Goal: Information Seeking & Learning: Find specific fact

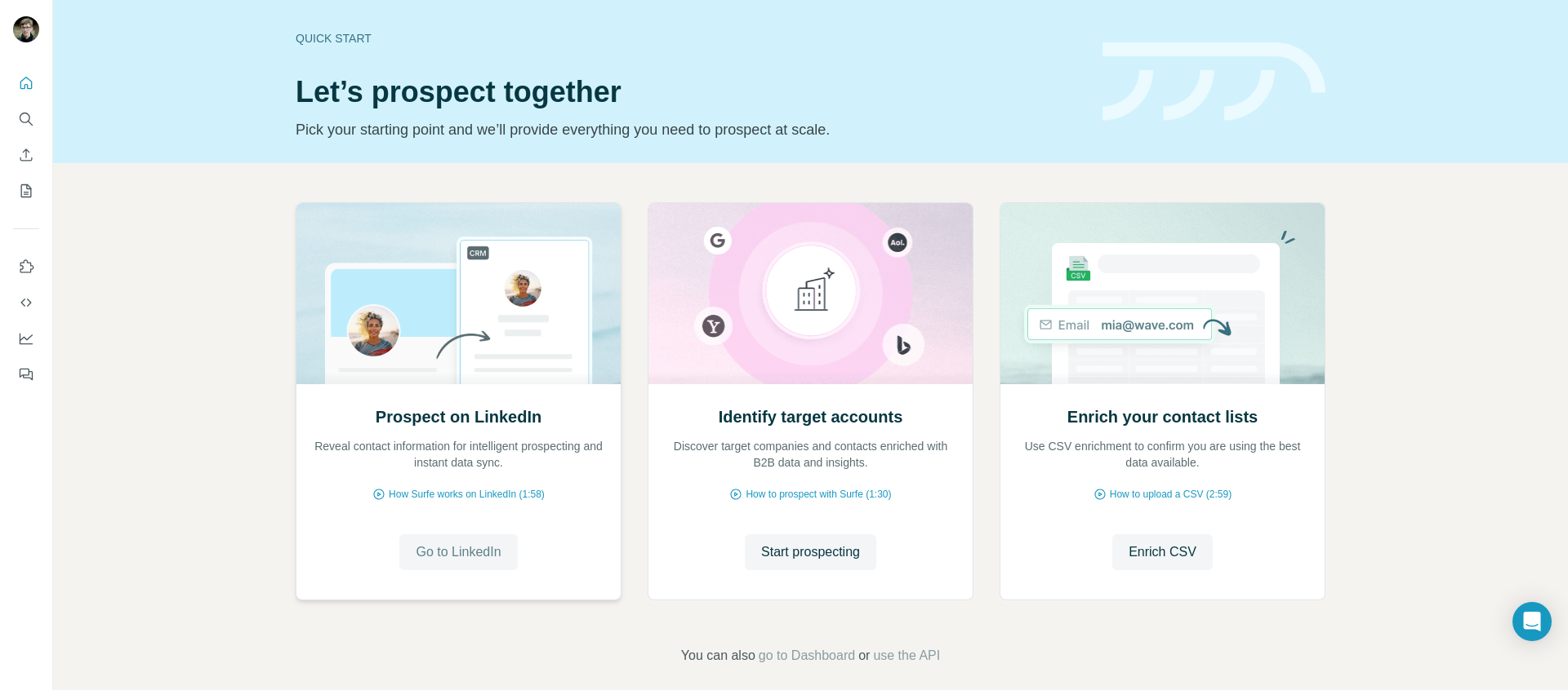
click at [458, 553] on span "Go to LinkedIn" at bounding box center [458, 552] width 85 height 19
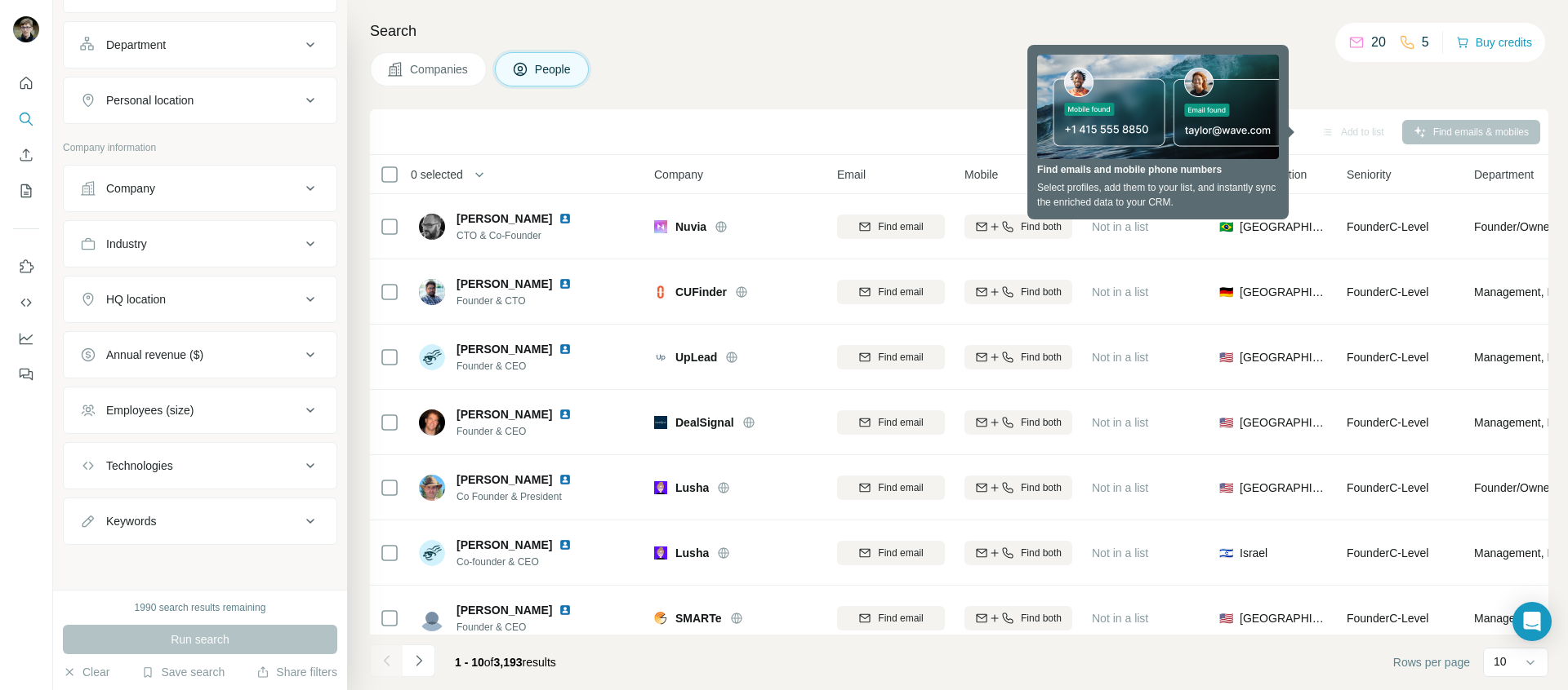
scroll to position [221, 0]
click at [265, 308] on button "HQ location" at bounding box center [200, 299] width 273 height 39
click at [269, 333] on input "text" at bounding box center [199, 339] width 240 height 30
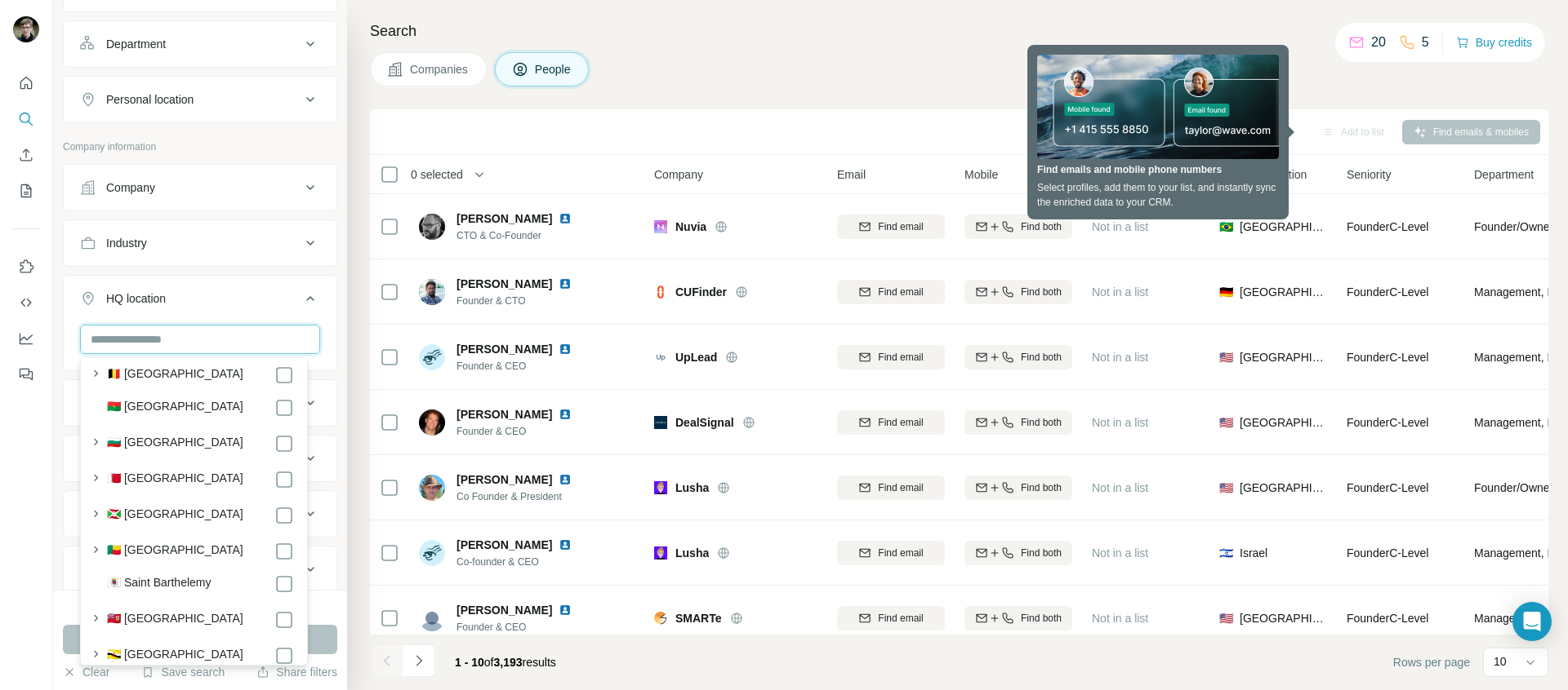
scroll to position [1134, 0]
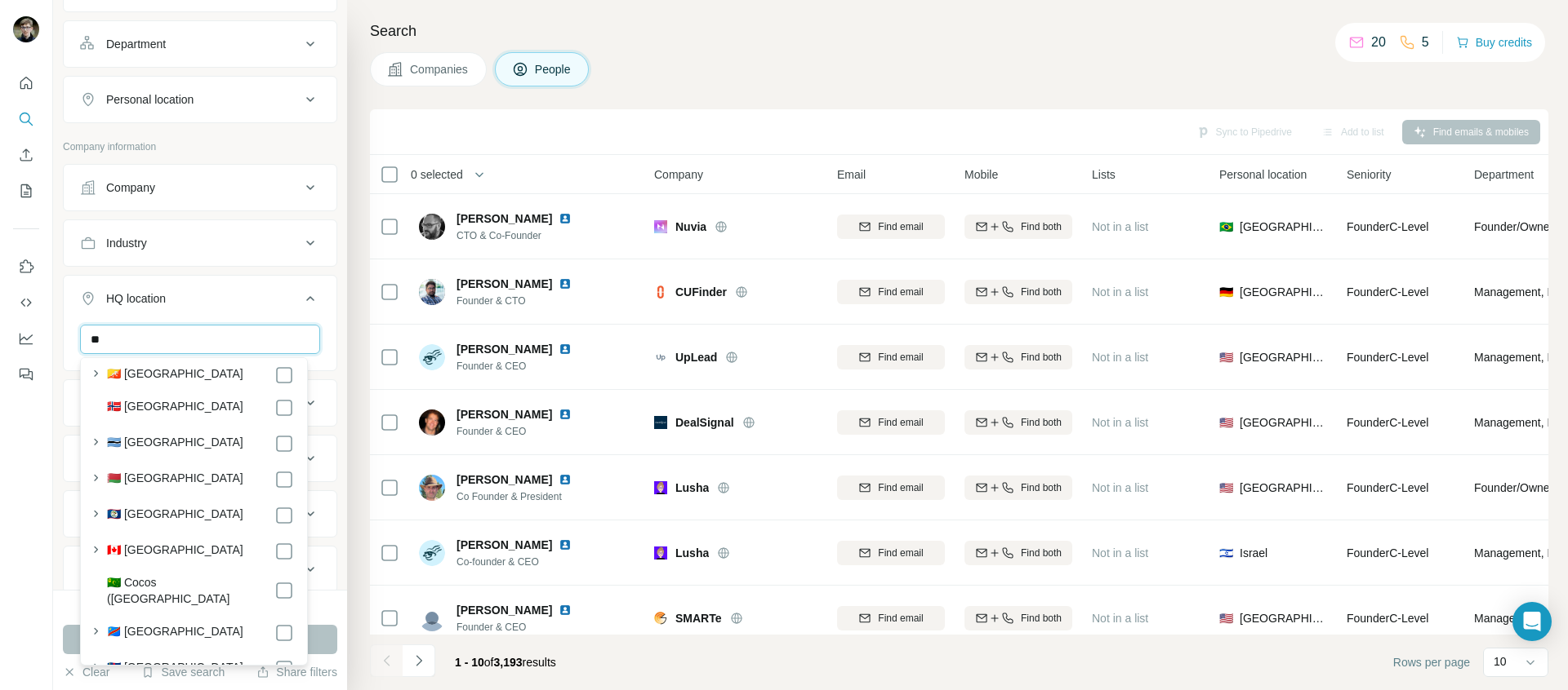
type input "*"
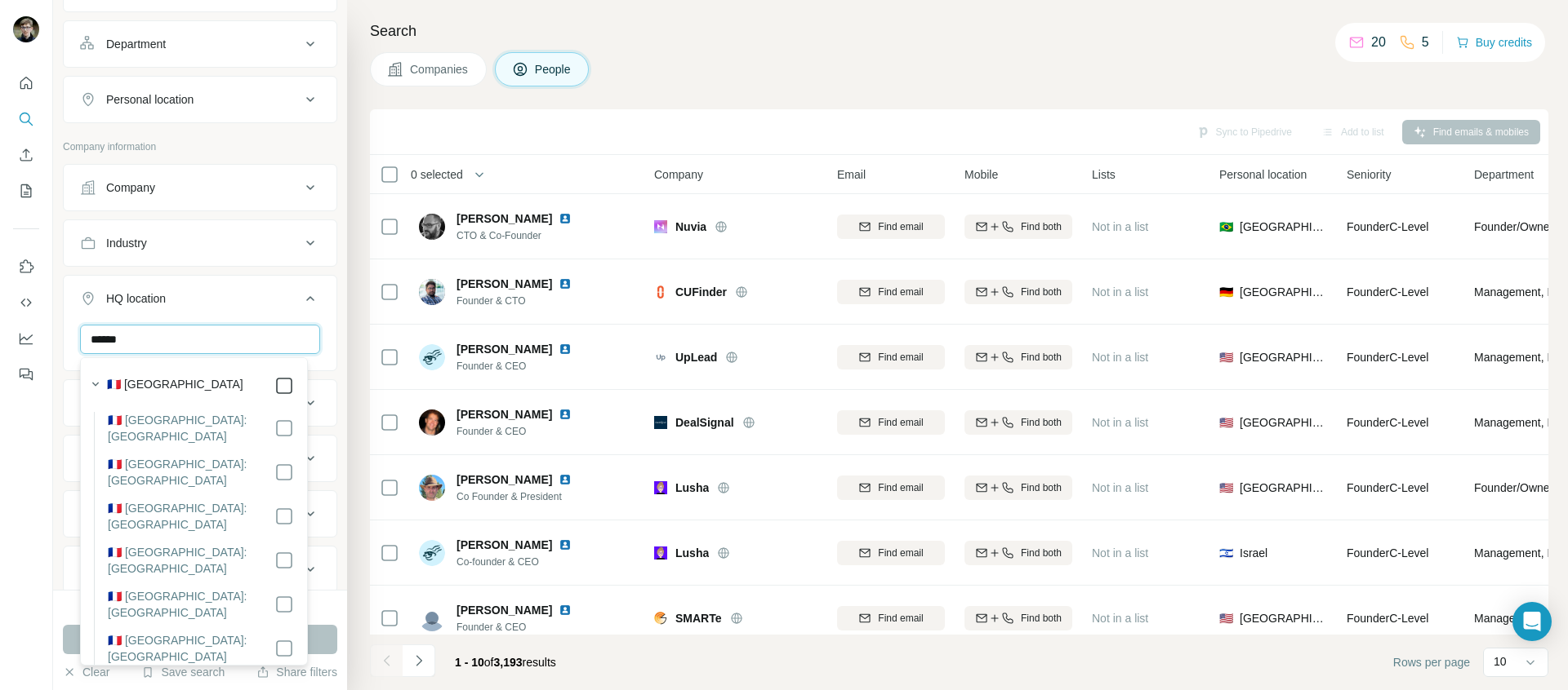
type input "******"
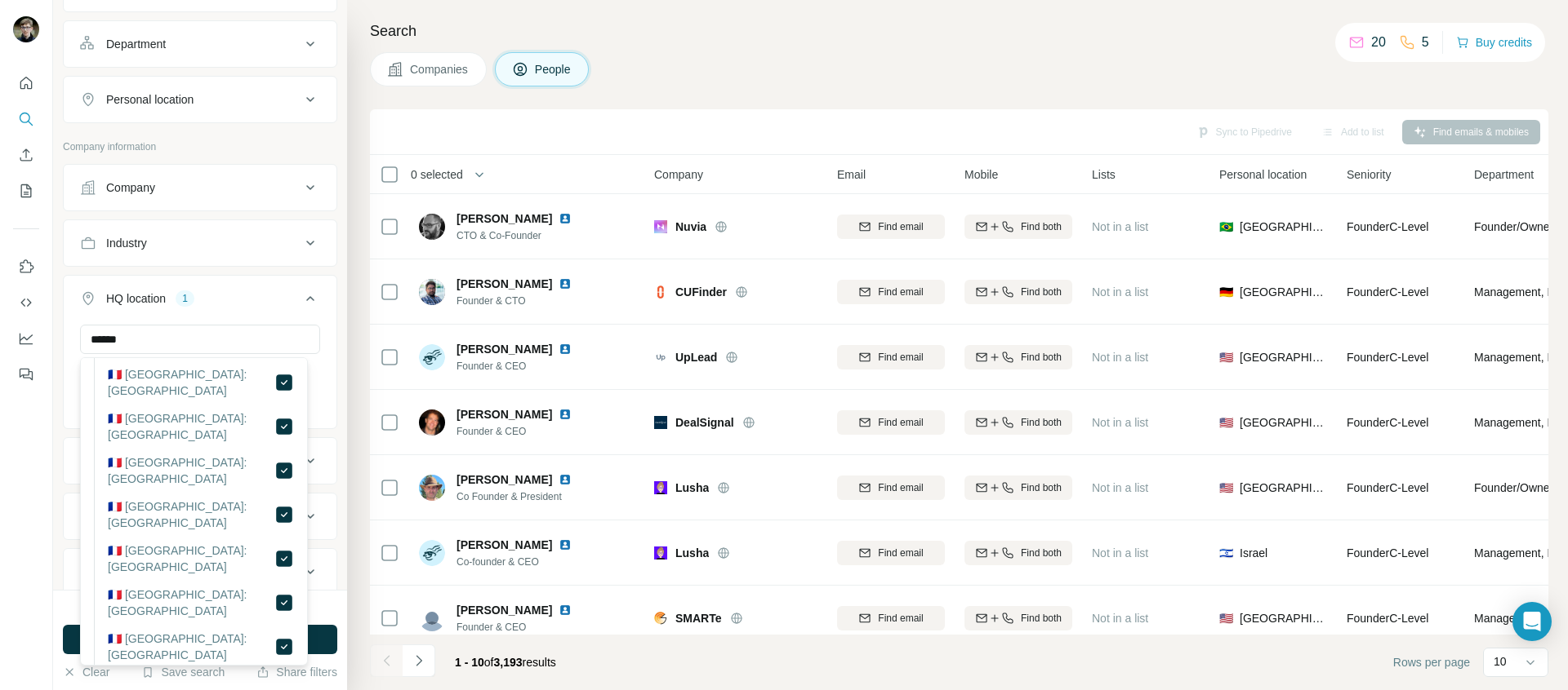
scroll to position [3951, 0]
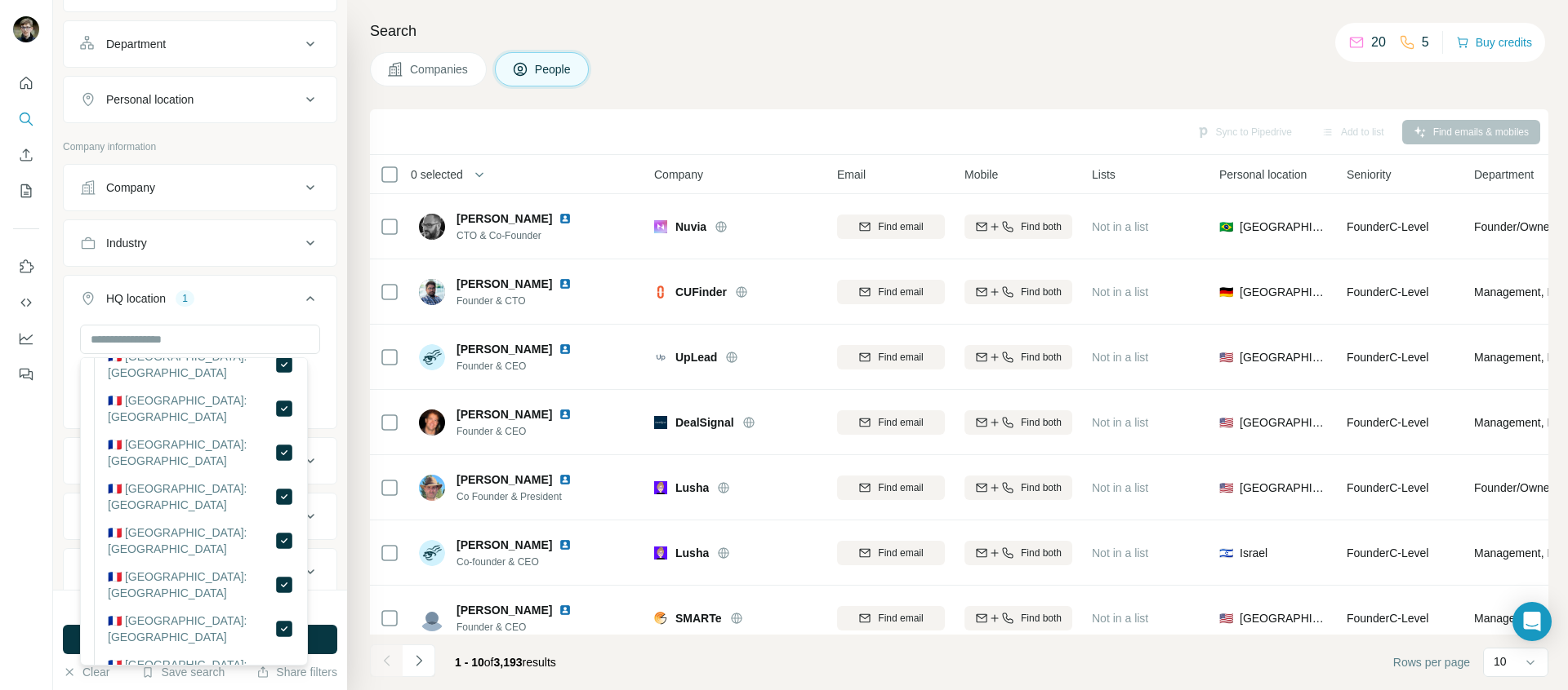
click at [339, 627] on div "1990 search results remaining Run search Clear Save search Share filters" at bounding box center [200, 640] width 294 height 101
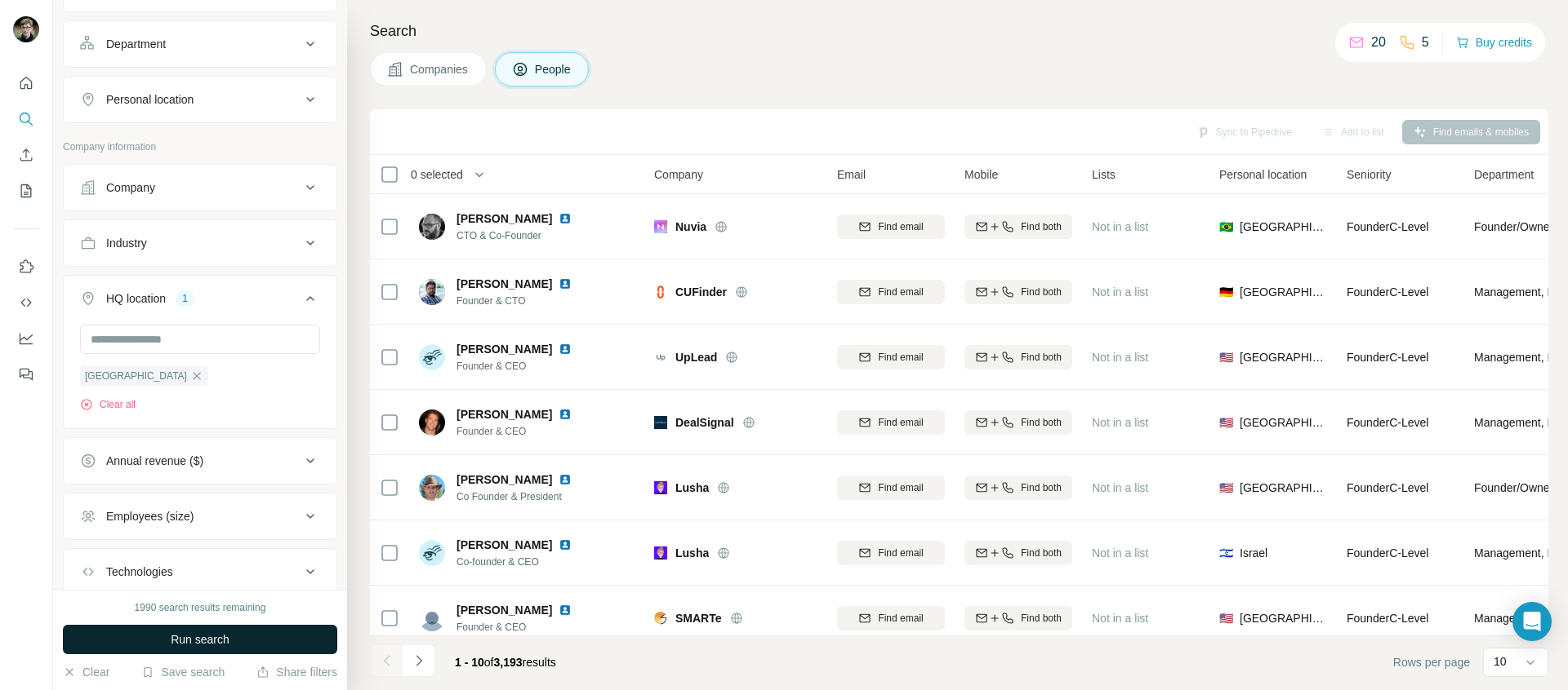
click at [332, 632] on button "Run search" at bounding box center [200, 639] width 274 height 30
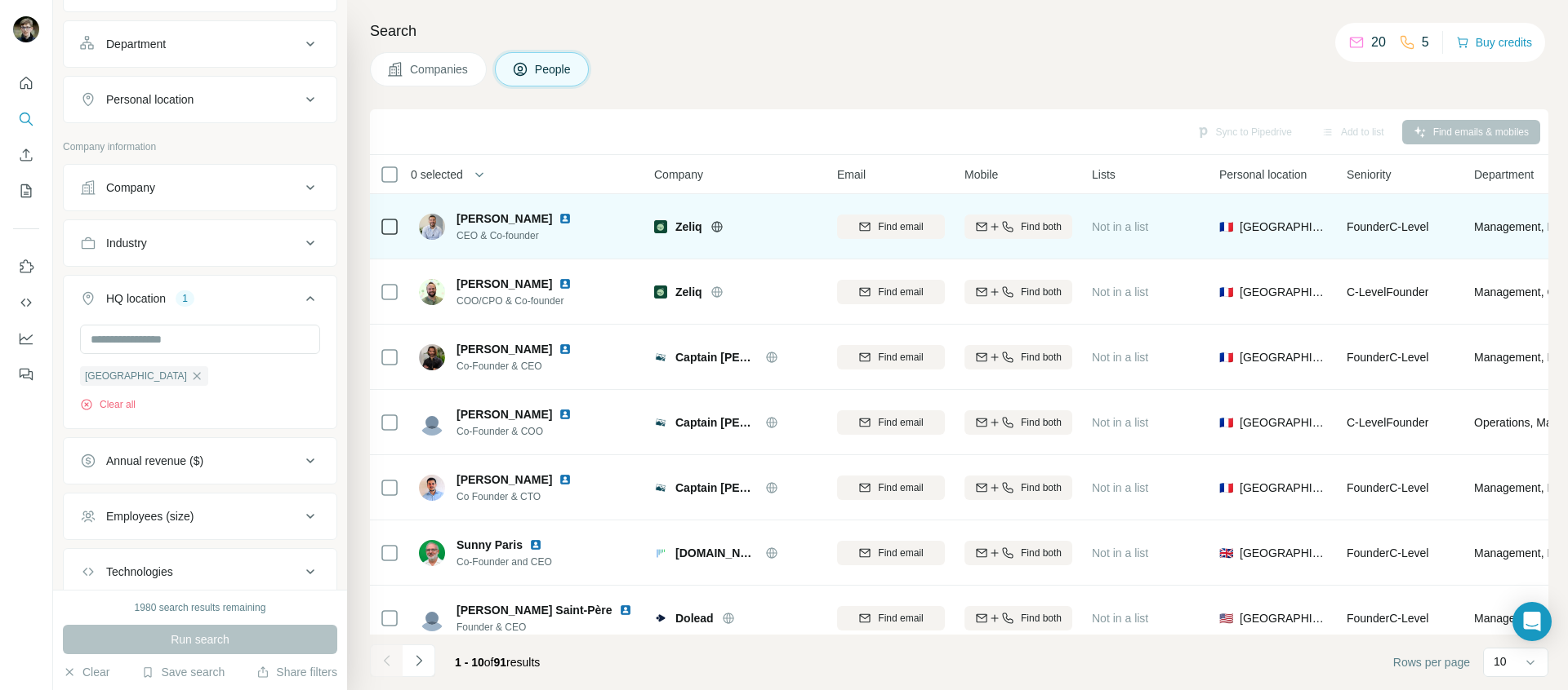
click at [489, 220] on span "Dorian Ciavarella" at bounding box center [504, 218] width 96 height 16
click at [396, 227] on div at bounding box center [389, 226] width 19 height 19
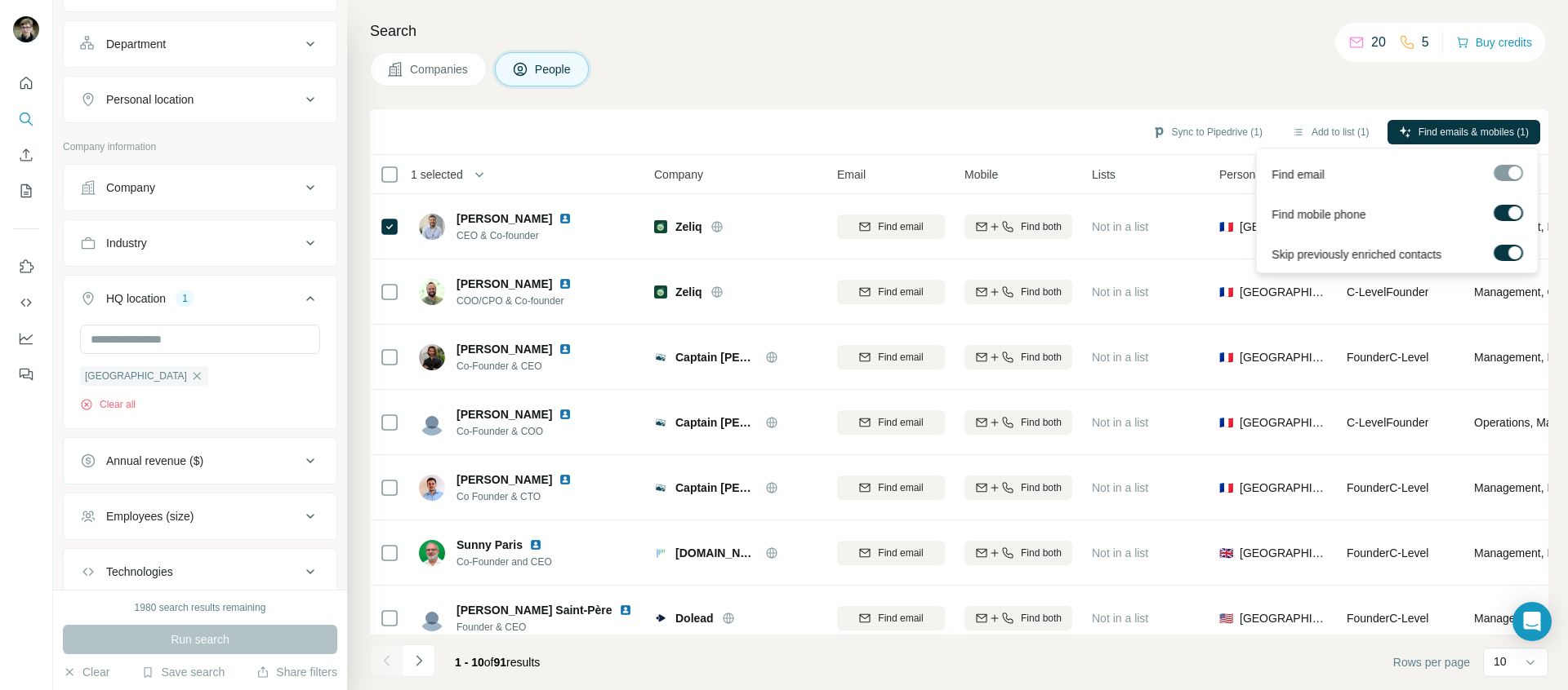
click at [1495, 241] on div "Skip previously enriched contacts" at bounding box center [1397, 251] width 274 height 40
click at [1506, 248] on label at bounding box center [1508, 252] width 30 height 16
click at [1508, 248] on label at bounding box center [1508, 252] width 30 height 16
click at [1444, 141] on button "Find emails & mobiles (1)" at bounding box center [1464, 132] width 152 height 25
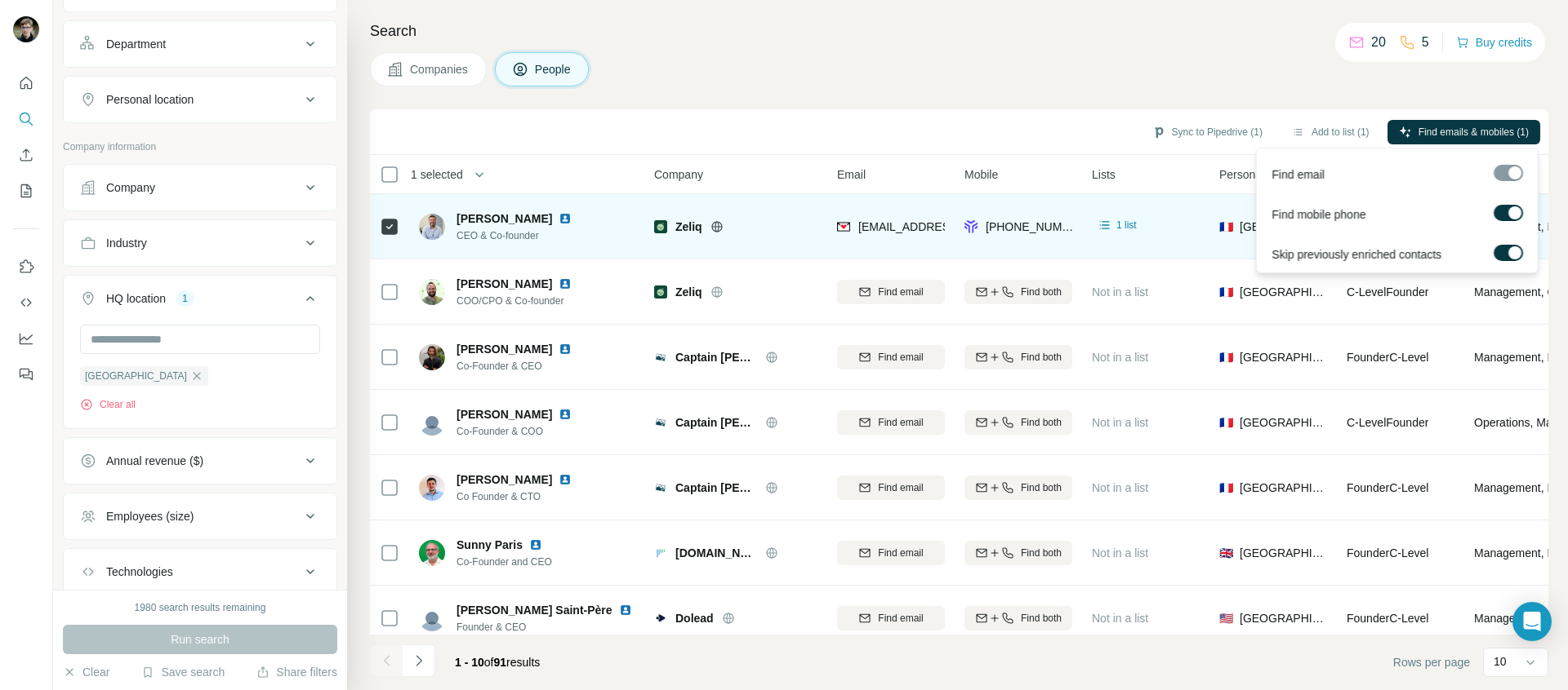
click at [535, 222] on span "Dorian Ciavarella" at bounding box center [504, 218] width 96 height 16
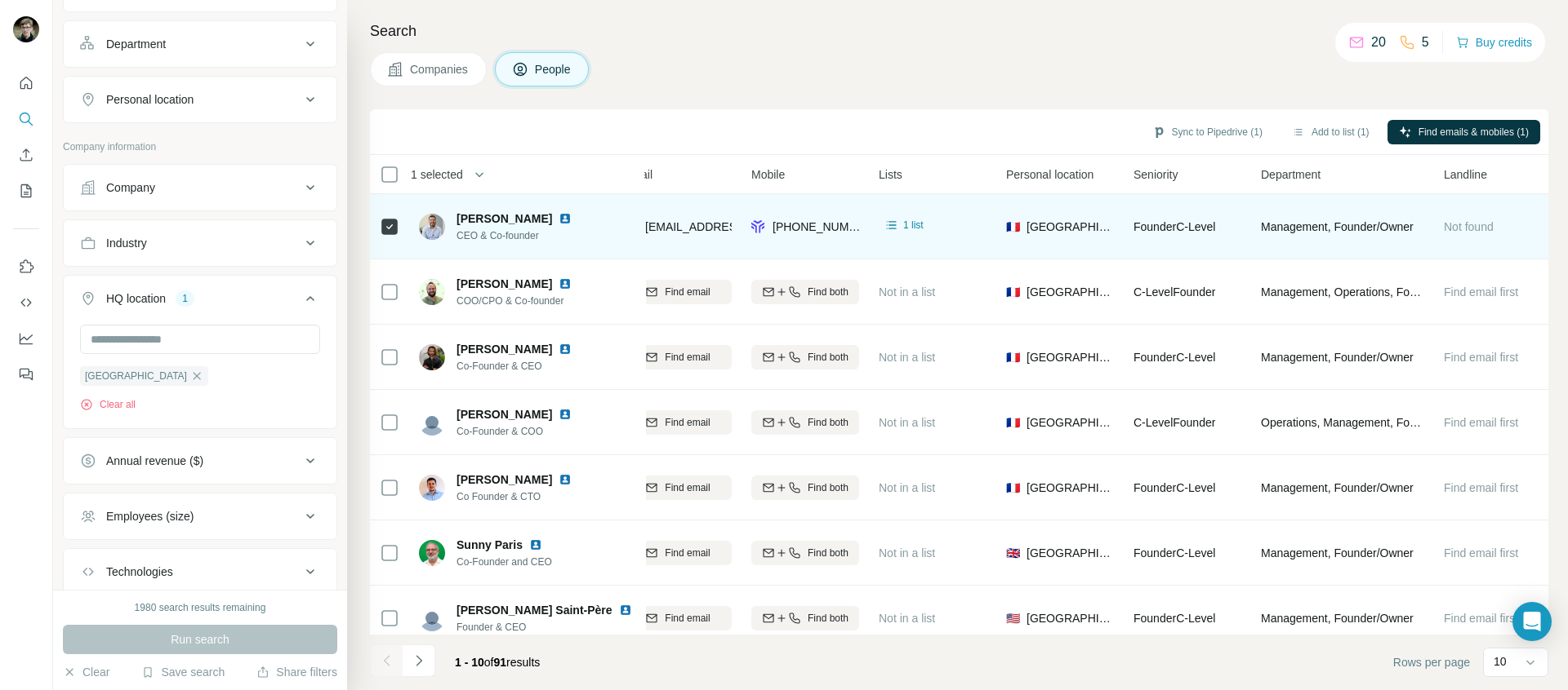
scroll to position [0, 235]
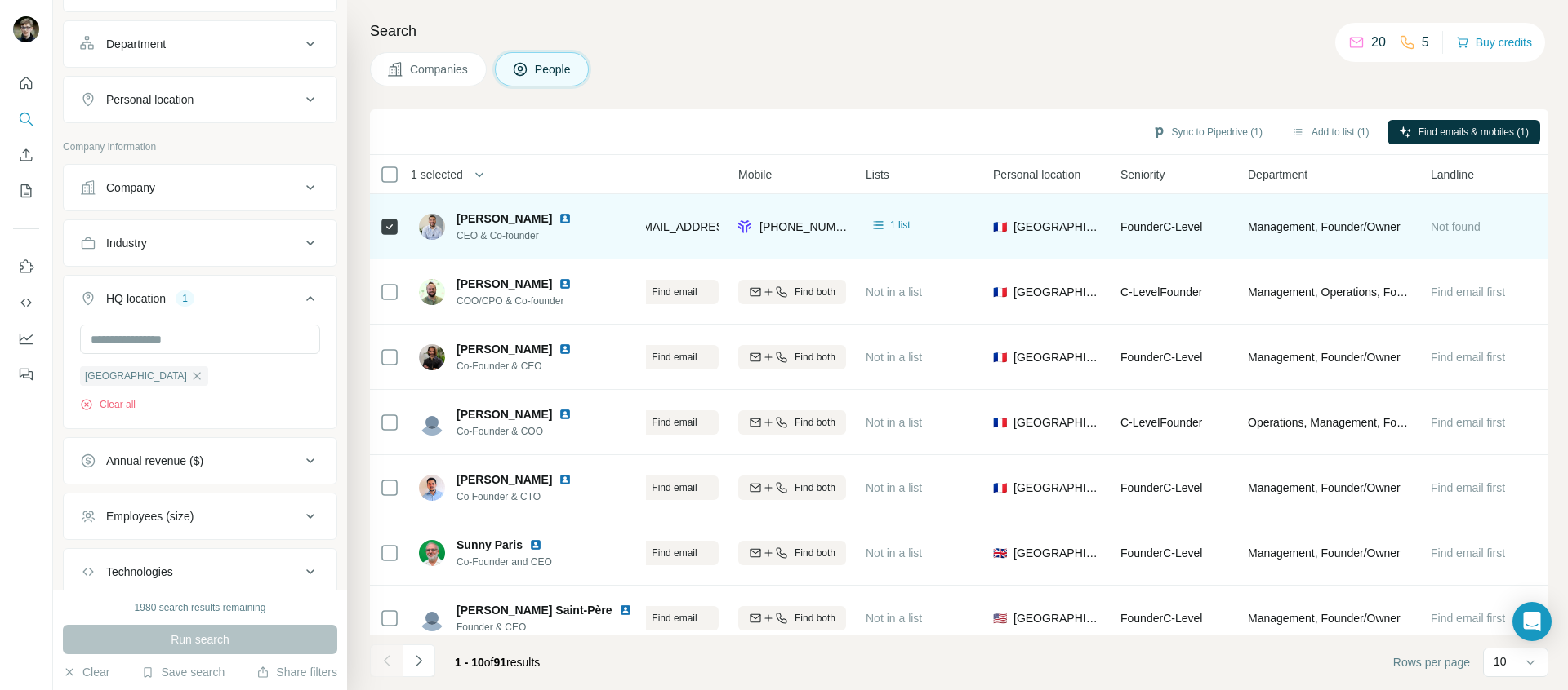
click at [494, 224] on span "Dorian Ciavarella" at bounding box center [504, 218] width 96 height 16
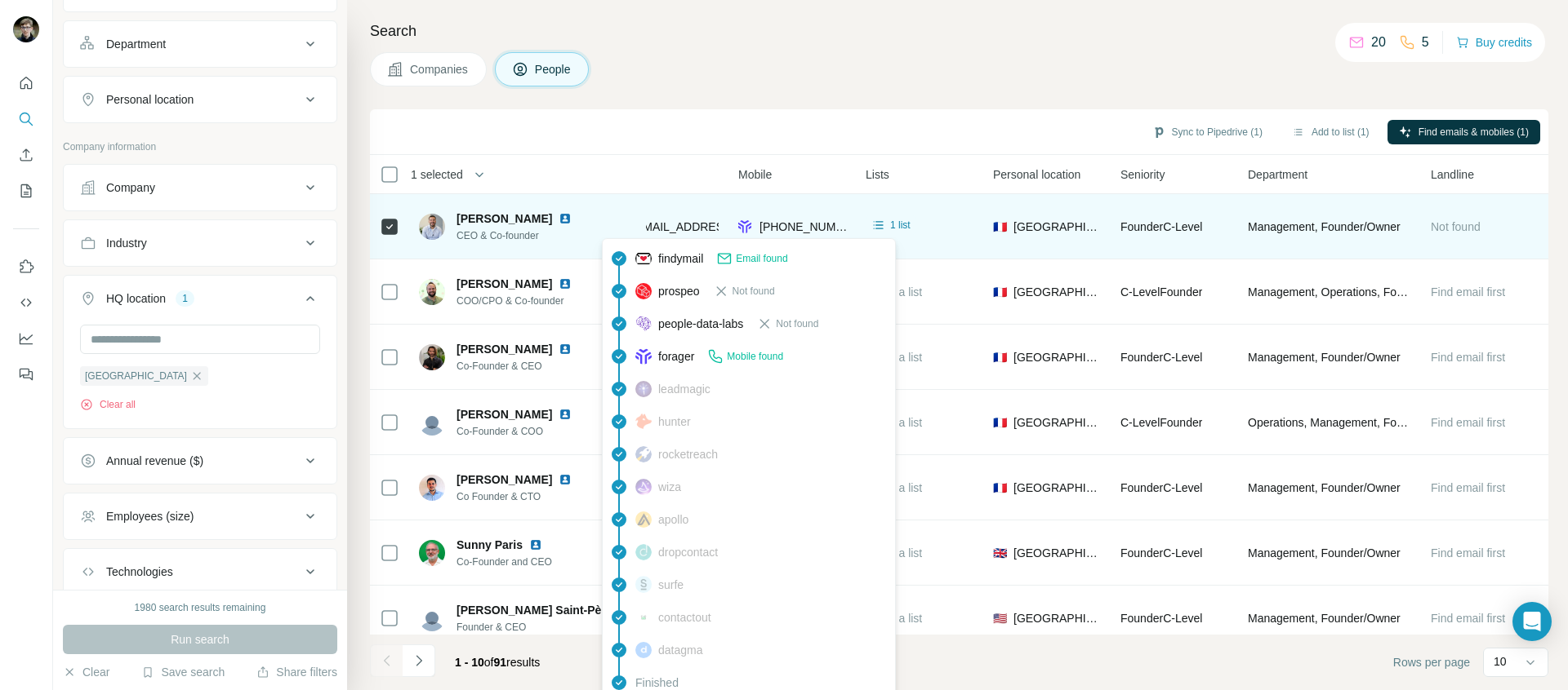
click at [693, 235] on div "dorianc@zeliq.com" at bounding box center [712, 228] width 202 height 19
click at [693, 225] on span "dorianc@zeliq.com" at bounding box center [729, 226] width 193 height 13
drag, startPoint x: 693, startPoint y: 225, endPoint x: 779, endPoint y: 217, distance: 86.4
click at [0, 0] on tr "Dorian Ciavarella CEO & Co-founder Zeliq dorianc@zeliq.com +33621921855 1 list …" at bounding box center [0, 0] width 0 height 0
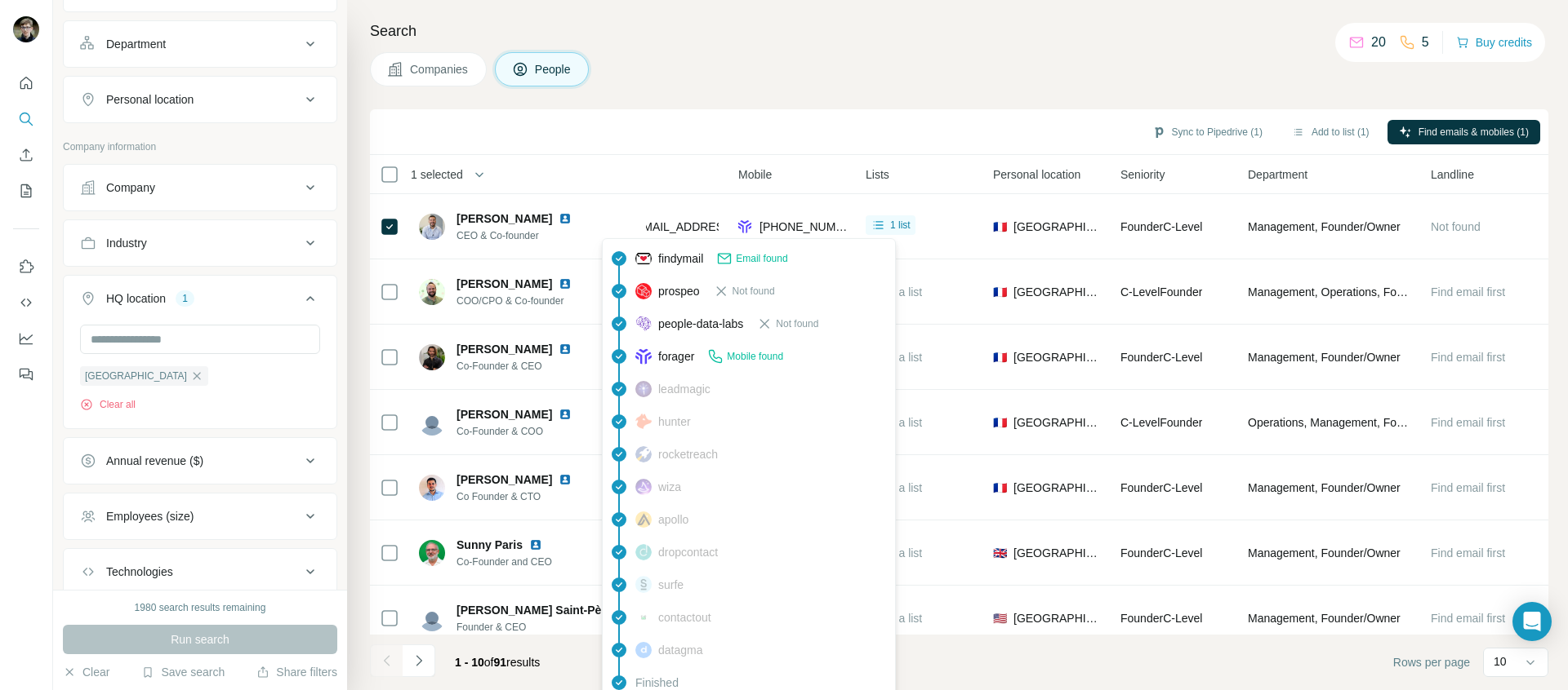
click at [701, 113] on div "Sync to Pipedrive (1) Add to list (1) Find emails & mobiles (1)" at bounding box center [959, 132] width 1178 height 46
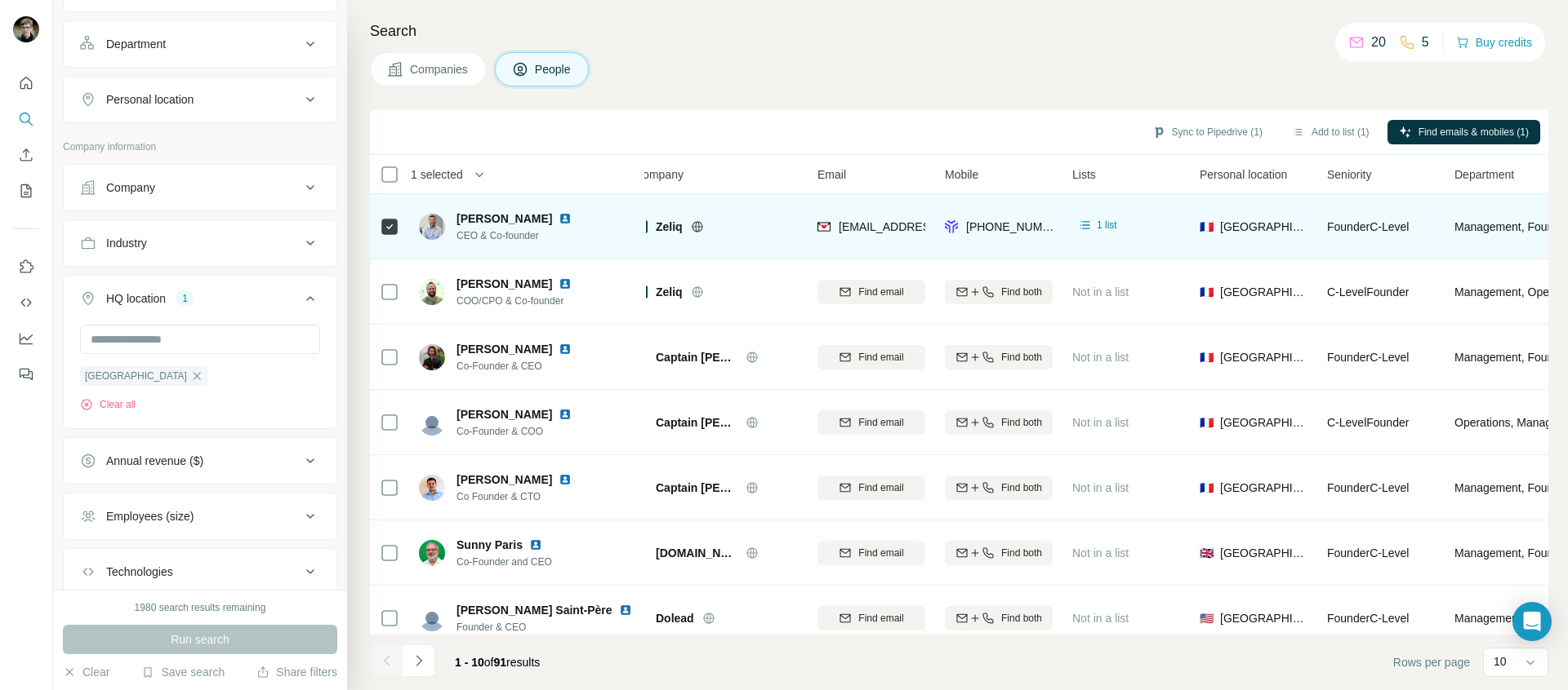
scroll to position [0, 0]
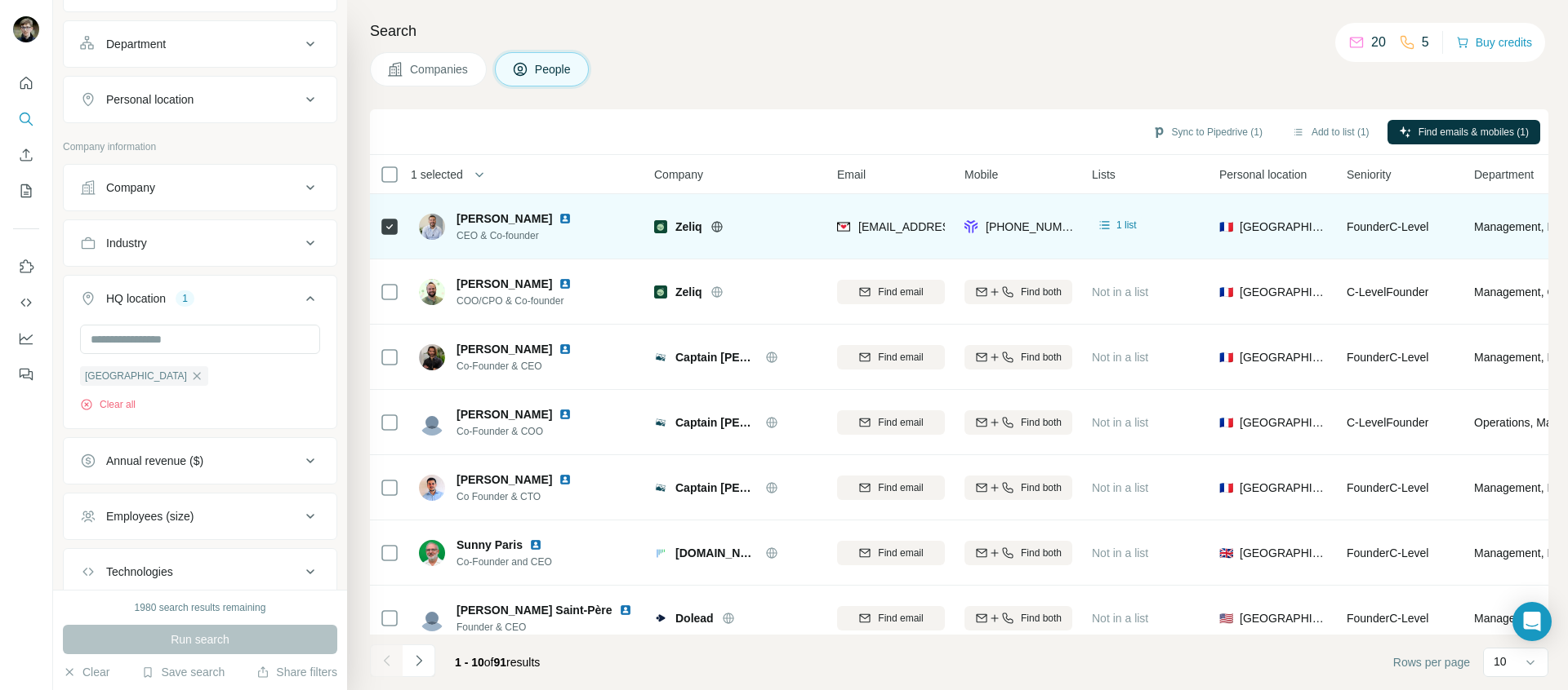
click at [719, 225] on icon at bounding box center [717, 226] width 13 height 13
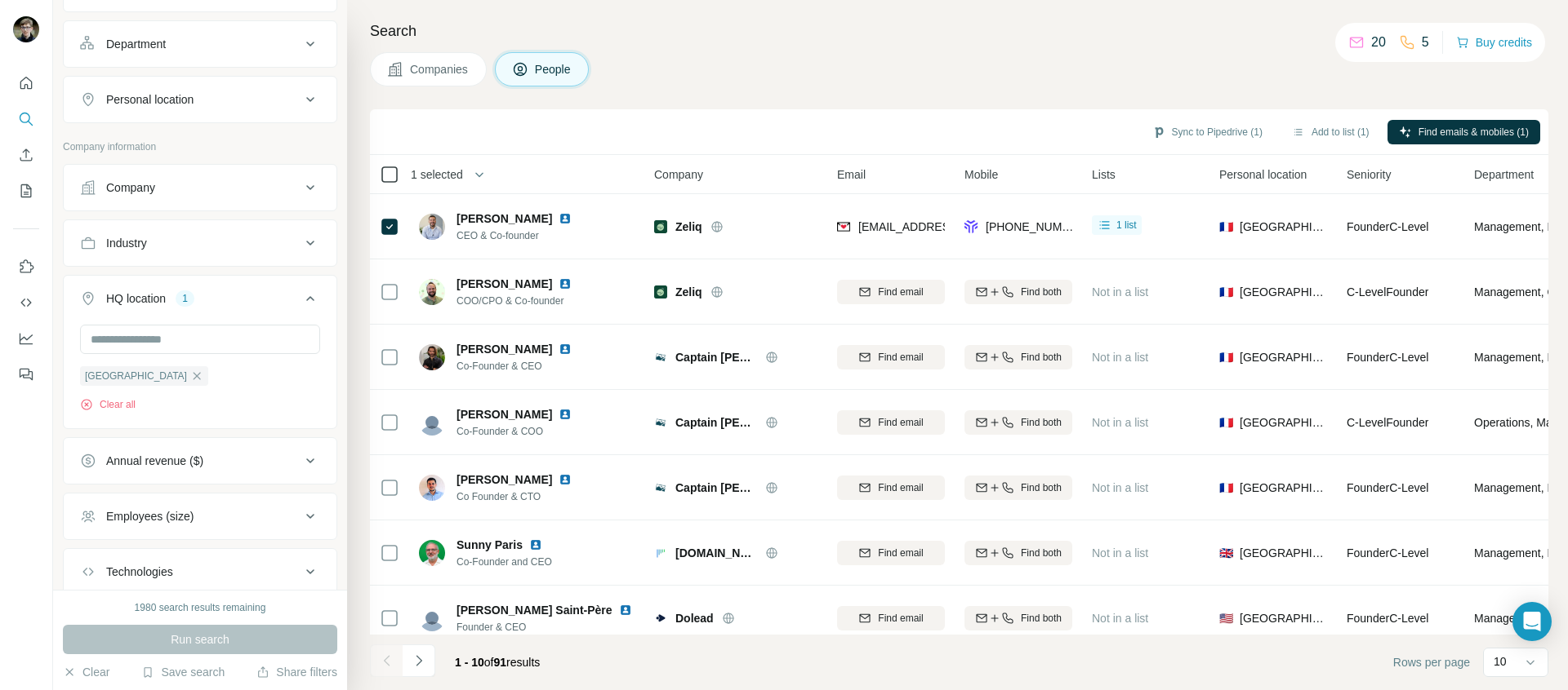
click at [390, 165] on icon at bounding box center [389, 174] width 19 height 19
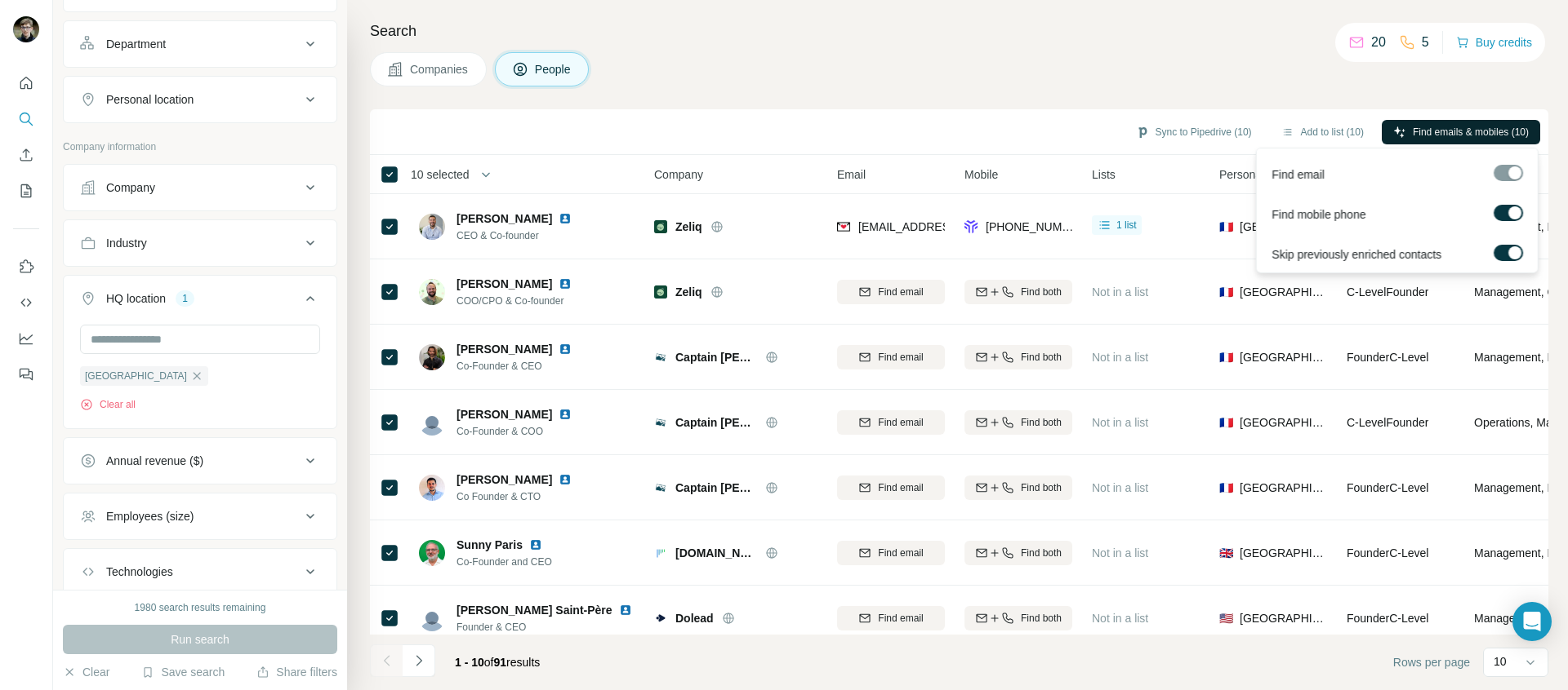
click at [1443, 137] on span "Find emails & mobiles (10)" at bounding box center [1470, 131] width 116 height 14
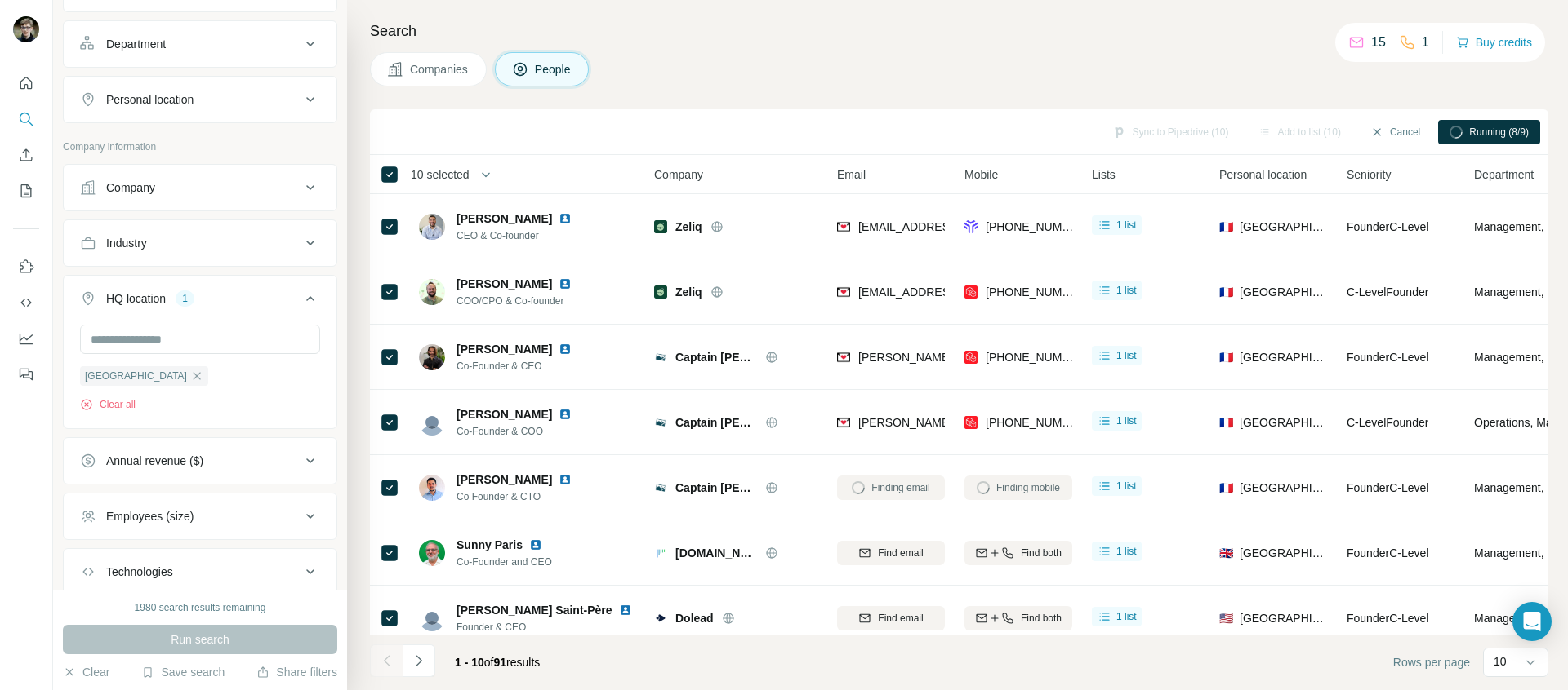
click at [1487, 144] on div "Running (8/9)" at bounding box center [1488, 132] width 102 height 25
click at [1433, 137] on div "Sync to Pipedrive (10) Add to list (10) Cancel Running (8/9)" at bounding box center [959, 132] width 1162 height 29
click at [1404, 132] on button "Cancel" at bounding box center [1395, 132] width 73 height 25
click at [1134, 79] on div "Companies People" at bounding box center [959, 69] width 1178 height 34
click at [43, 81] on div at bounding box center [26, 224] width 53 height 330
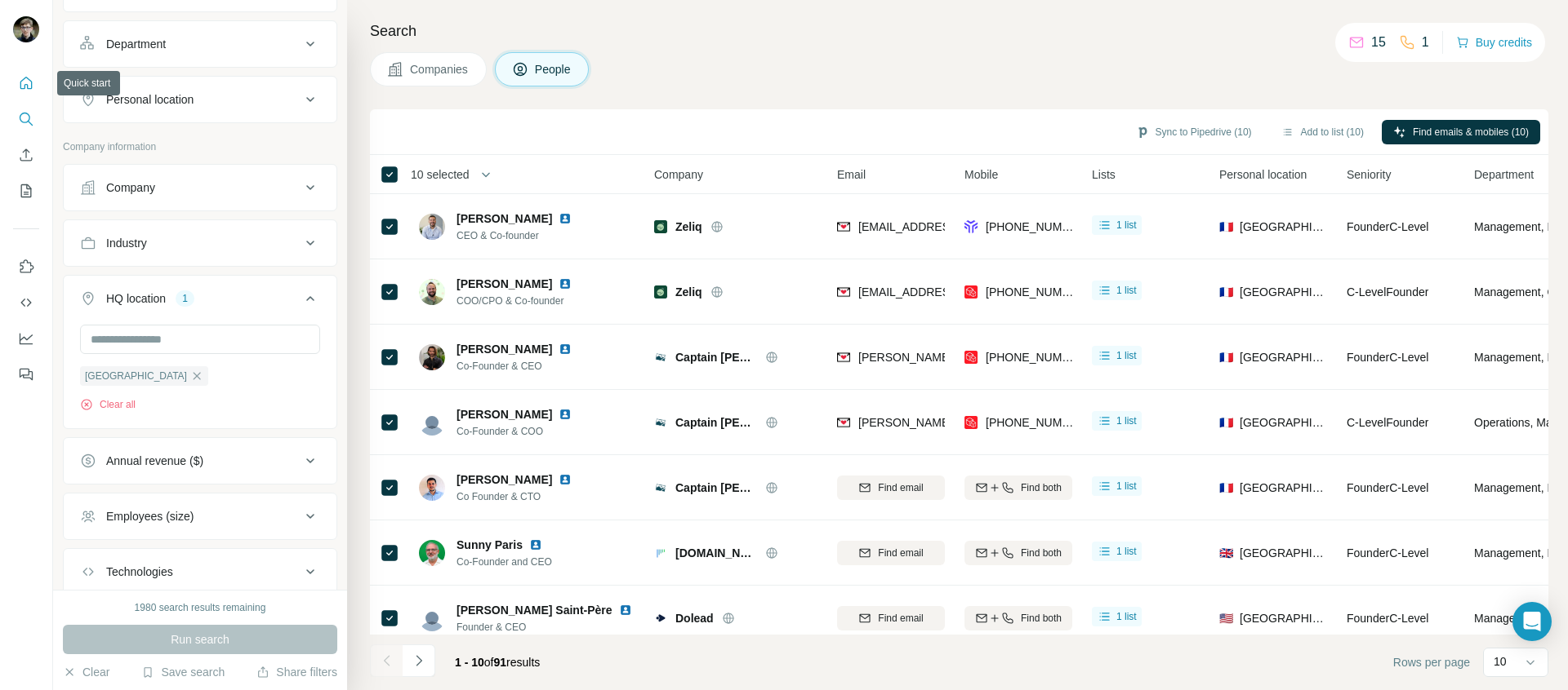
click at [29, 85] on icon "Quick start" at bounding box center [25, 83] width 16 height 16
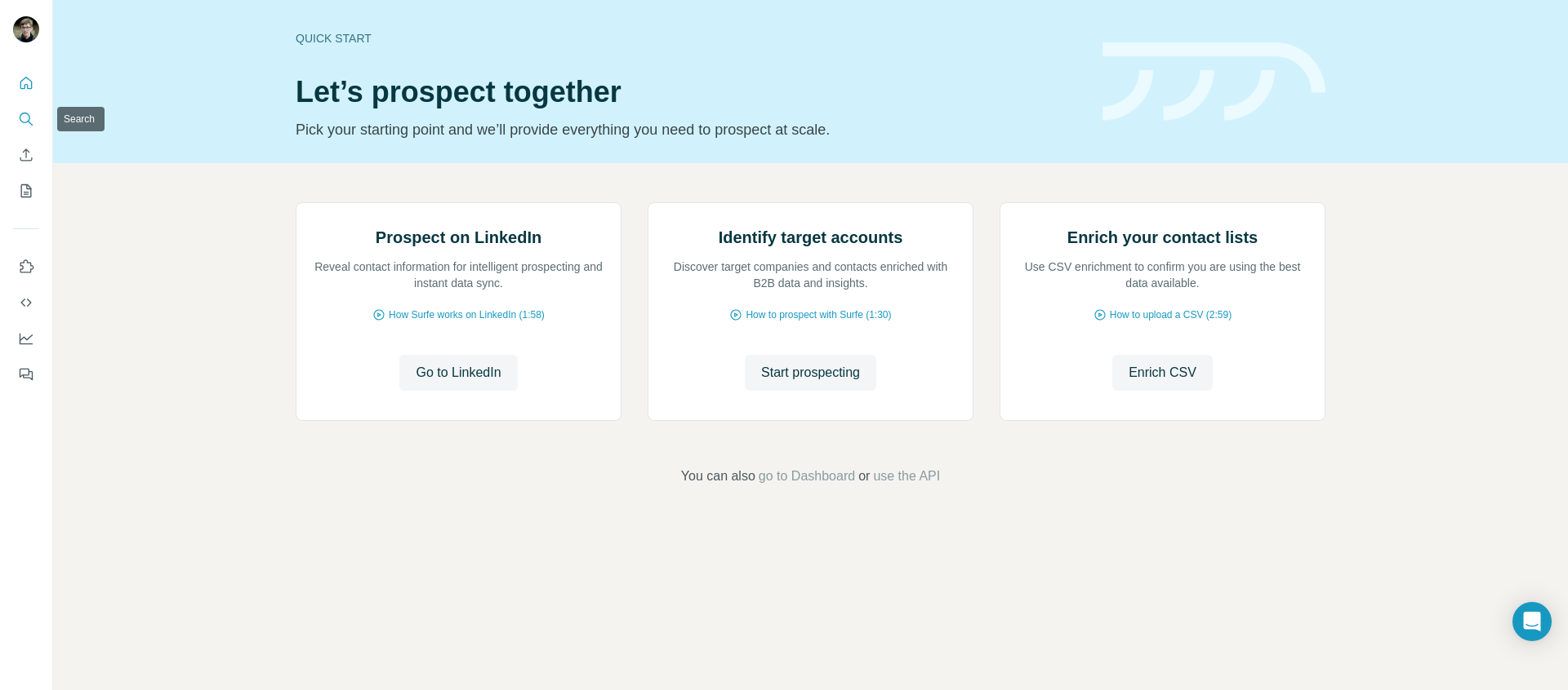
click at [25, 123] on icon "Search" at bounding box center [25, 118] width 11 height 11
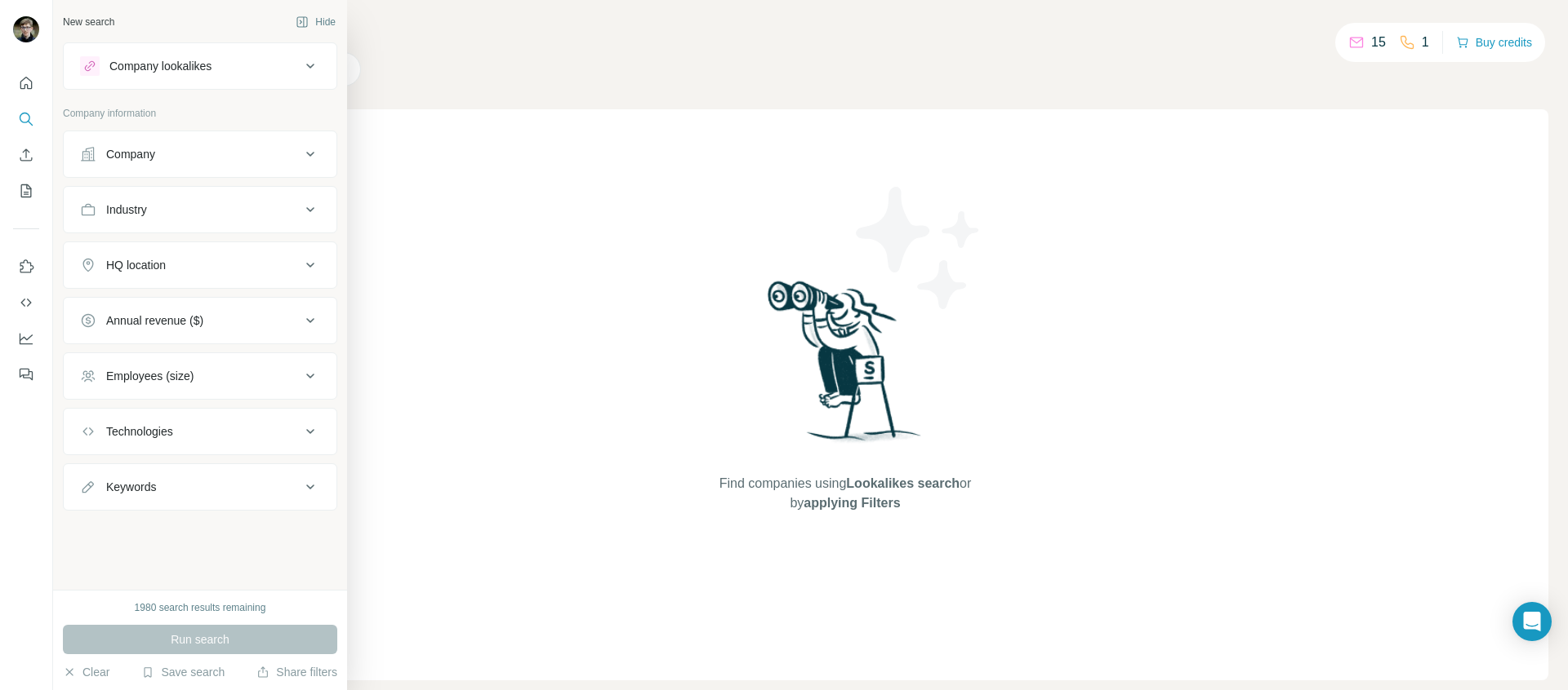
click at [164, 153] on div "Company" at bounding box center [190, 154] width 220 height 16
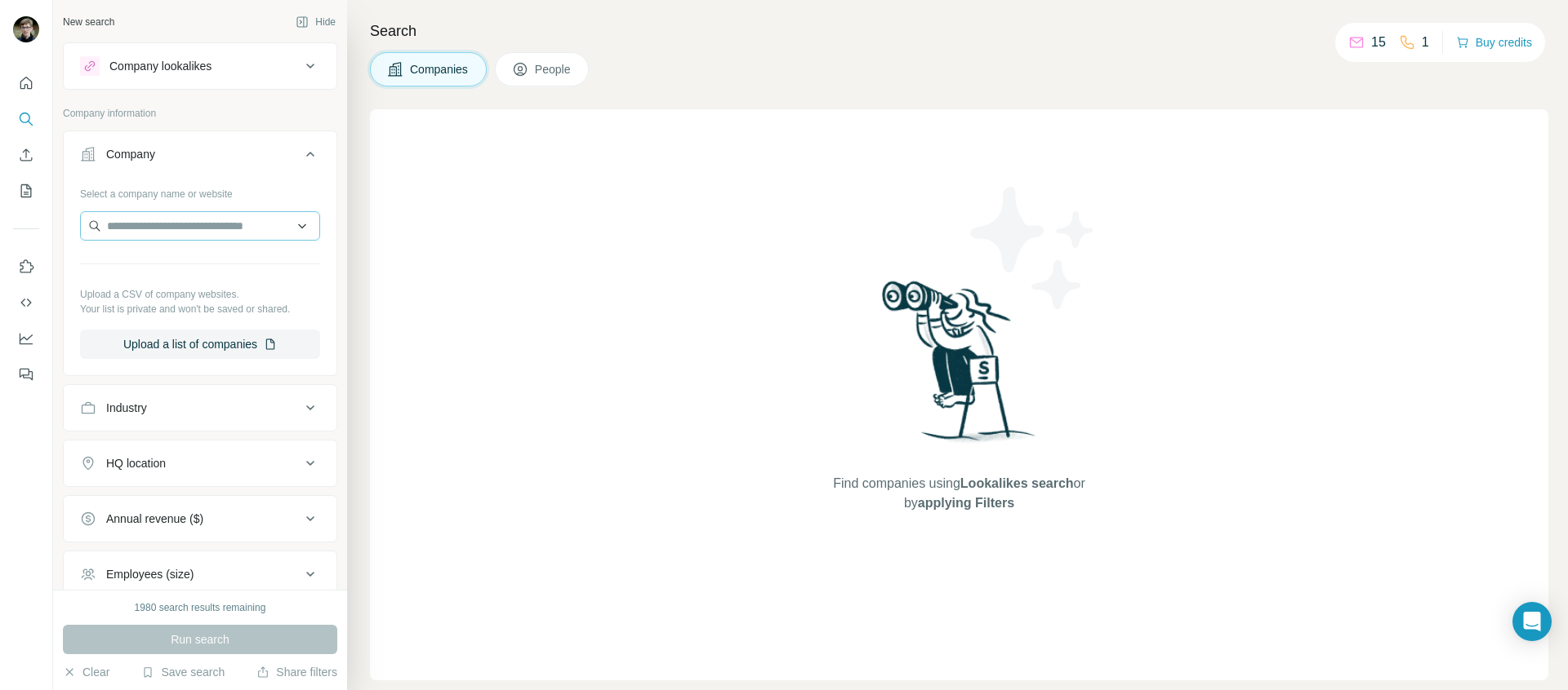
click at [197, 237] on div at bounding box center [199, 228] width 240 height 33
click at [197, 237] on input "text" at bounding box center [199, 226] width 240 height 30
click at [208, 217] on input "text" at bounding box center [199, 226] width 240 height 30
click at [212, 220] on input "text" at bounding box center [199, 226] width 240 height 30
click at [207, 230] on input "text" at bounding box center [199, 226] width 240 height 30
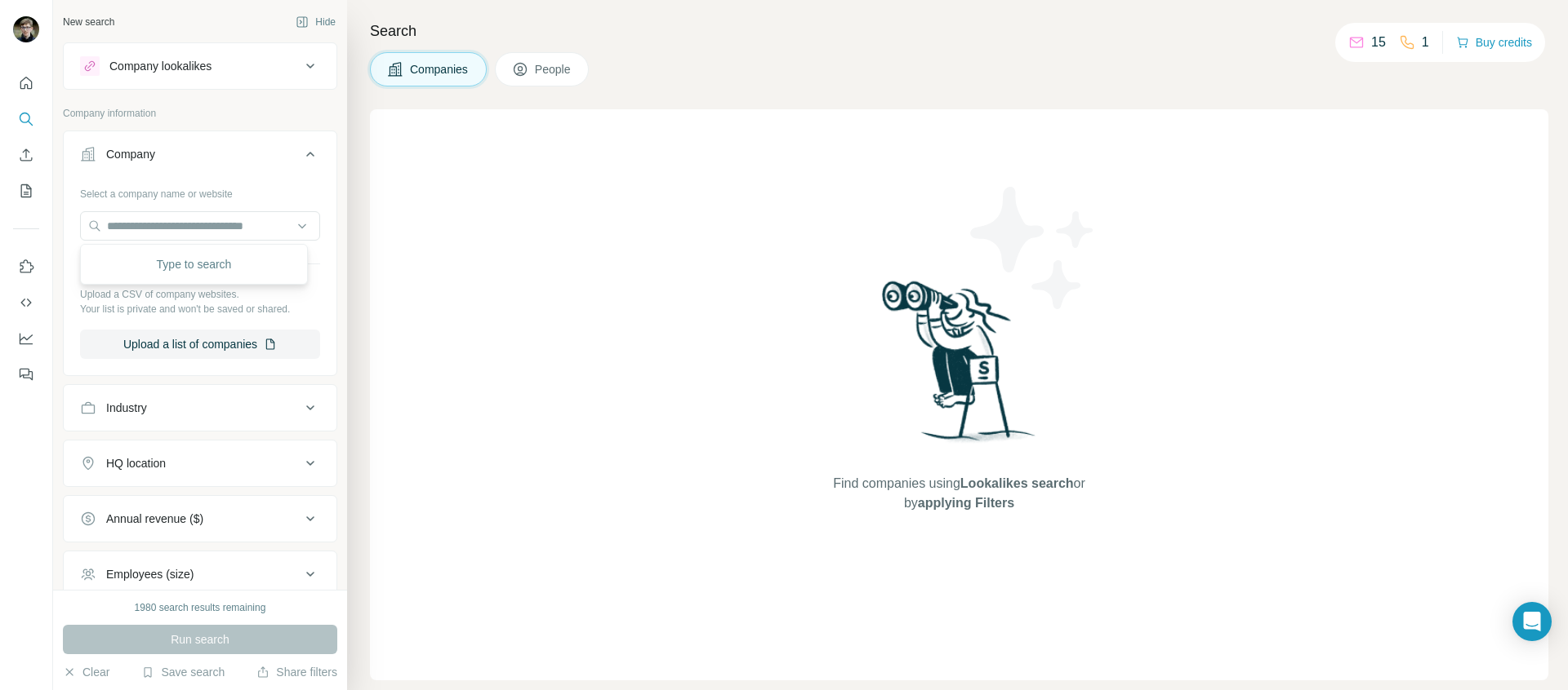
click at [244, 204] on div "Select a company name or website Upload a CSV of company websites. Your list is…" at bounding box center [199, 269] width 240 height 179
click at [293, 225] on input "text" at bounding box center [199, 226] width 240 height 30
click at [219, 237] on input "text" at bounding box center [199, 226] width 240 height 30
click at [231, 190] on div "Select a company name or website" at bounding box center [199, 190] width 240 height 21
click at [177, 422] on button "Industry" at bounding box center [200, 408] width 273 height 39
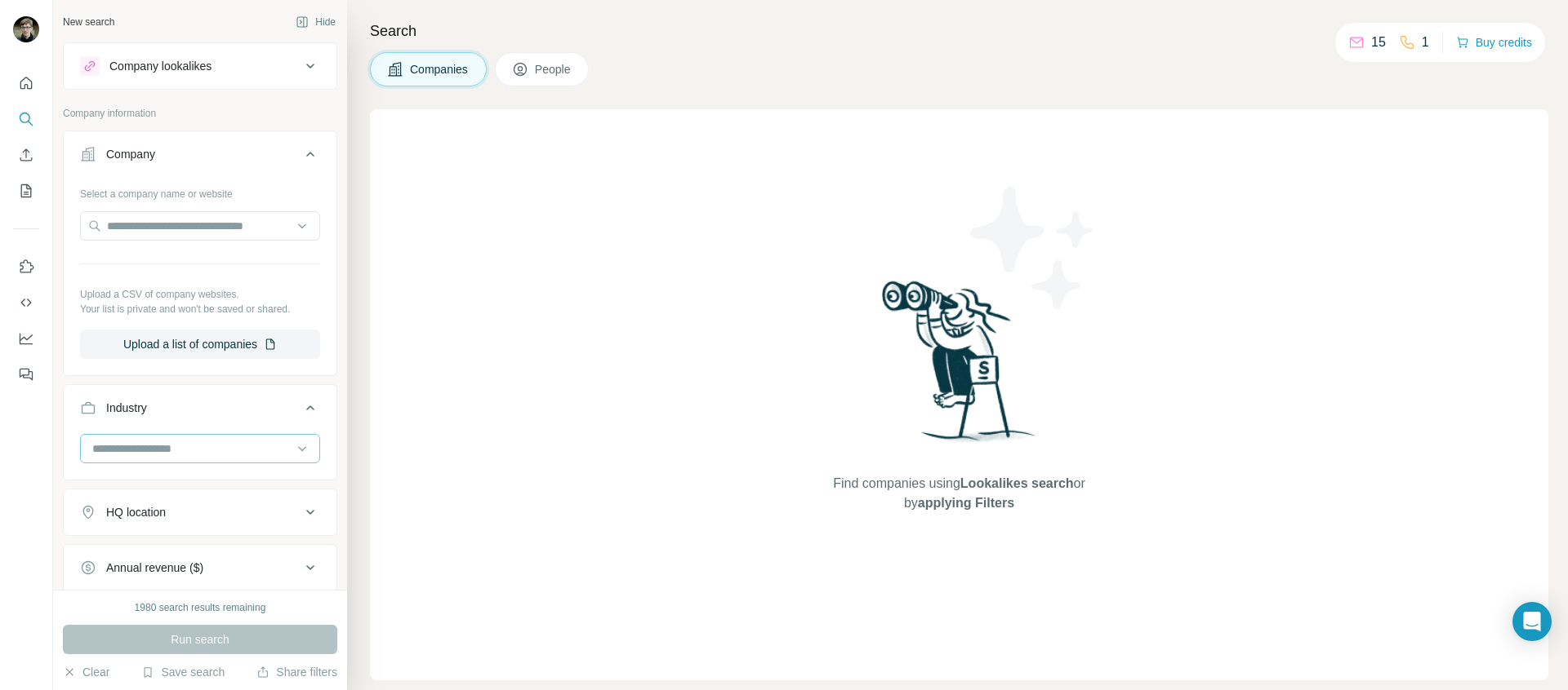
click at [182, 439] on div at bounding box center [191, 449] width 202 height 28
type input "*"
click at [685, 466] on div "Find companies using Lookalikes search or by applying Filters" at bounding box center [959, 395] width 1178 height 571
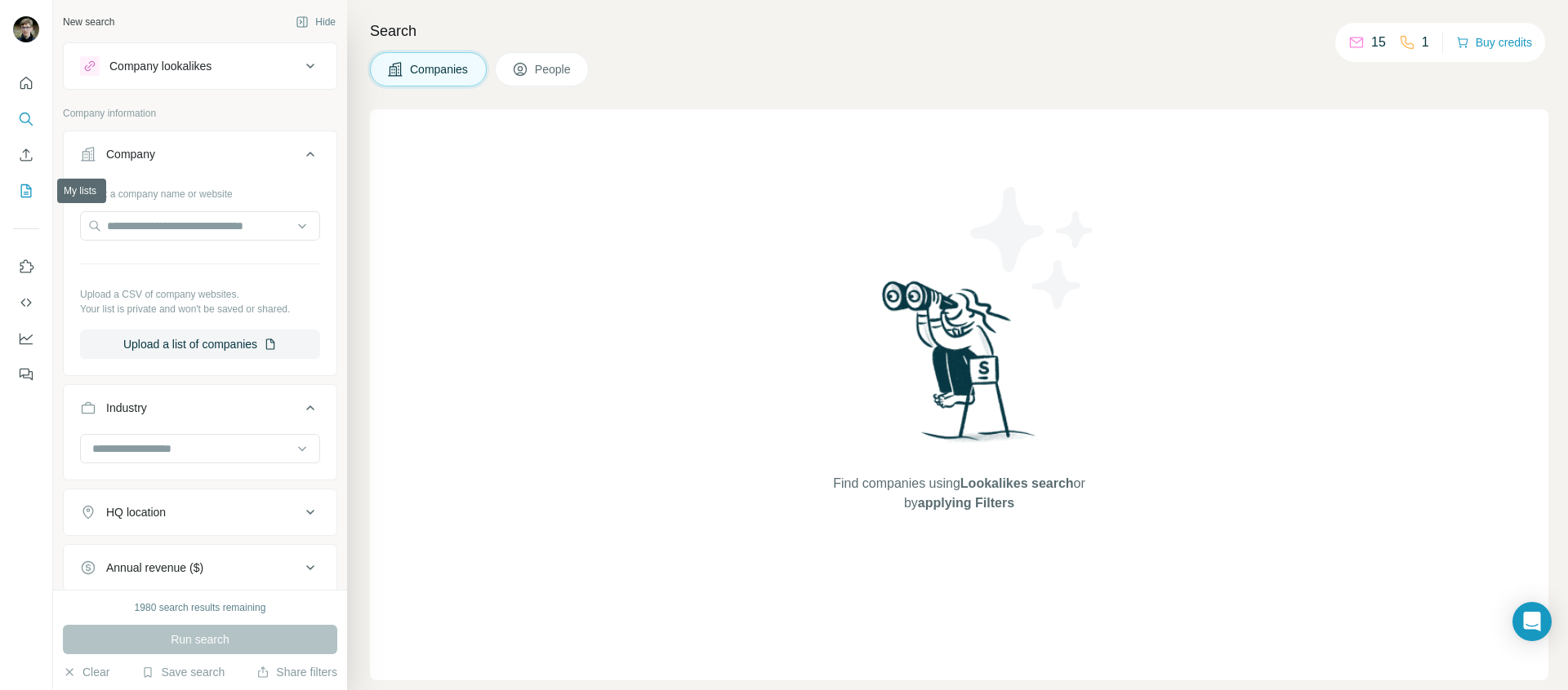
click at [17, 199] on button "My lists" at bounding box center [25, 190] width 26 height 30
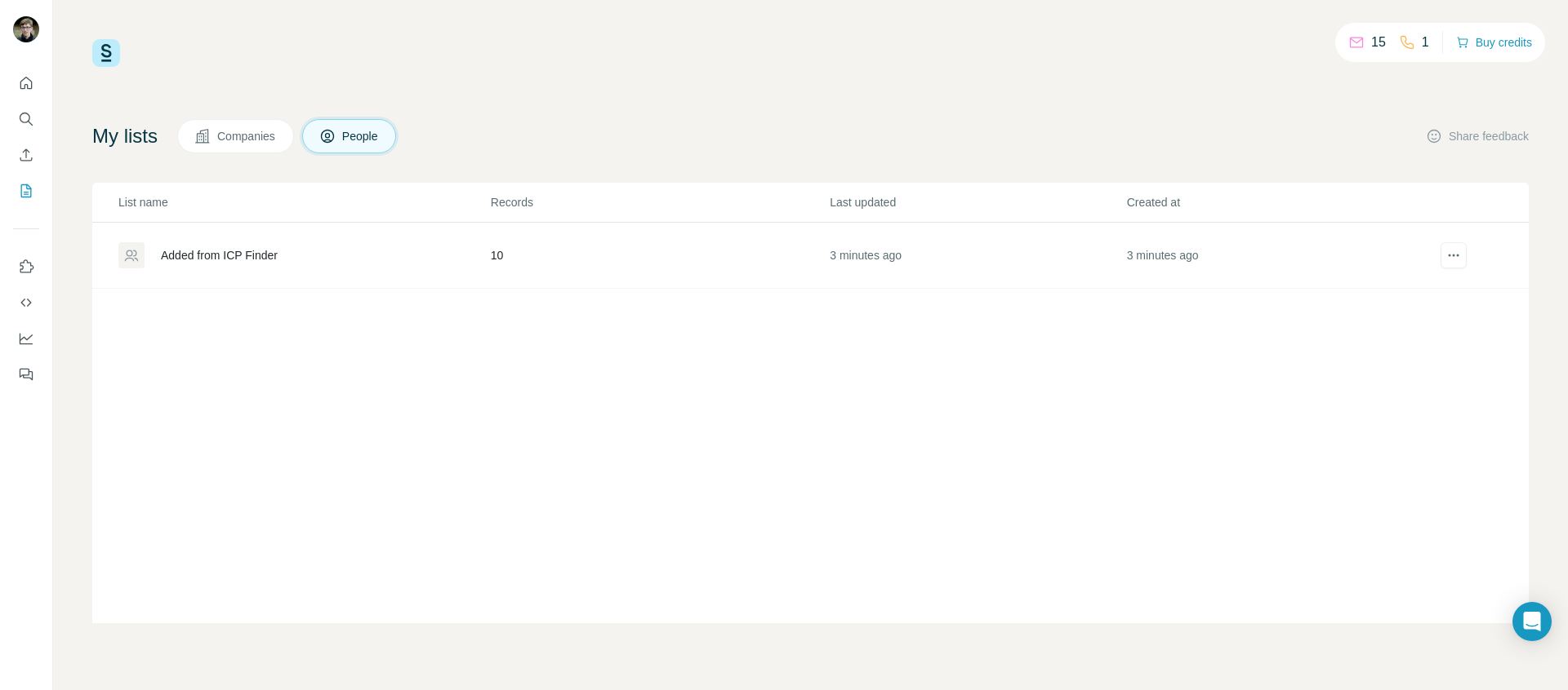
click at [476, 266] on div "Added from ICP Finder" at bounding box center [304, 255] width 371 height 26
click at [373, 262] on div "Added from ICP Finder" at bounding box center [304, 255] width 371 height 26
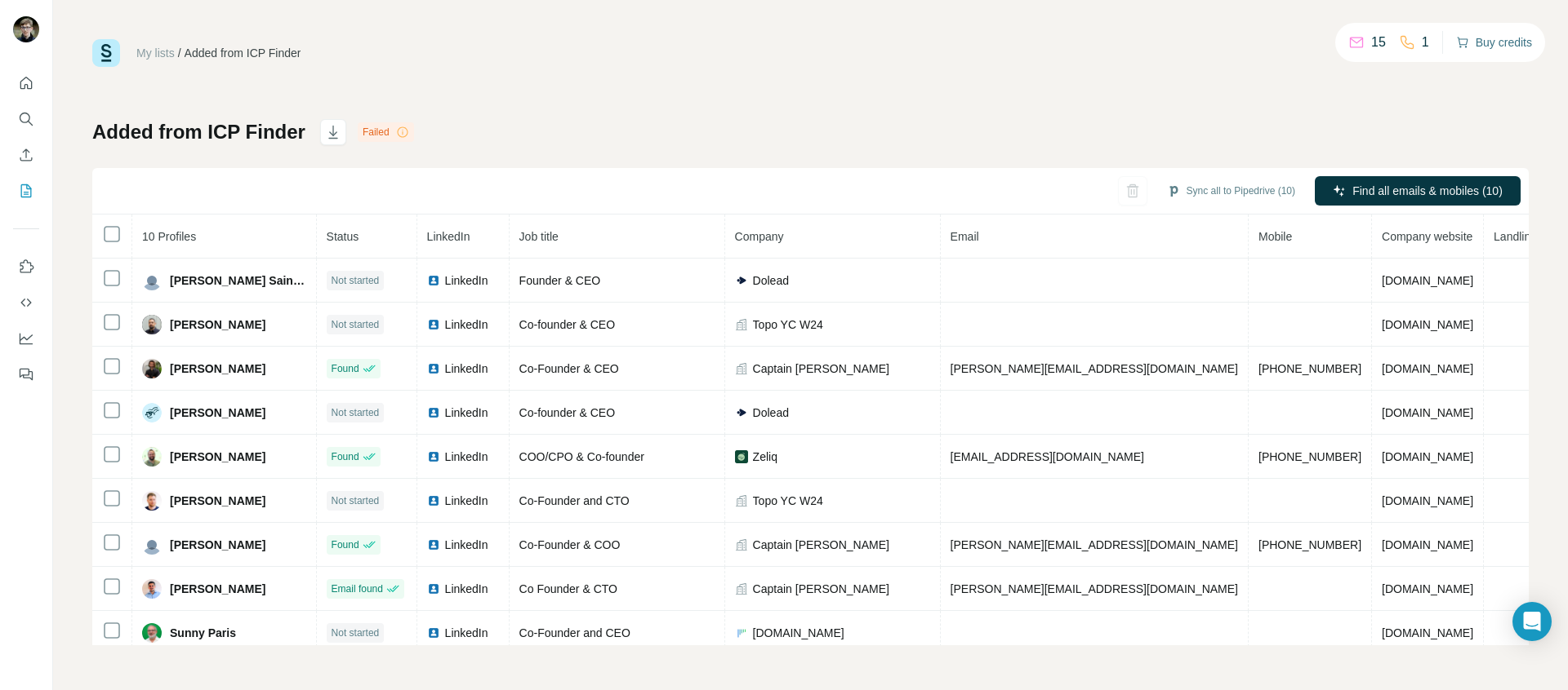
click at [1485, 39] on button "Buy credits" at bounding box center [1494, 42] width 76 height 23
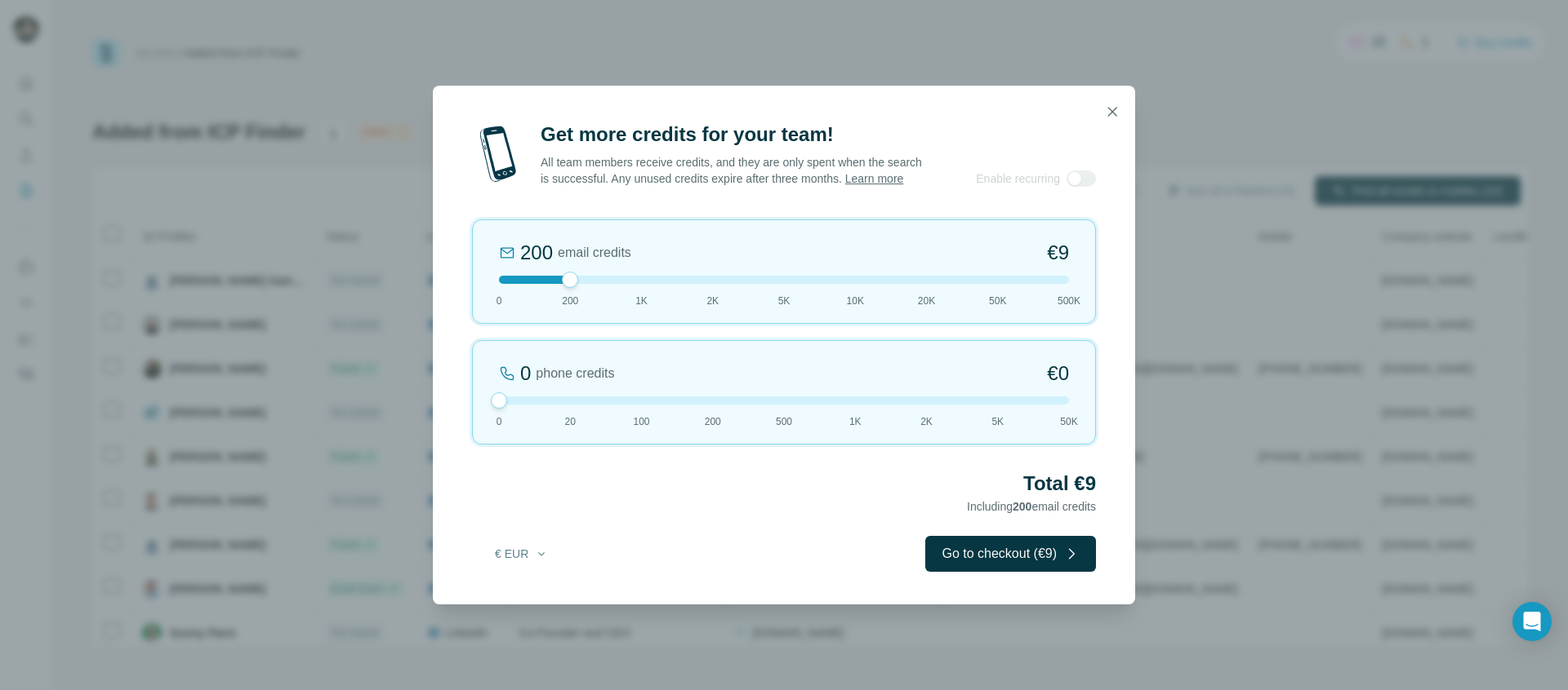
drag, startPoint x: 566, startPoint y: 408, endPoint x: 460, endPoint y: 396, distance: 106.7
click at [460, 396] on div "Get more credits for your team! All team members receive credits, and they are …" at bounding box center [784, 363] width 702 height 483
drag, startPoint x: 557, startPoint y: 287, endPoint x: 974, endPoint y: 313, distance: 417.8
click at [1110, 325] on div "Get more credits for your team! All team members receive credits, and they are …" at bounding box center [784, 363] width 702 height 483
drag, startPoint x: 576, startPoint y: 282, endPoint x: 685, endPoint y: 322, distance: 116.1
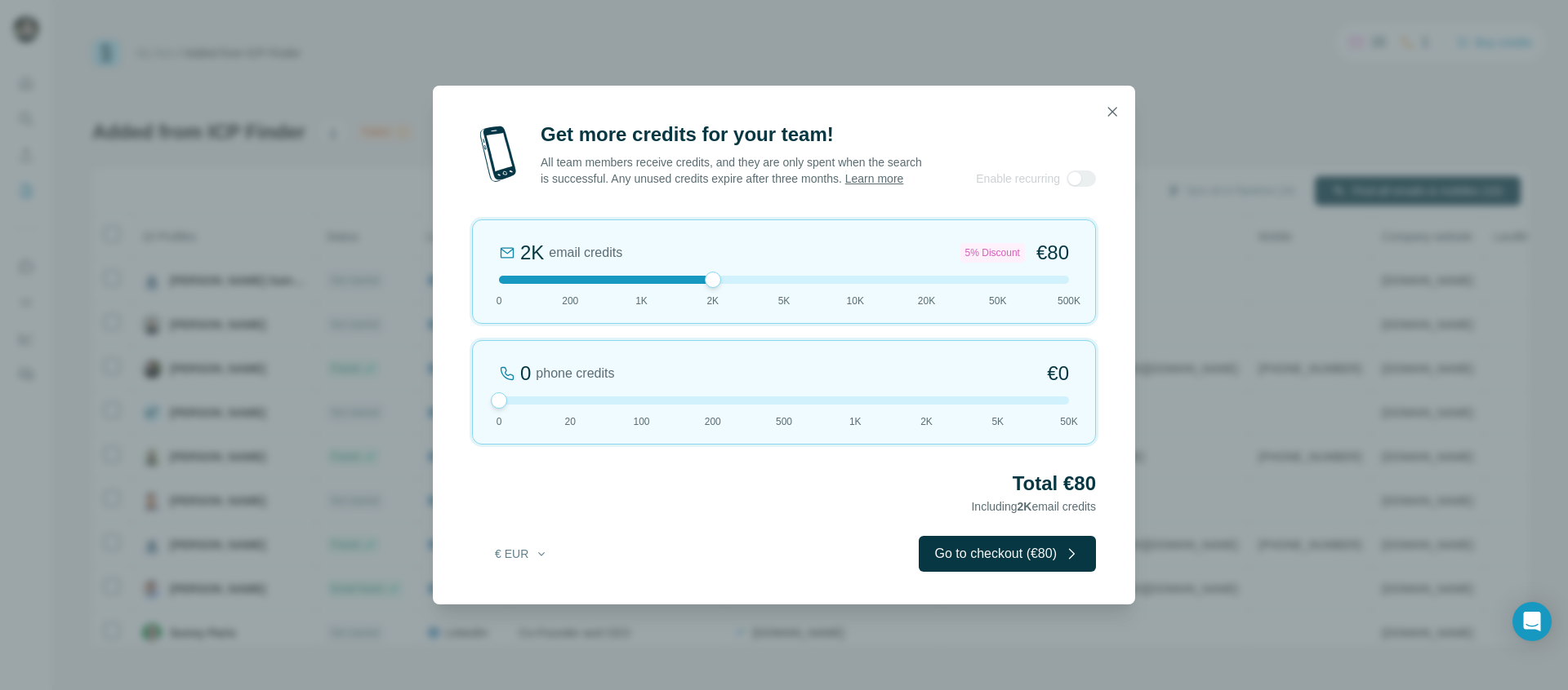
click at [685, 322] on div "2K email credits 5% Discount €80 0 200 1K 2K 5K 10K 20K 50K 500K" at bounding box center [784, 271] width 623 height 104
click at [1113, 114] on button "button" at bounding box center [1111, 112] width 33 height 33
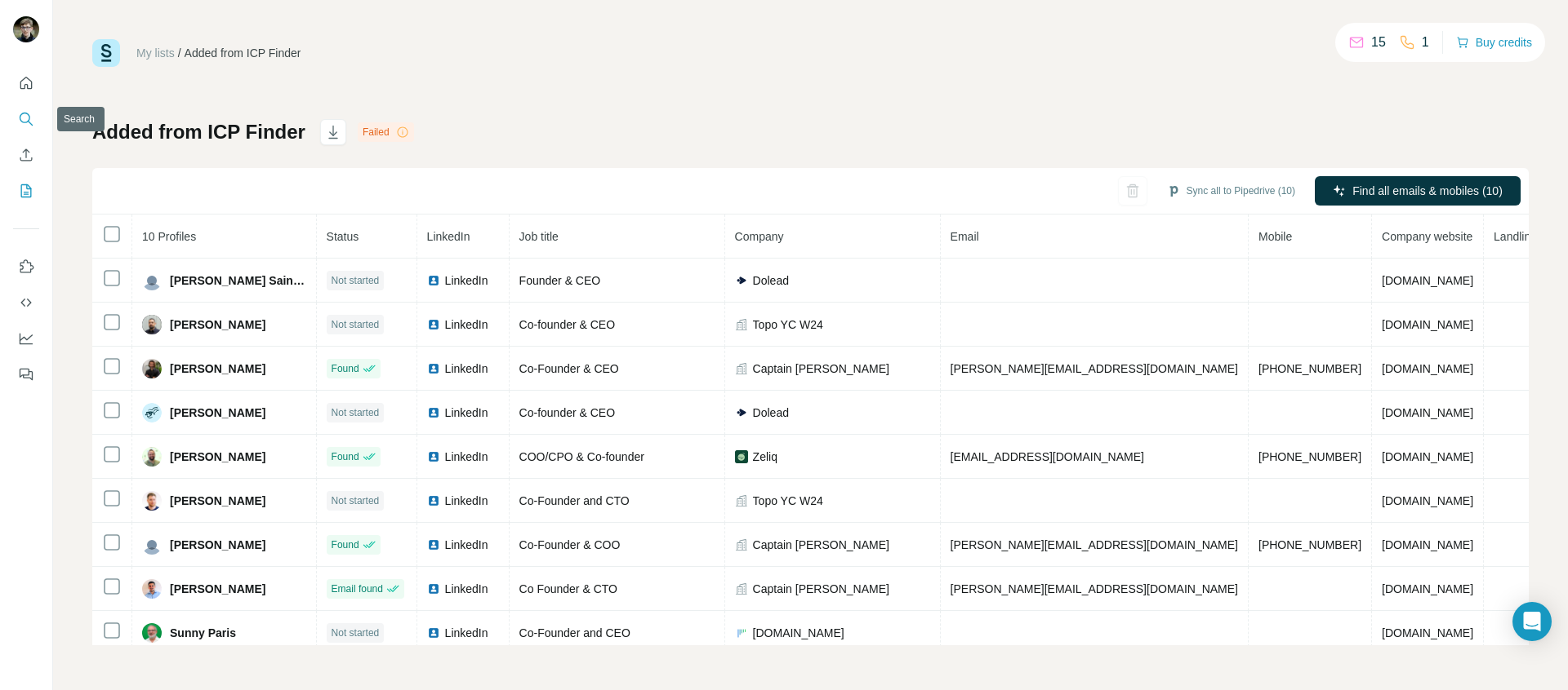
click at [38, 125] on button "Search" at bounding box center [25, 119] width 26 height 30
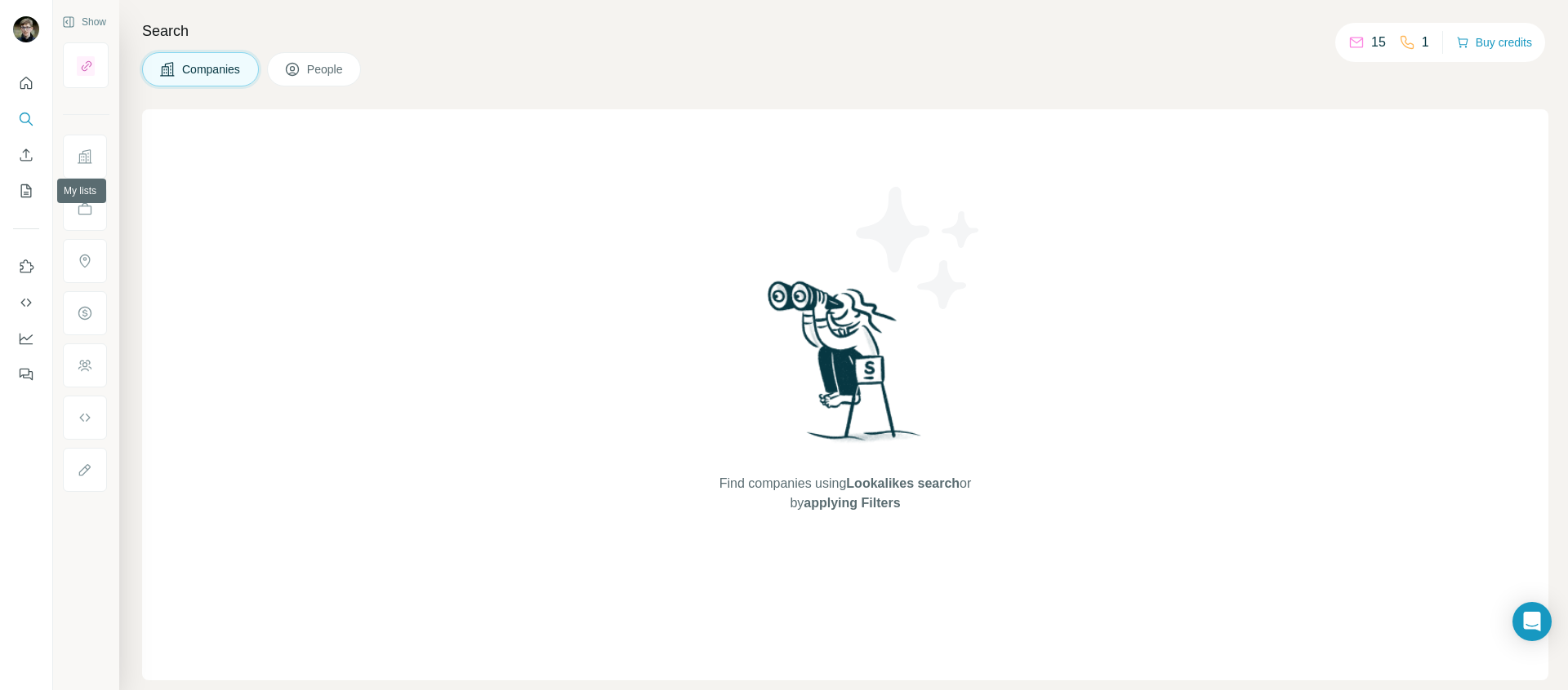
click at [20, 169] on nav at bounding box center [25, 137] width 26 height 137
click at [30, 160] on icon "Enrich CSV" at bounding box center [26, 154] width 12 height 12
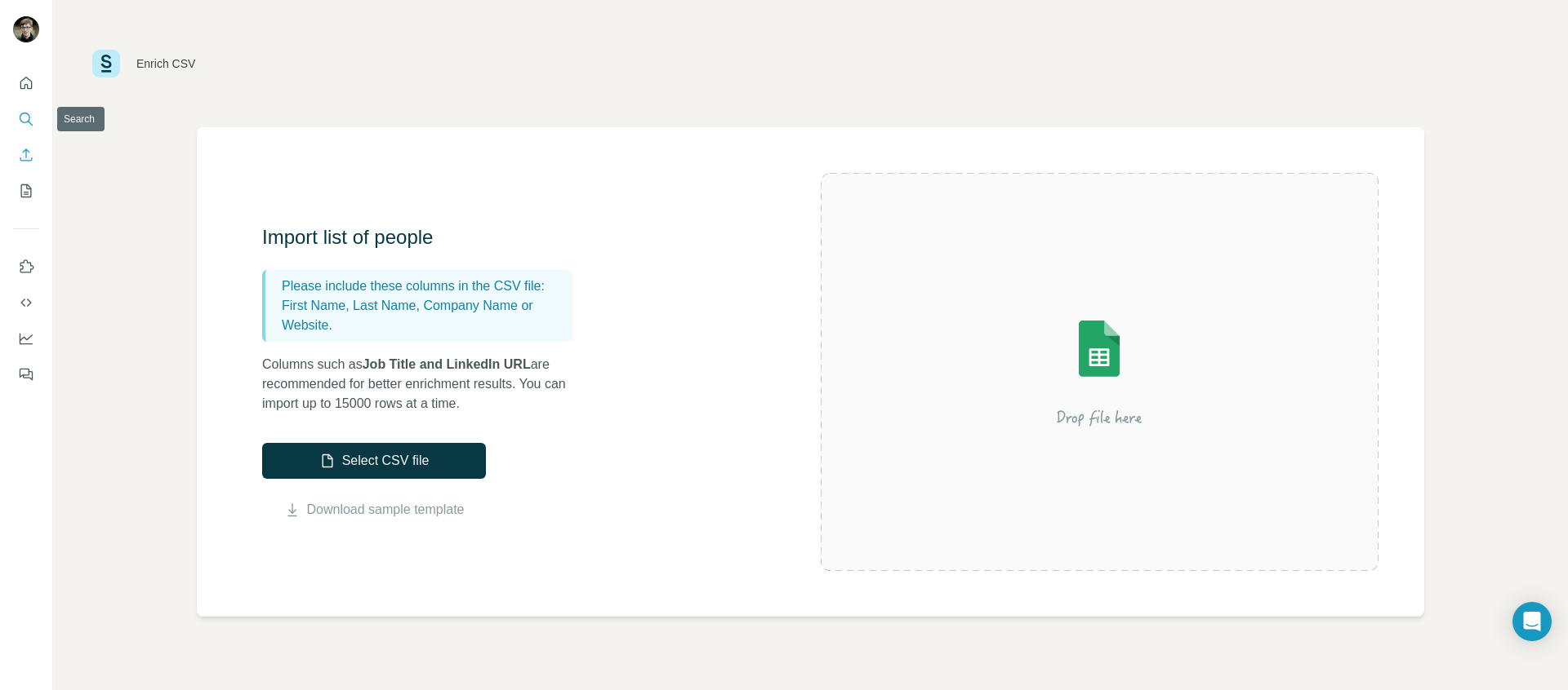
click at [24, 127] on button "Search" at bounding box center [25, 119] width 26 height 30
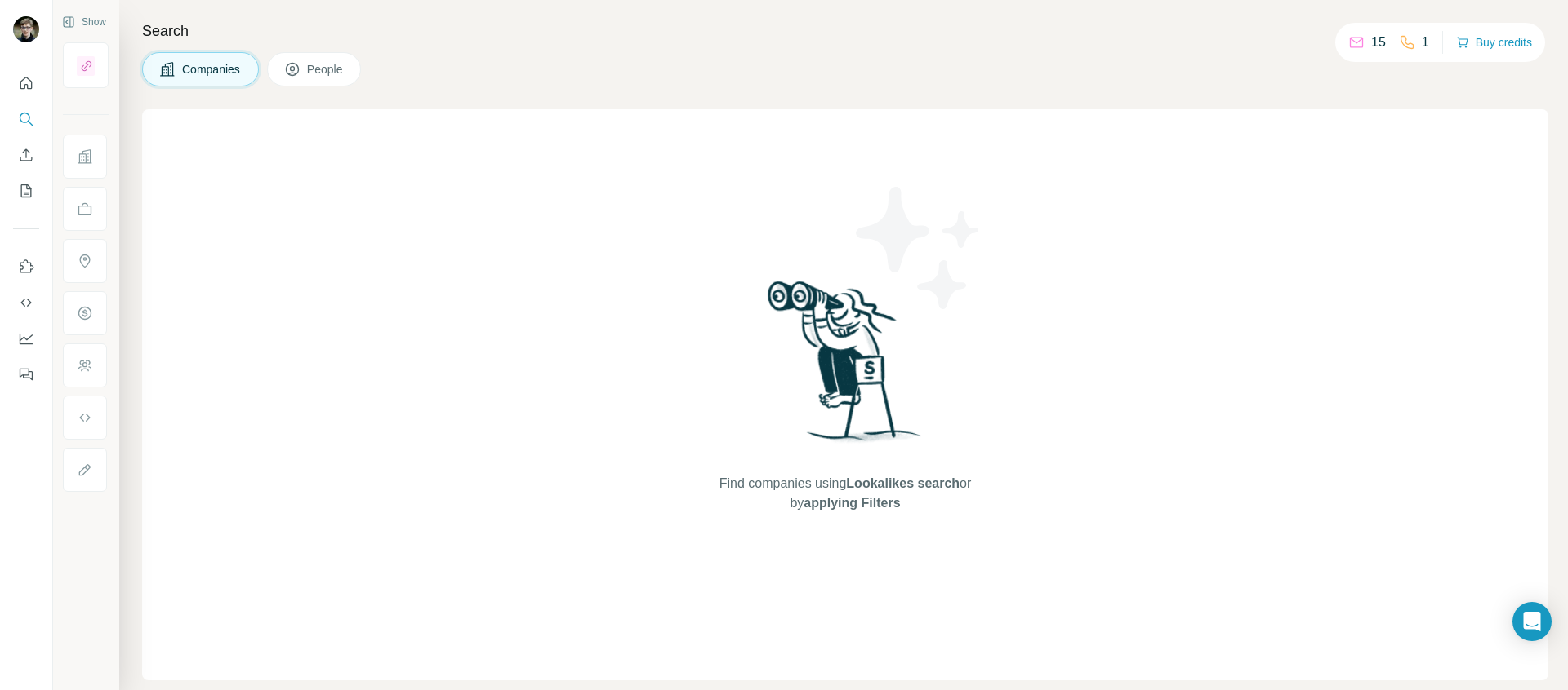
click at [329, 62] on span "People" at bounding box center [325, 69] width 37 height 16
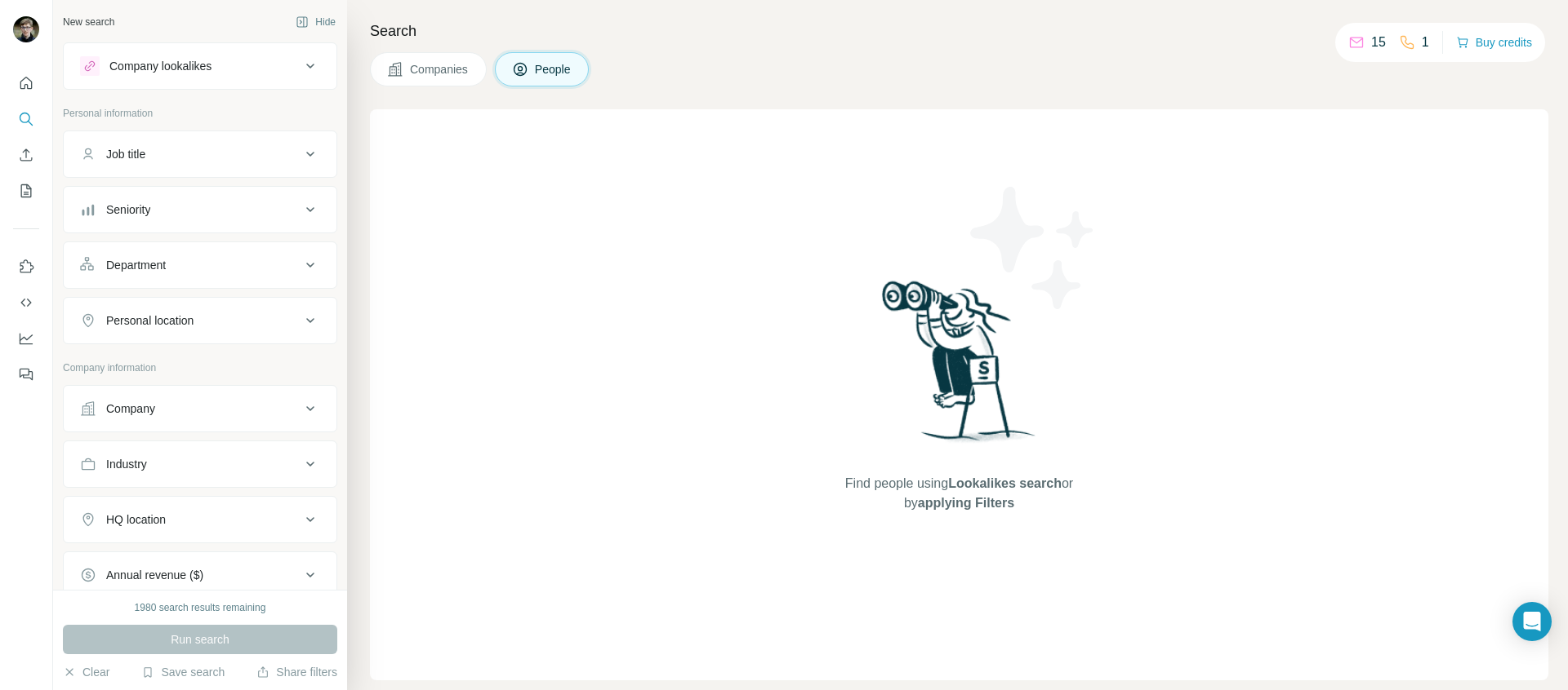
click at [212, 153] on div "Job title" at bounding box center [190, 154] width 220 height 16
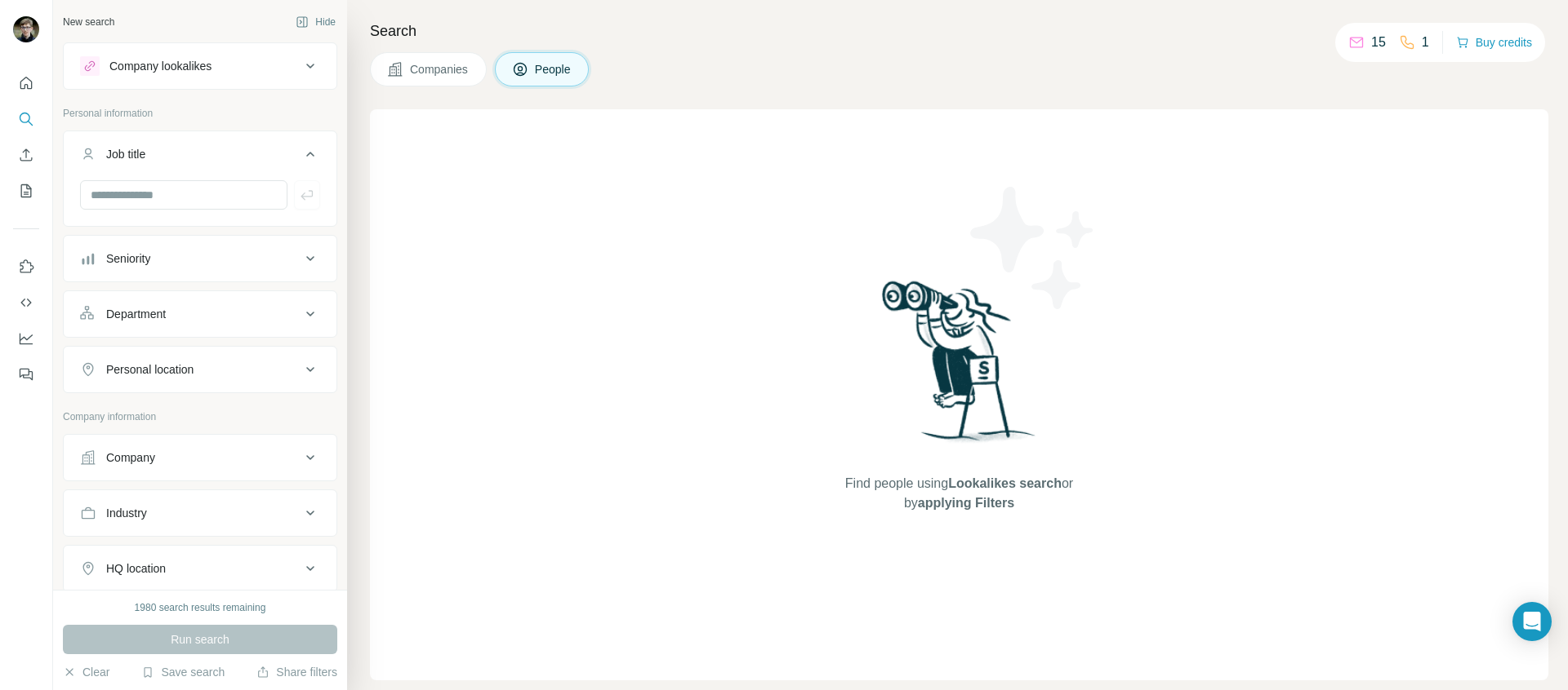
click at [212, 153] on div "Job title" at bounding box center [190, 154] width 220 height 16
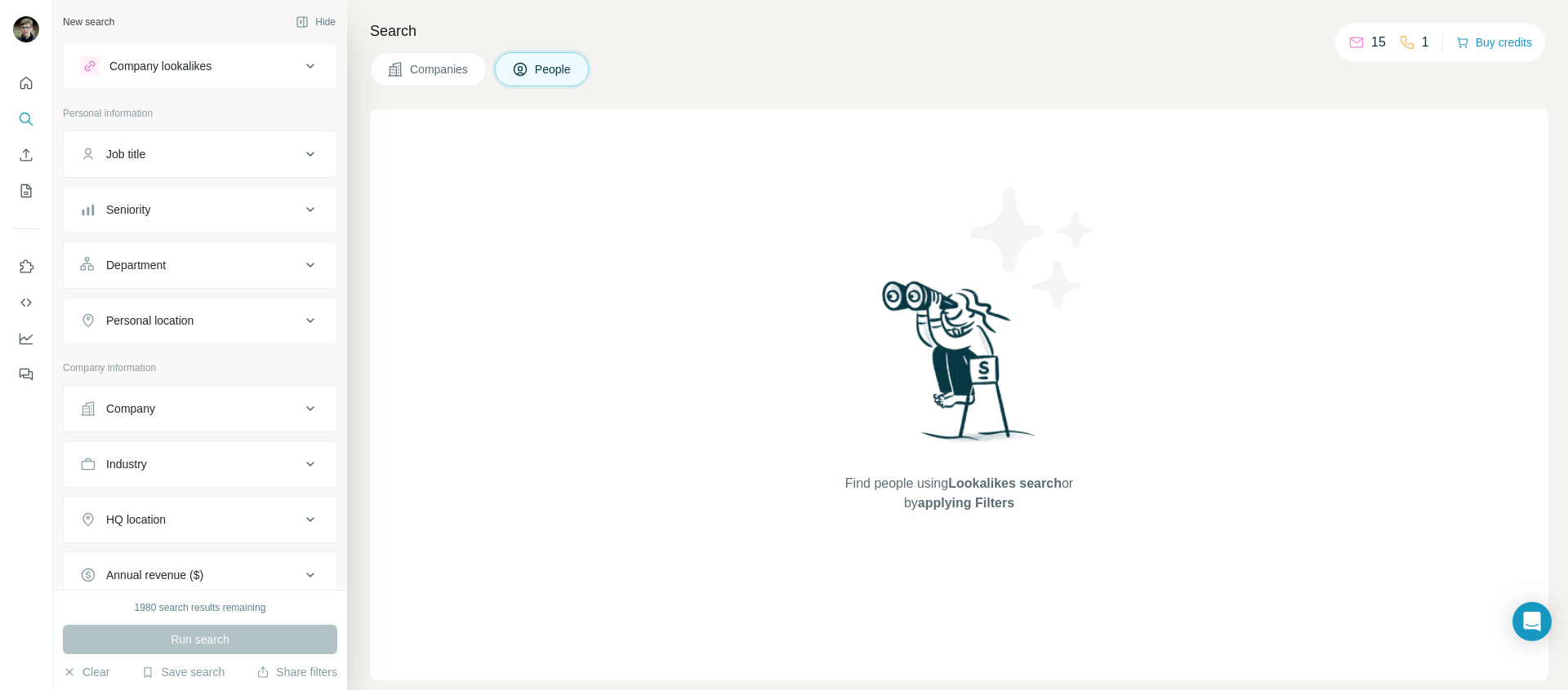
click at [242, 438] on ul "Company Industry HQ location Annual revenue ($) Employees (size) Technologies K…" at bounding box center [200, 575] width 274 height 380
click at [231, 408] on div "Company" at bounding box center [190, 408] width 220 height 16
click at [218, 457] on div "Select a company name or website Upload a CSV of company websites. Your list is…" at bounding box center [199, 524] width 240 height 179
click at [210, 486] on input "text" at bounding box center [199, 480] width 240 height 30
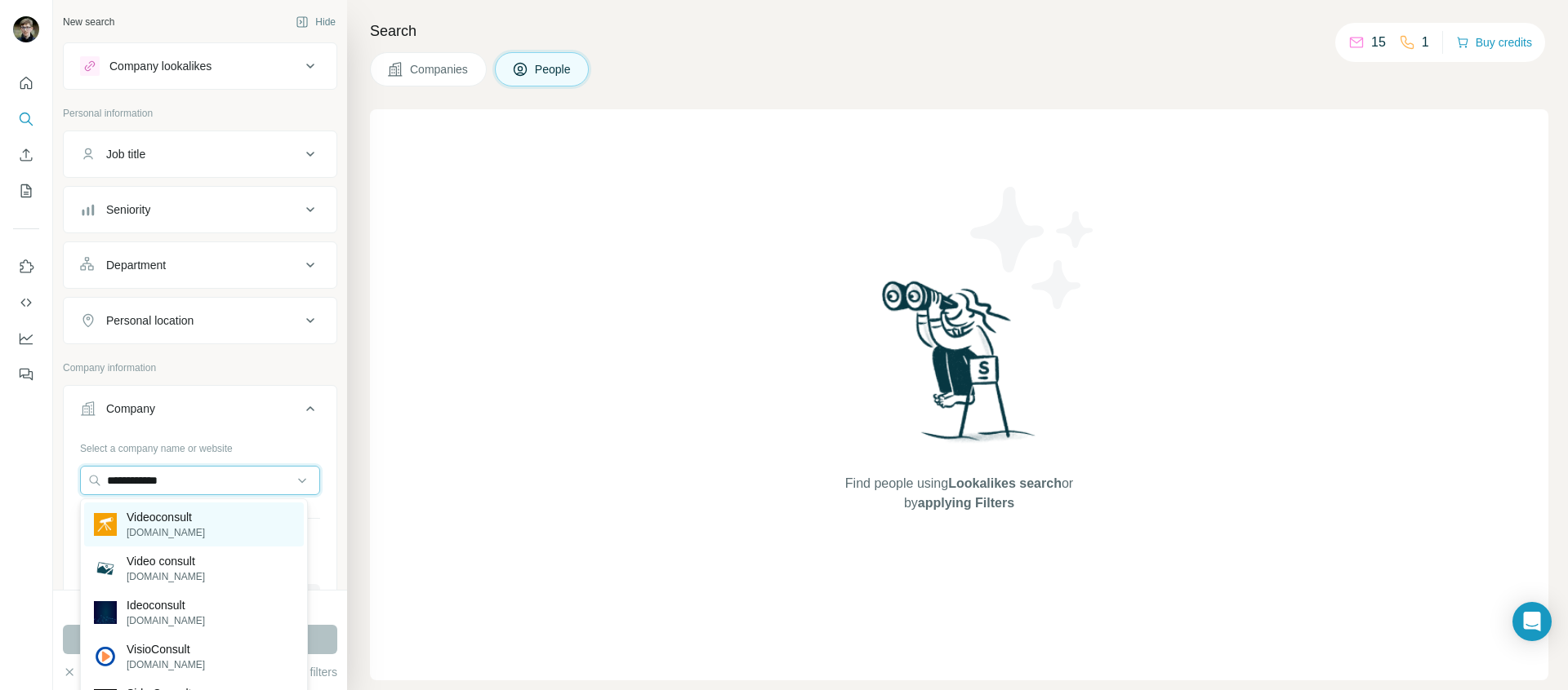
type input "**********"
click at [224, 538] on div "Videoconsult videoconsult.fr" at bounding box center [193, 525] width 219 height 44
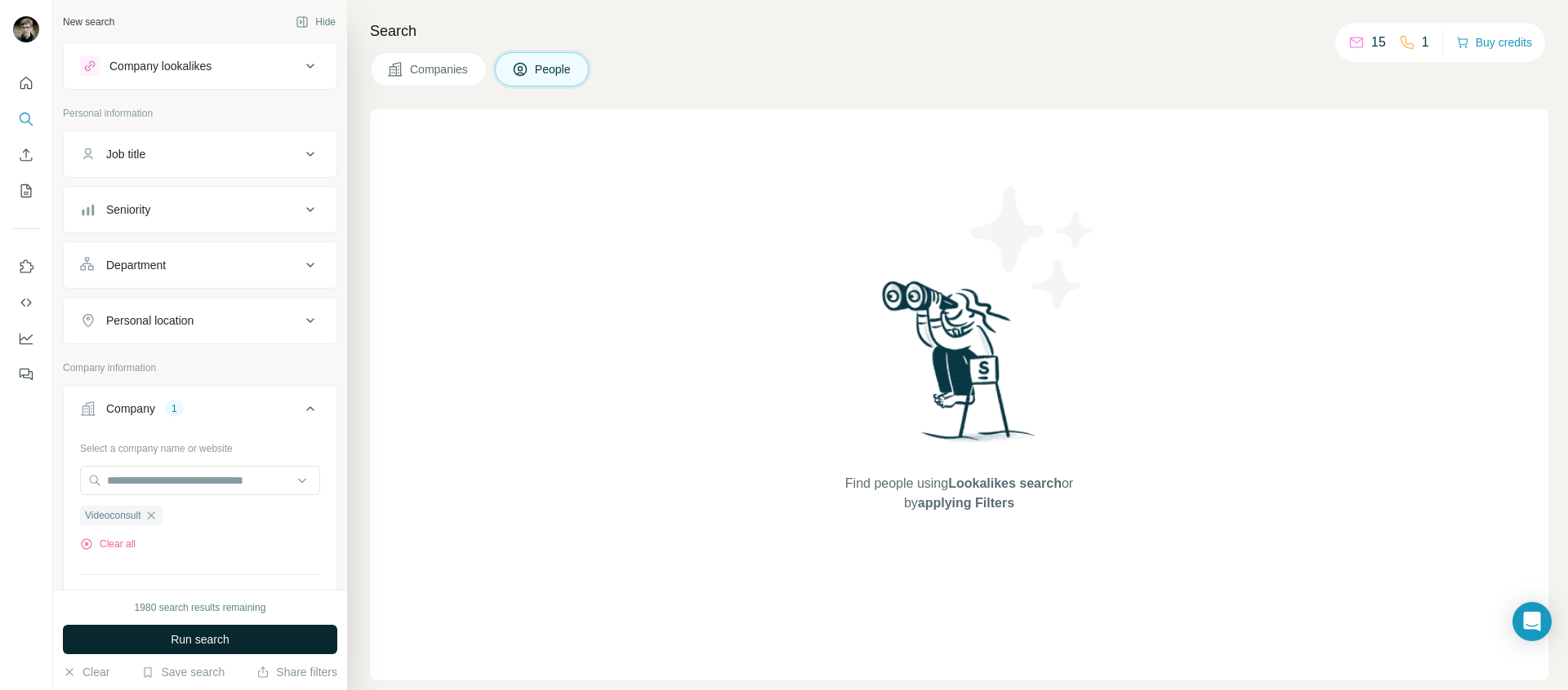
click at [247, 635] on button "Run search" at bounding box center [200, 639] width 274 height 30
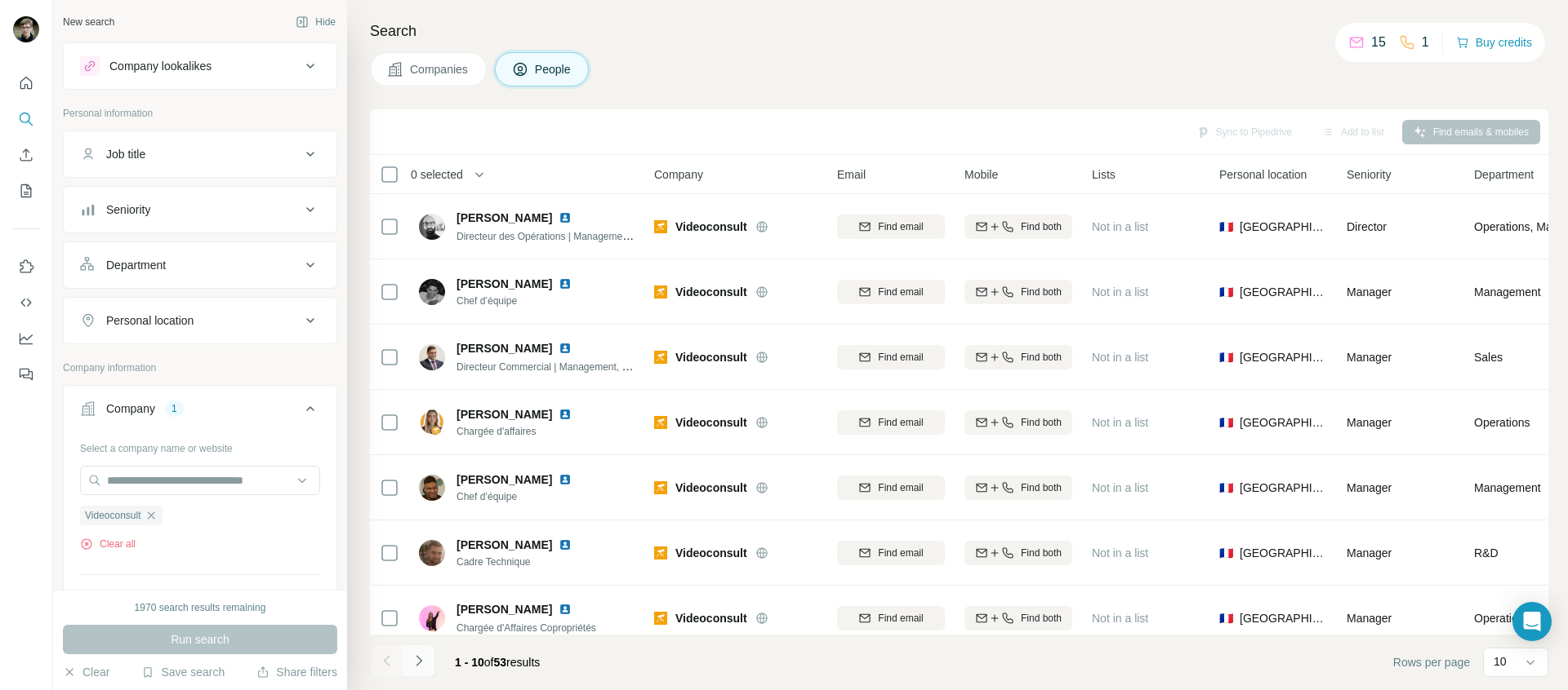
click at [427, 660] on button "Navigate to next page" at bounding box center [418, 660] width 33 height 33
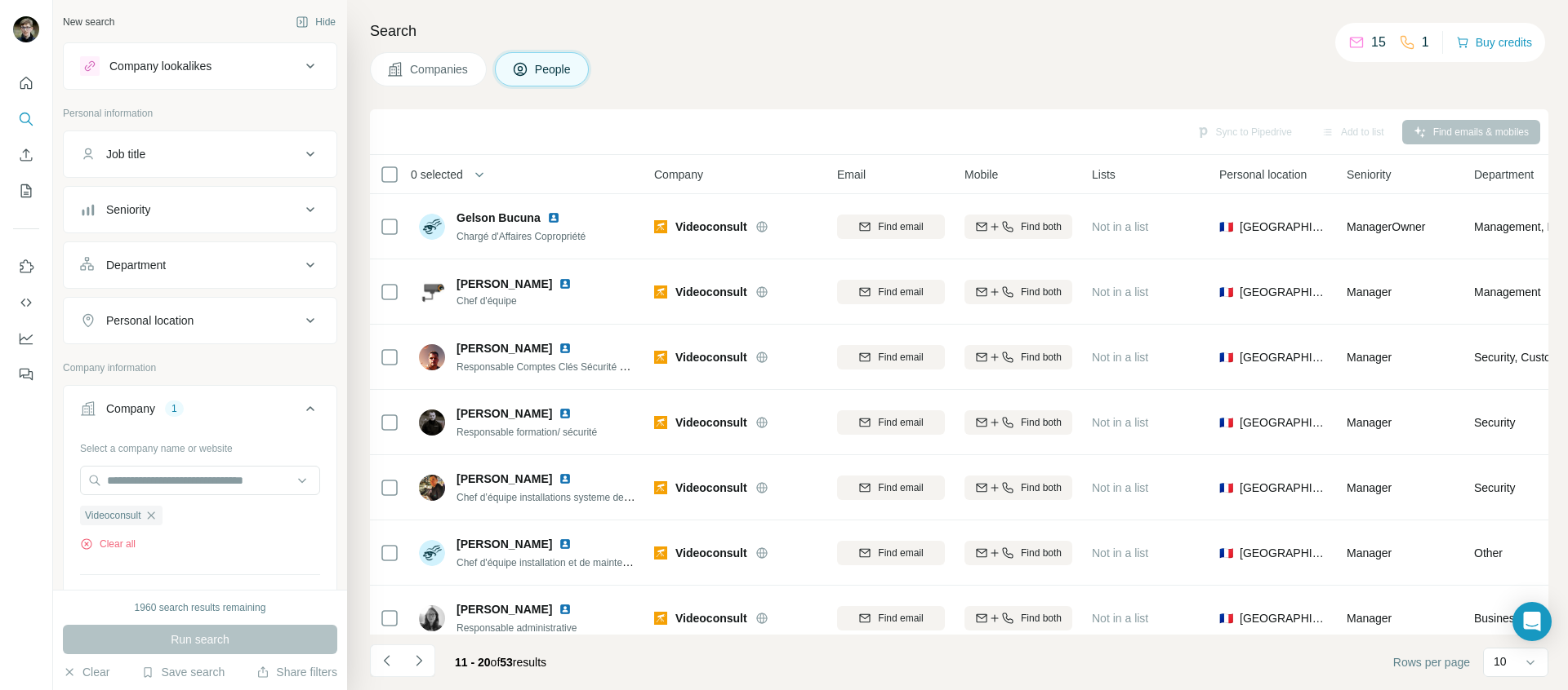
click at [275, 276] on button "Department" at bounding box center [200, 265] width 273 height 39
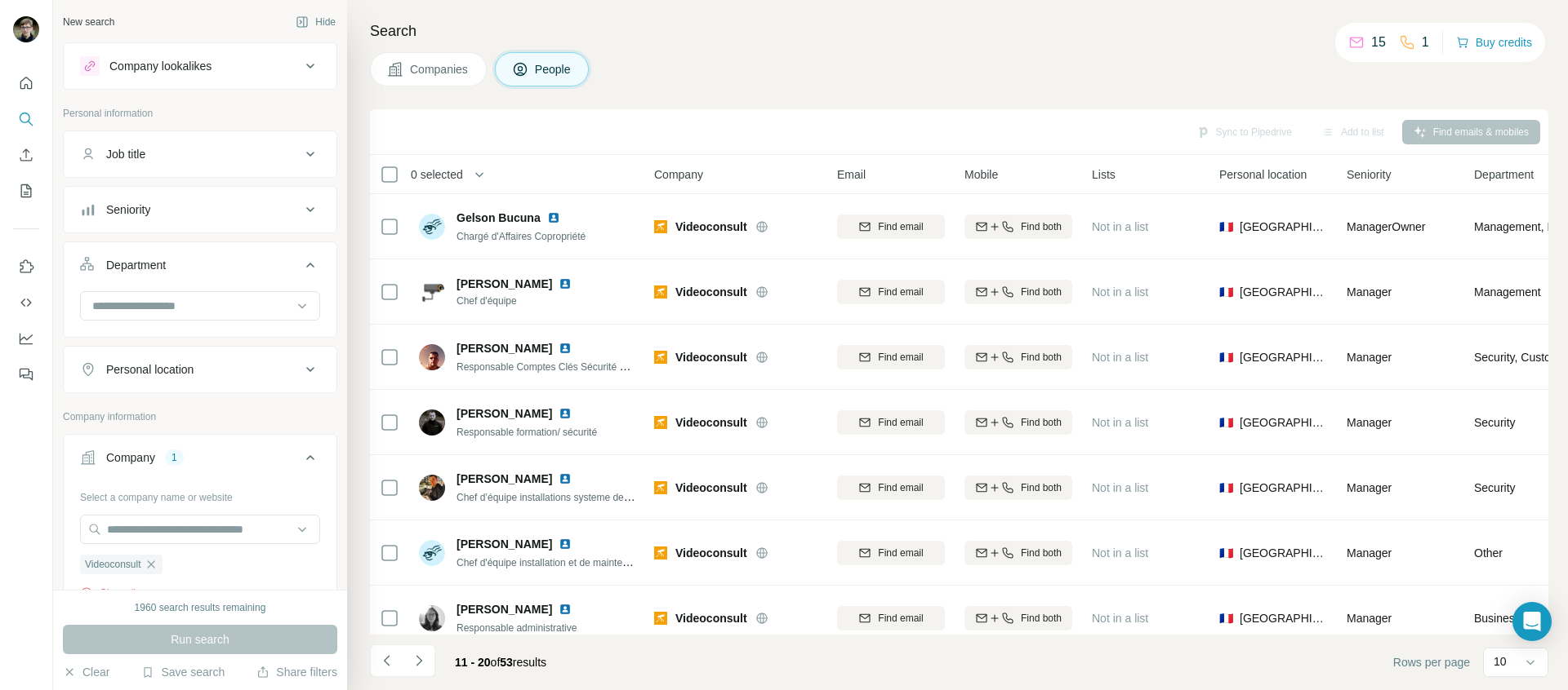
click at [275, 276] on button "Department" at bounding box center [200, 268] width 273 height 46
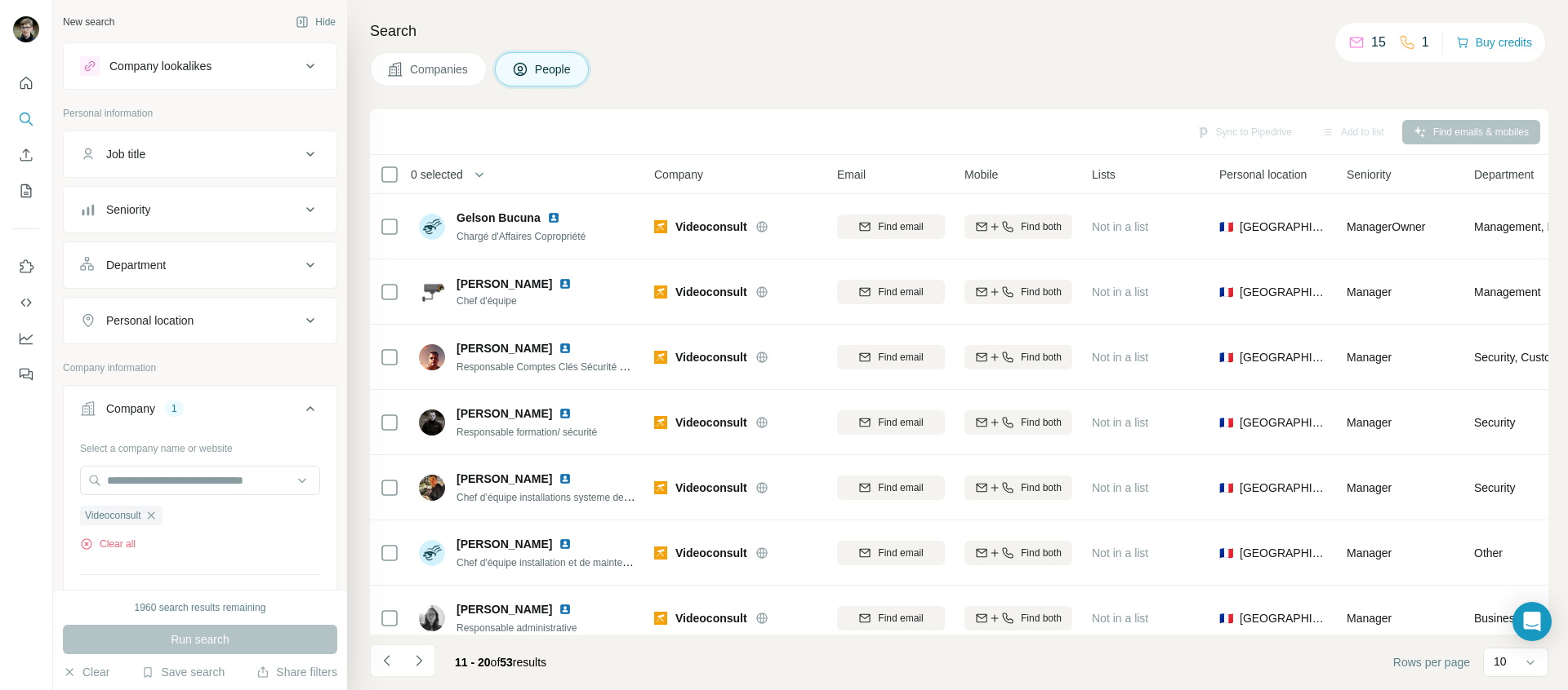
click at [249, 327] on div "Personal location" at bounding box center [190, 320] width 220 height 16
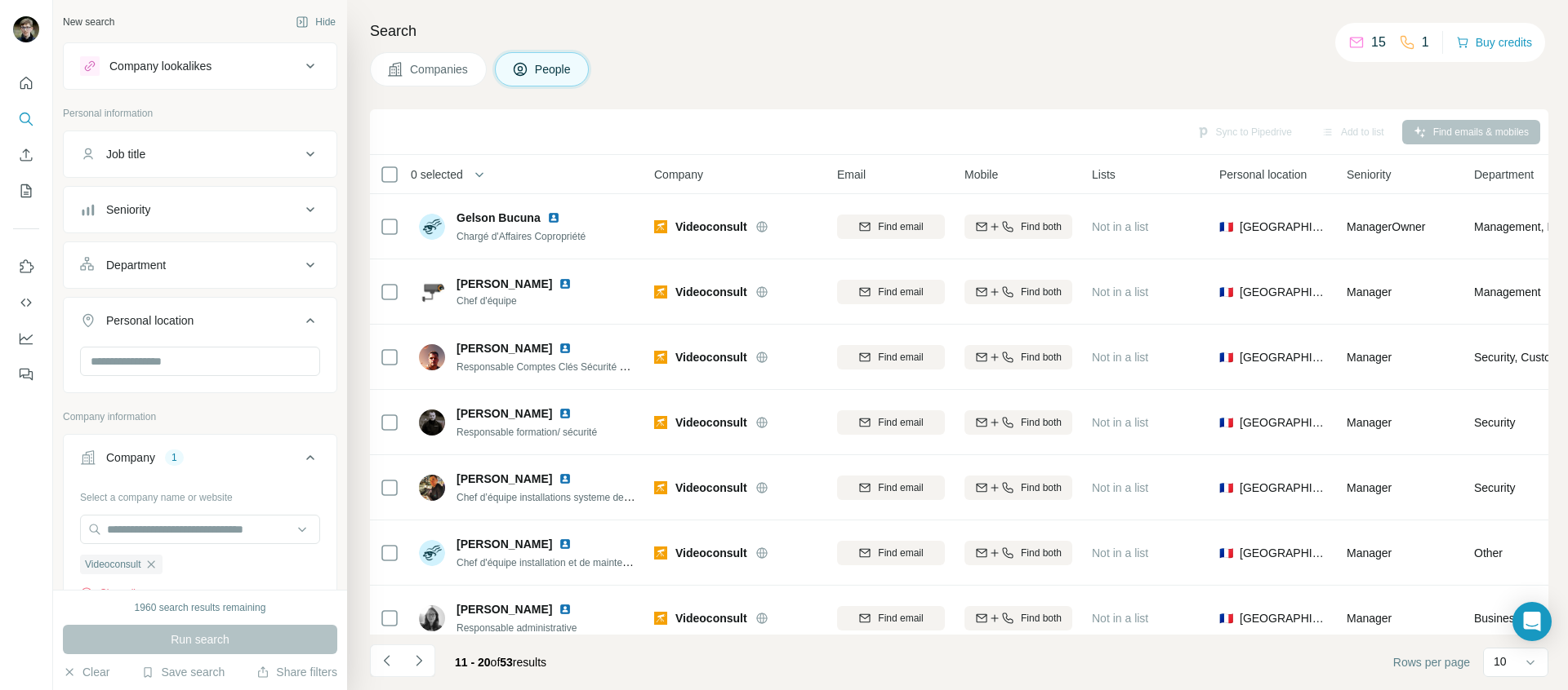
click at [249, 327] on div "Personal location" at bounding box center [190, 320] width 220 height 16
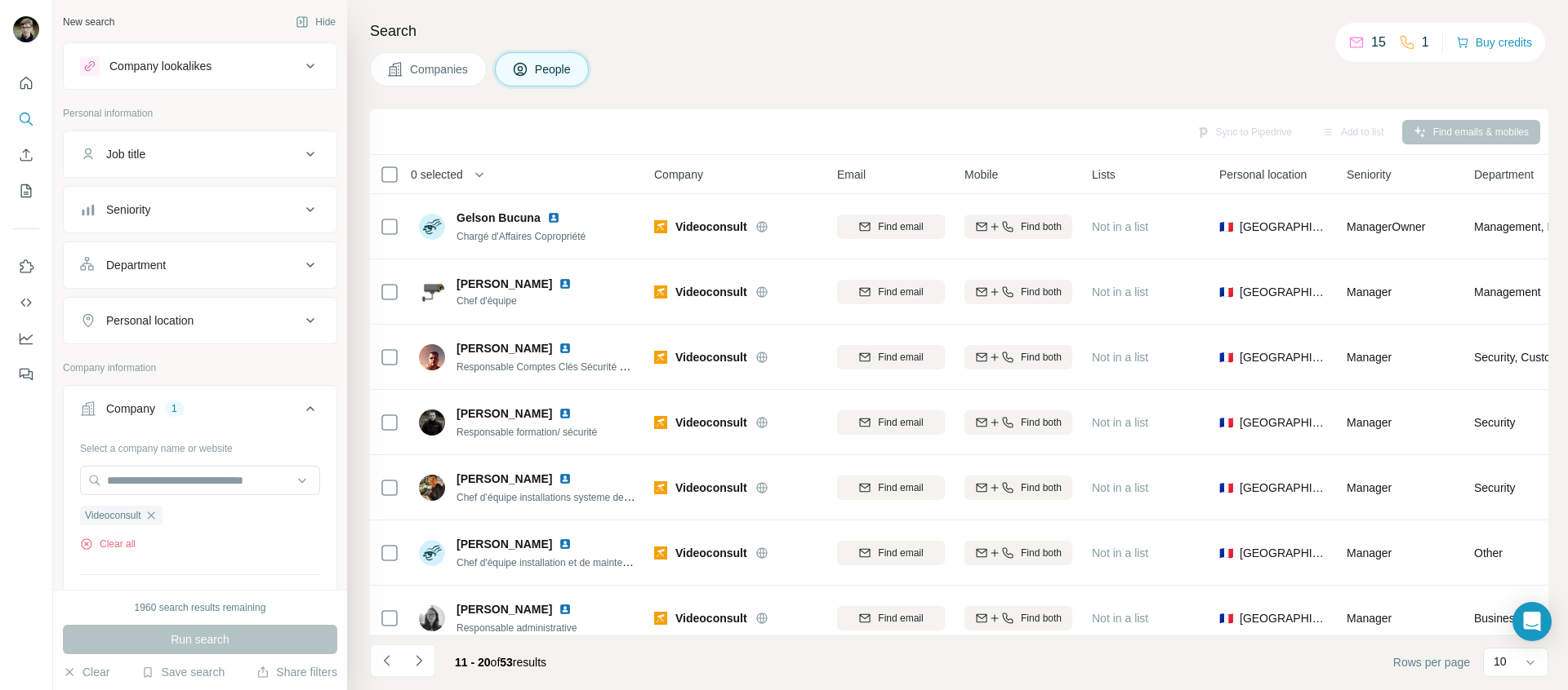
click at [210, 185] on ul "Job title Seniority Department Personal location" at bounding box center [200, 237] width 274 height 214
click at [205, 206] on div "Seniority" at bounding box center [190, 209] width 220 height 16
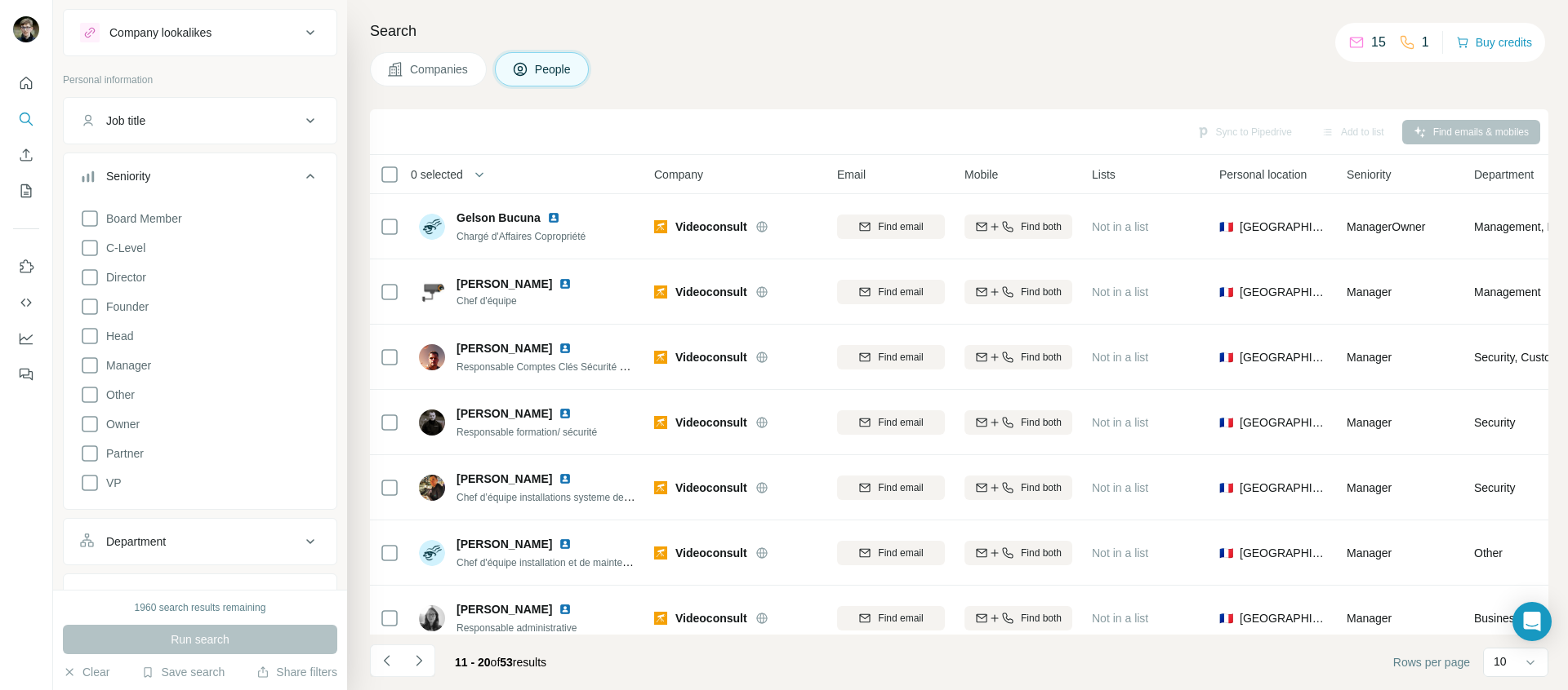
scroll to position [36, 0]
click at [124, 306] on span "Founder" at bounding box center [125, 303] width 49 height 16
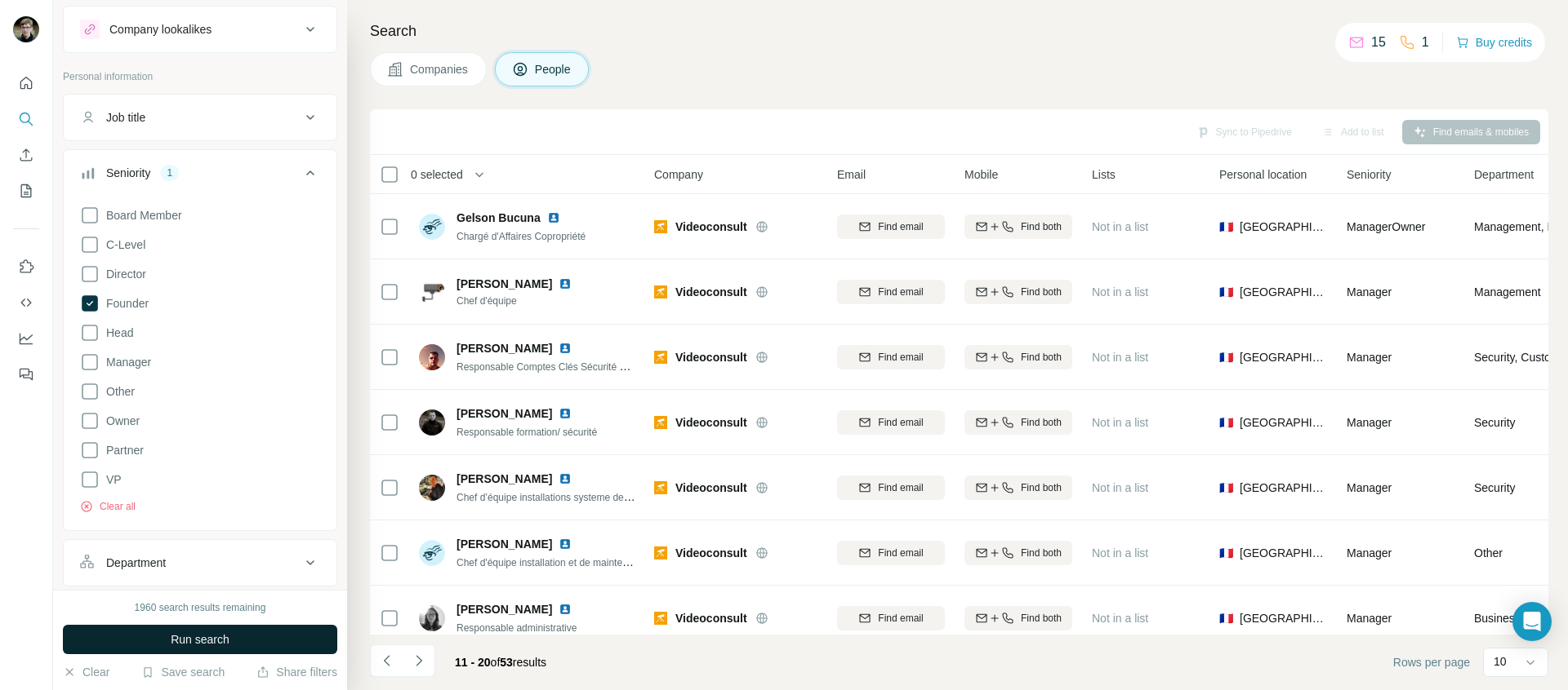
click at [195, 644] on span "Run search" at bounding box center [199, 639] width 58 height 16
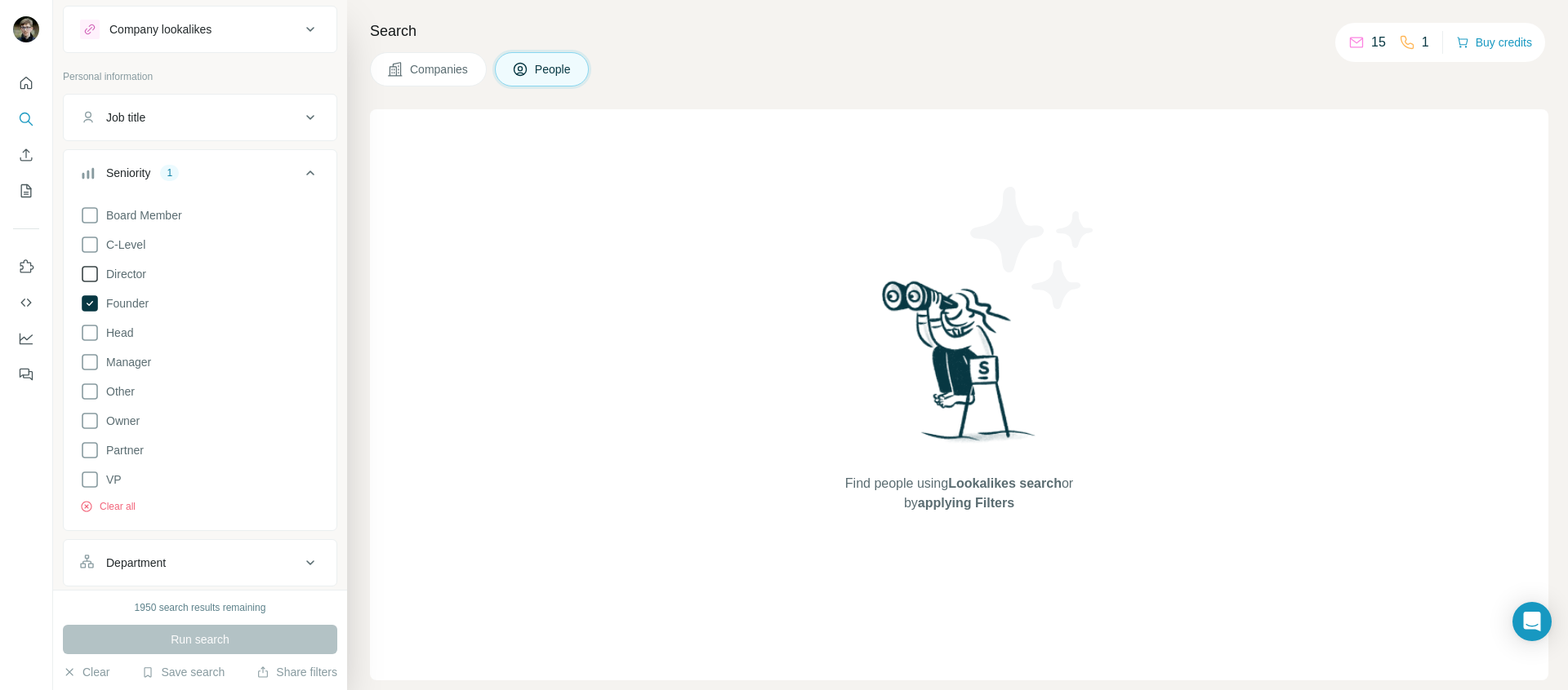
click at [136, 281] on span "Director" at bounding box center [123, 273] width 47 height 16
click at [174, 637] on span "Run search" at bounding box center [199, 639] width 58 height 16
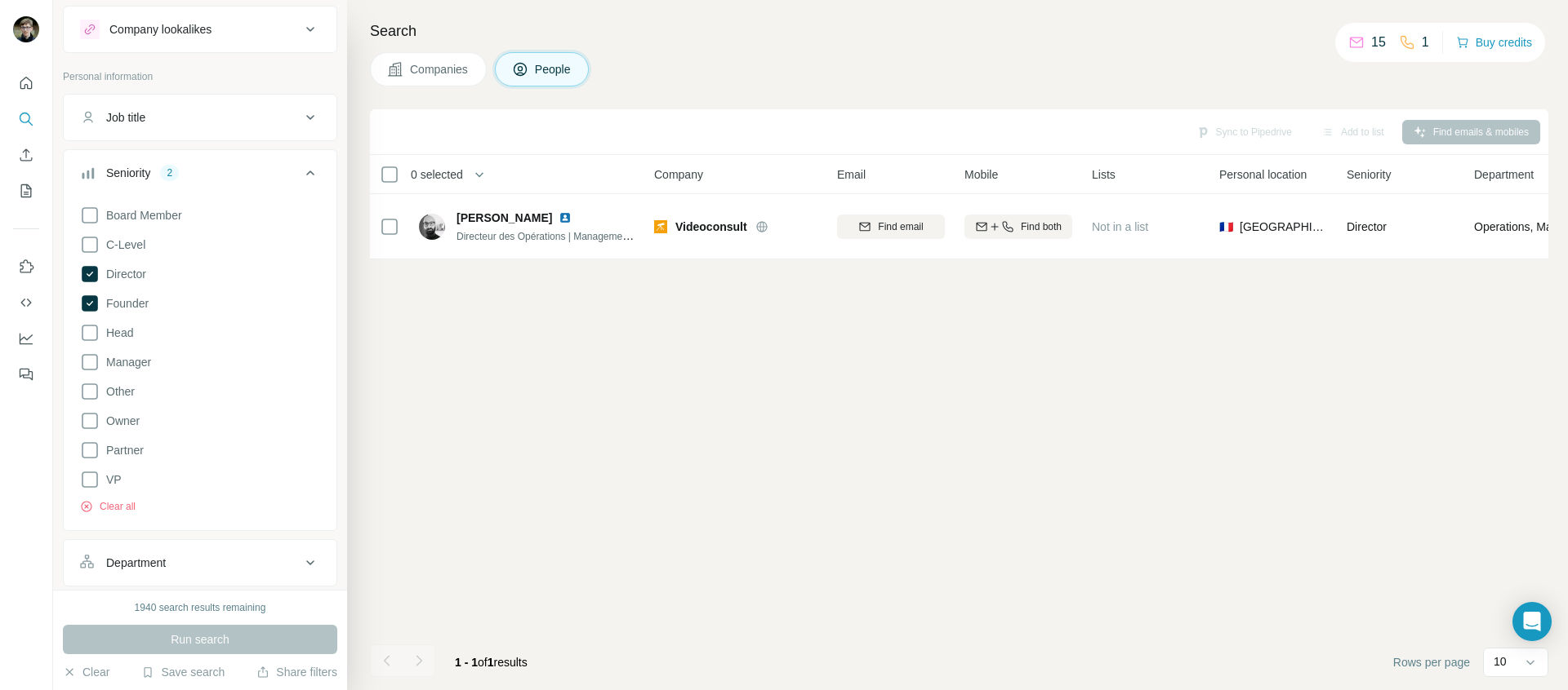
click at [135, 410] on div "Board Member C-Level Director Founder Head Manager Other Owner Partner VP Clear…" at bounding box center [199, 356] width 240 height 315
click at [135, 419] on span "Owner" at bounding box center [119, 421] width 40 height 16
click at [182, 621] on div "1940 search results remaining Run search Clear Save search Share filters" at bounding box center [200, 640] width 294 height 101
click at [182, 632] on span "Run search" at bounding box center [199, 639] width 58 height 16
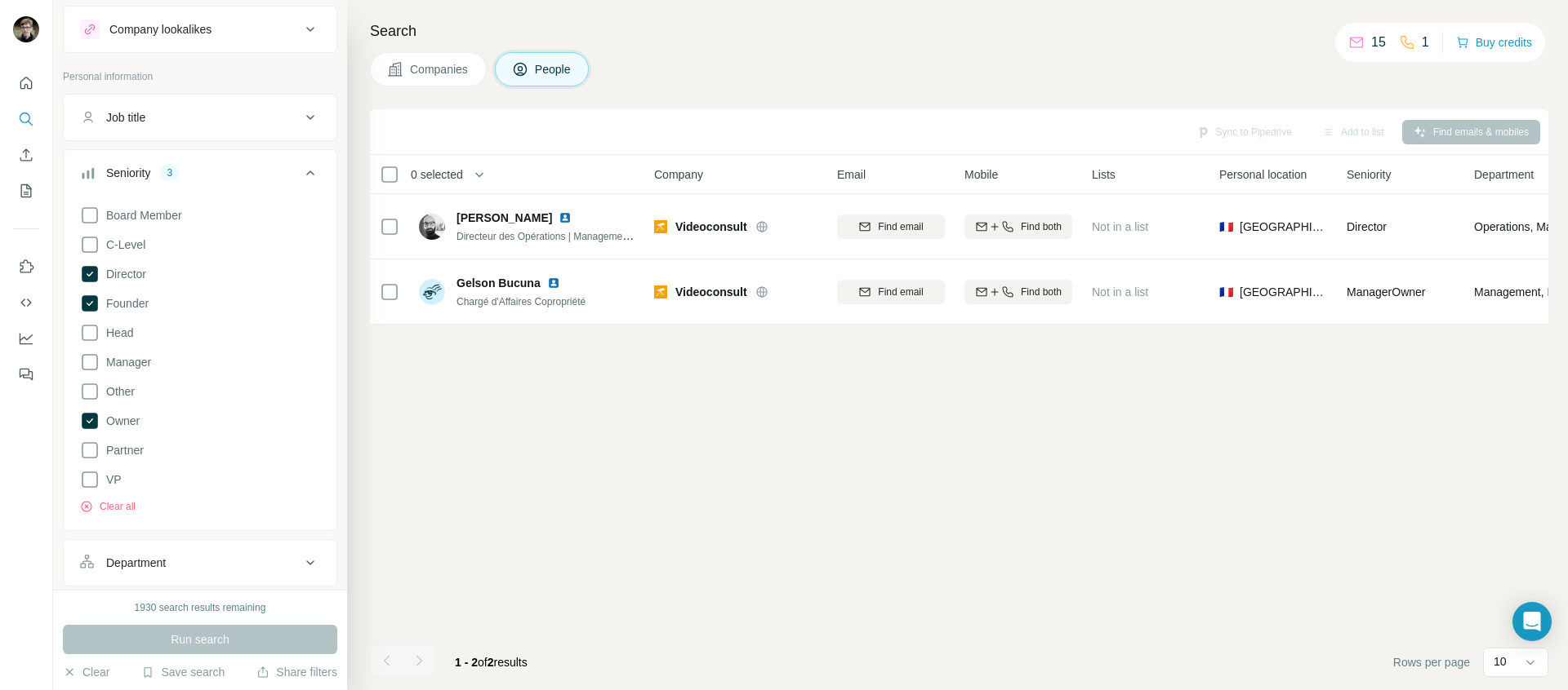
click at [110, 465] on div "Board Member C-Level Director Founder Head Manager Other Owner Partner VP Clear…" at bounding box center [199, 356] width 240 height 315
click at [108, 477] on span "VP" at bounding box center [111, 479] width 22 height 16
click at [138, 366] on span "Manager" at bounding box center [125, 362] width 52 height 16
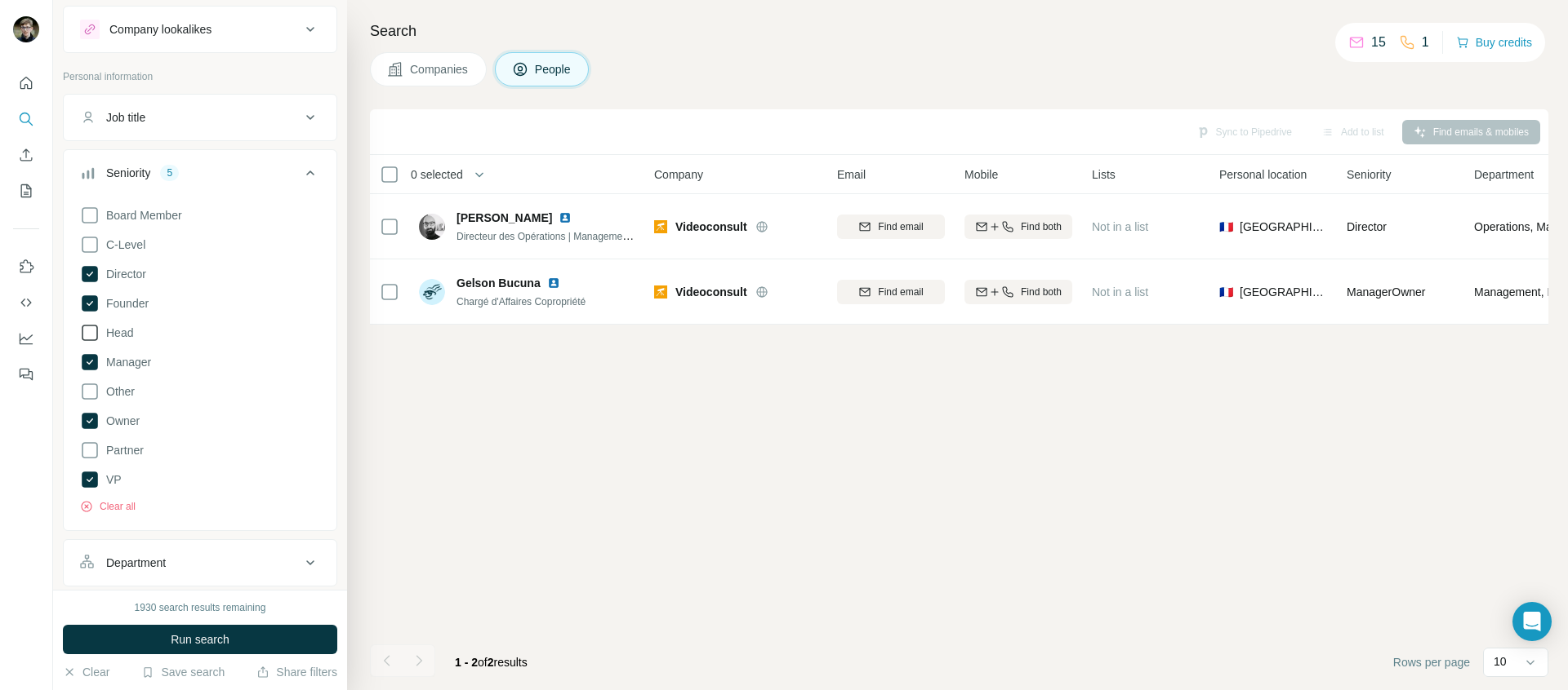
click at [120, 339] on span "Head" at bounding box center [117, 333] width 34 height 16
click at [216, 642] on span "Run search" at bounding box center [199, 639] width 58 height 16
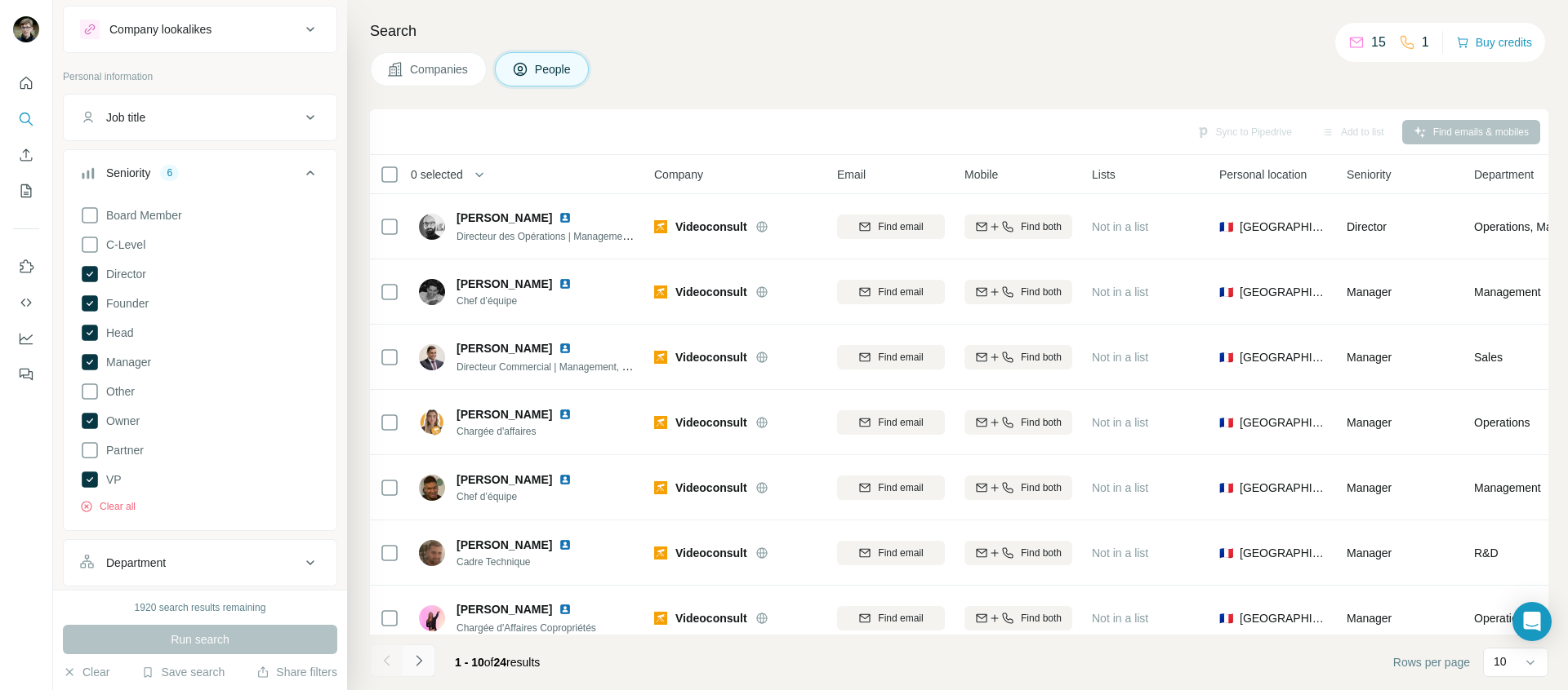
click at [434, 661] on button "Navigate to next page" at bounding box center [418, 660] width 33 height 33
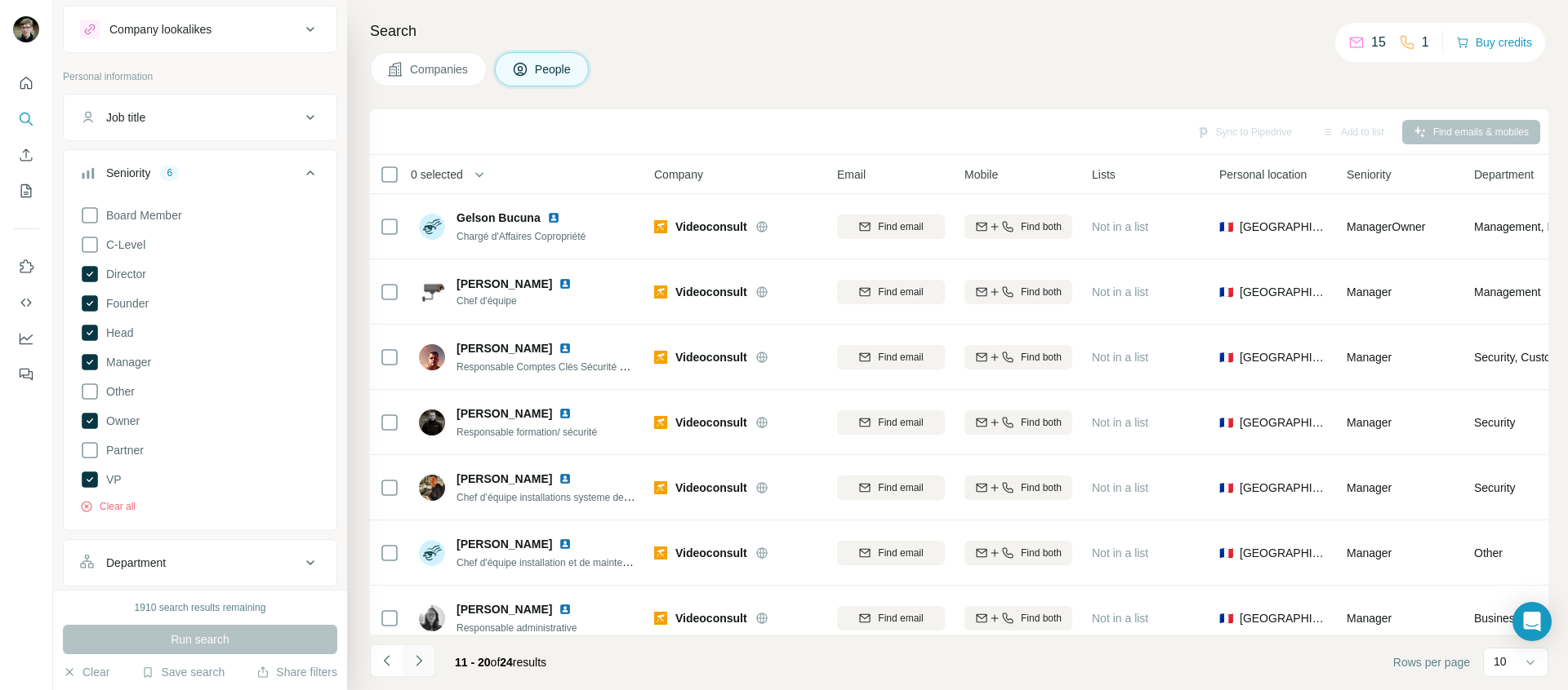
click at [434, 661] on button "Navigate to next page" at bounding box center [418, 660] width 33 height 33
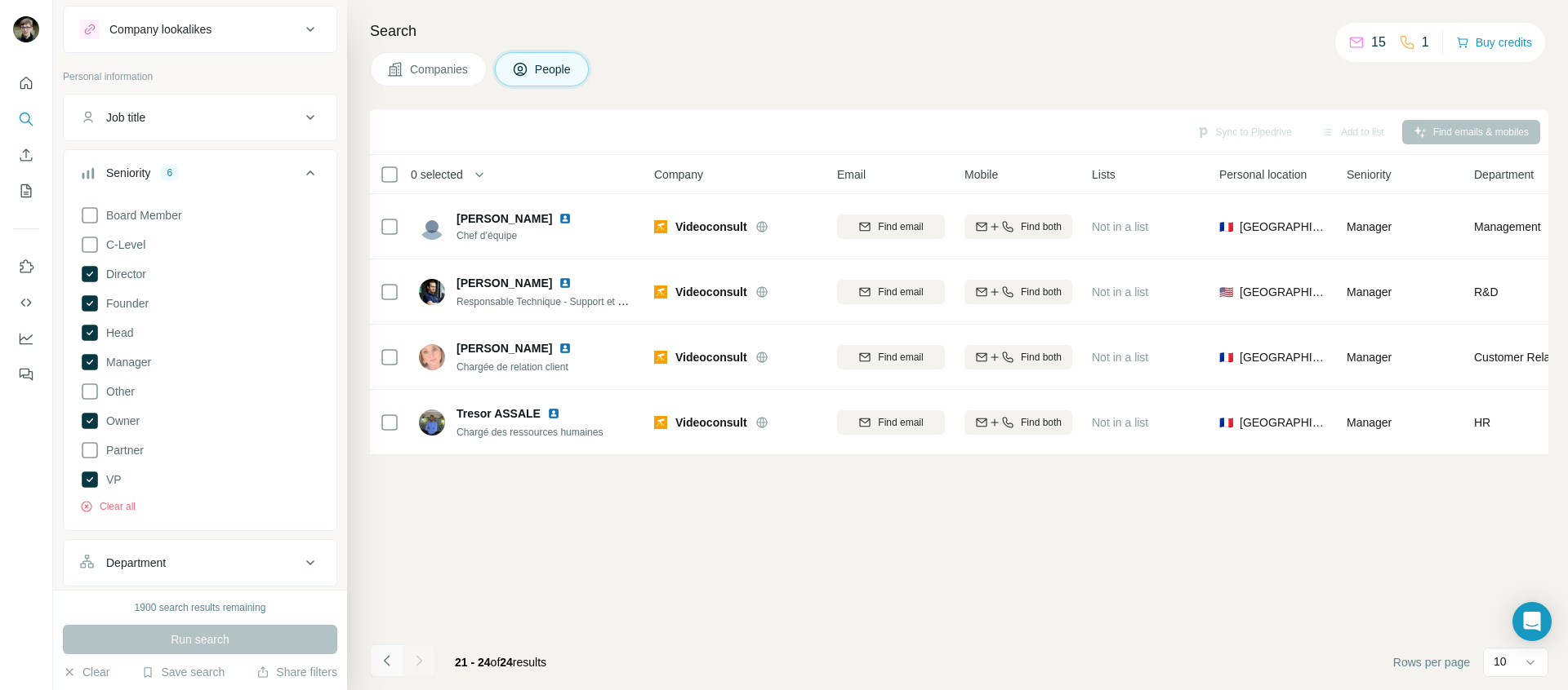
click at [393, 656] on icon "Navigate to previous page" at bounding box center [386, 660] width 16 height 16
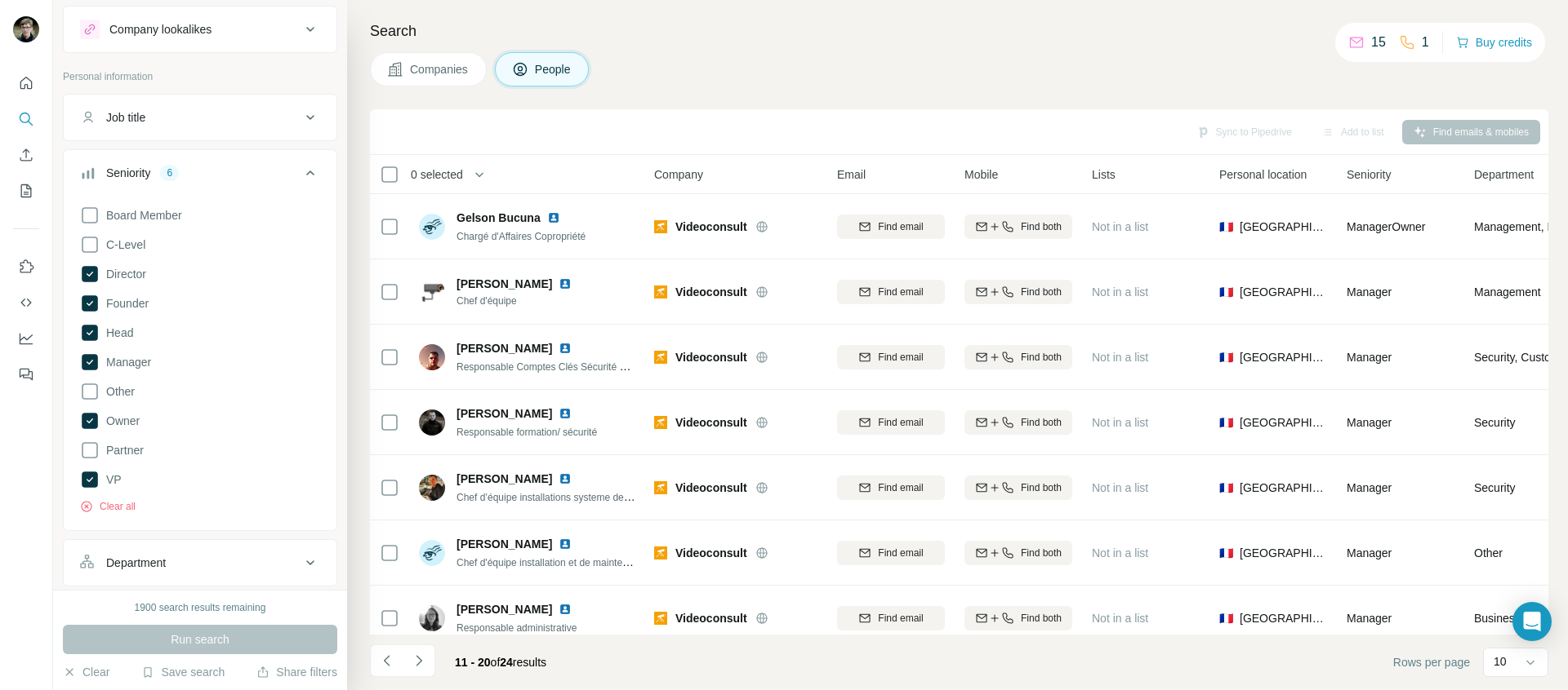
click at [119, 514] on div "Board Member C-Level Director Founder Head Manager Other Owner Partner VP Clear…" at bounding box center [200, 362] width 273 height 328
click at [114, 511] on button "Clear all" at bounding box center [108, 506] width 56 height 14
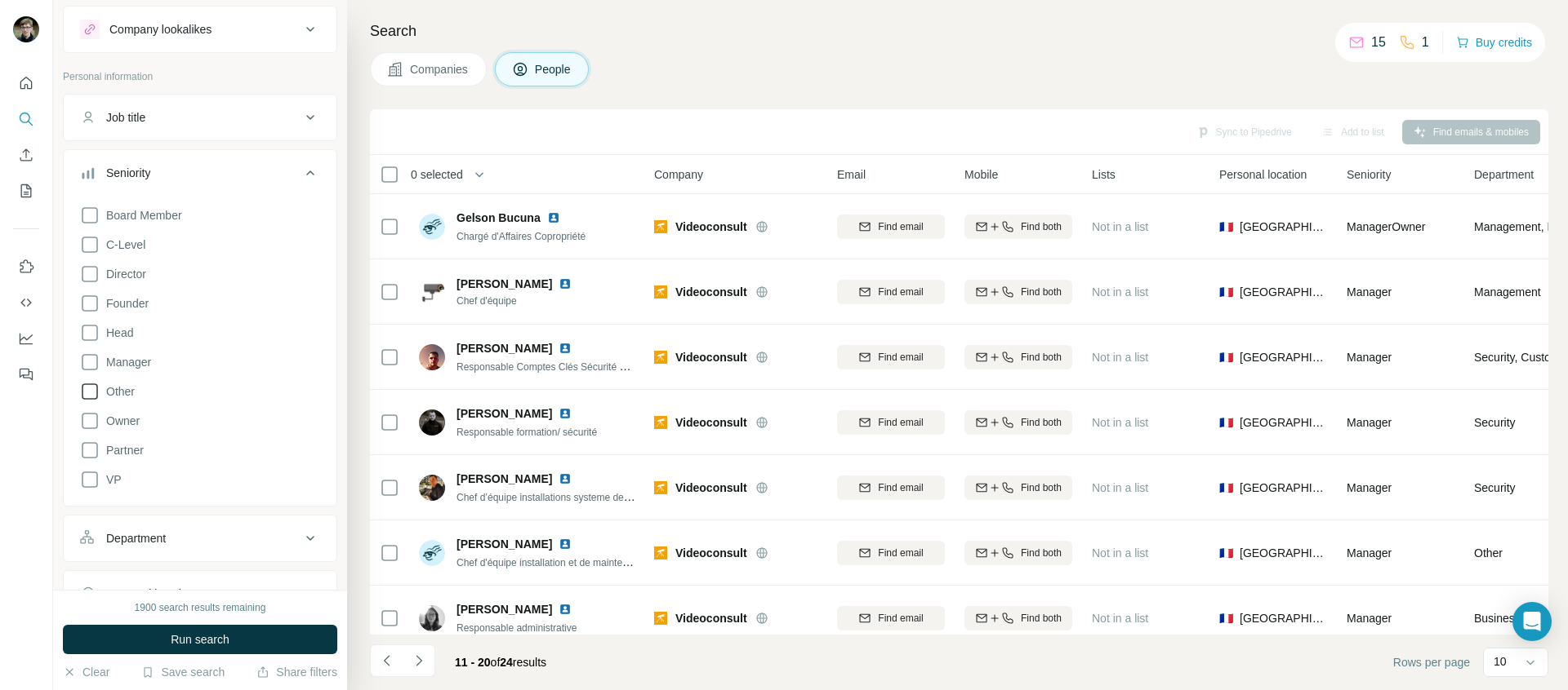
click at [126, 389] on span "Other" at bounding box center [117, 391] width 35 height 16
click at [193, 632] on span "Run search" at bounding box center [199, 639] width 58 height 16
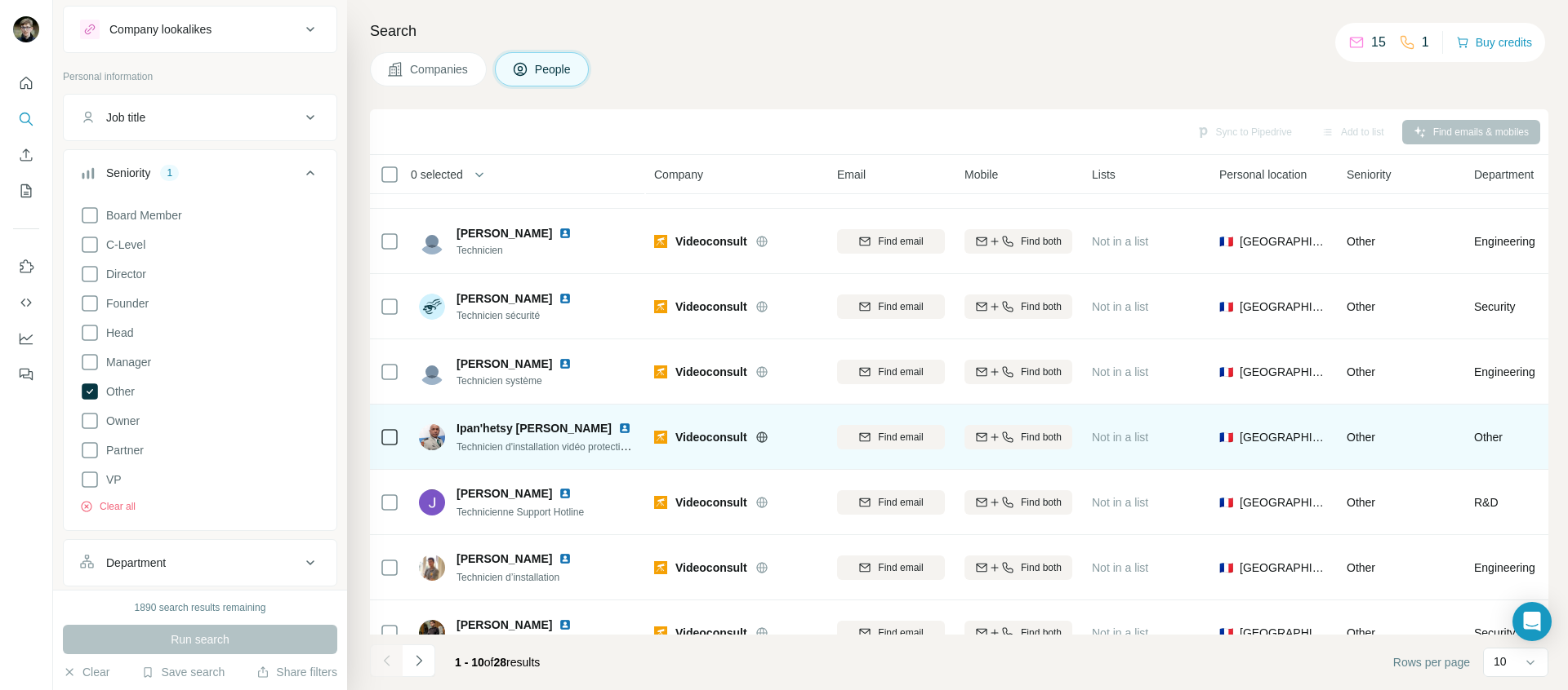
scroll to position [221, 0]
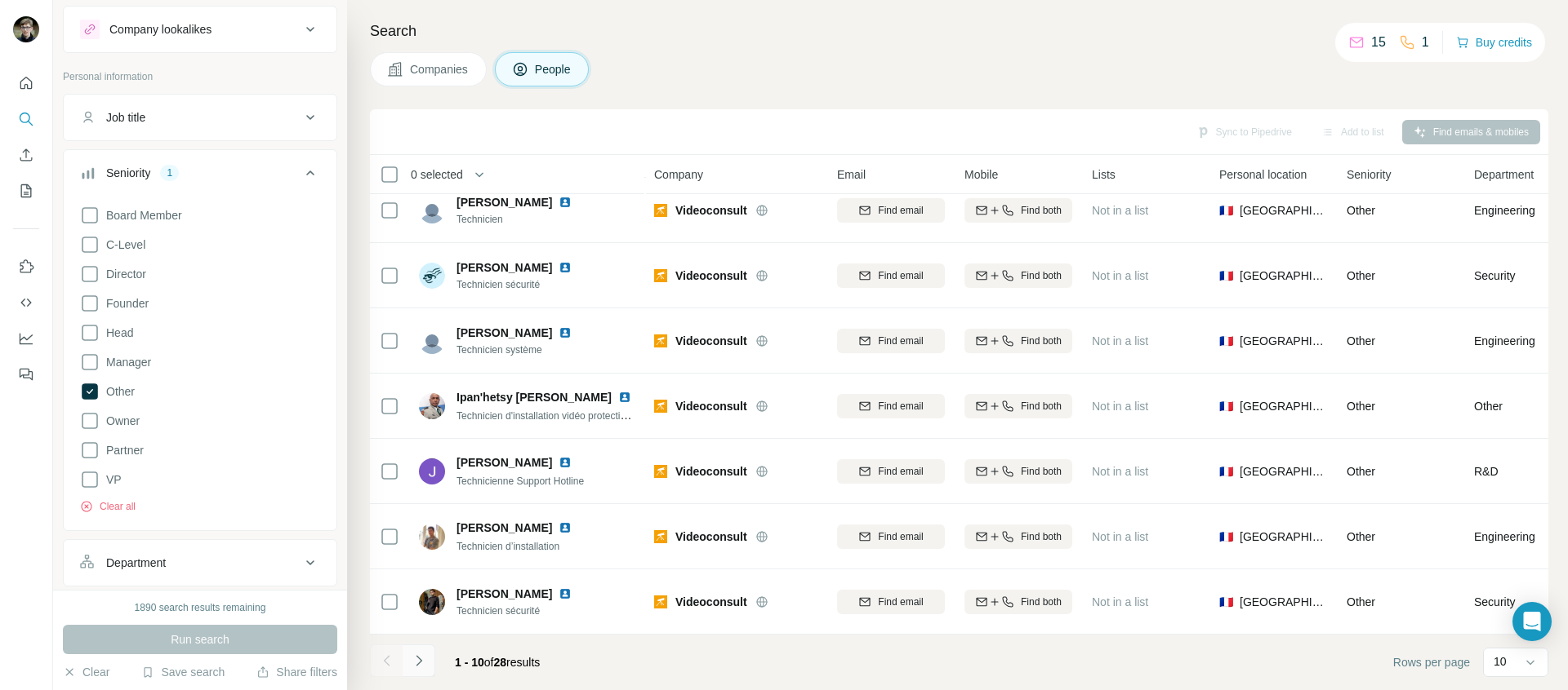
click at [429, 667] on button "Navigate to next page" at bounding box center [418, 660] width 33 height 33
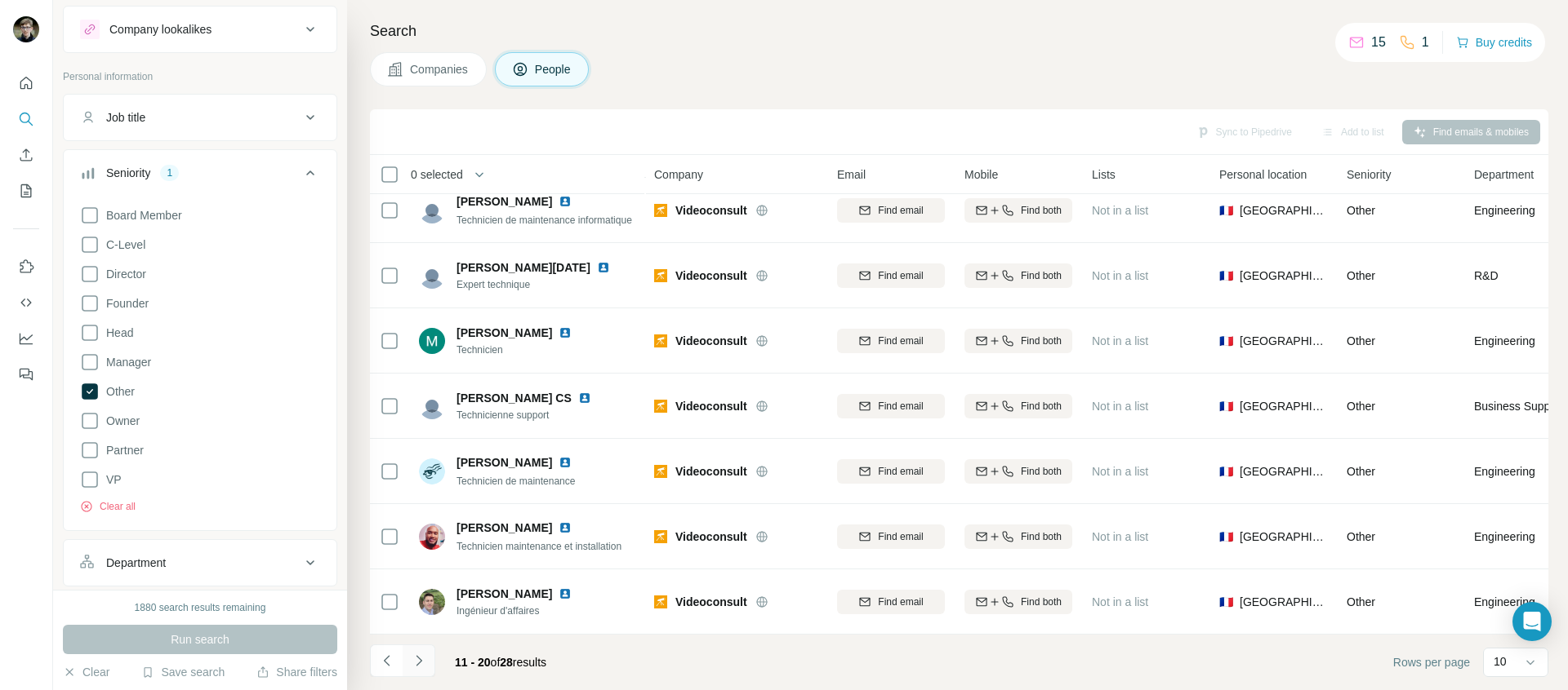
click at [414, 663] on icon "Navigate to next page" at bounding box center [418, 660] width 16 height 16
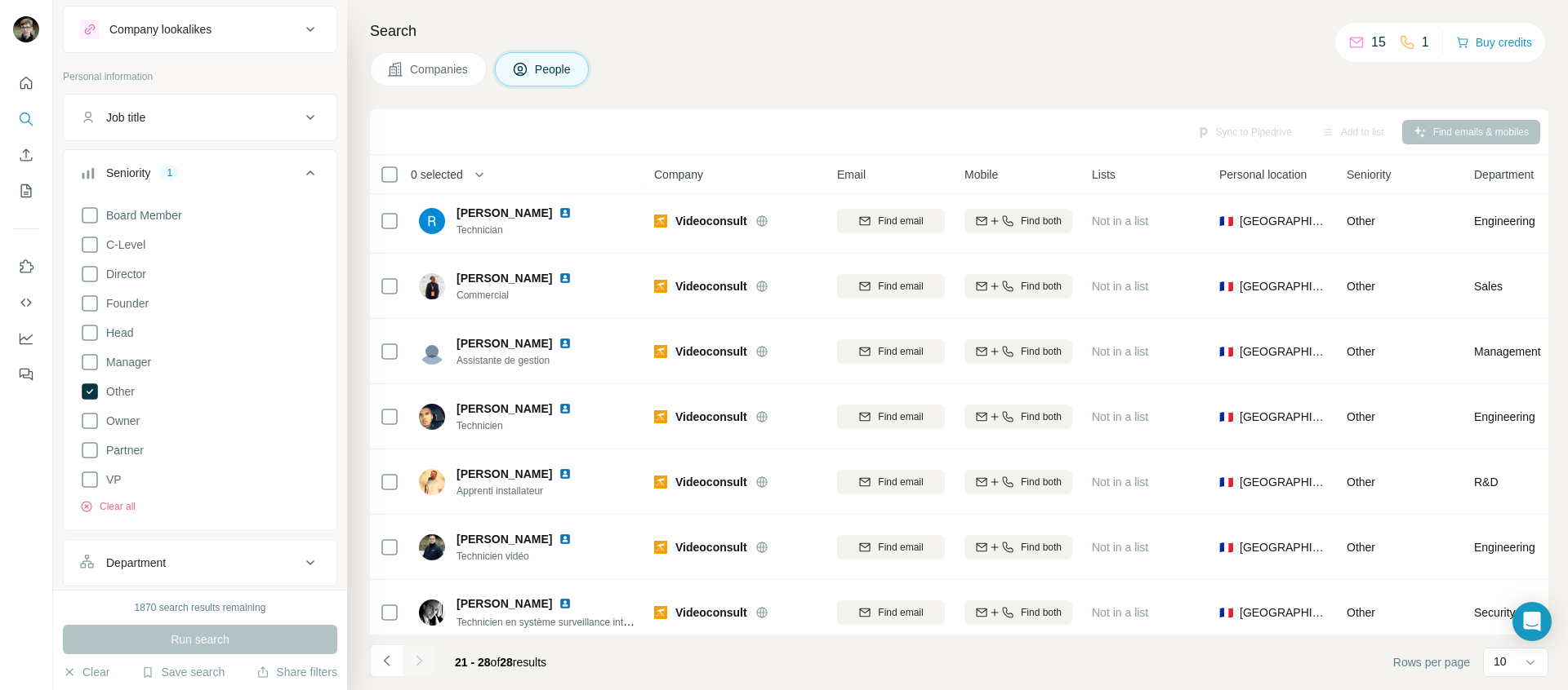
scroll to position [91, 0]
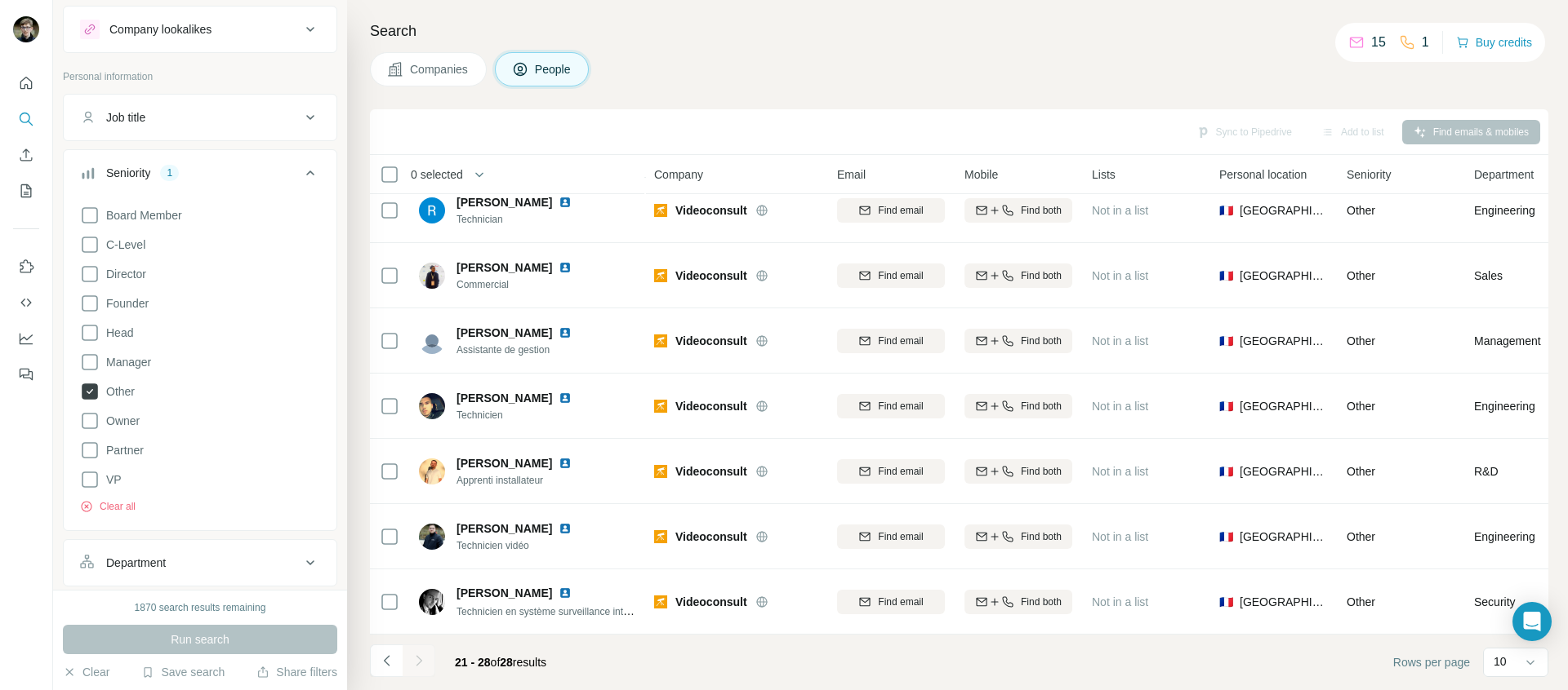
click at [97, 392] on icon at bounding box center [89, 391] width 19 height 19
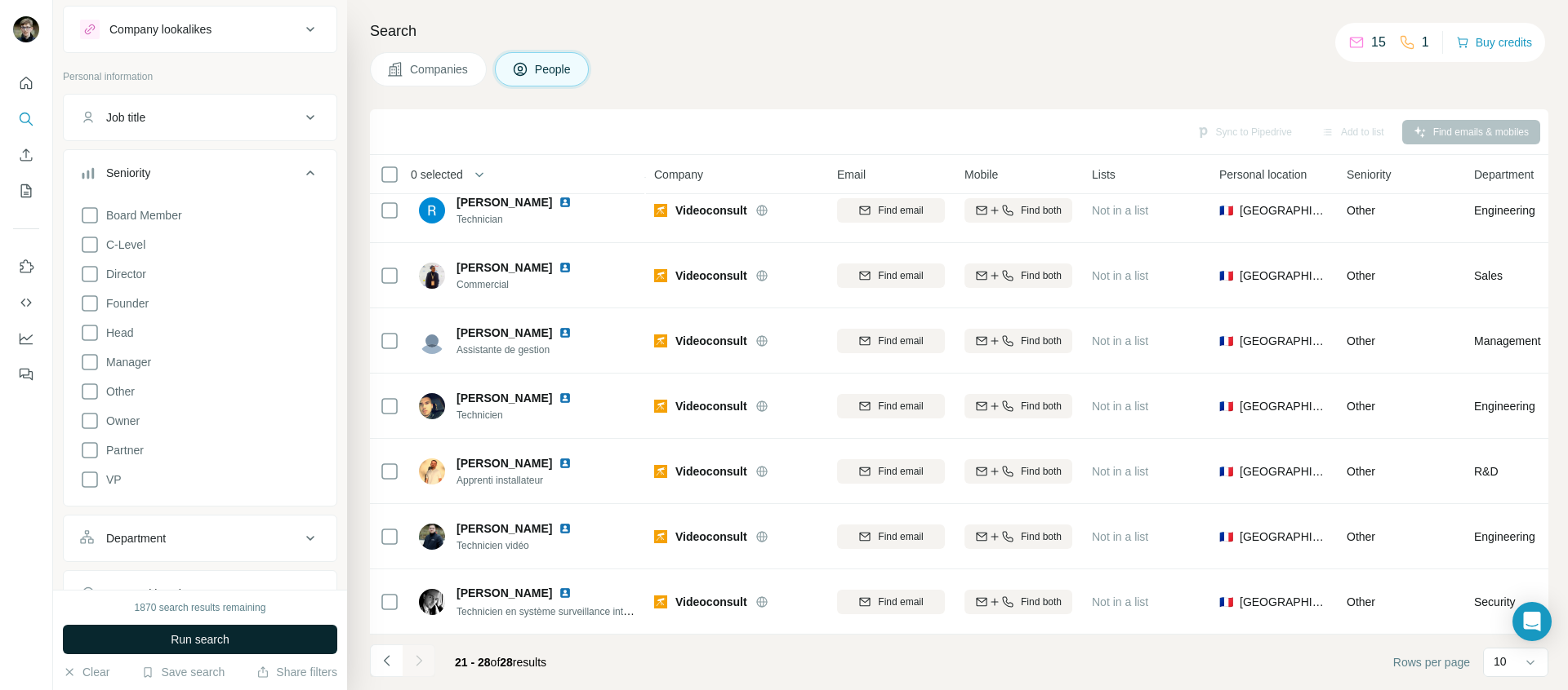
click at [192, 648] on button "Run search" at bounding box center [200, 639] width 274 height 30
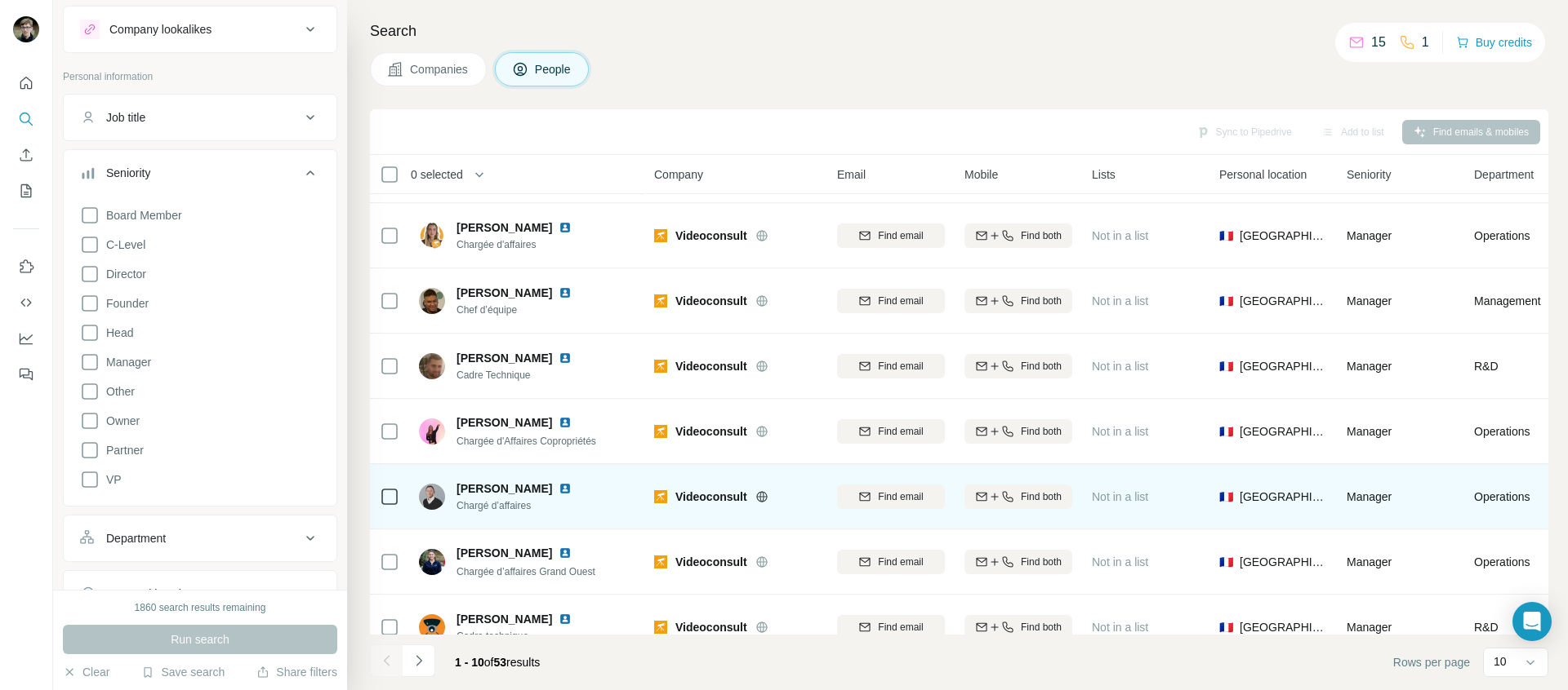
scroll to position [221, 0]
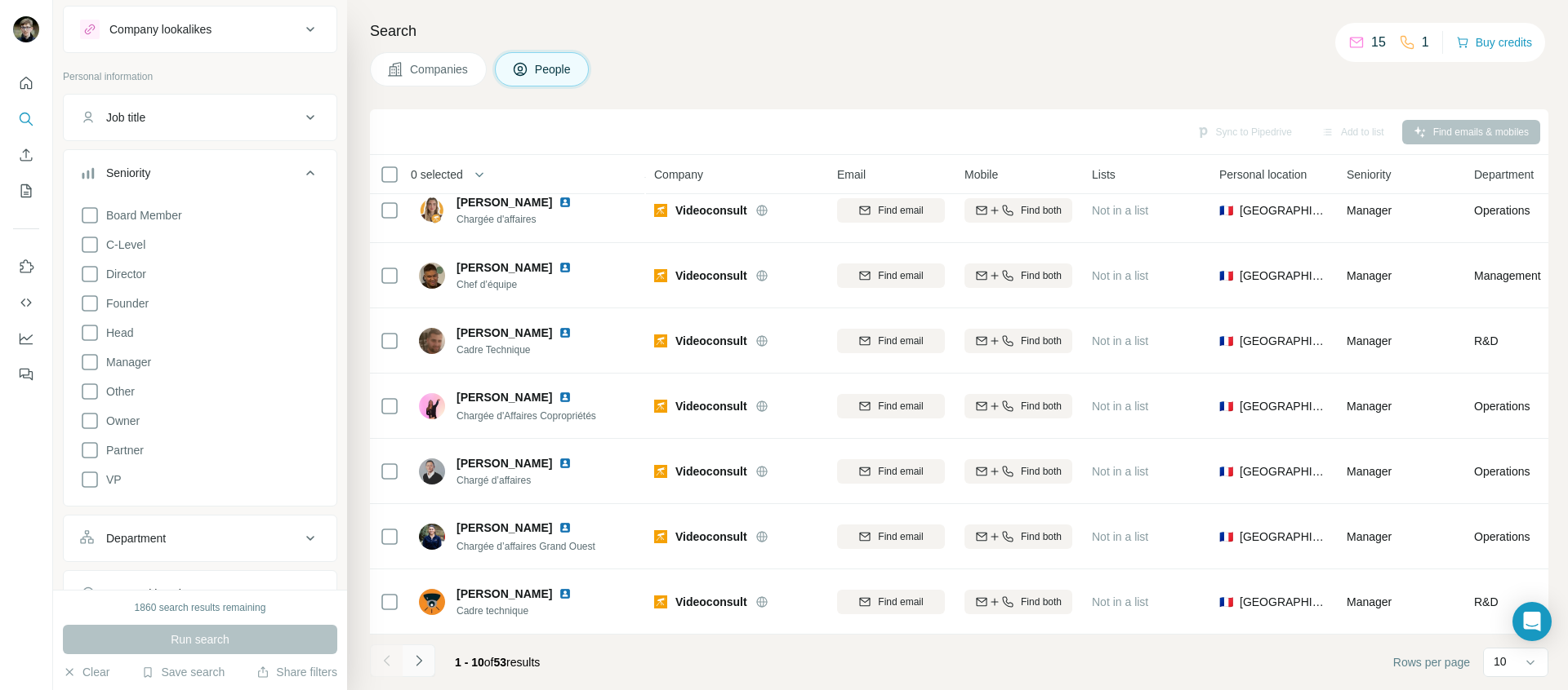
click at [413, 649] on button "Navigate to next page" at bounding box center [418, 660] width 33 height 33
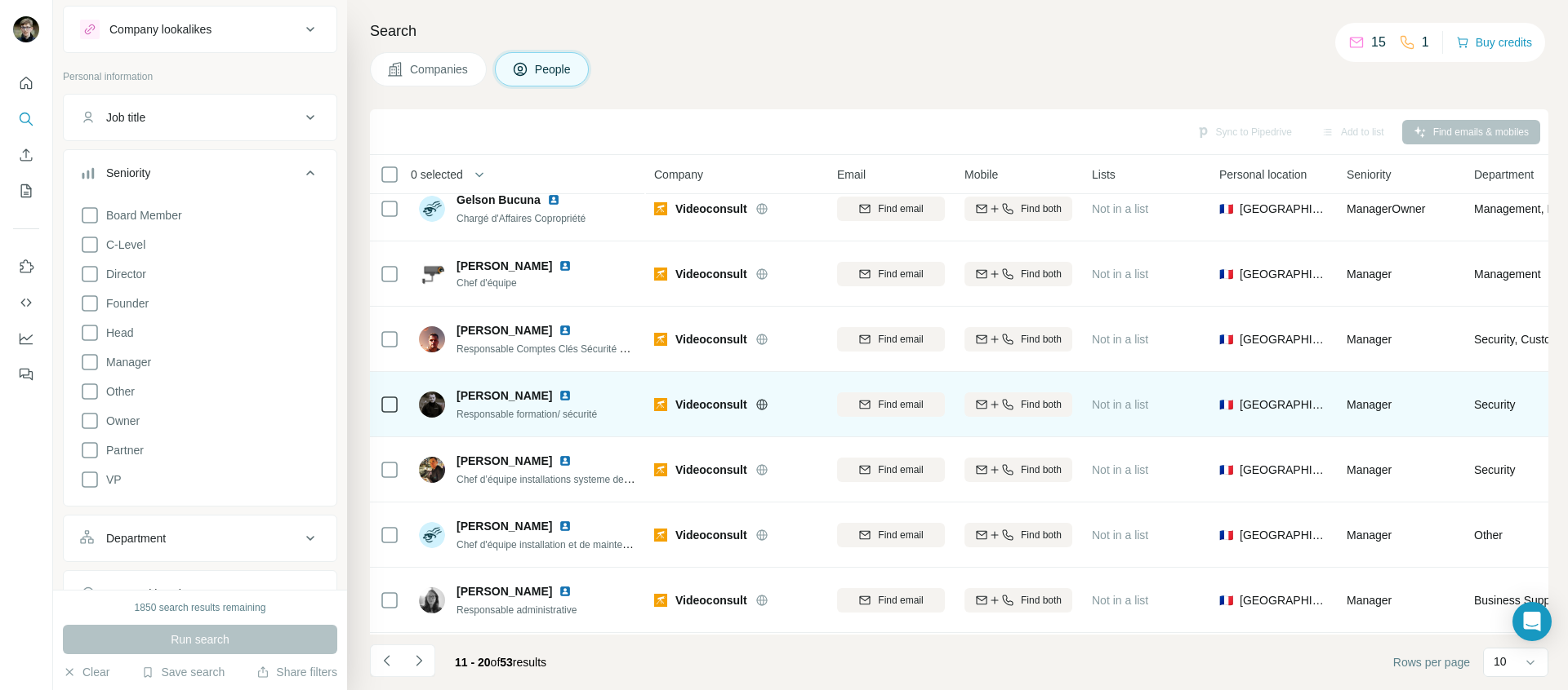
scroll to position [0, 0]
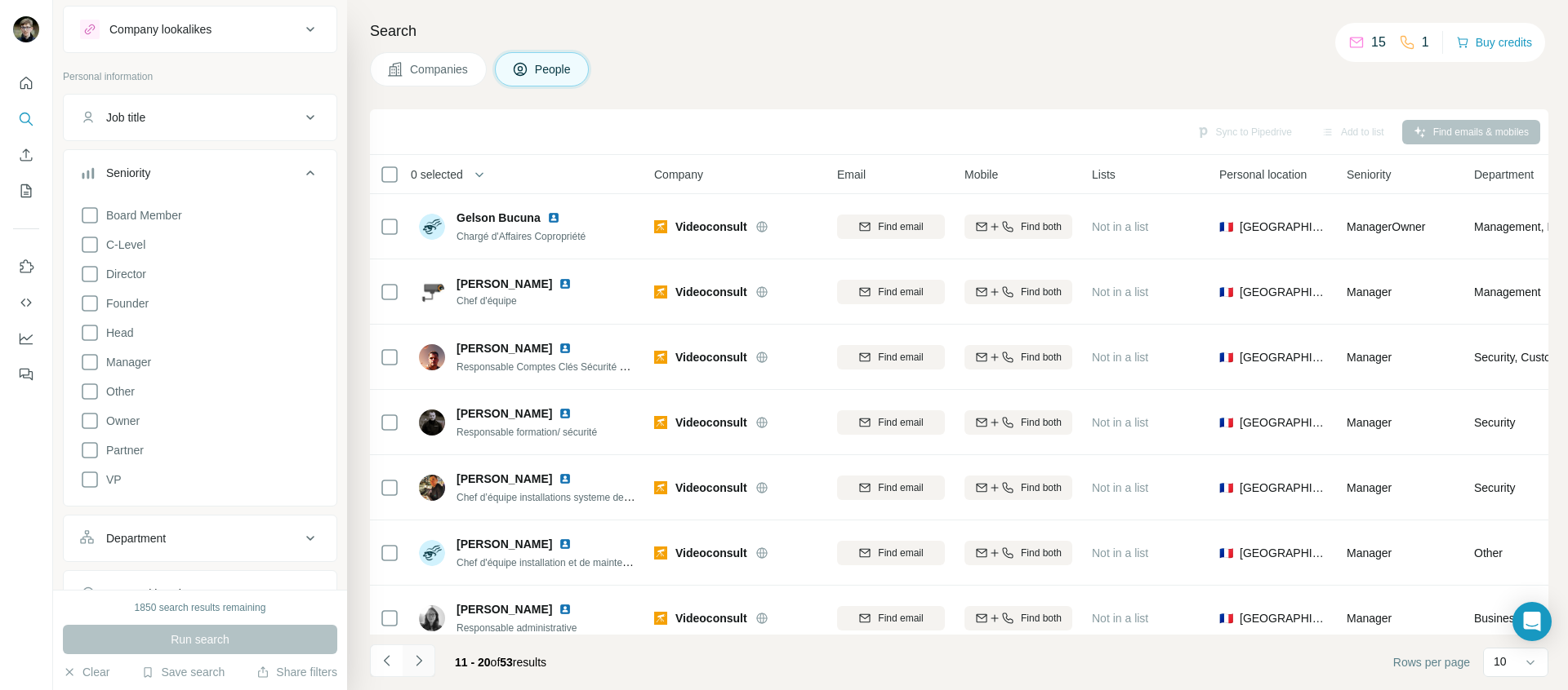
click at [418, 658] on icon "Navigate to next page" at bounding box center [418, 660] width 6 height 11
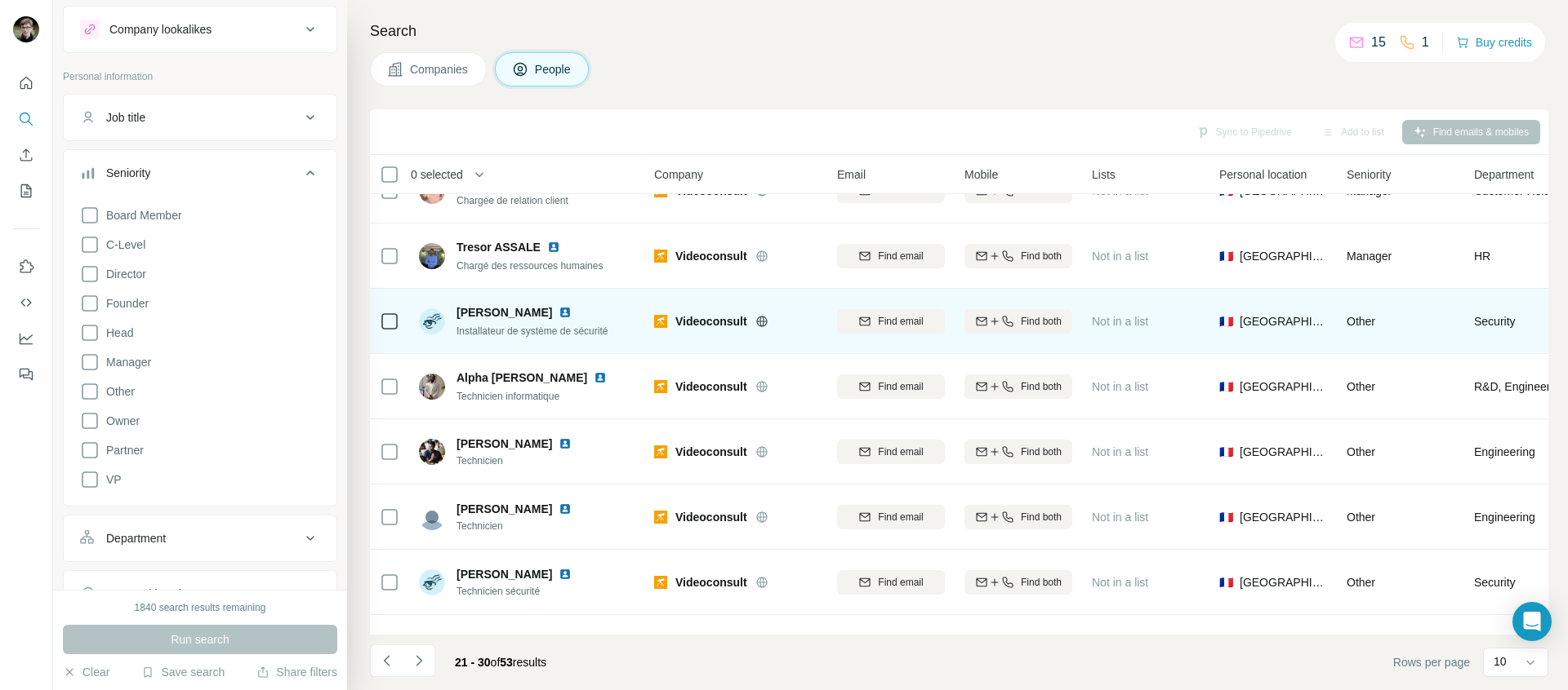
scroll to position [221, 0]
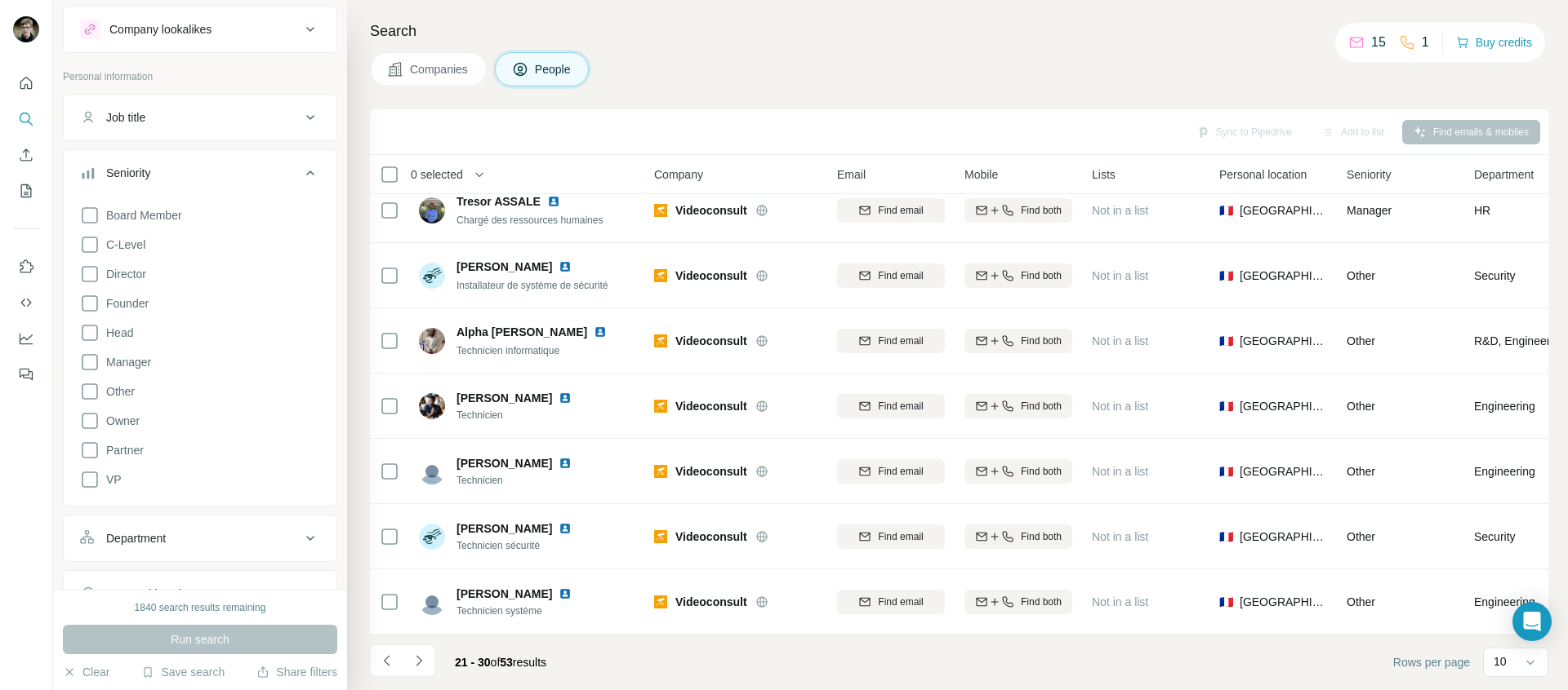
click at [195, 148] on ul "Job title Seniority Board Member C-Level Director Founder Head Manager Other Ow…" at bounding box center [200, 356] width 274 height 524
click at [182, 125] on button "Job title" at bounding box center [200, 118] width 273 height 39
click at [187, 168] on input "text" at bounding box center [183, 158] width 208 height 30
type input "*********"
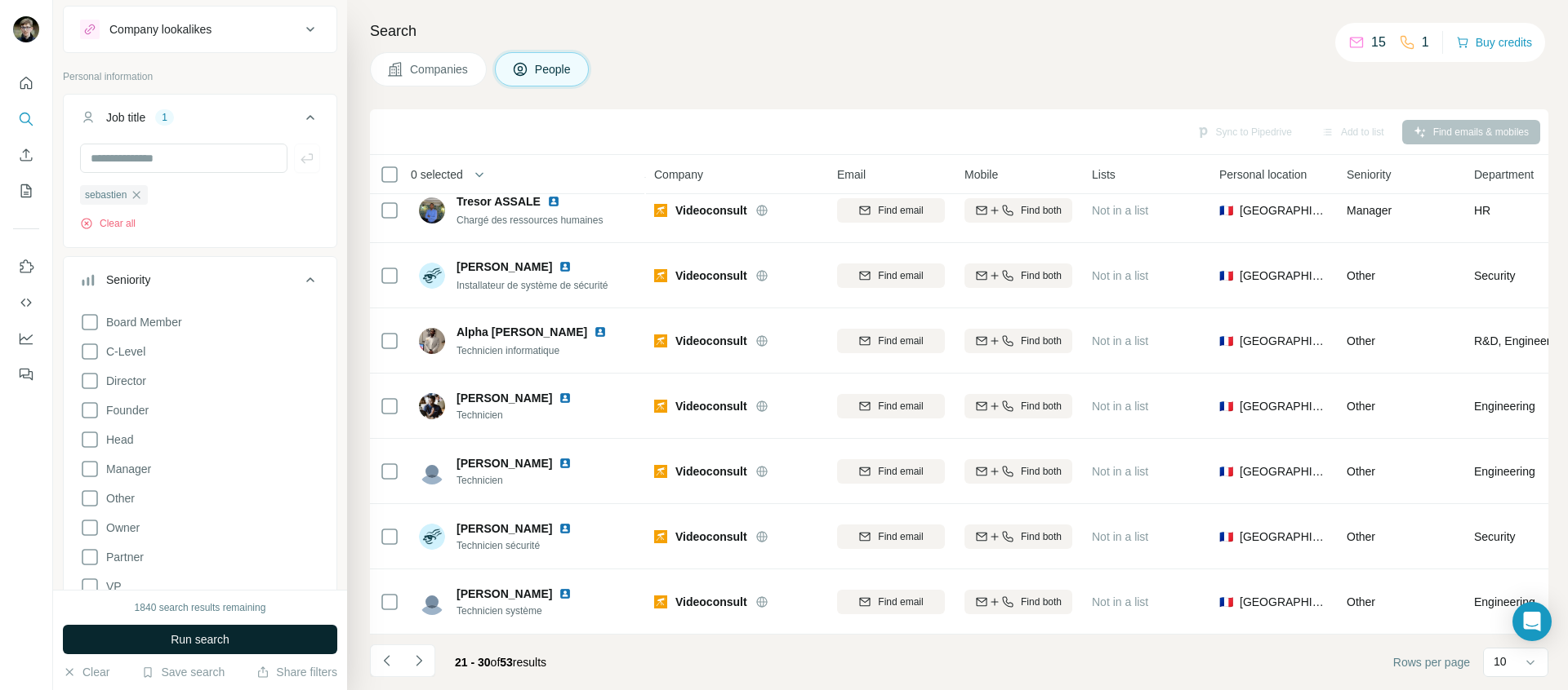
click at [262, 633] on button "Run search" at bounding box center [200, 639] width 274 height 30
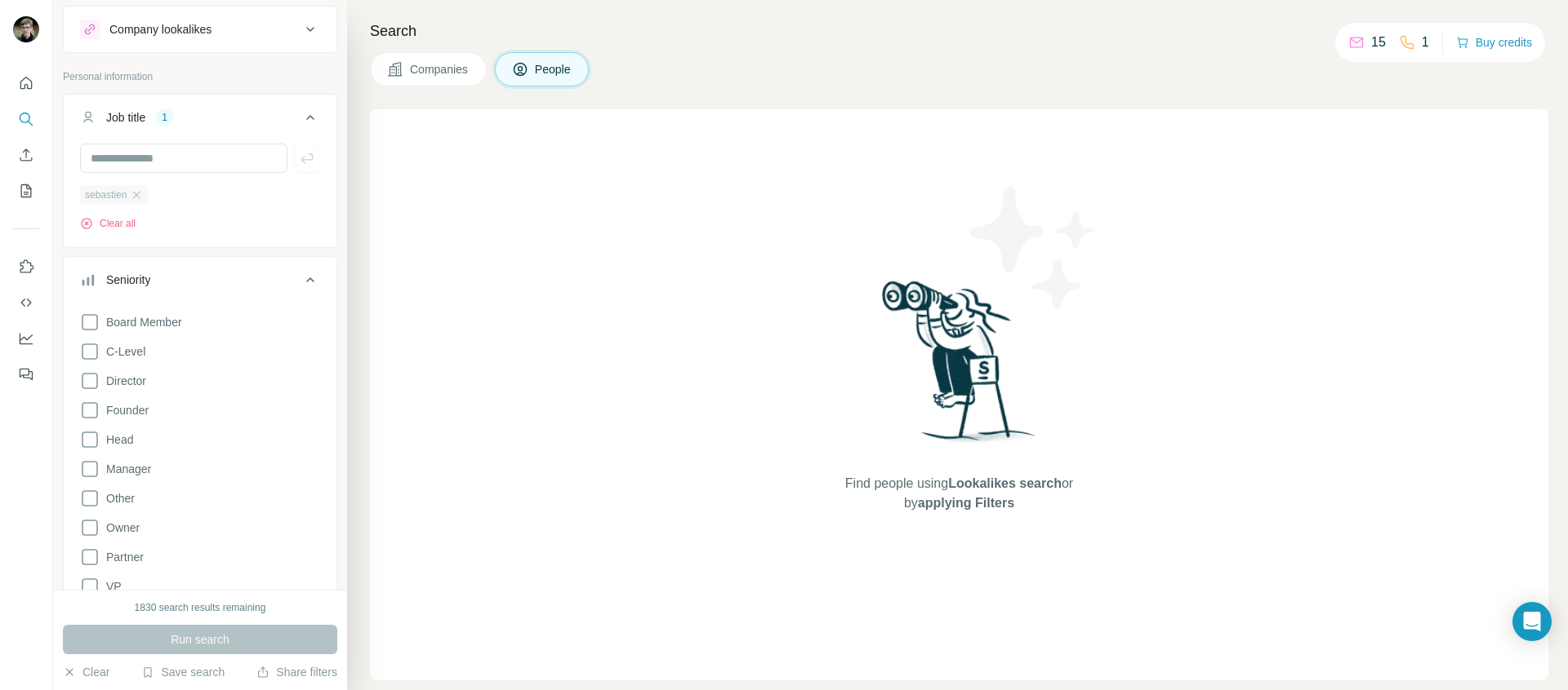
click at [147, 192] on div "sebastien" at bounding box center [114, 195] width 68 height 19
click at [141, 190] on icon "button" at bounding box center [136, 195] width 13 height 13
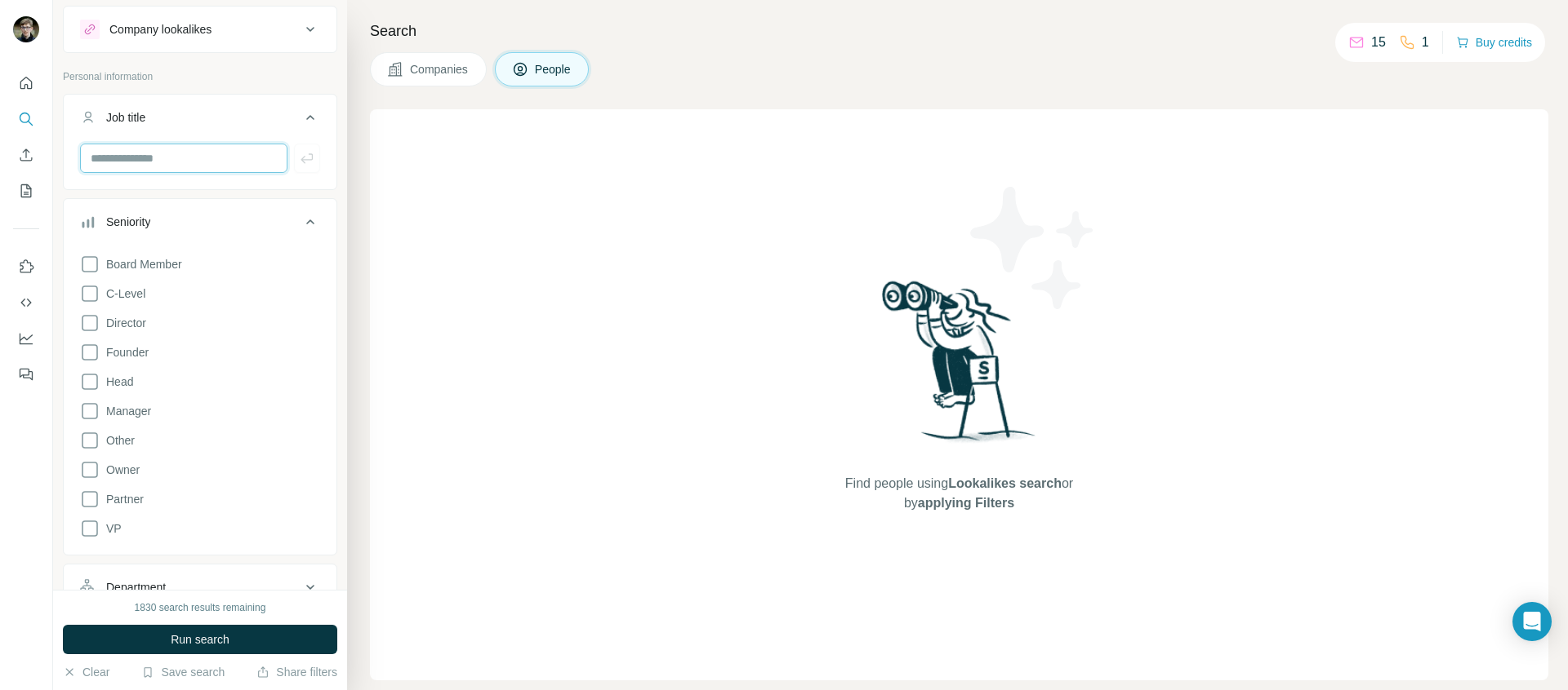
click at [161, 163] on input "text" at bounding box center [183, 158] width 208 height 30
click at [197, 153] on input "text" at bounding box center [183, 158] width 208 height 30
paste input "*****"
type input "*****"
click at [251, 642] on button "Run search" at bounding box center [200, 639] width 274 height 30
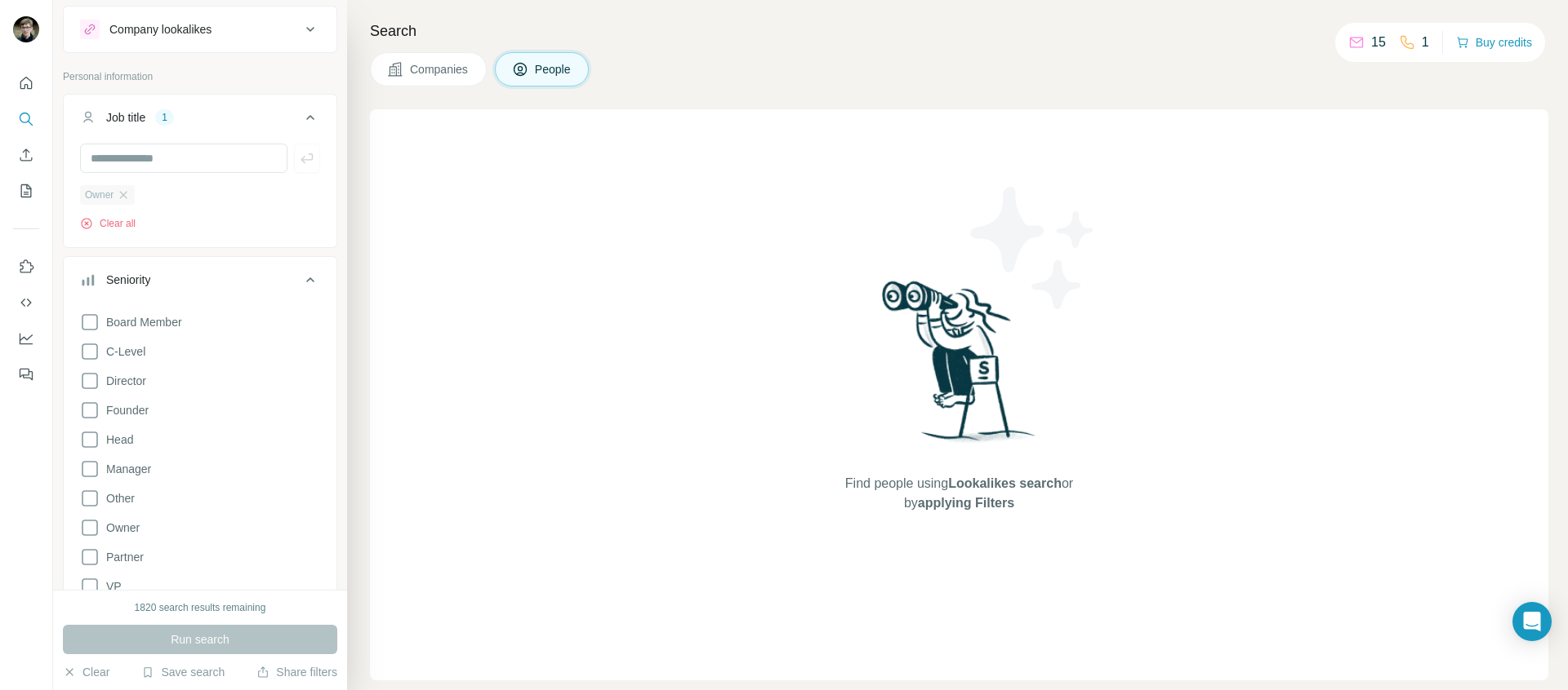
click at [120, 186] on div "Owner" at bounding box center [107, 195] width 55 height 19
click at [128, 191] on icon "button" at bounding box center [123, 195] width 13 height 13
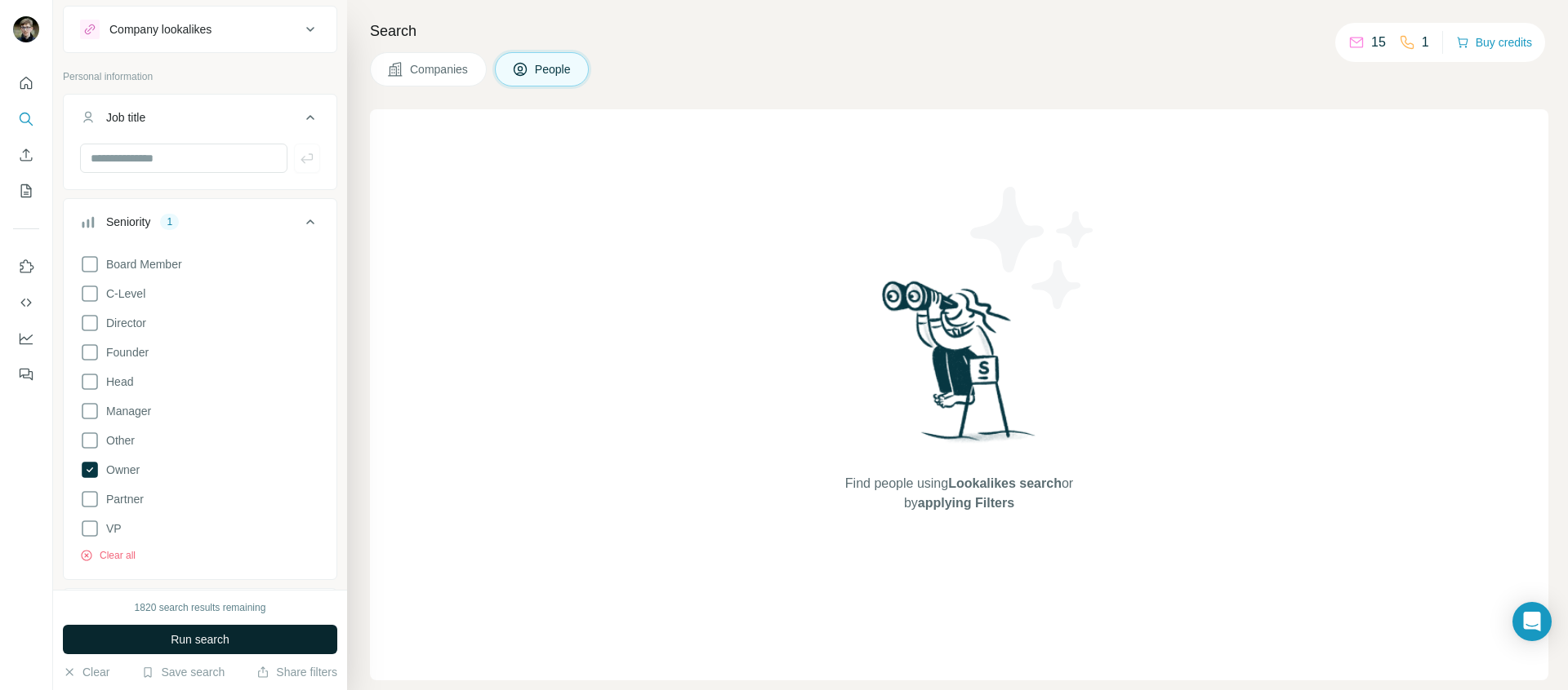
click at [168, 630] on button "Run search" at bounding box center [200, 639] width 274 height 30
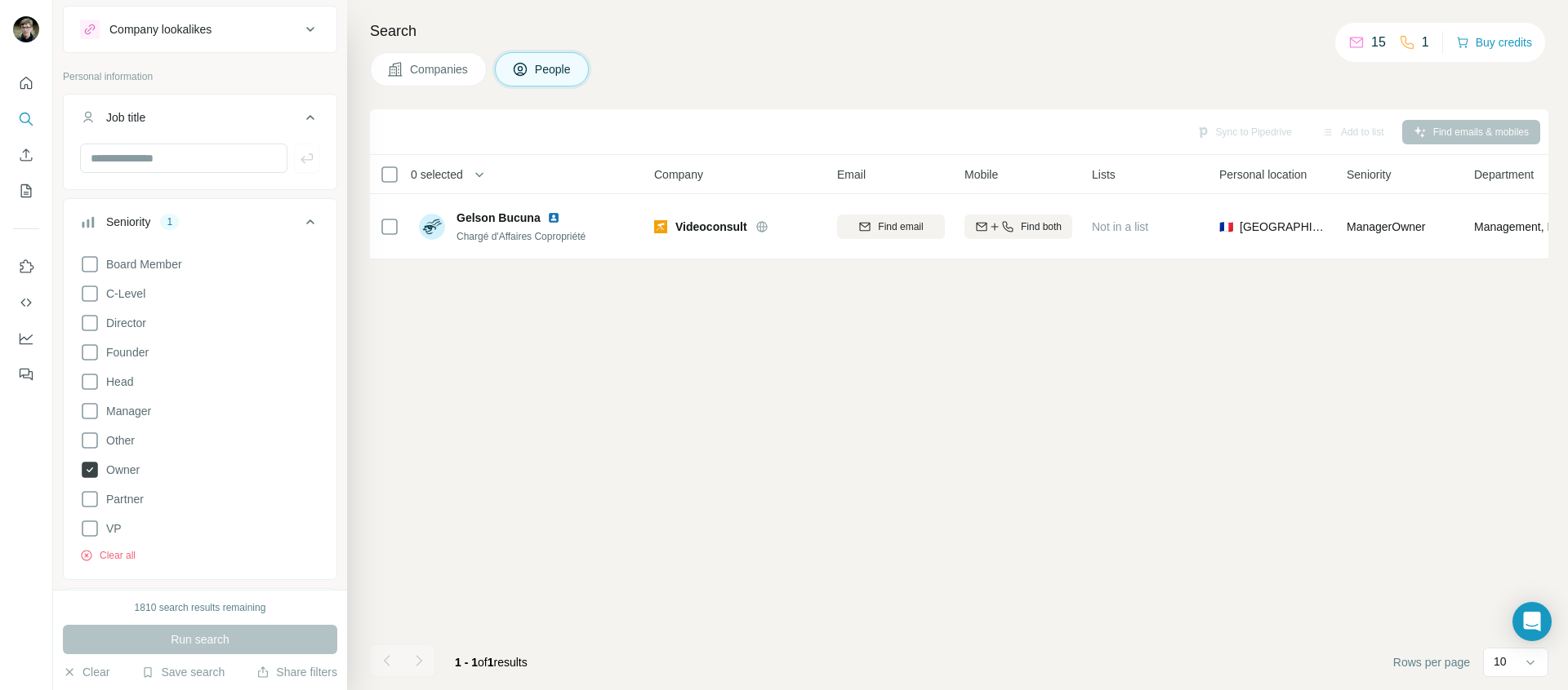
click at [92, 475] on icon at bounding box center [89, 470] width 16 height 16
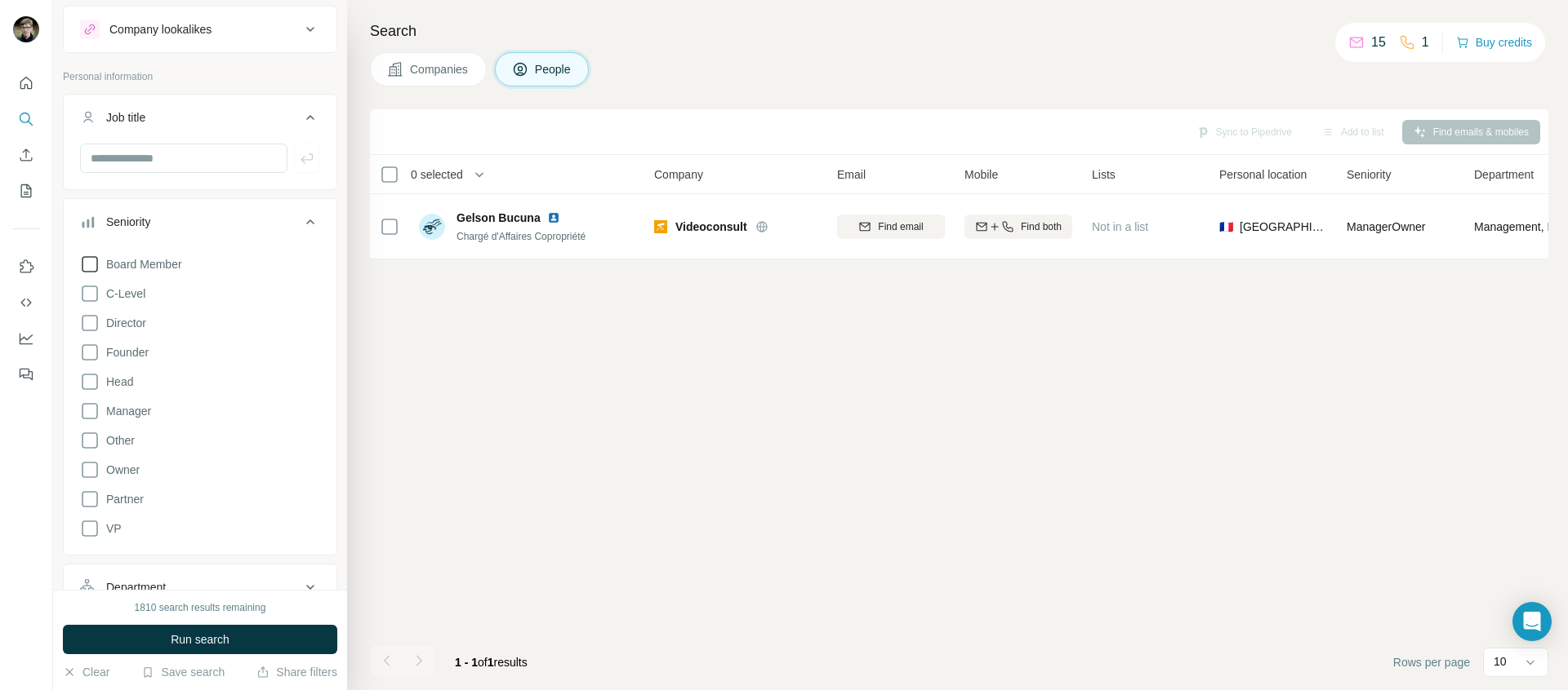
click at [138, 273] on label "Board Member" at bounding box center [130, 264] width 102 height 19
click at [117, 261] on span "Board Member" at bounding box center [141, 264] width 82 height 16
click at [236, 633] on button "Run search" at bounding box center [200, 639] width 274 height 30
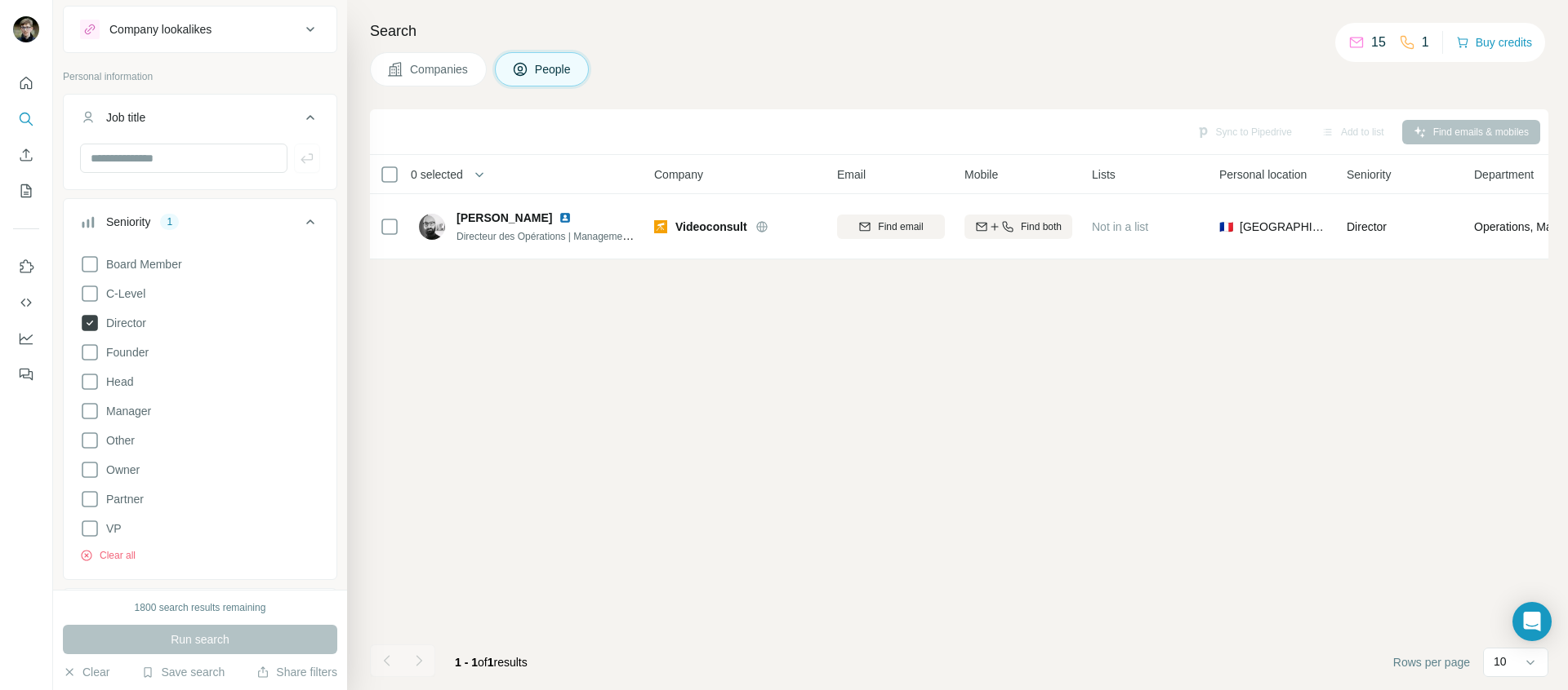
click at [117, 313] on label "Director" at bounding box center [113, 323] width 66 height 19
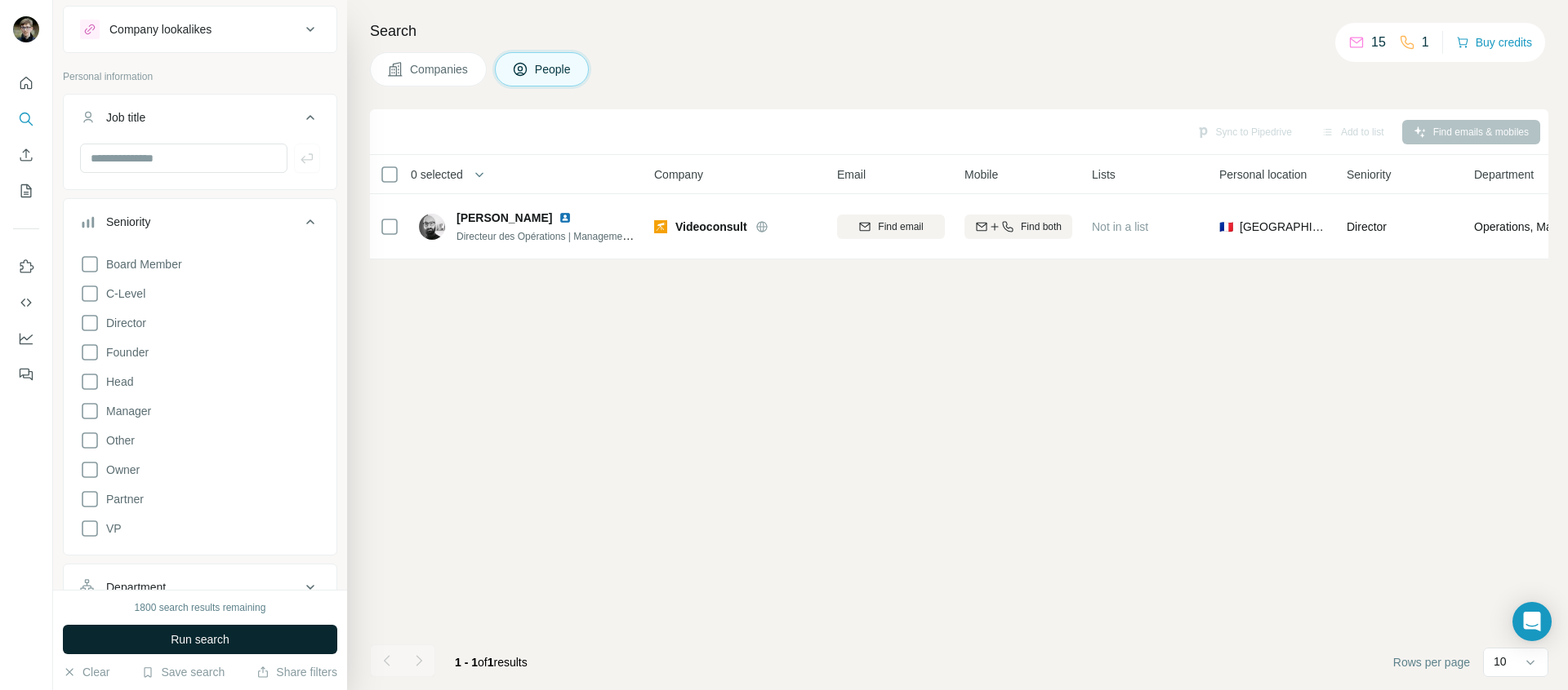
click at [258, 638] on button "Run search" at bounding box center [200, 639] width 274 height 30
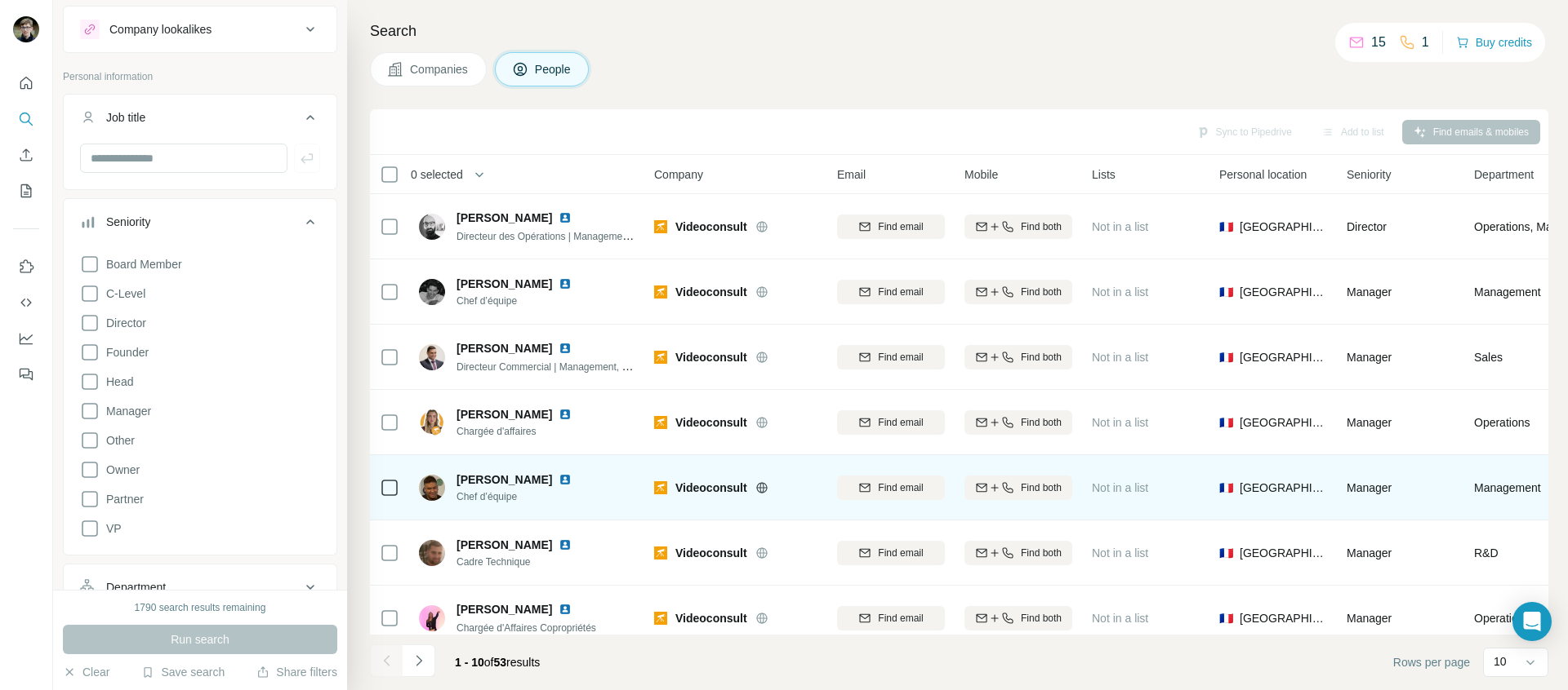
scroll to position [221, 0]
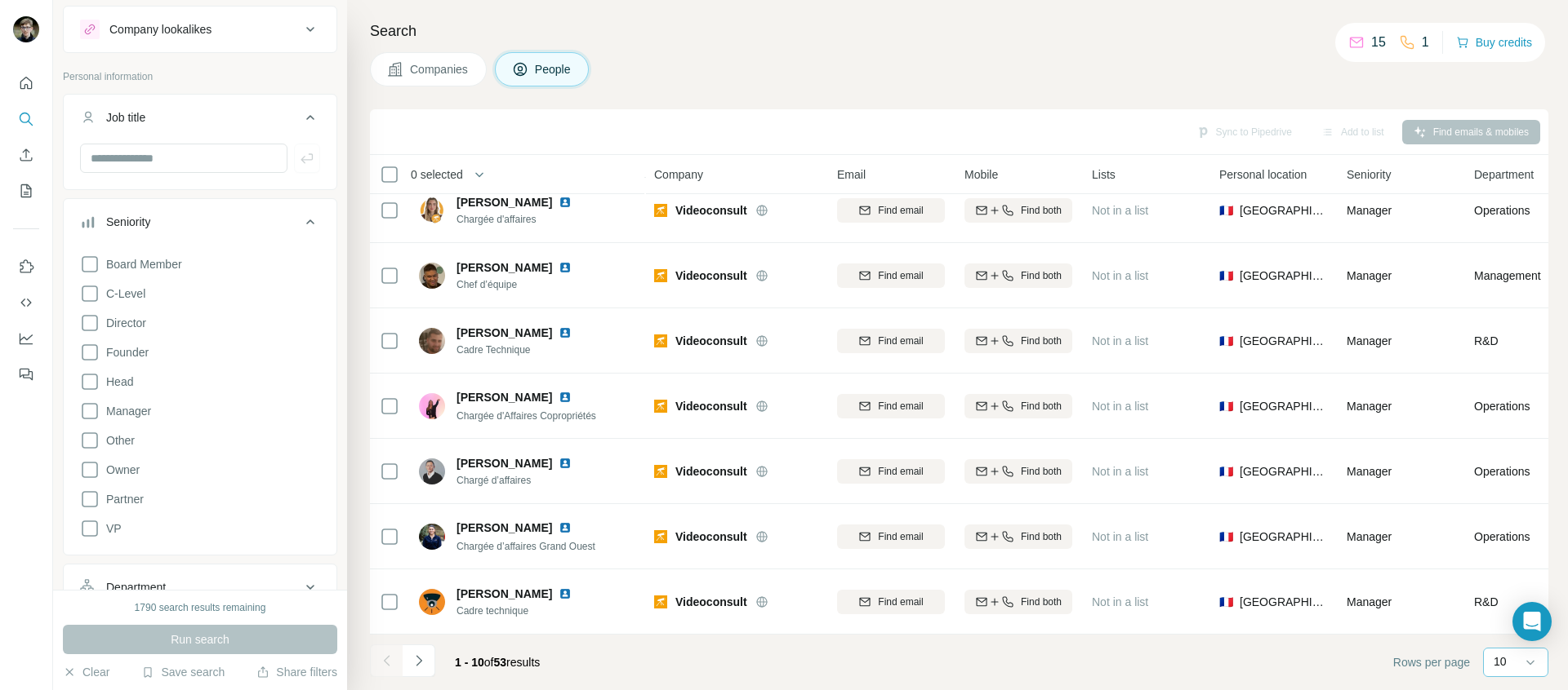
click at [1518, 674] on div "10" at bounding box center [1514, 662] width 41 height 28
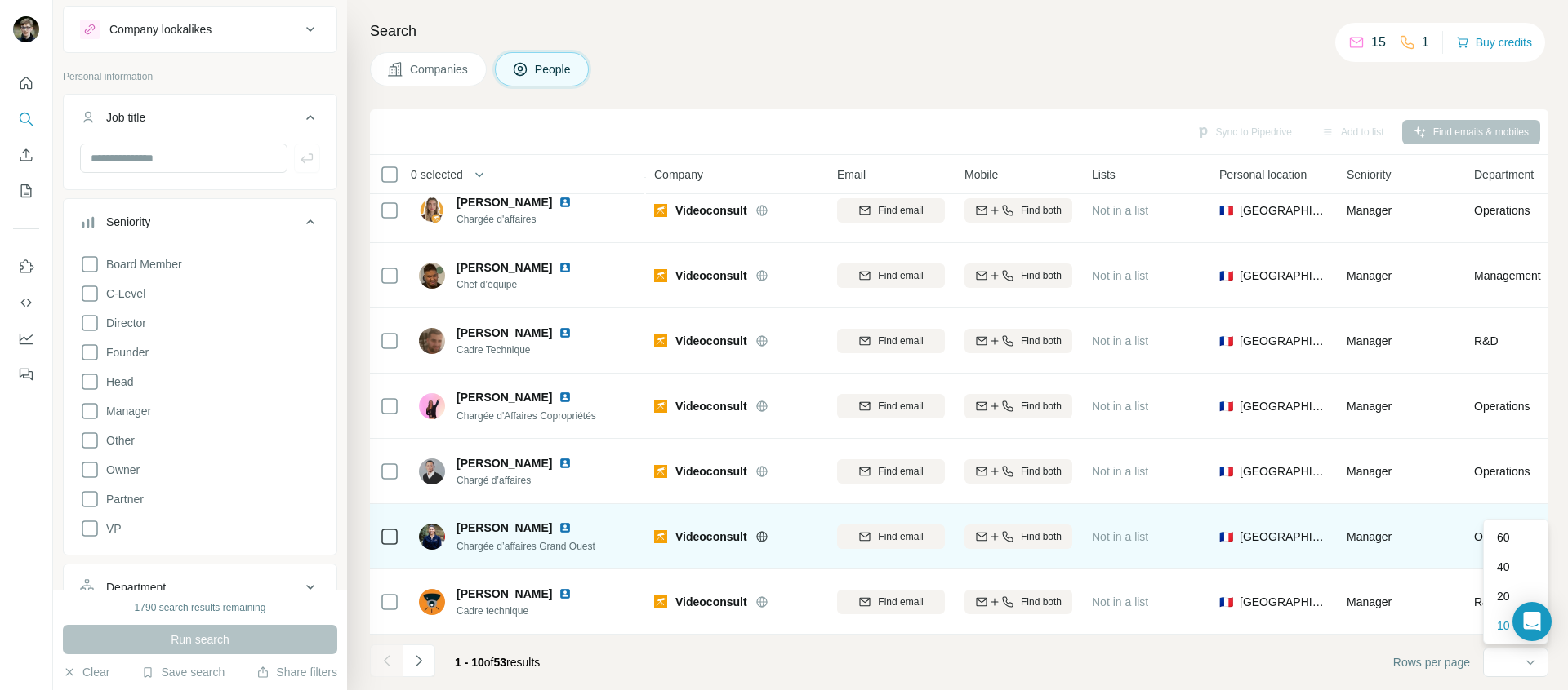
click at [1501, 542] on p "60" at bounding box center [1503, 538] width 13 height 16
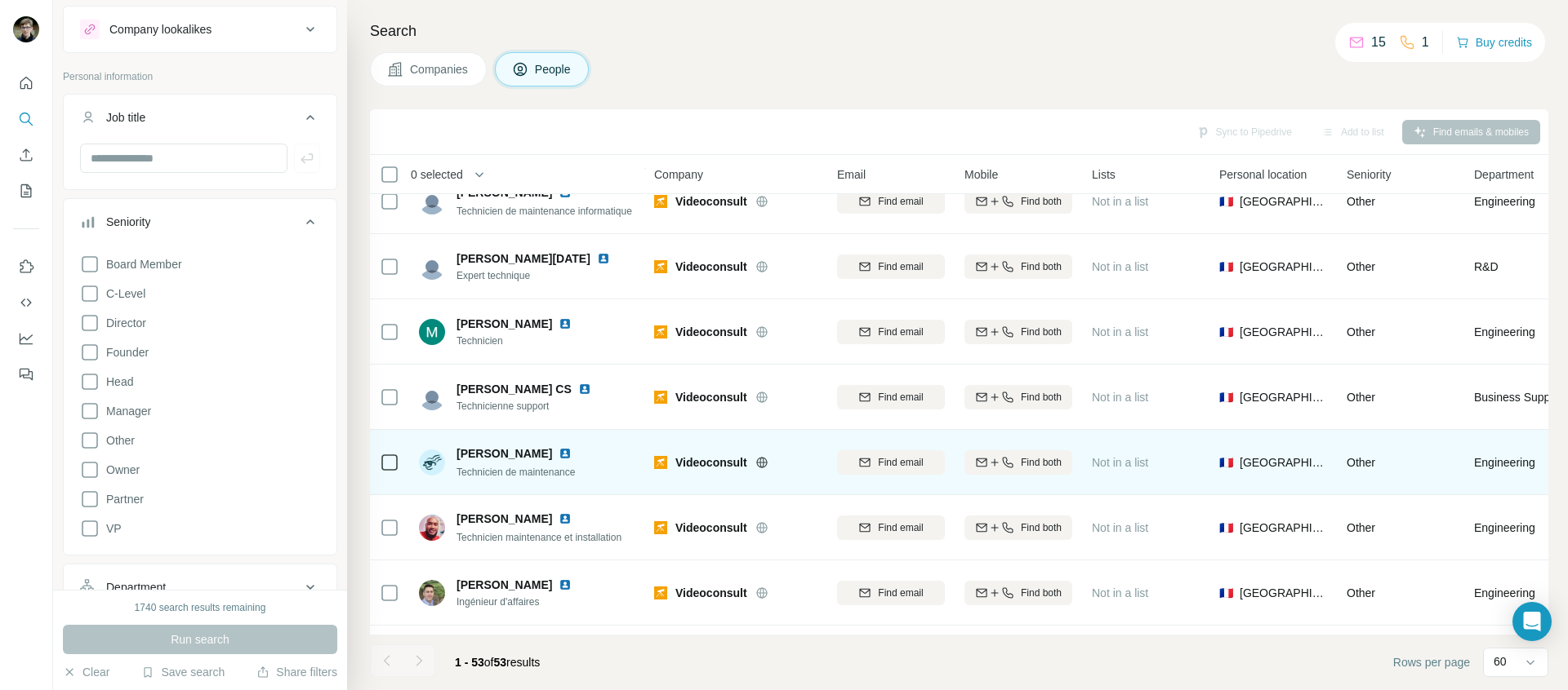
scroll to position [2440, 0]
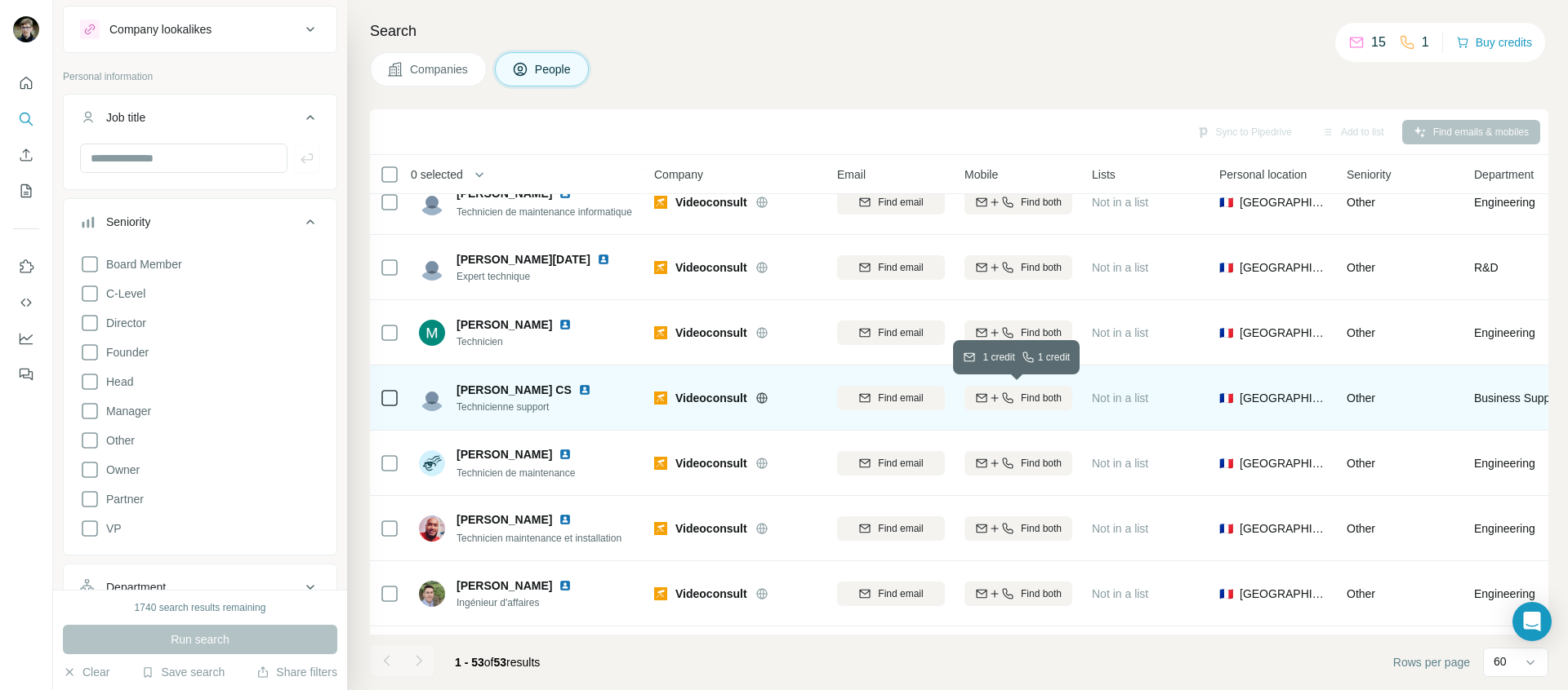
click at [1038, 387] on button "Find both" at bounding box center [1017, 398] width 108 height 25
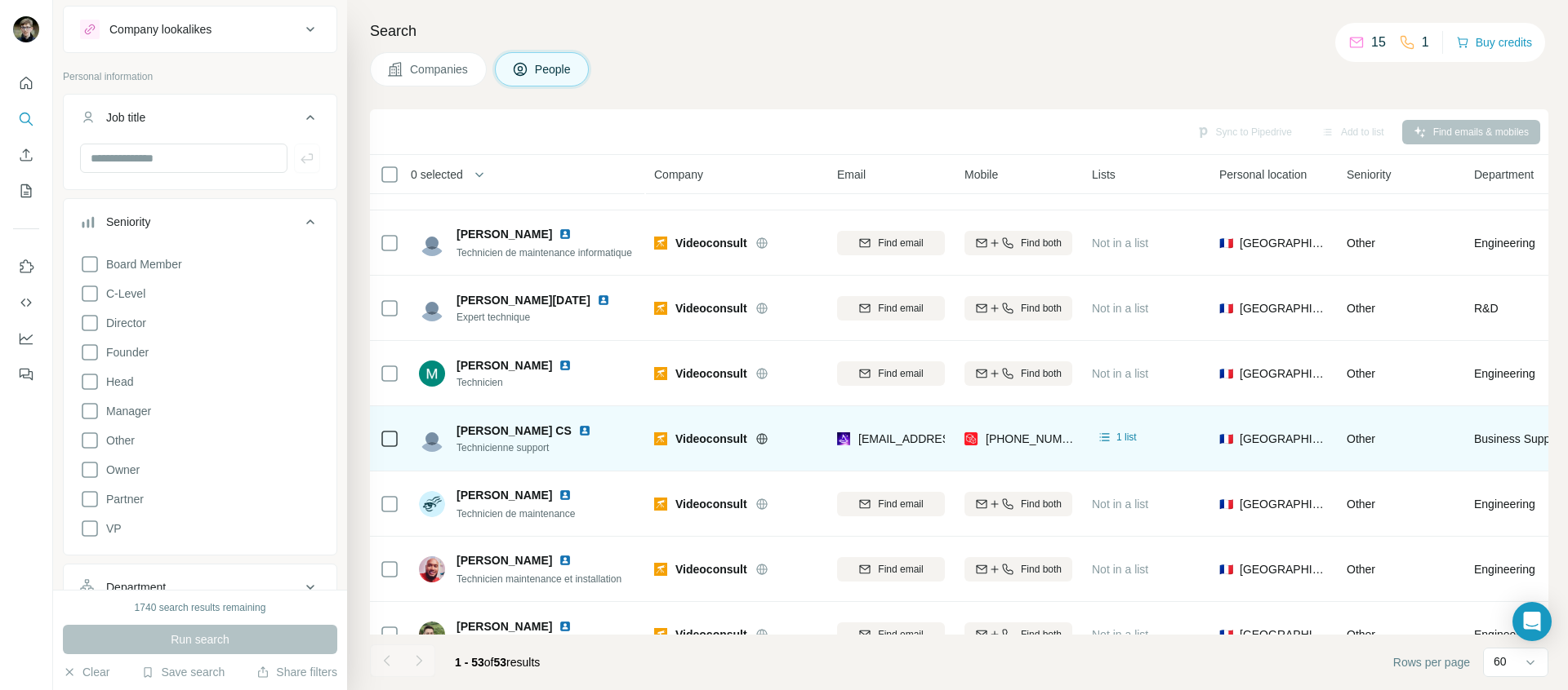
scroll to position [2394, 0]
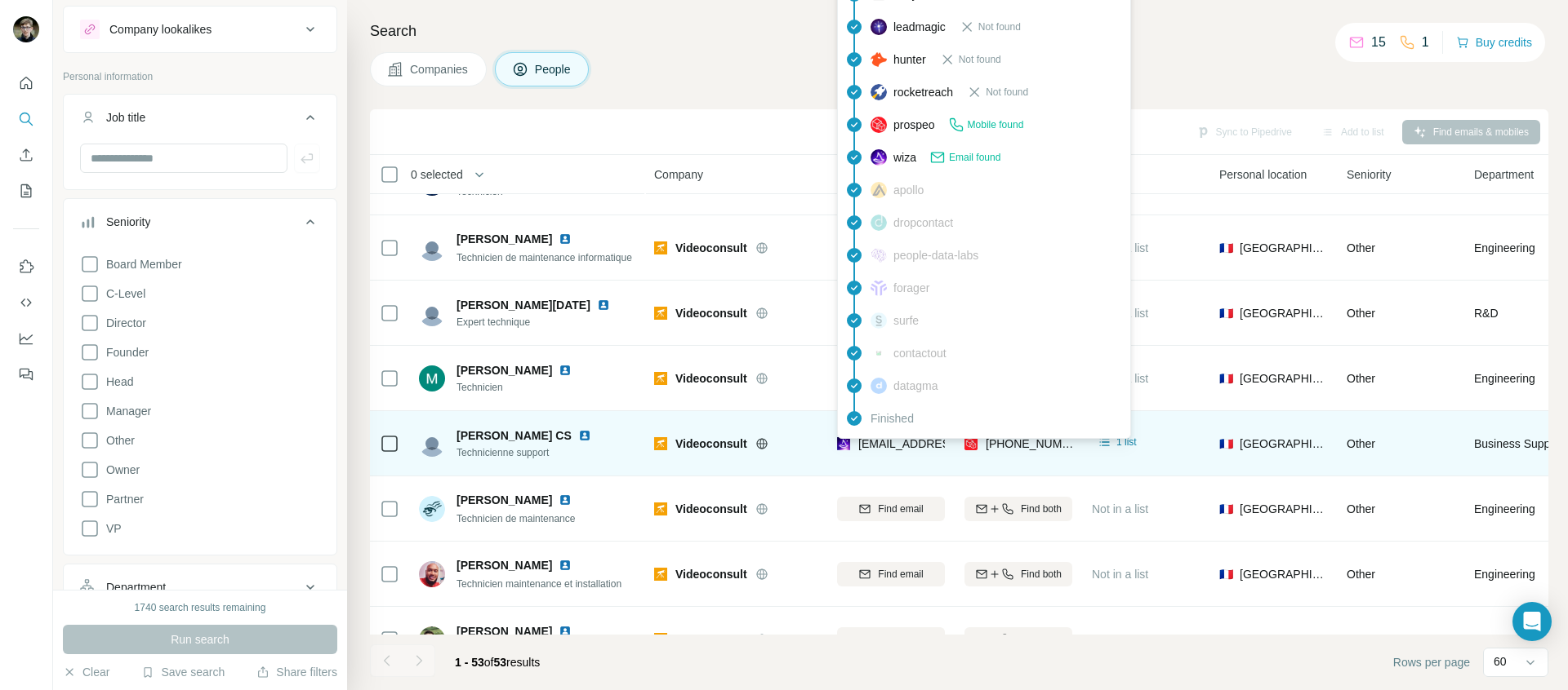
click at [907, 450] on span "mcs@google.com" at bounding box center [948, 444] width 180 height 16
drag, startPoint x: 891, startPoint y: 449, endPoint x: 878, endPoint y: 449, distance: 13.0
click at [878, 449] on span "mcs@google.com" at bounding box center [948, 444] width 180 height 16
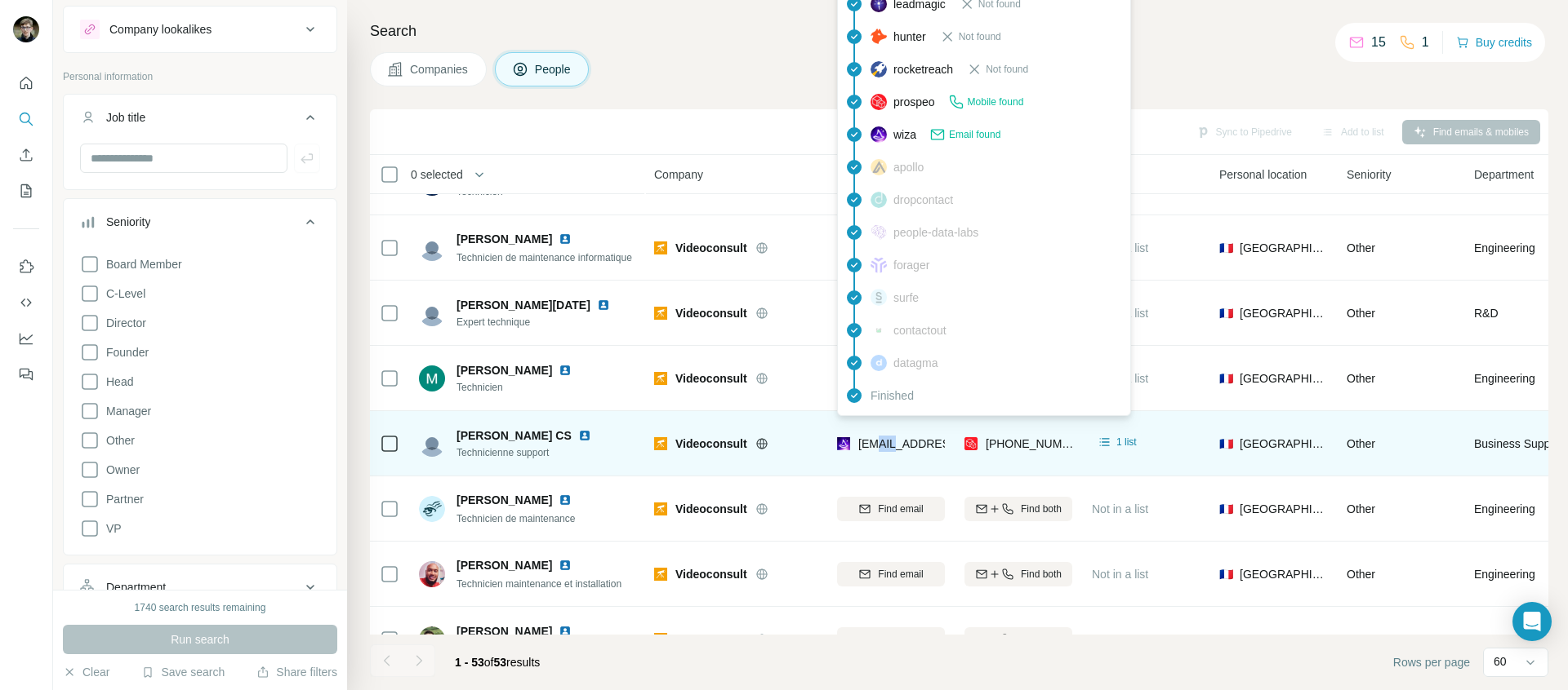
click at [862, 440] on span "mcs@google.com" at bounding box center [955, 444] width 193 height 13
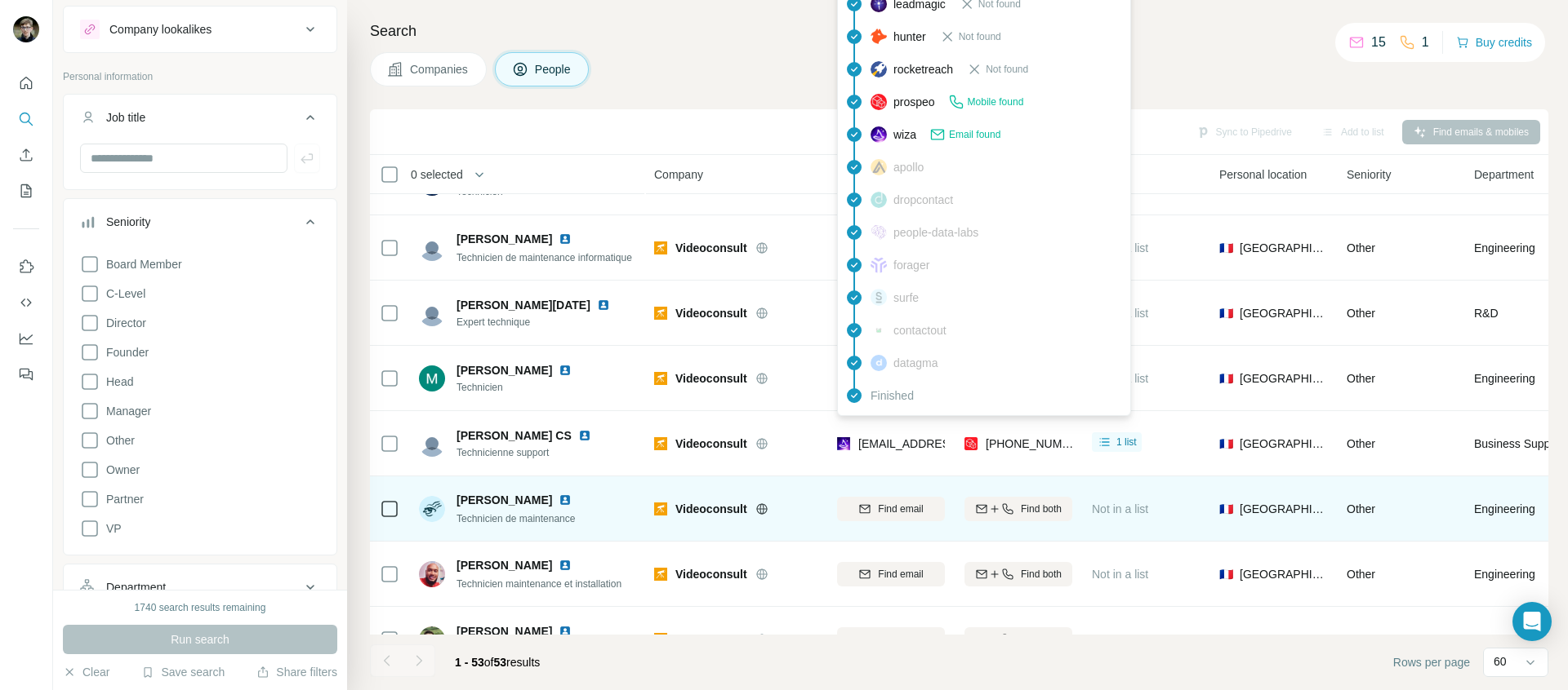
click at [855, 482] on td "Find email" at bounding box center [890, 509] width 127 height 65
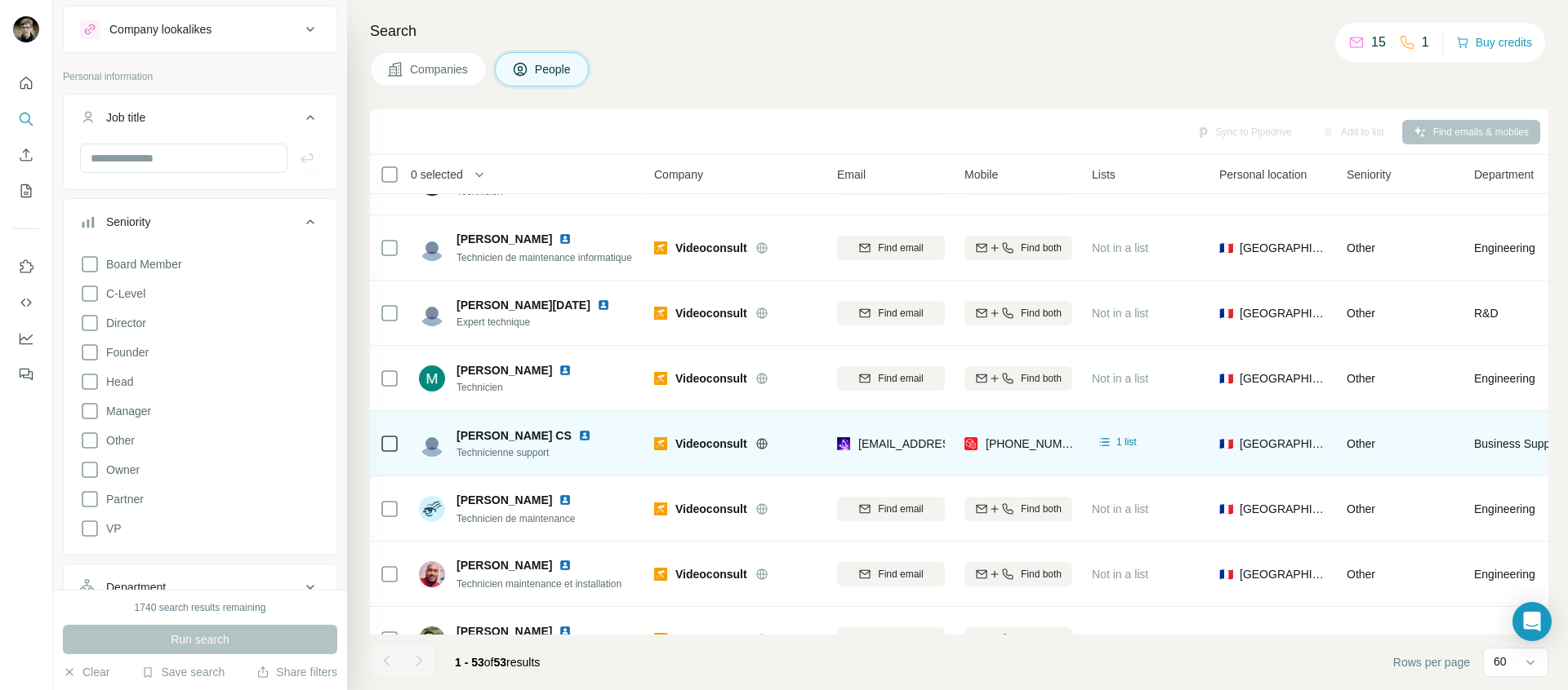
click at [874, 465] on div "mcs@google.com" at bounding box center [890, 443] width 108 height 45
click at [474, 434] on span "Mayra CS" at bounding box center [514, 435] width 115 height 16
click at [578, 440] on img at bounding box center [584, 435] width 13 height 13
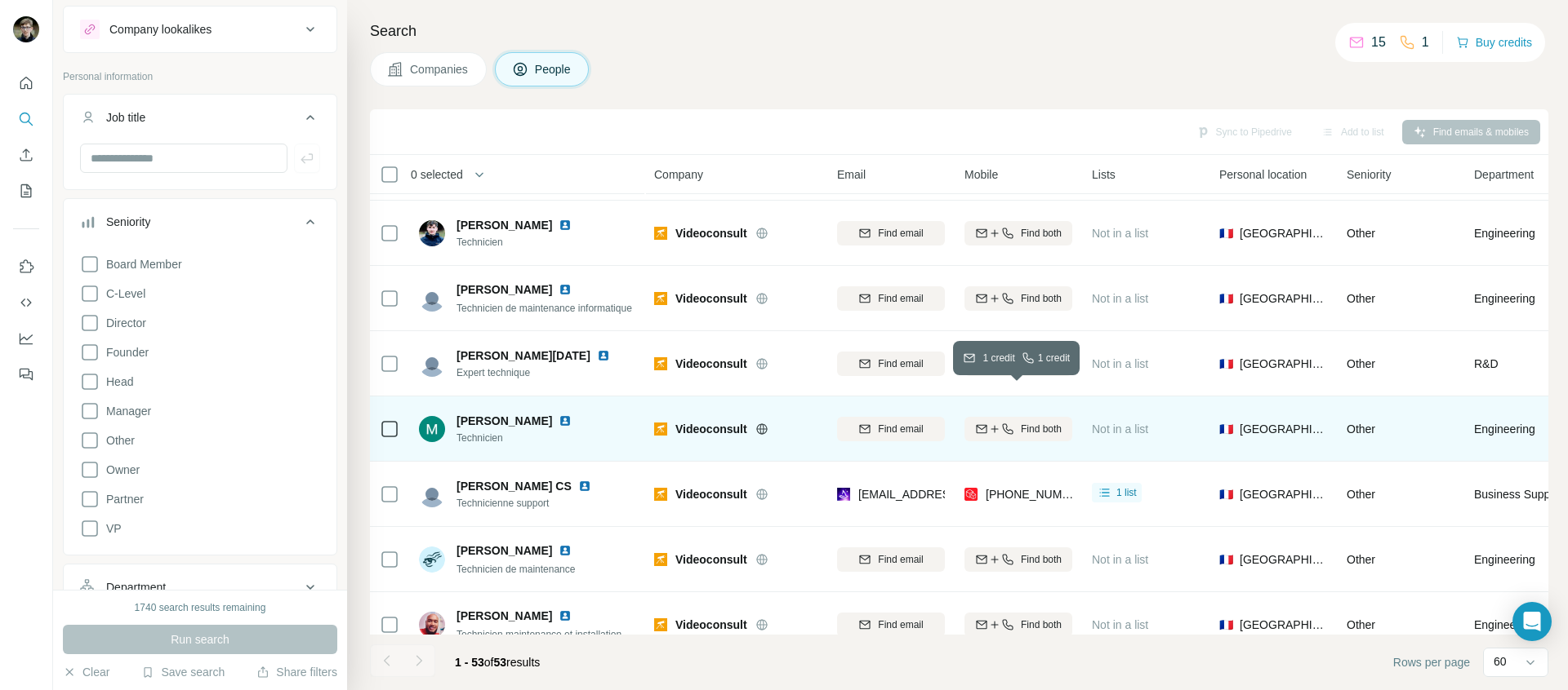
scroll to position [2343, 0]
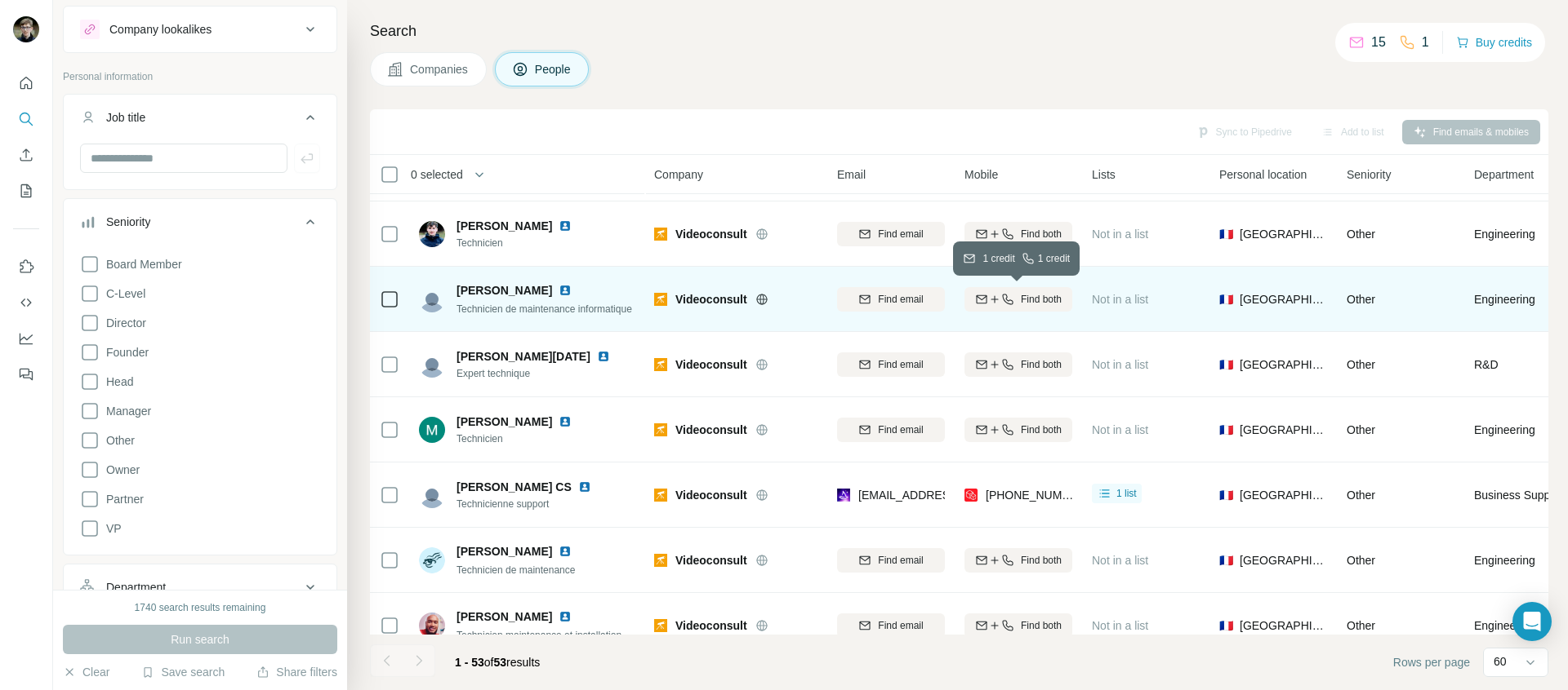
click at [1050, 306] on button "Find both" at bounding box center [1017, 299] width 108 height 25
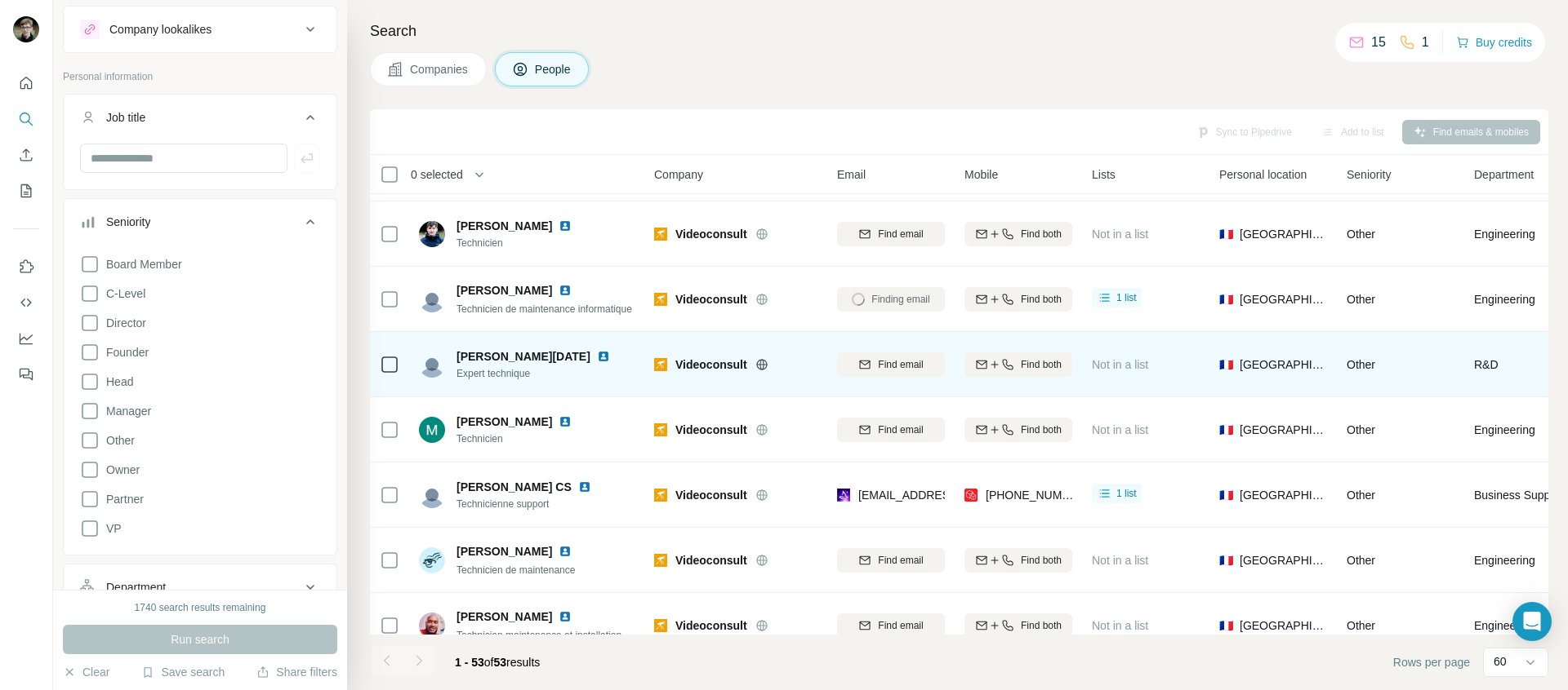
drag, startPoint x: 1046, startPoint y: 304, endPoint x: 1089, endPoint y: 351, distance: 63.7
click at [0, 0] on tbody "Adrien Girault Directeur des Opérations | Management | Stratégie d'entreprise V…" at bounding box center [0, 0] width 0 height 0
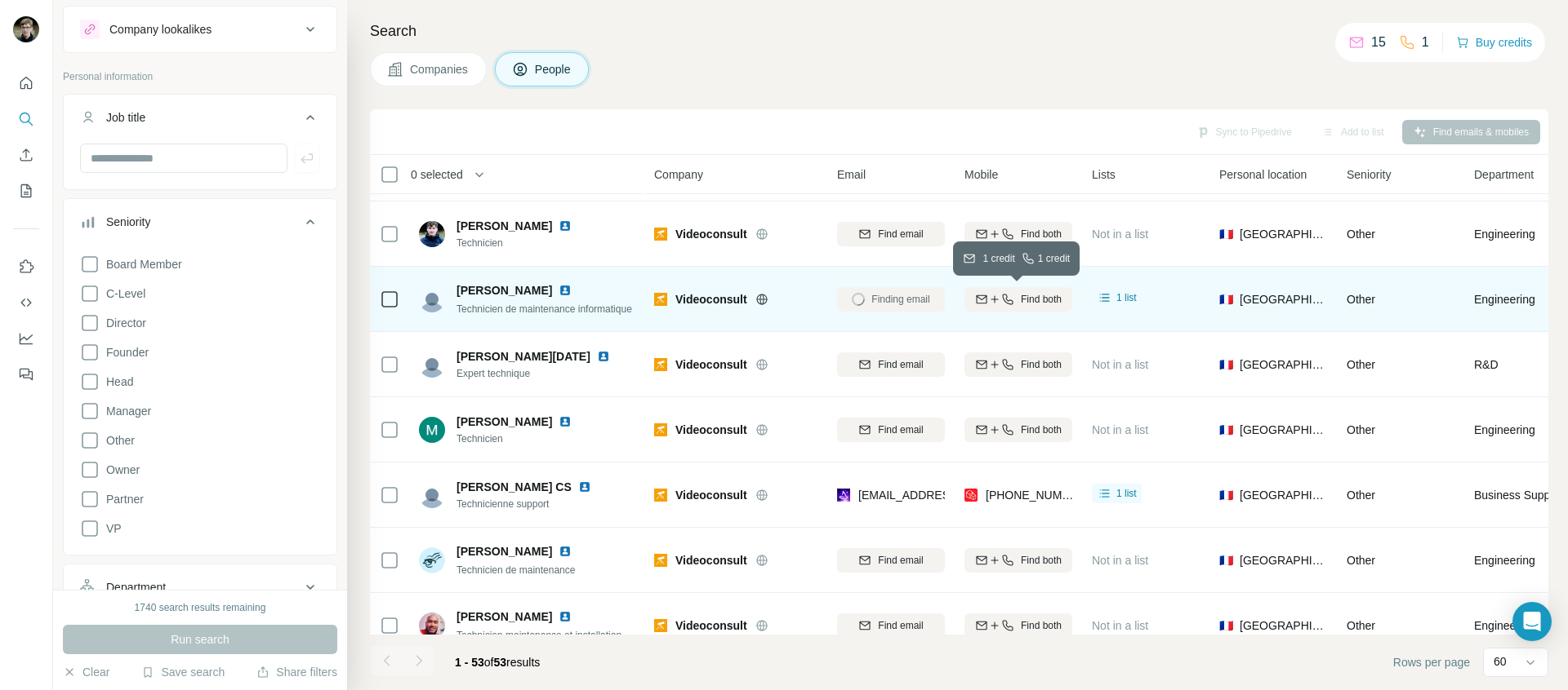
click at [1064, 299] on div "Find both" at bounding box center [1017, 299] width 108 height 14
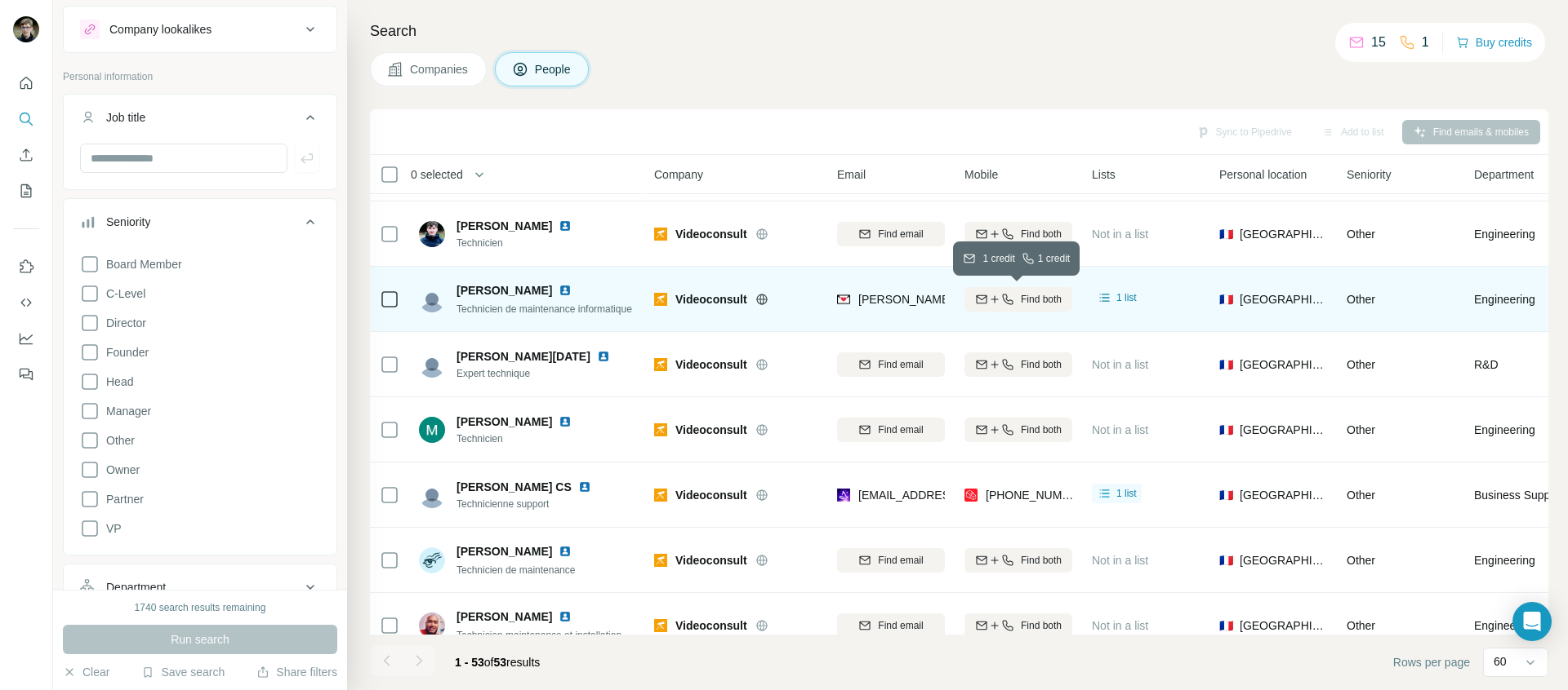
click at [1064, 299] on div "Find both" at bounding box center [1017, 299] width 108 height 14
click at [1425, 31] on div "15 1 Buy credits" at bounding box center [1440, 42] width 210 height 39
click at [1407, 42] on icon at bounding box center [1406, 41] width 16 height 16
click at [1446, 44] on div "15 1 Buy credits" at bounding box center [1440, 42] width 210 height 39
click at [1467, 44] on button "Buy credits" at bounding box center [1494, 42] width 76 height 23
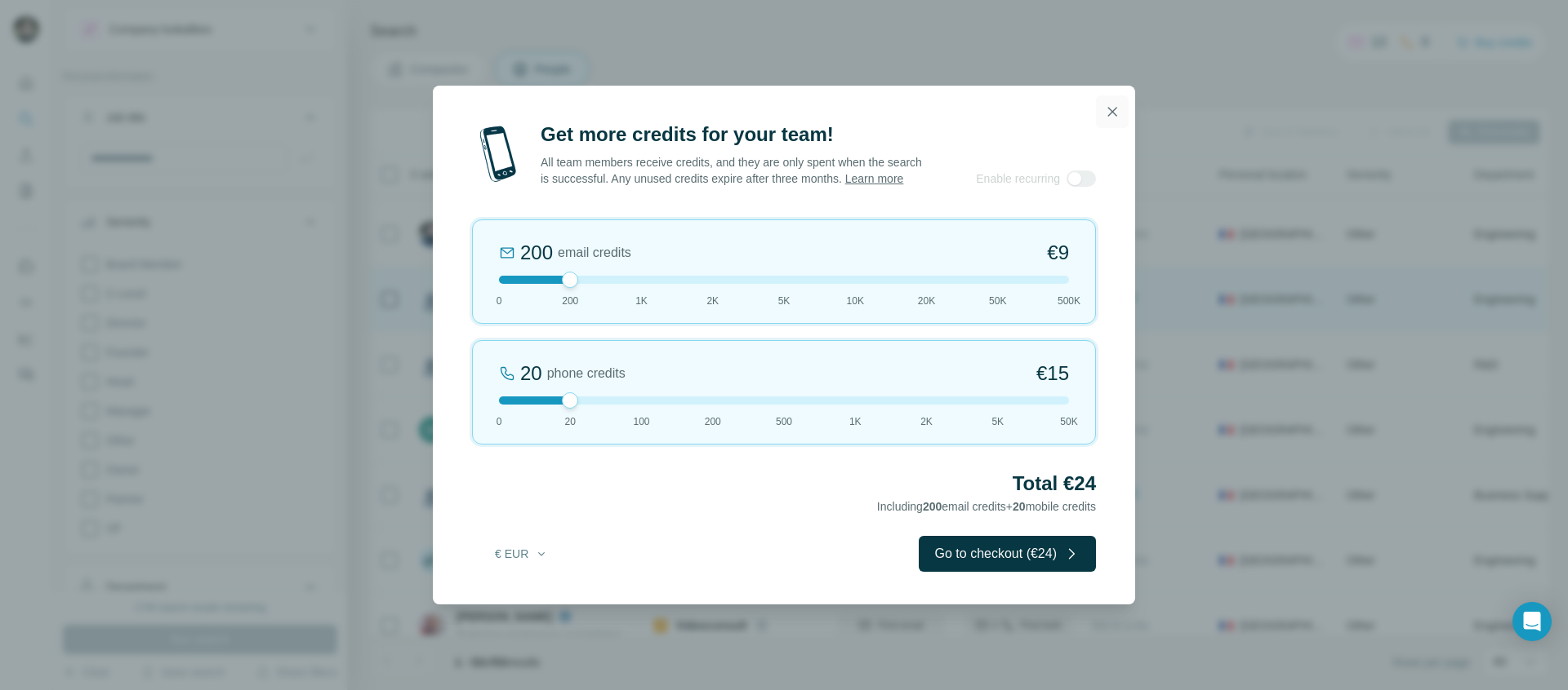
click at [1100, 106] on button "button" at bounding box center [1111, 112] width 33 height 33
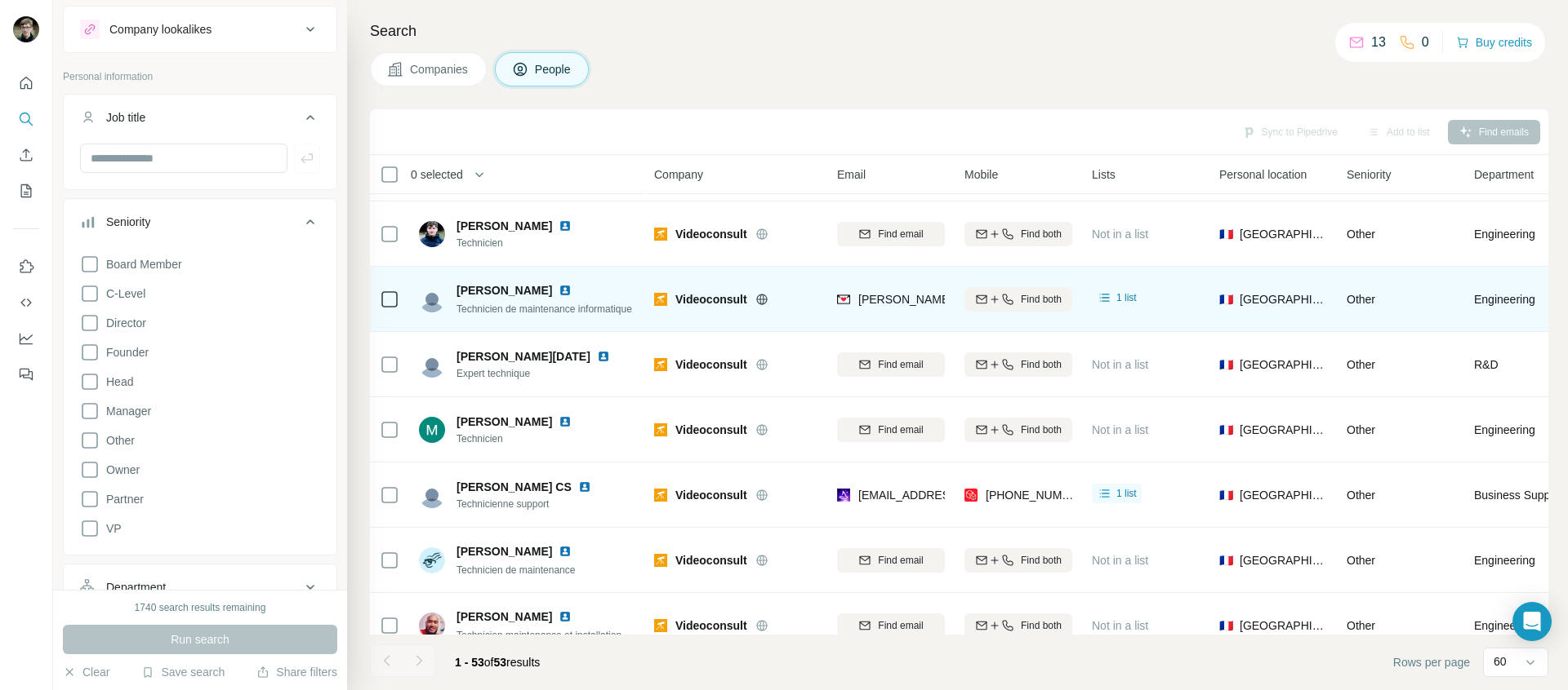
click at [1472, 54] on div "13 0 Buy credits" at bounding box center [1440, 42] width 210 height 39
click at [1472, 52] on button "Buy credits" at bounding box center [1494, 42] width 76 height 23
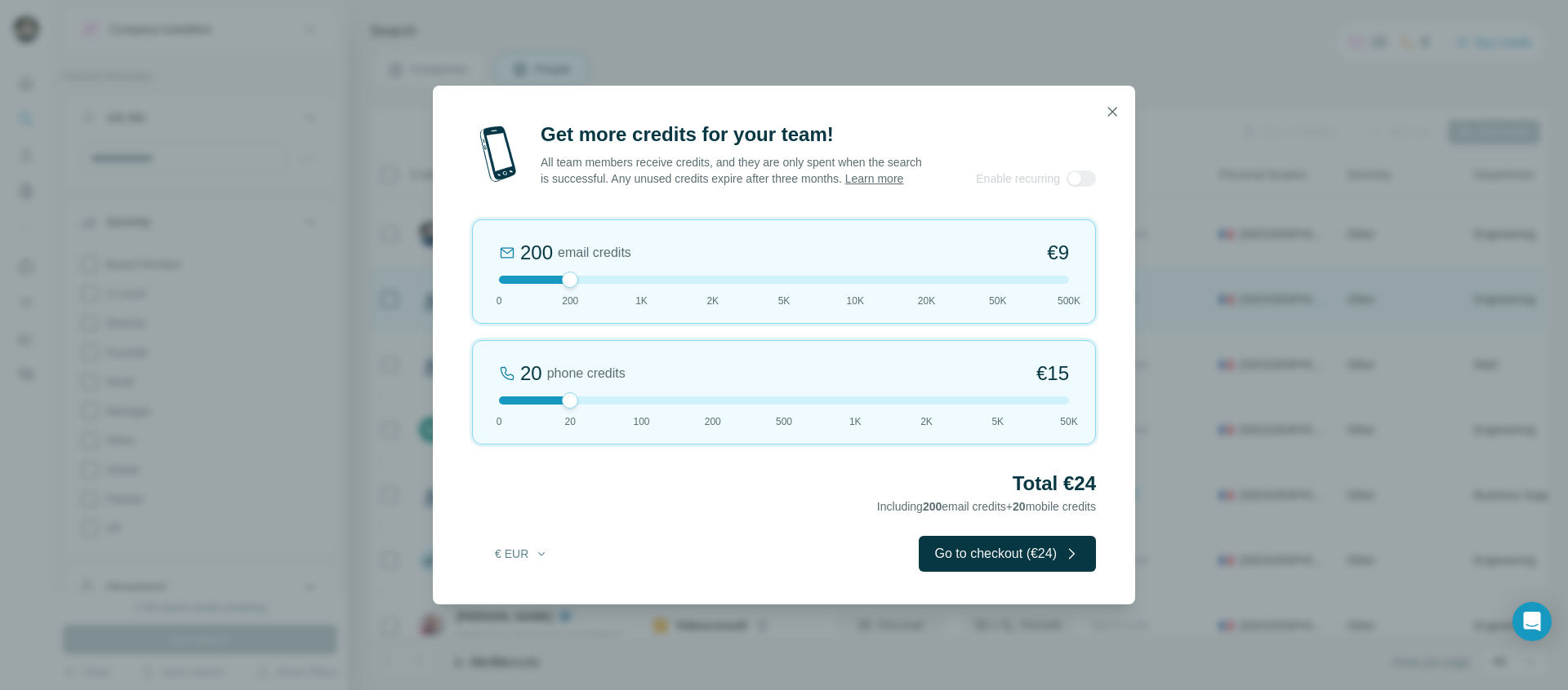
drag, startPoint x: 556, startPoint y: 415, endPoint x: 548, endPoint y: 417, distance: 8.2
click at [548, 417] on div "20 phone credits €15 0 20 100 200 500 1K 2K 5K 50K" at bounding box center [784, 392] width 623 height 104
drag, startPoint x: 576, startPoint y: 408, endPoint x: 485, endPoint y: 413, distance: 91.1
click at [485, 413] on div "0 phone credits €0 0 20 100 200 500 1K 2K 5K 50K" at bounding box center [784, 392] width 623 height 104
drag, startPoint x: 501, startPoint y: 406, endPoint x: 545, endPoint y: 406, distance: 44.0
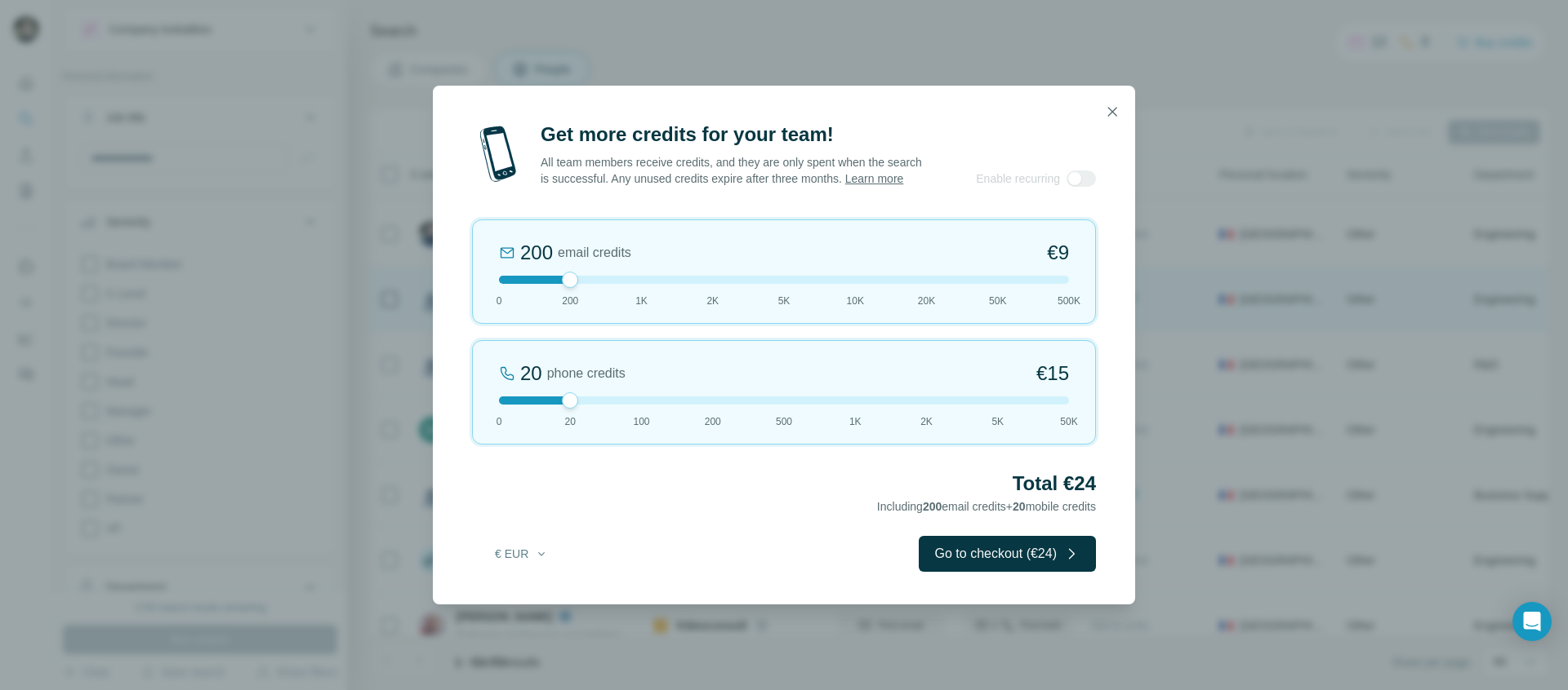
click at [545, 405] on div at bounding box center [784, 400] width 570 height 8
drag, startPoint x: 515, startPoint y: 290, endPoint x: 429, endPoint y: 317, distance: 90.1
click at [430, 315] on div "Get more credits for your team! All team members receive credits, and they are …" at bounding box center [784, 345] width 1568 height 690
click at [1170, 97] on div "Get more credits for your team! All team members receive credits, and they are …" at bounding box center [784, 345] width 1568 height 690
click at [1134, 106] on div at bounding box center [784, 112] width 702 height 52
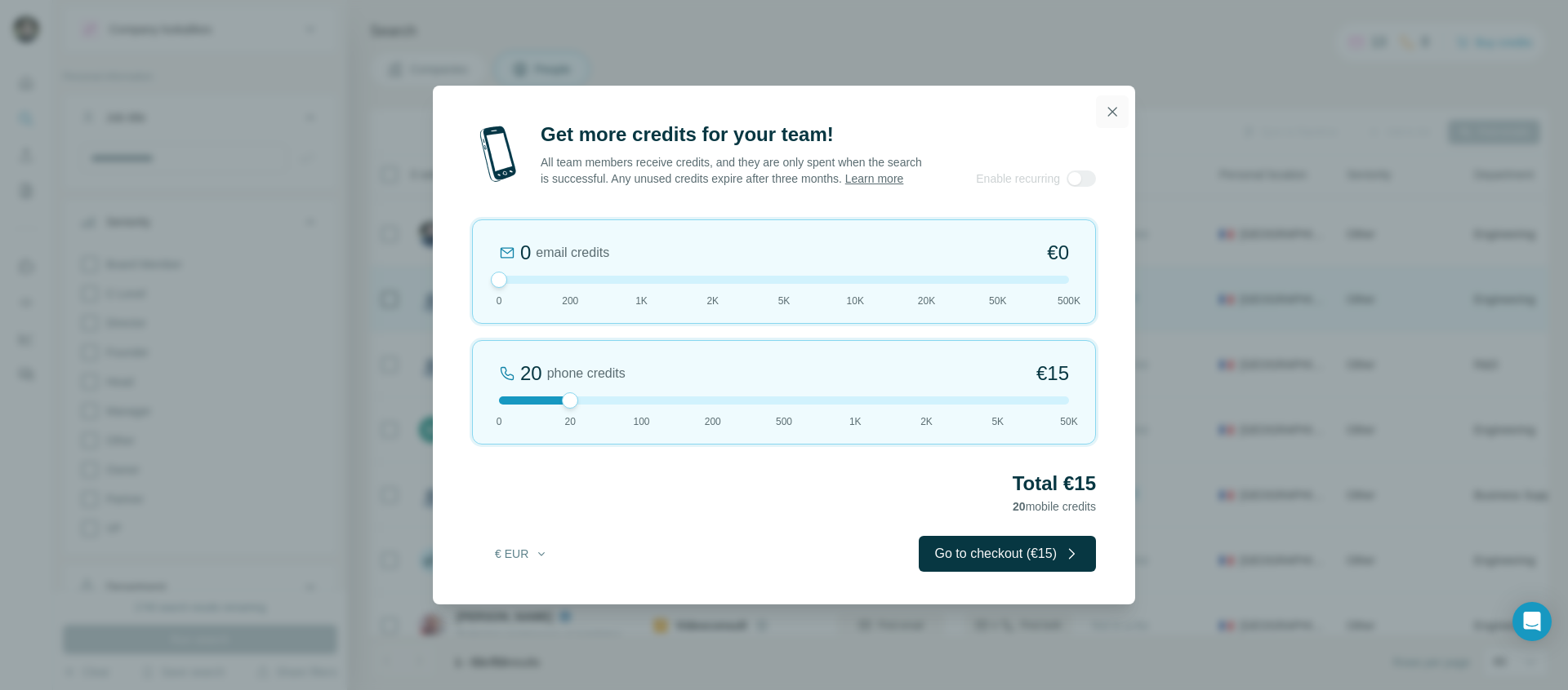
click at [1108, 113] on button "button" at bounding box center [1111, 112] width 33 height 33
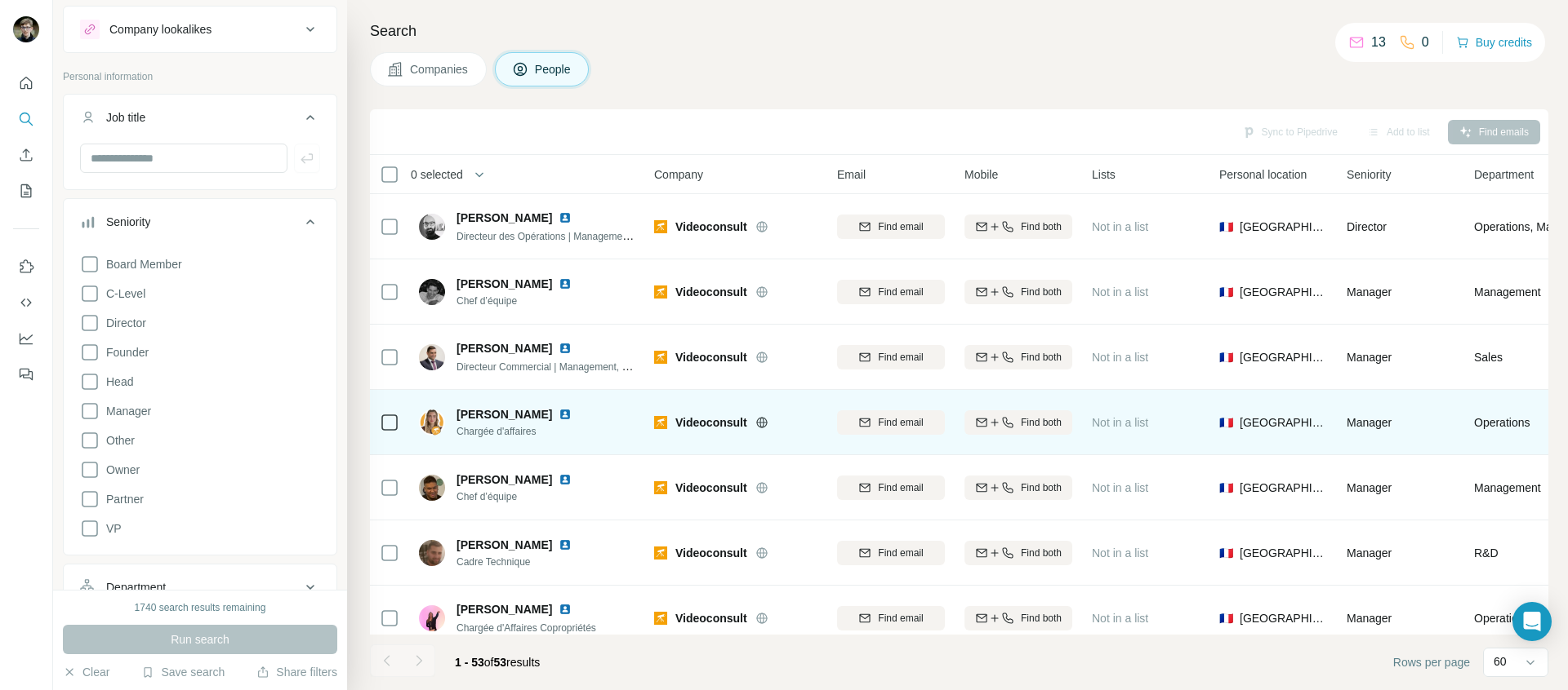
scroll to position [1857, 0]
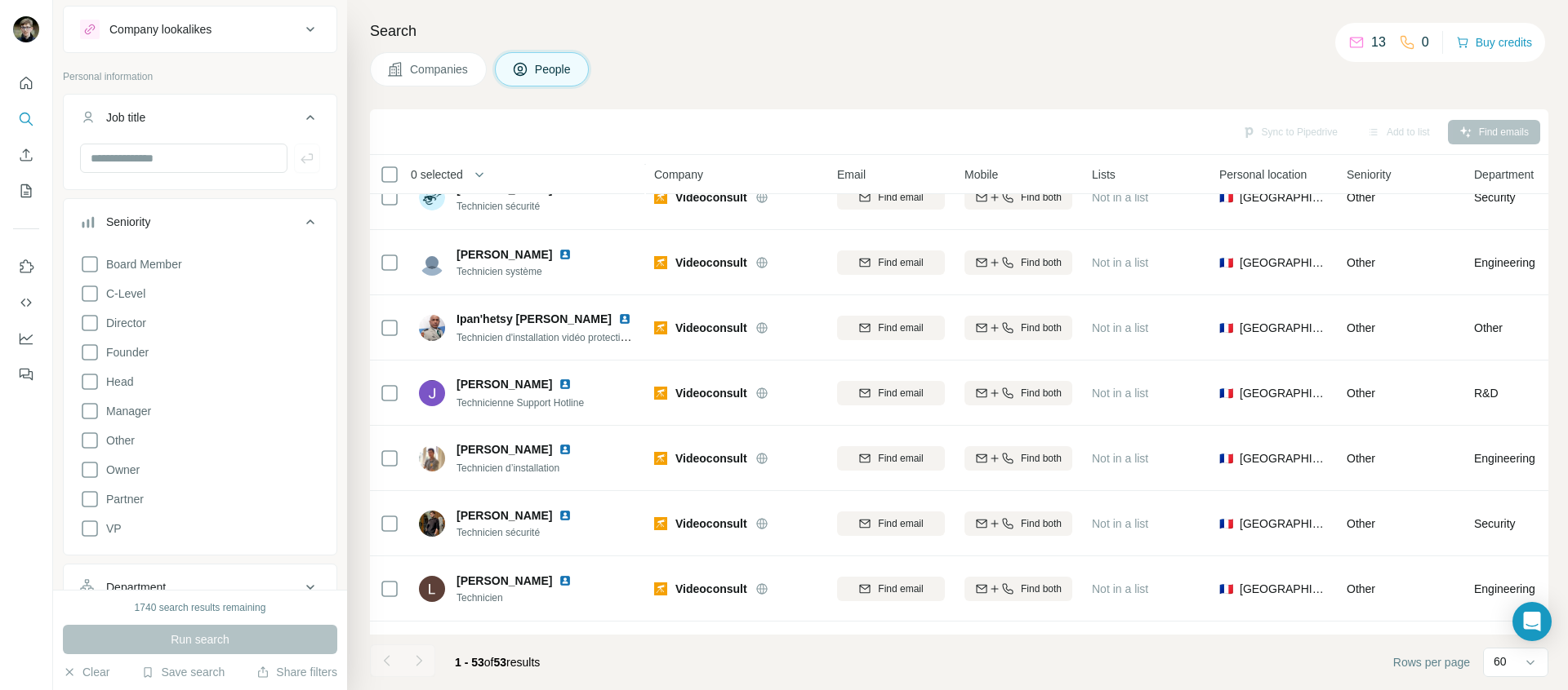
click at [1499, 54] on div "13 0 Buy credits" at bounding box center [1440, 42] width 210 height 39
click at [1490, 49] on button "Buy credits" at bounding box center [1494, 42] width 76 height 23
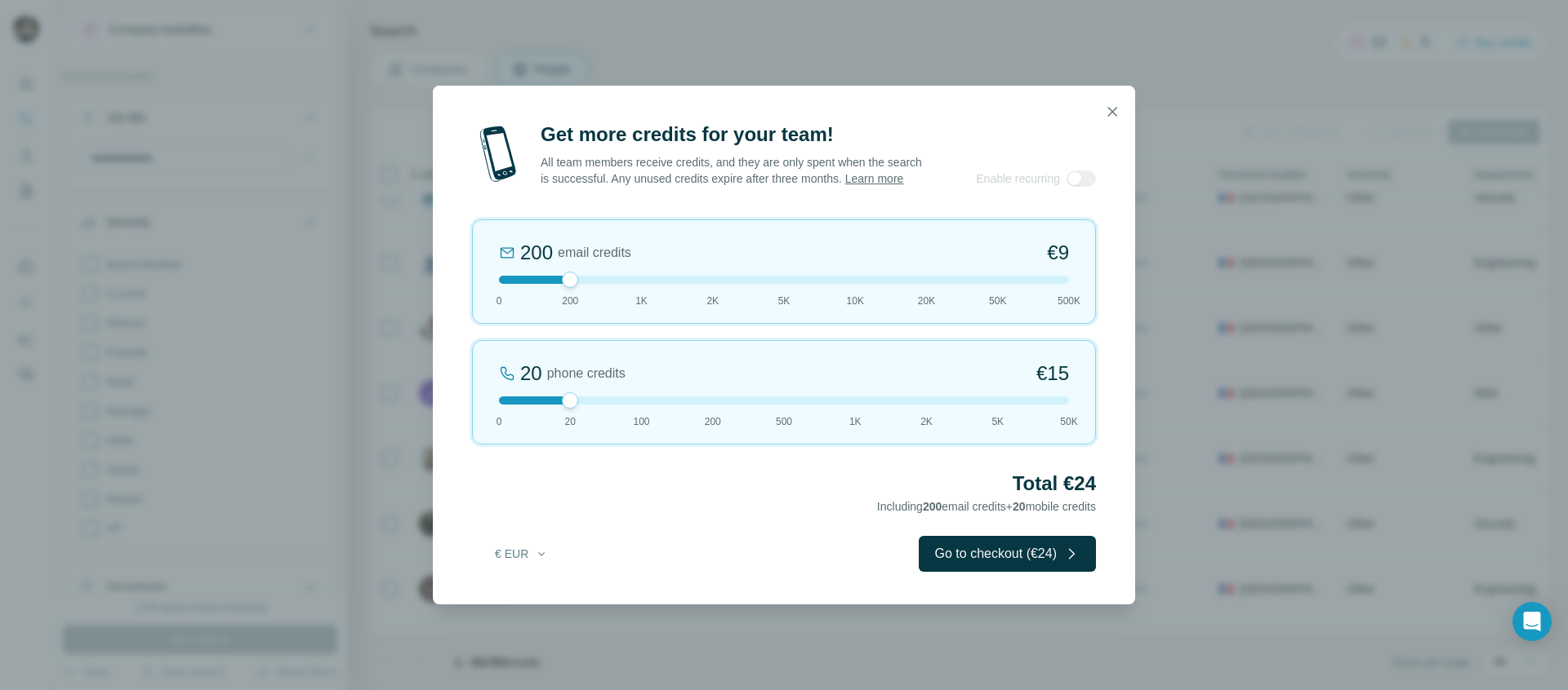
drag, startPoint x: 576, startPoint y: 289, endPoint x: 492, endPoint y: 285, distance: 84.1
click at [473, 285] on div "200 email credits €9 0 200 1K 2K 5K 10K 20K 50K 500K" at bounding box center [784, 271] width 623 height 104
click at [971, 561] on button "Go to checkout (€15)" at bounding box center [1006, 554] width 177 height 36
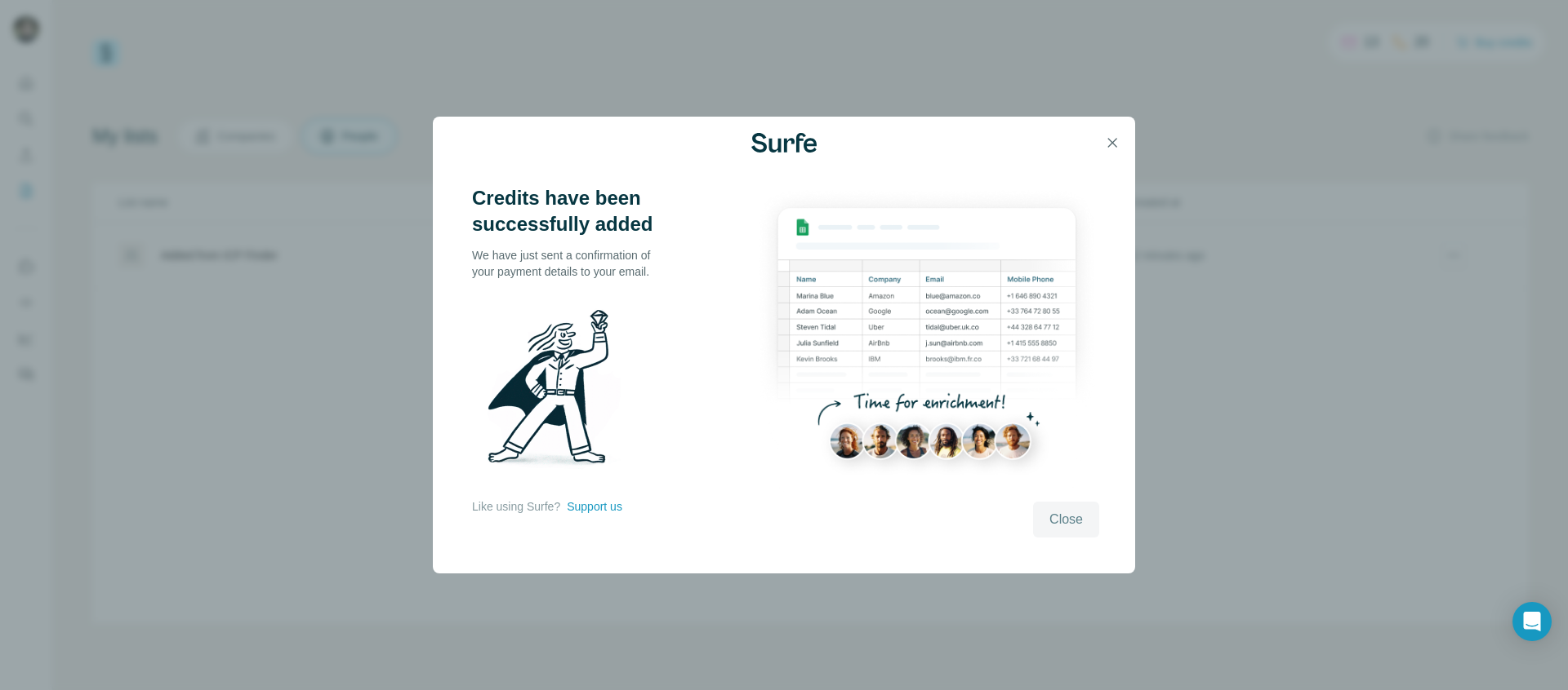
click at [1059, 517] on span "Close" at bounding box center [1067, 519] width 34 height 19
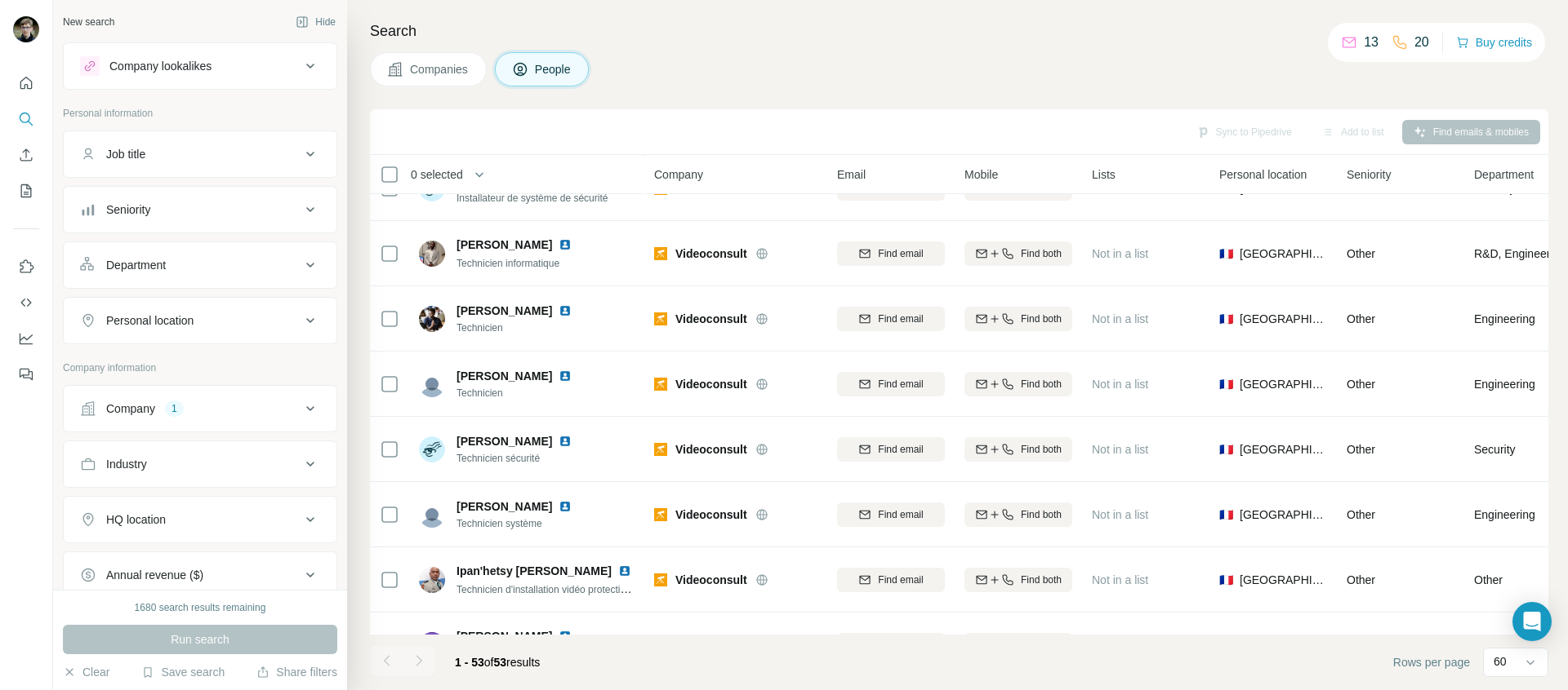
scroll to position [1719, 0]
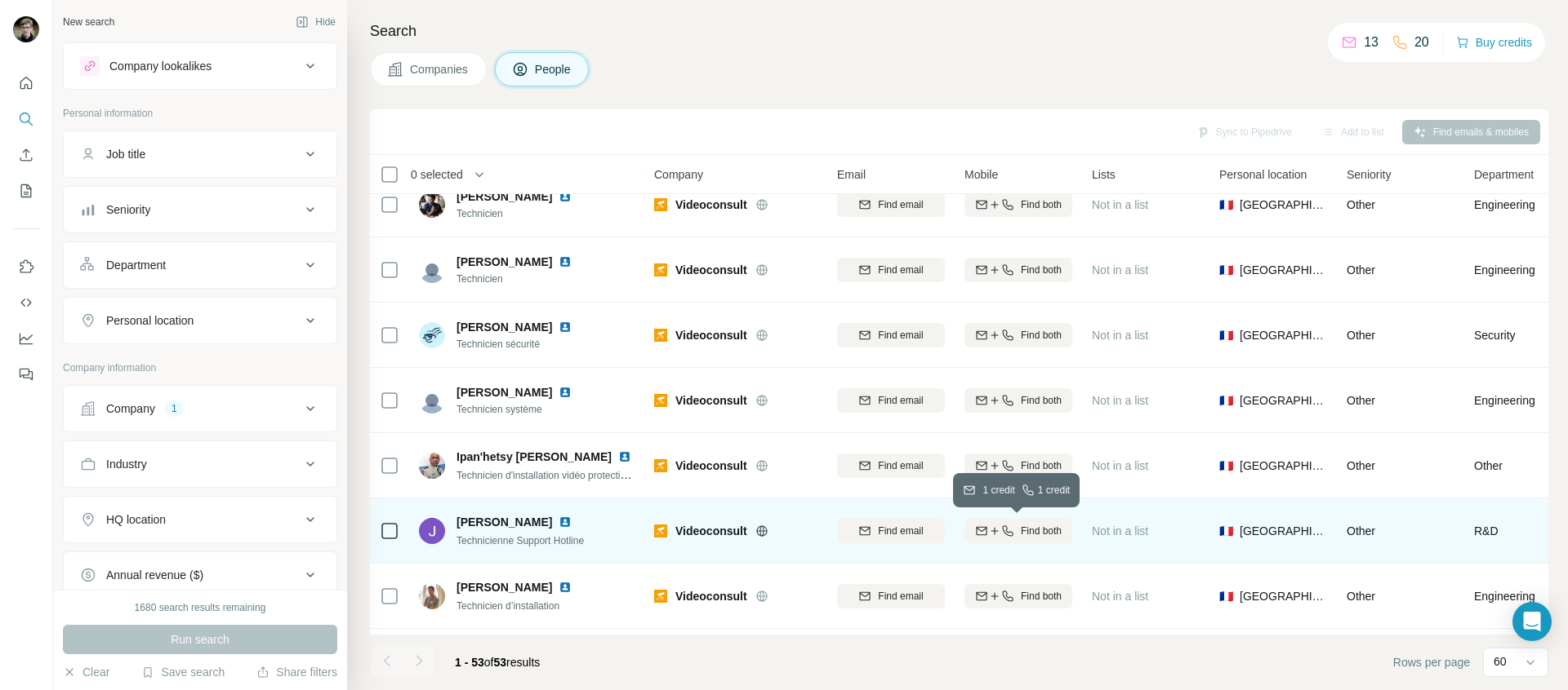
click at [1044, 535] on span "Find both" at bounding box center [1041, 531] width 41 height 14
click at [572, 517] on img at bounding box center [564, 522] width 13 height 13
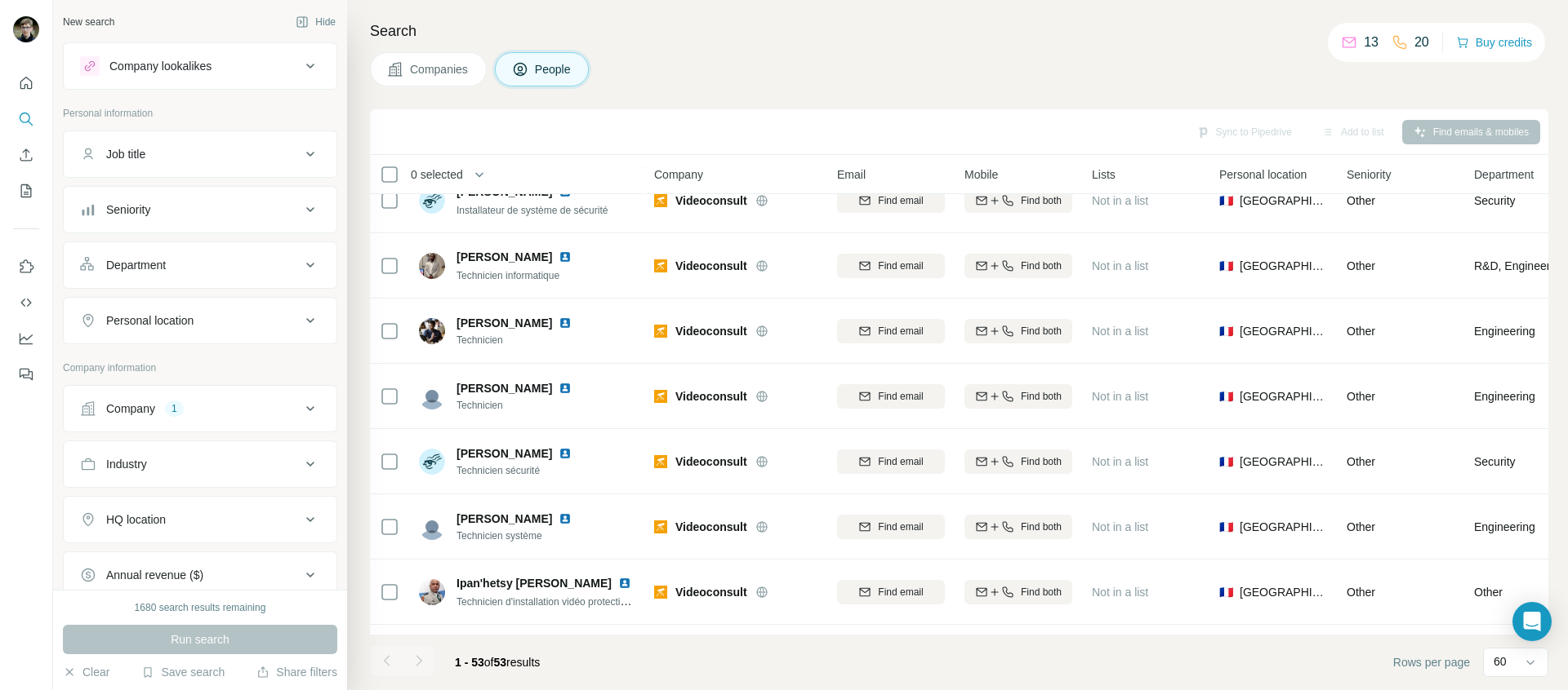
scroll to position [1742, 0]
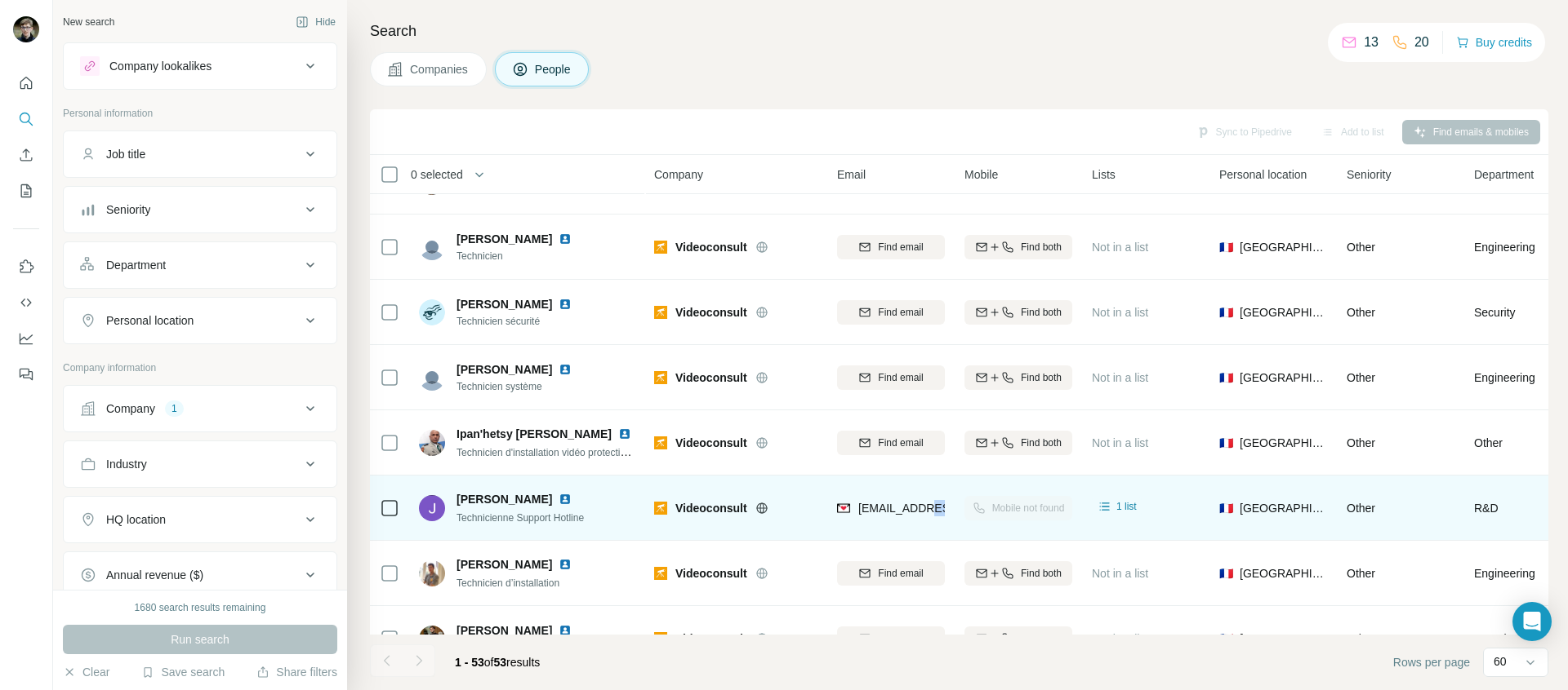
drag, startPoint x: 927, startPoint y: 511, endPoint x: 917, endPoint y: 527, distance: 18.9
click at [917, 527] on div "j.amourda@videoconsult.fr" at bounding box center [890, 507] width 108 height 45
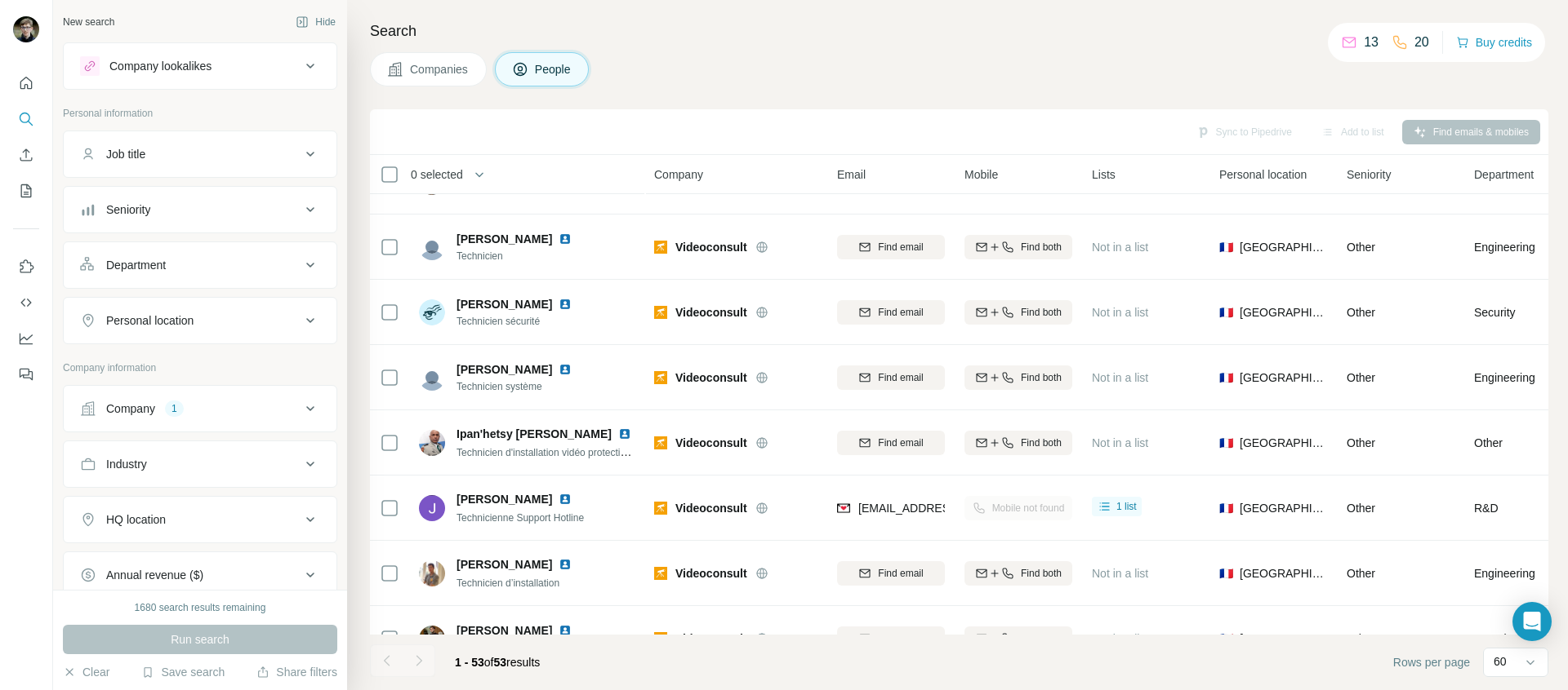
click at [1008, 509] on div "Mobile not found" at bounding box center [1017, 507] width 108 height 45
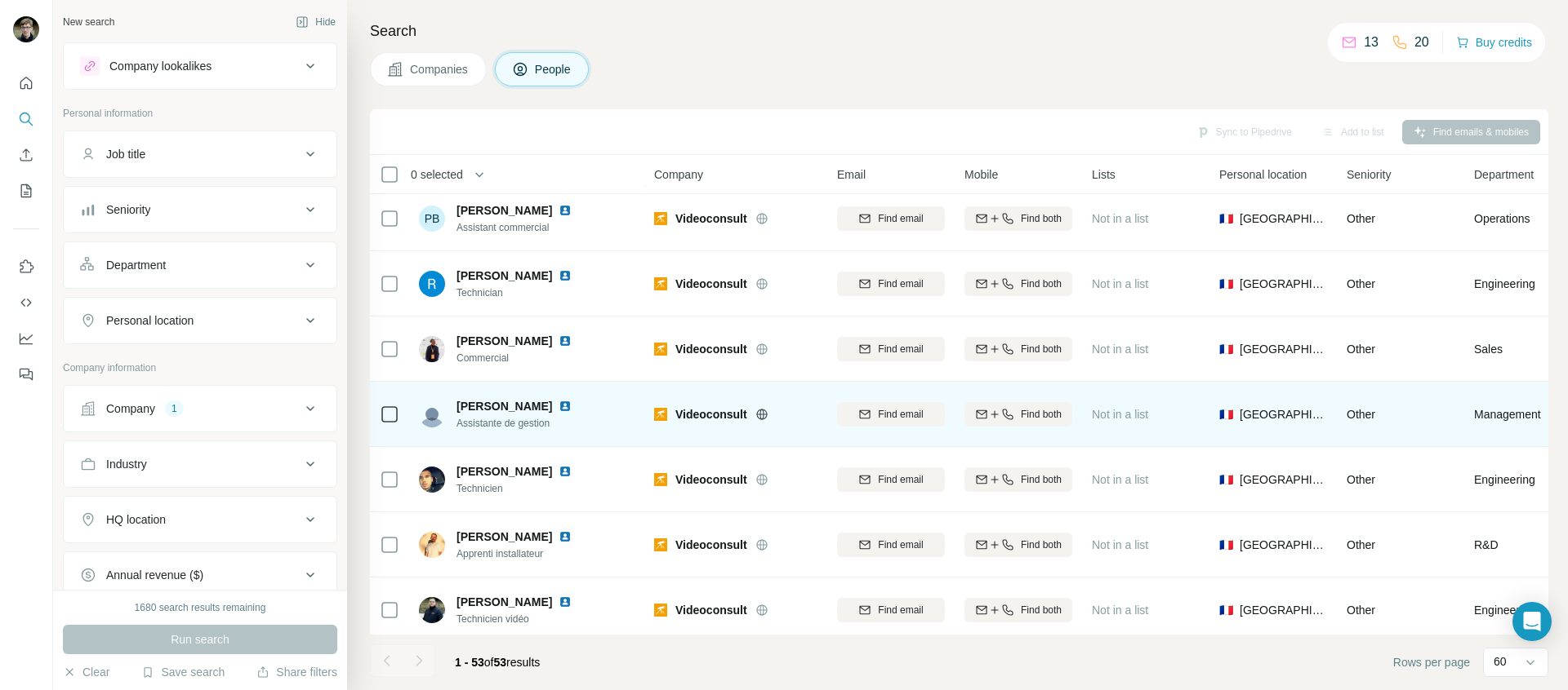
scroll to position [2917, 0]
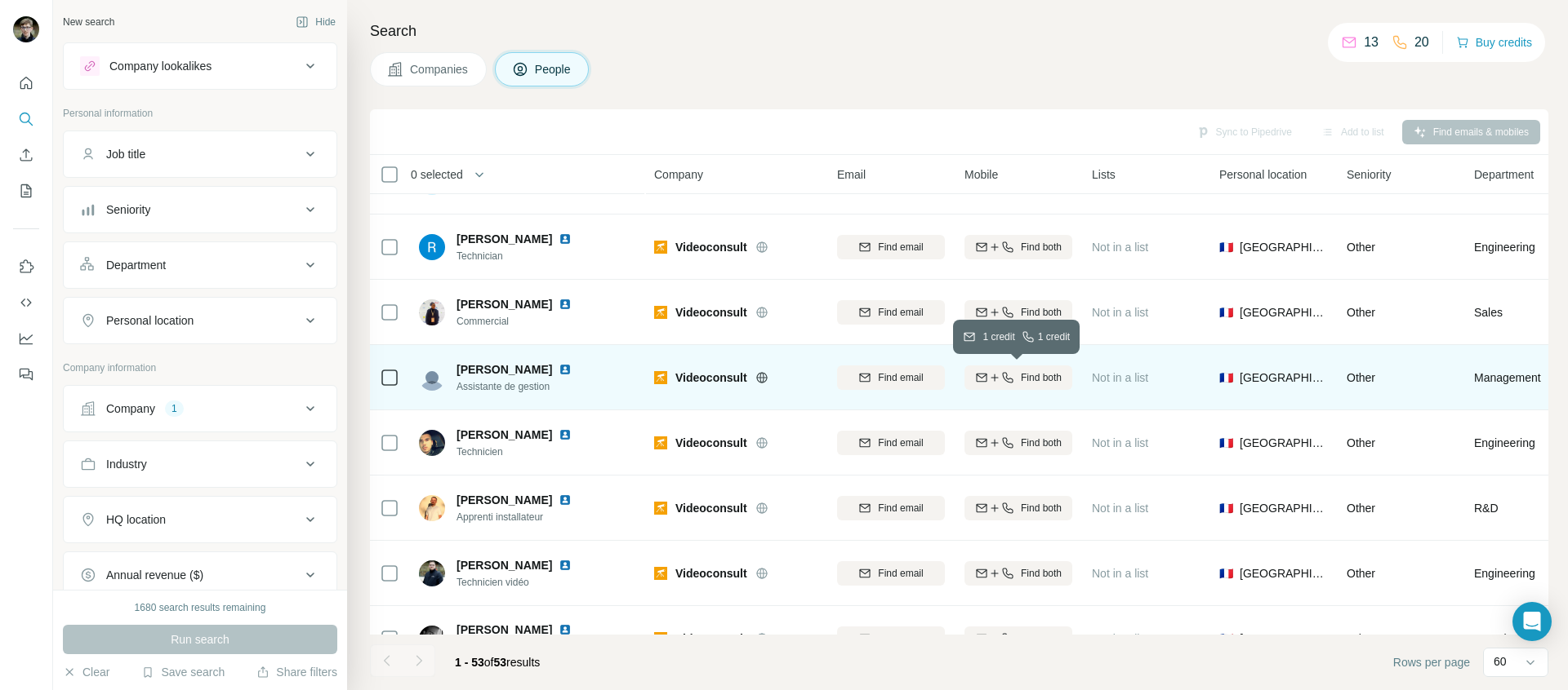
click at [1039, 378] on span "Find both" at bounding box center [1041, 378] width 41 height 14
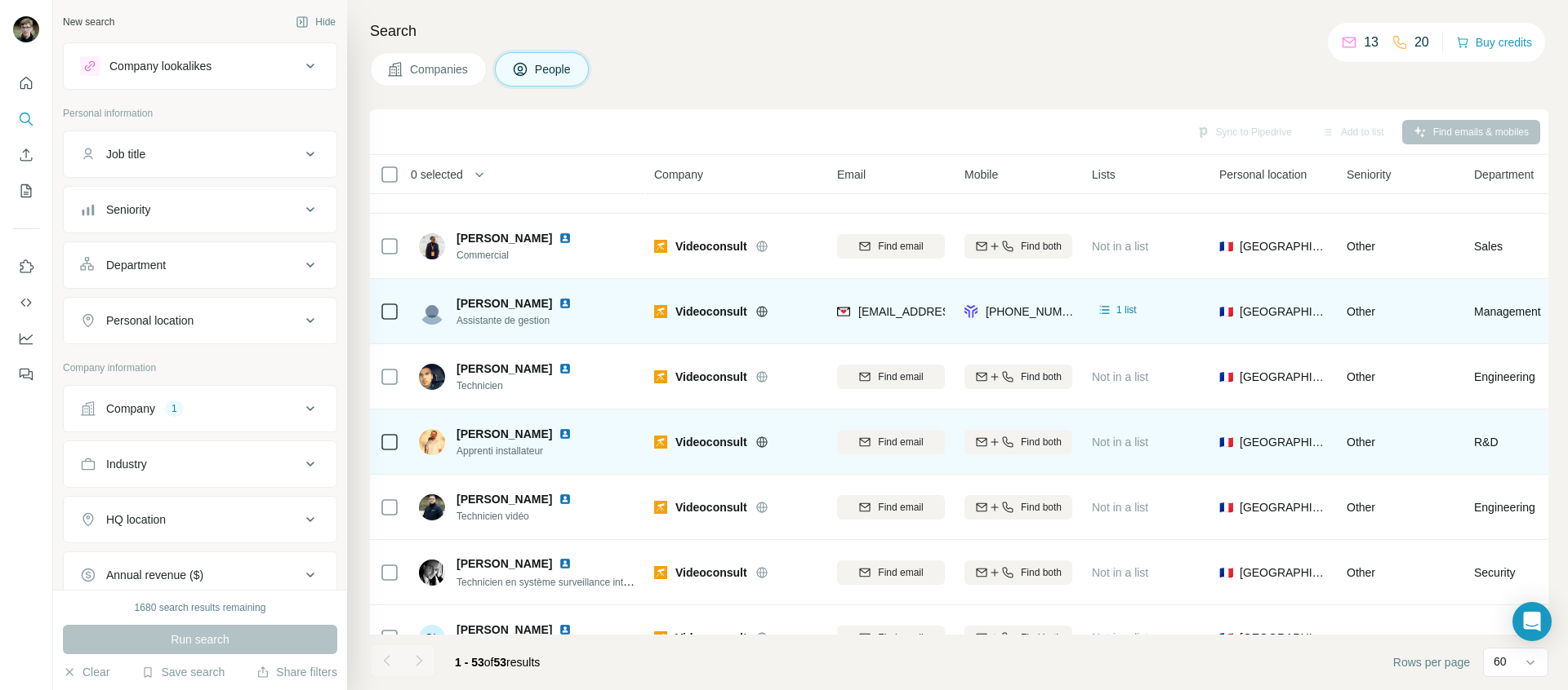
scroll to position [2864, 0]
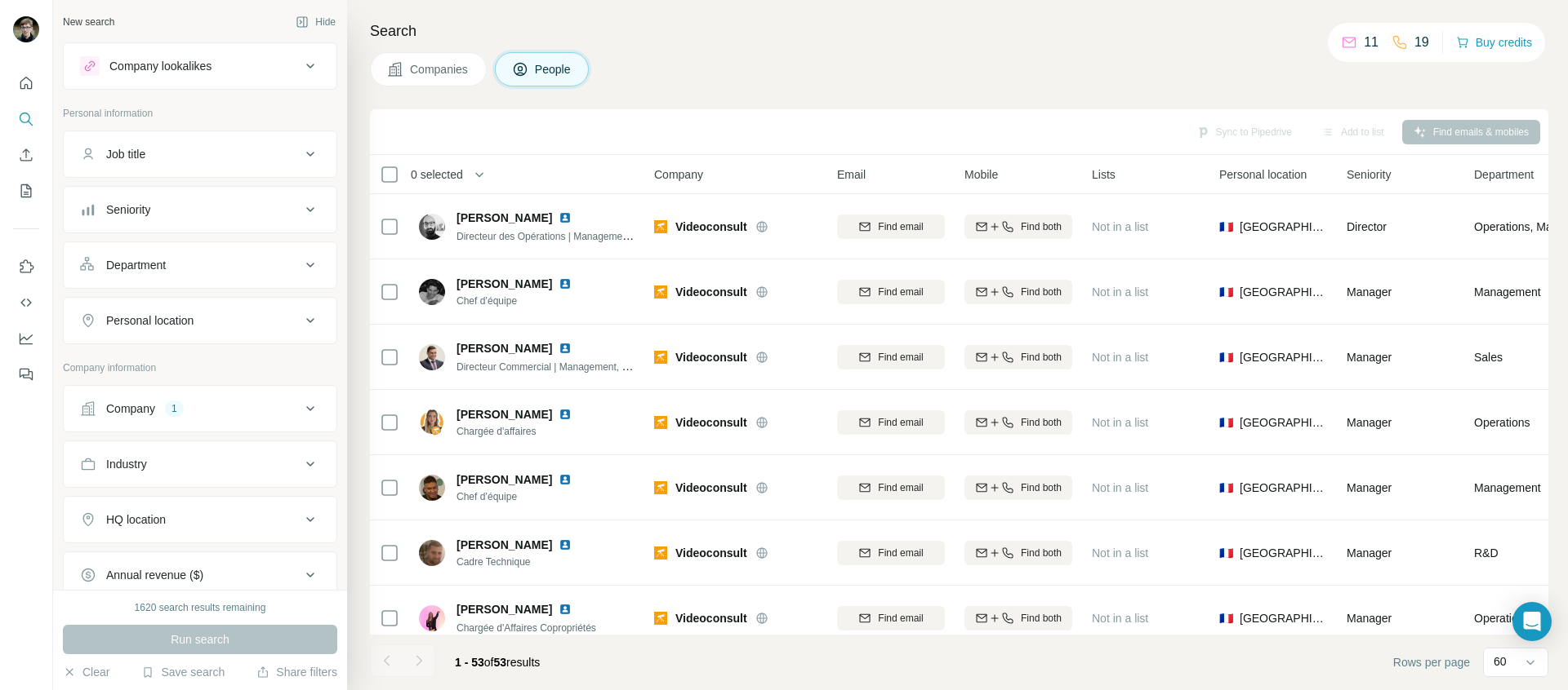
click at [275, 424] on button "Company 1" at bounding box center [200, 409] width 273 height 39
click at [156, 516] on icon "button" at bounding box center [151, 515] width 13 height 13
click at [174, 488] on input "text" at bounding box center [199, 480] width 240 height 30
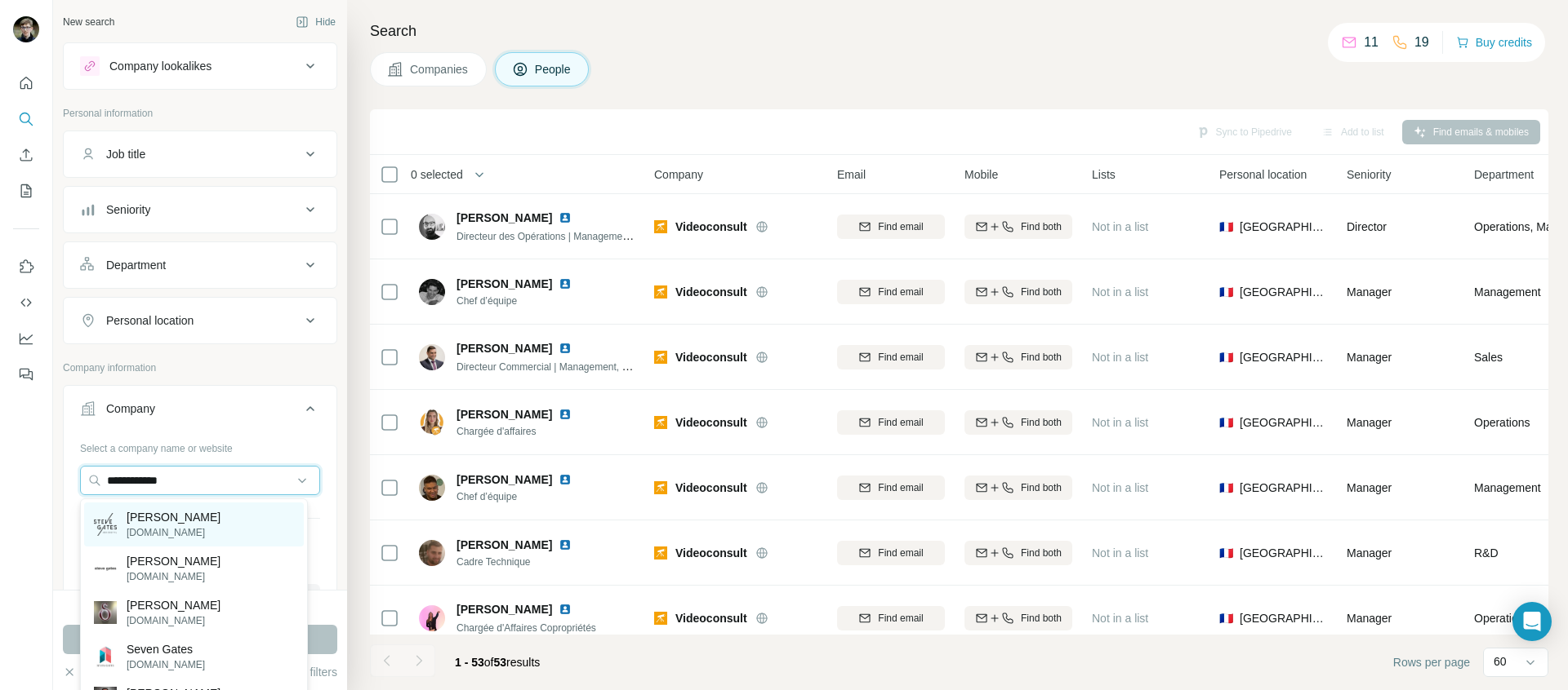
type input "**********"
click at [237, 517] on div "Steve Gates stevegates.com" at bounding box center [193, 525] width 219 height 44
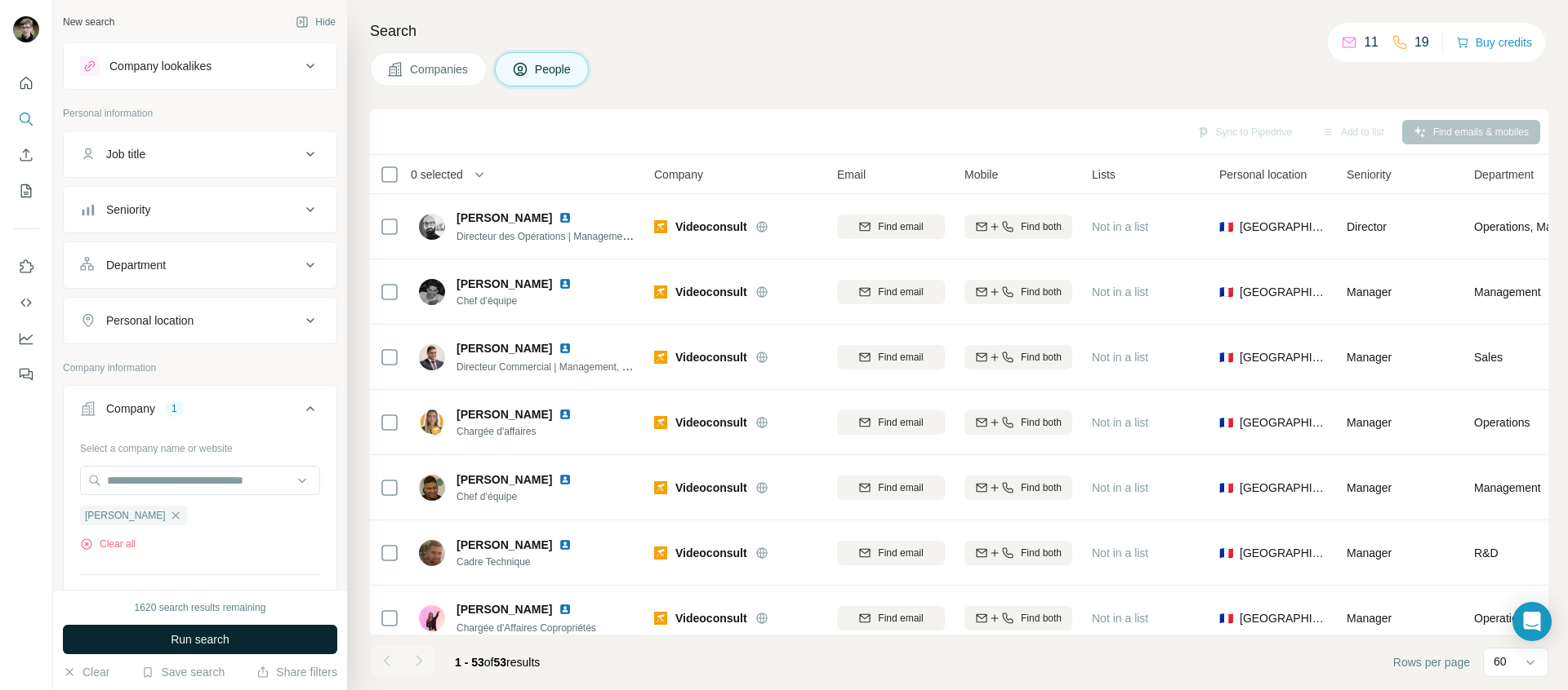
click at [283, 648] on button "Run search" at bounding box center [200, 639] width 274 height 30
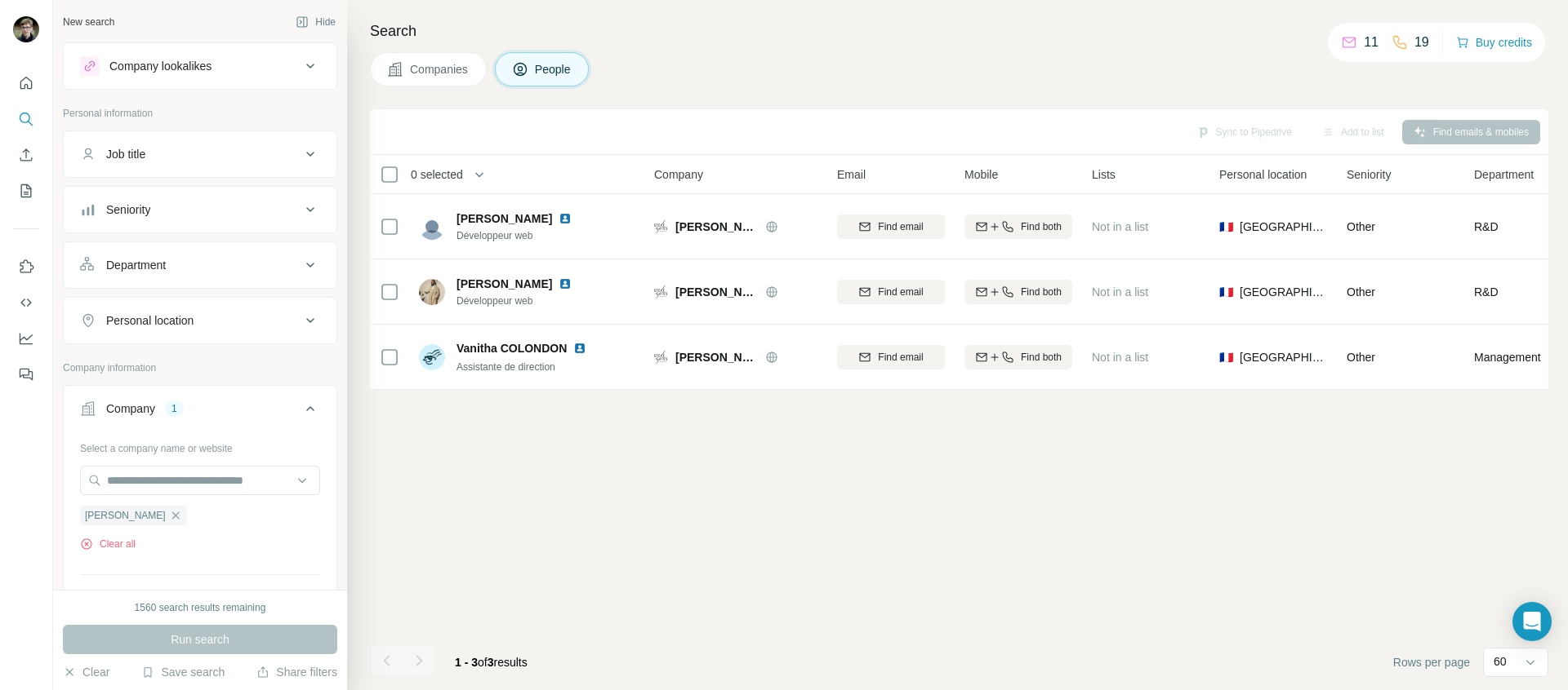
drag, startPoint x: 935, startPoint y: 389, endPoint x: 938, endPoint y: 401, distance: 12.4
click at [938, 401] on div "Sync to Pipedrive Add to list Find emails & mobiles 0 selected People Company E…" at bounding box center [959, 400] width 1178 height 581
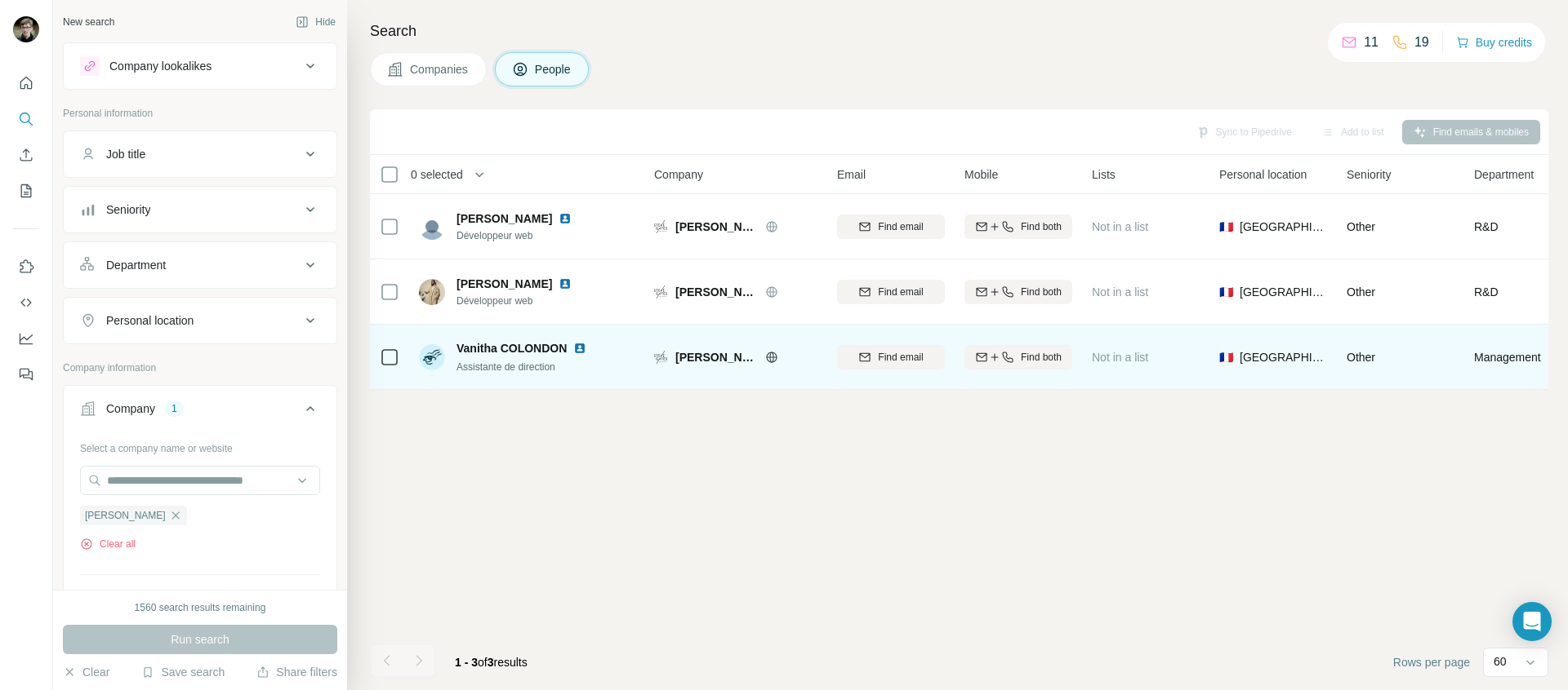
click at [422, 356] on img at bounding box center [431, 357] width 26 height 26
click at [435, 359] on img at bounding box center [431, 357] width 26 height 26
click at [386, 369] on div at bounding box center [389, 356] width 19 height 45
click at [1000, 366] on button "Find both" at bounding box center [1017, 357] width 108 height 25
click at [765, 356] on icon at bounding box center [771, 356] width 13 height 13
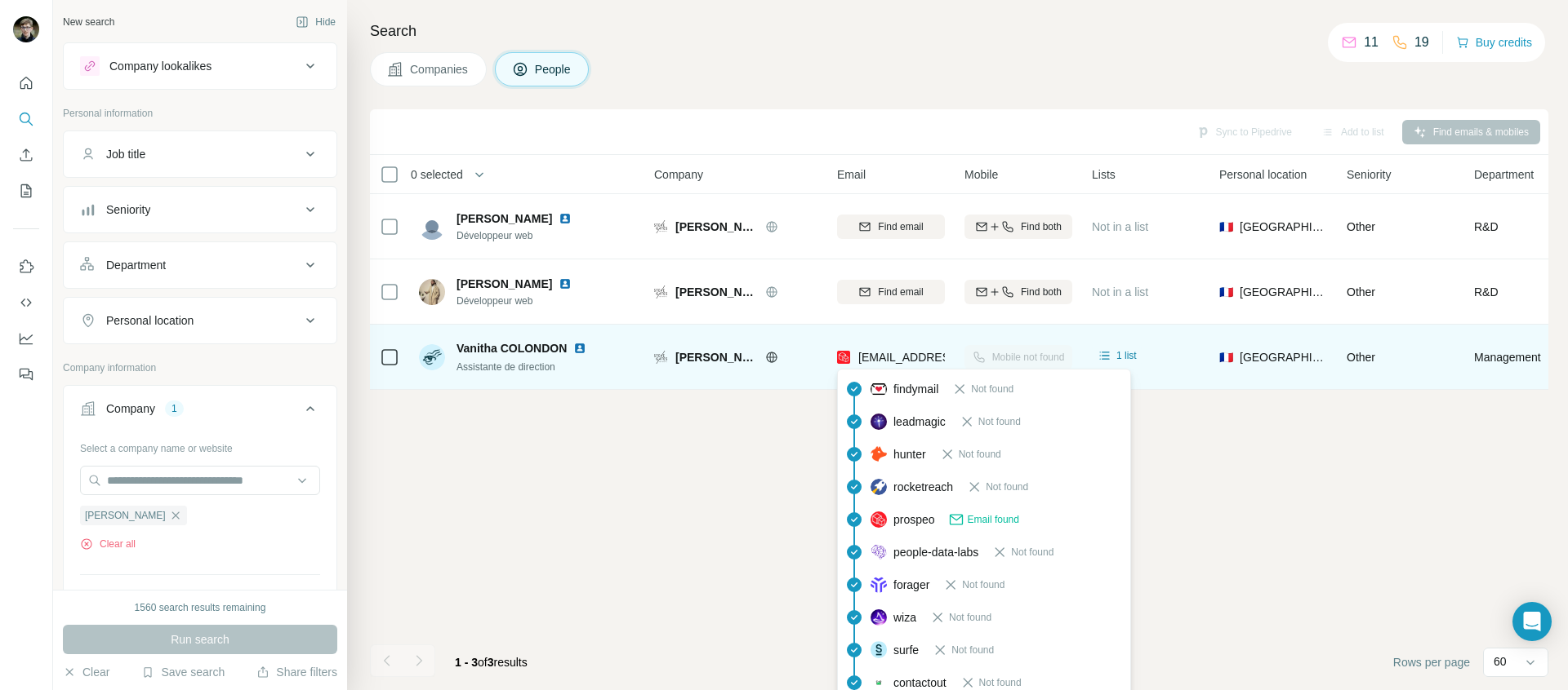
click at [920, 366] on div "vanitha@stevegates.com" at bounding box center [938, 359] width 202 height 19
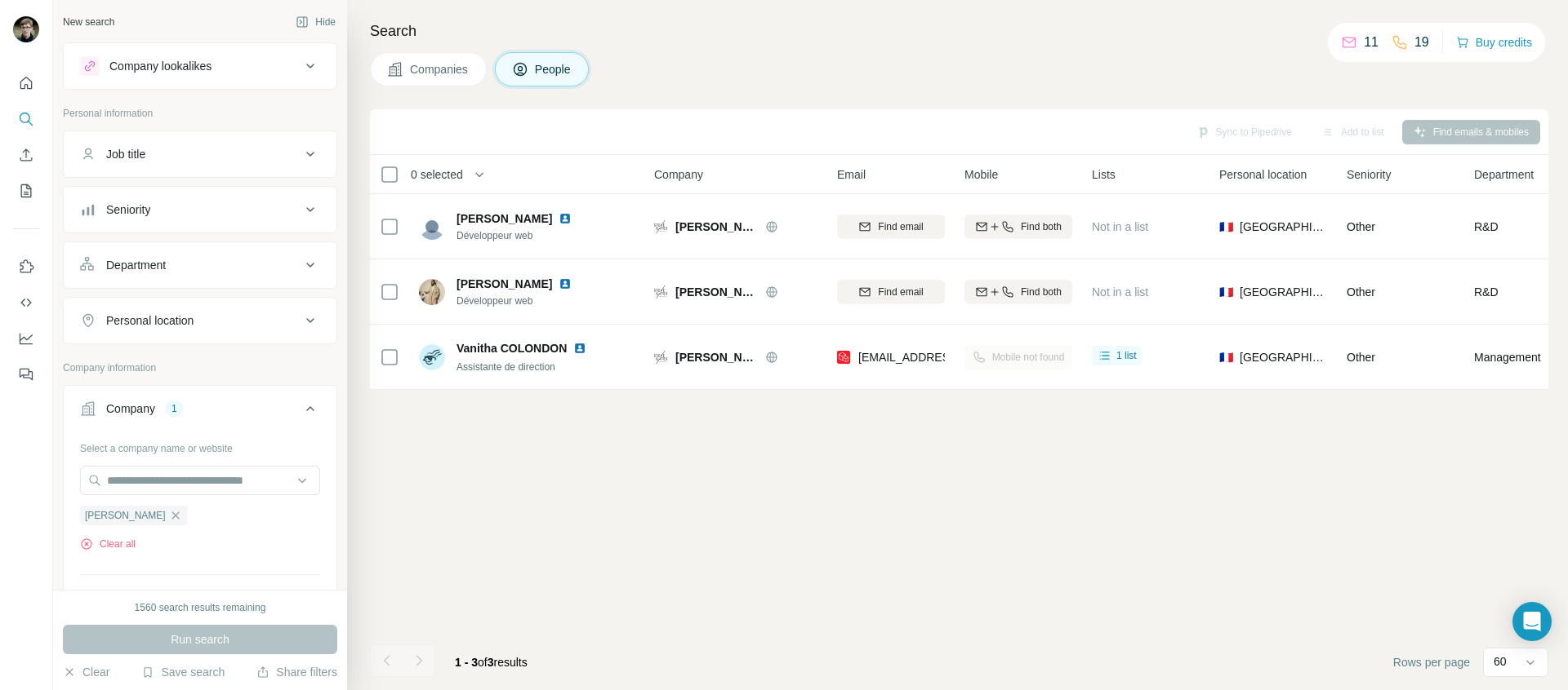
click at [958, 356] on td "Mobile not found" at bounding box center [1018, 357] width 127 height 65
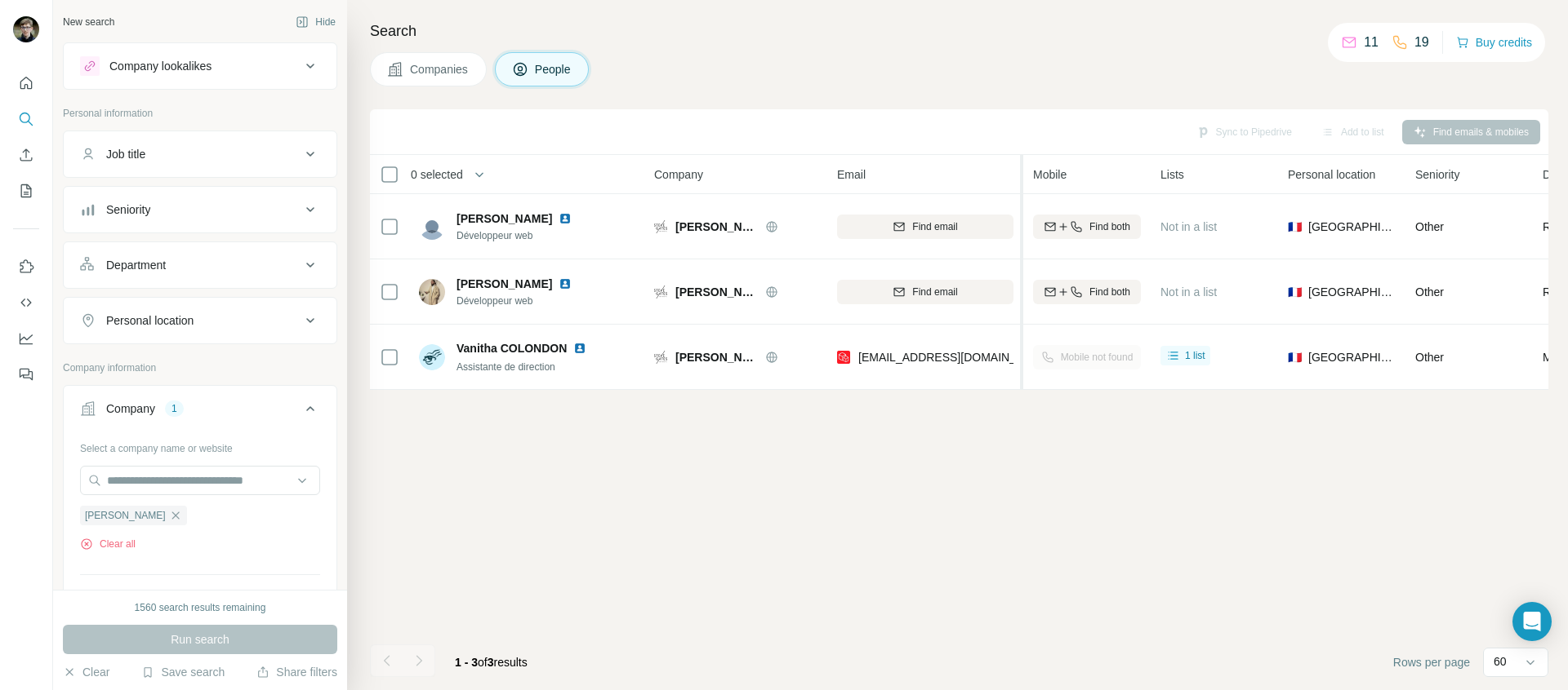
drag, startPoint x: 953, startPoint y: 352, endPoint x: 1023, endPoint y: 350, distance: 70.0
click at [1023, 350] on table "0 selected People Company Email Mobile Lists Personal location Seniority Depart…" at bounding box center [1106, 273] width 1473 height 235
click at [18, 197] on icon "My lists" at bounding box center [25, 190] width 16 height 16
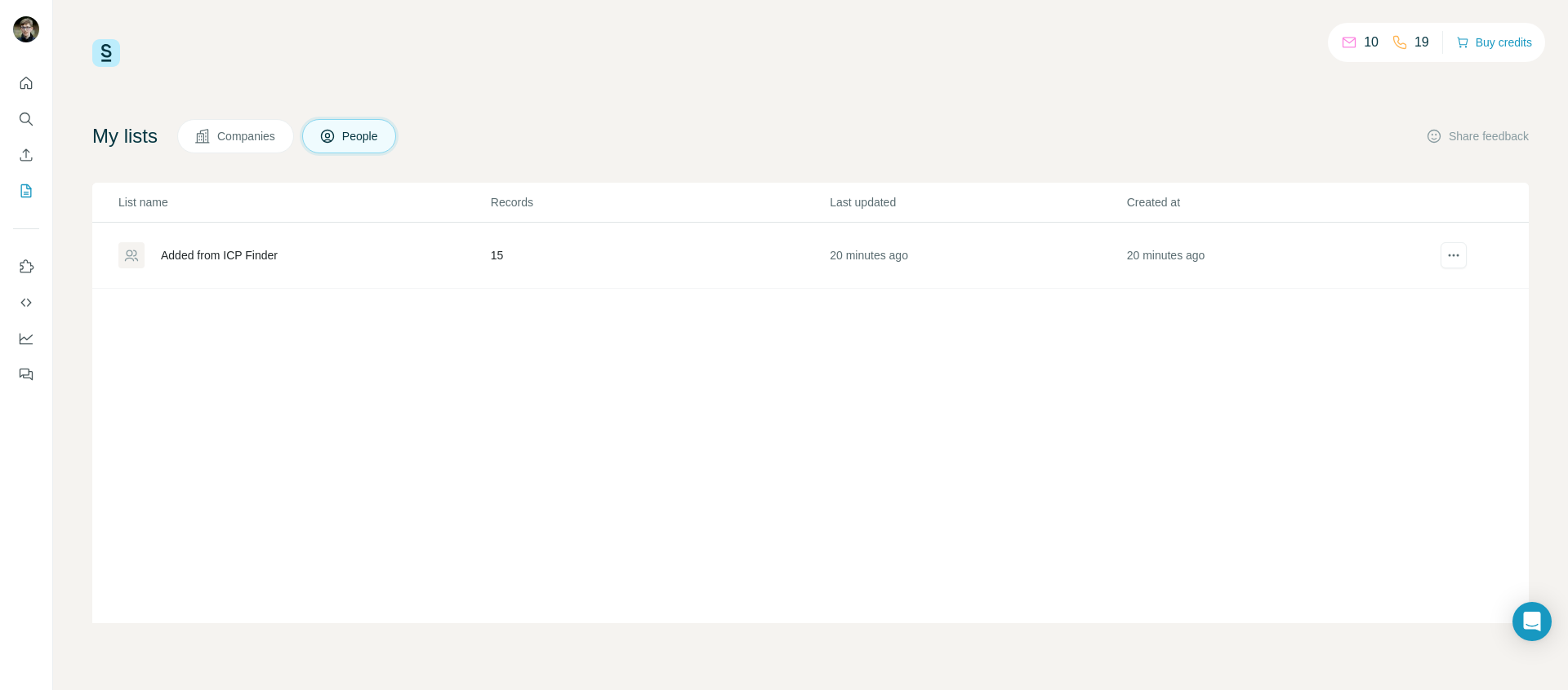
click at [411, 246] on div "Added from ICP Finder" at bounding box center [304, 255] width 371 height 26
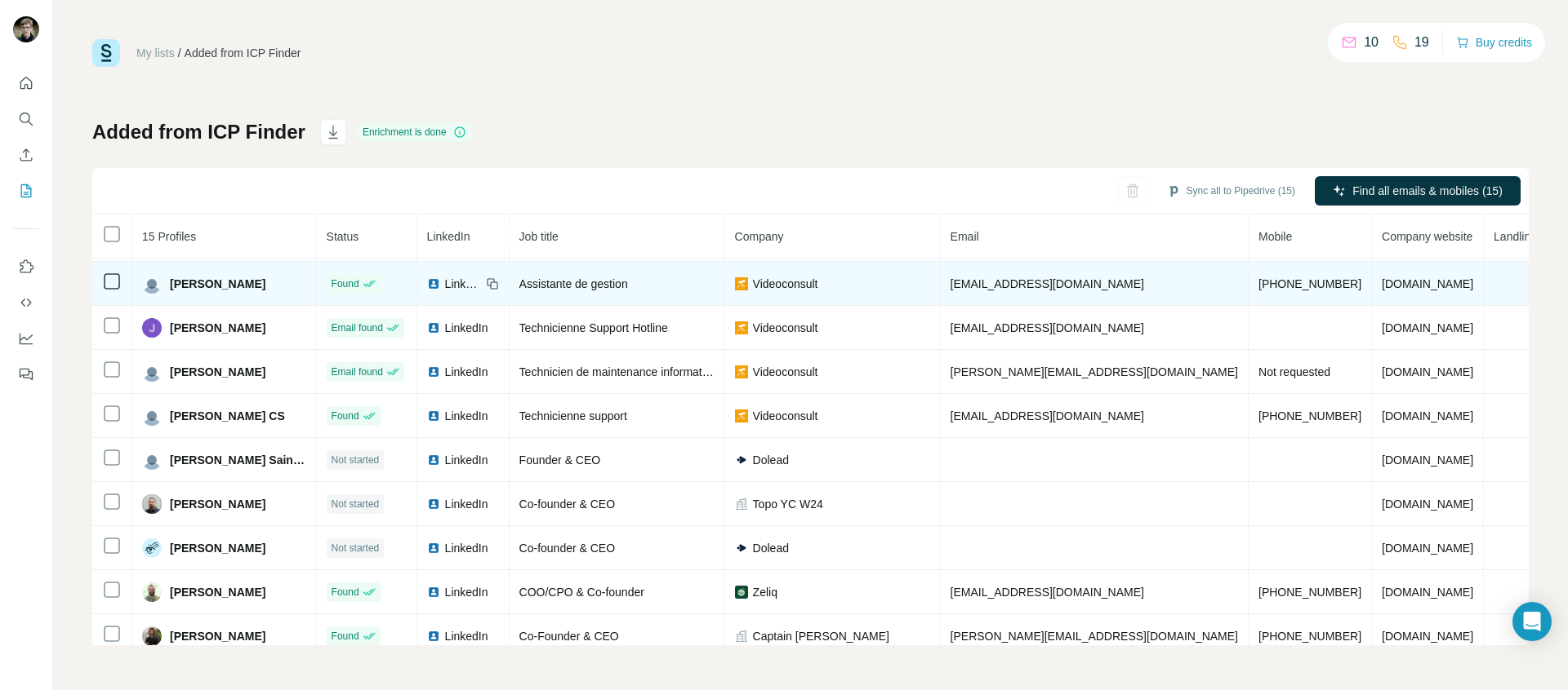
scroll to position [54, 0]
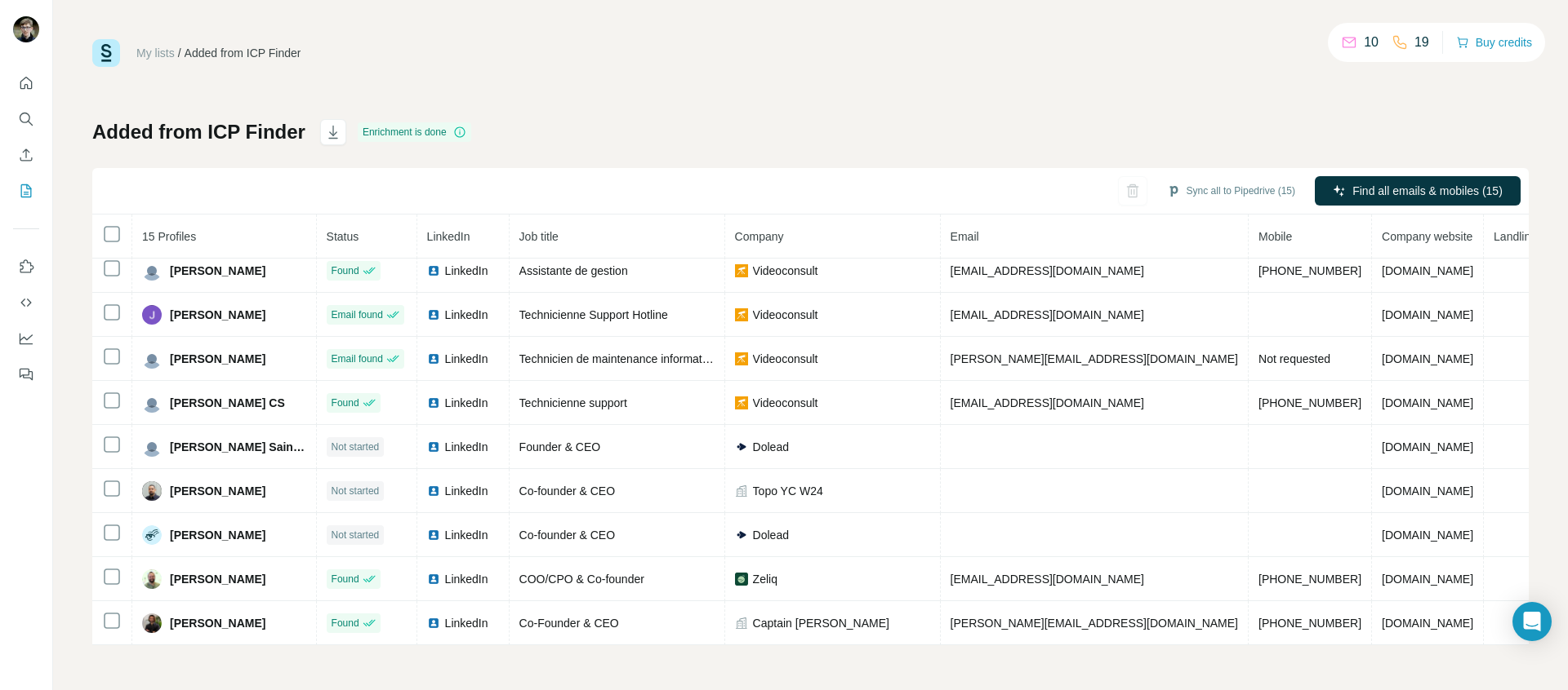
click at [1249, 243] on th "Mobile" at bounding box center [1310, 236] width 124 height 44
click at [1116, 241] on th "Email" at bounding box center [1094, 236] width 308 height 44
click at [1249, 248] on th "Mobile" at bounding box center [1310, 236] width 124 height 44
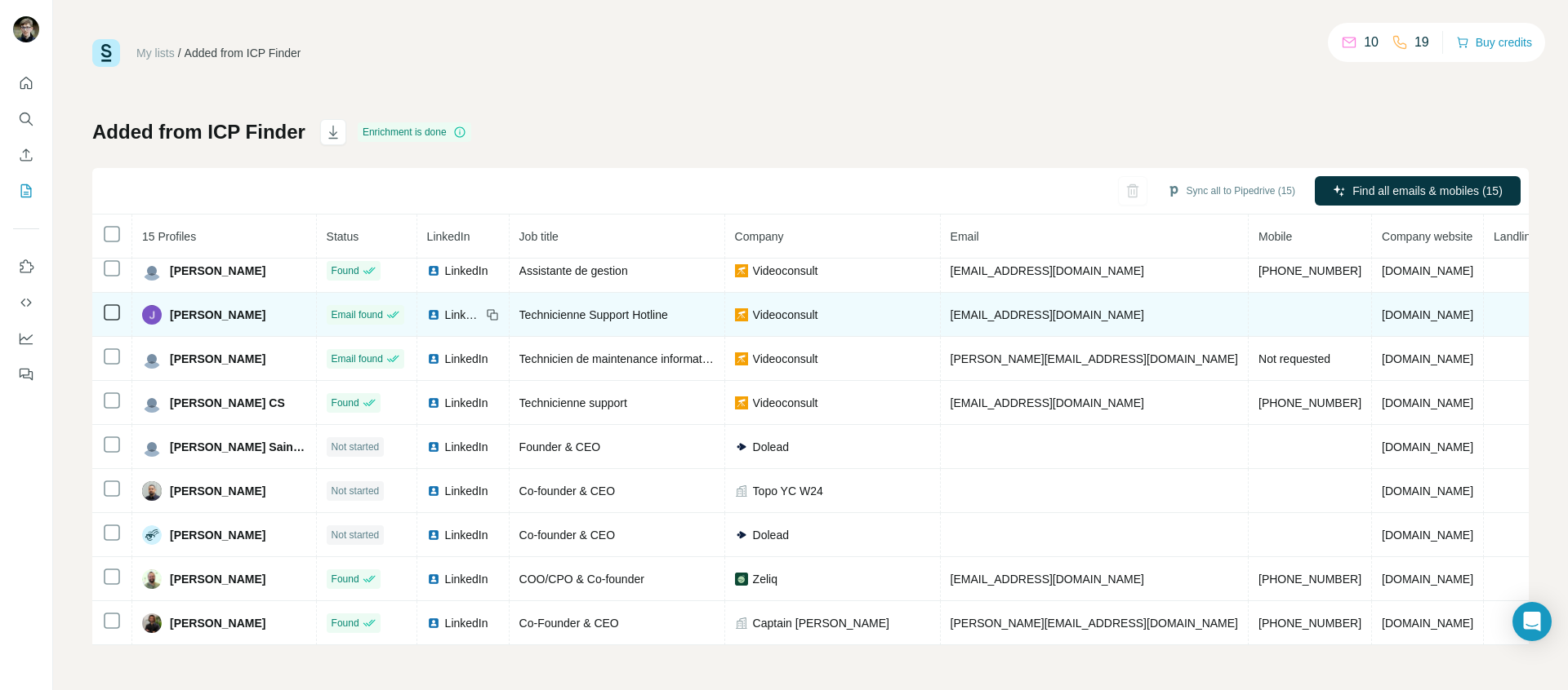
click at [1249, 304] on td at bounding box center [1310, 315] width 124 height 44
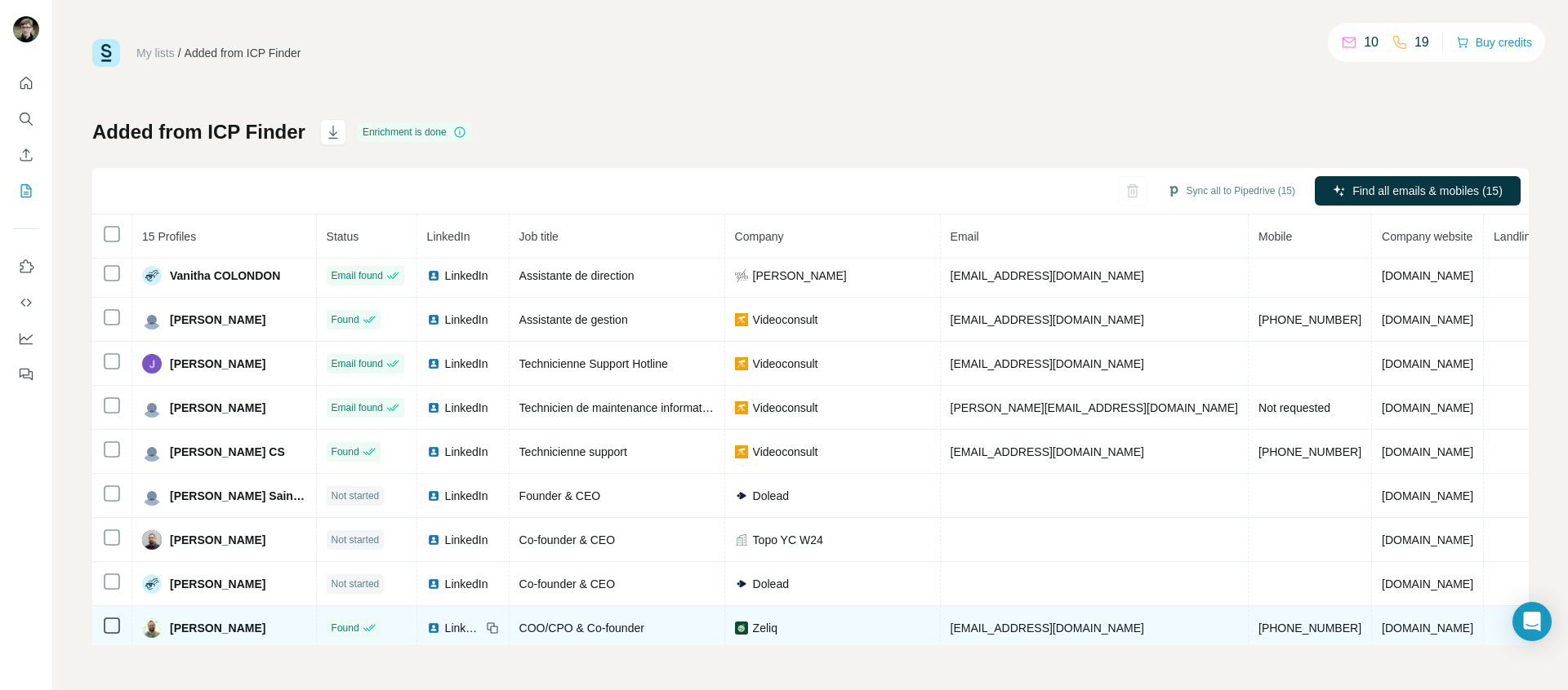
scroll to position [0, 0]
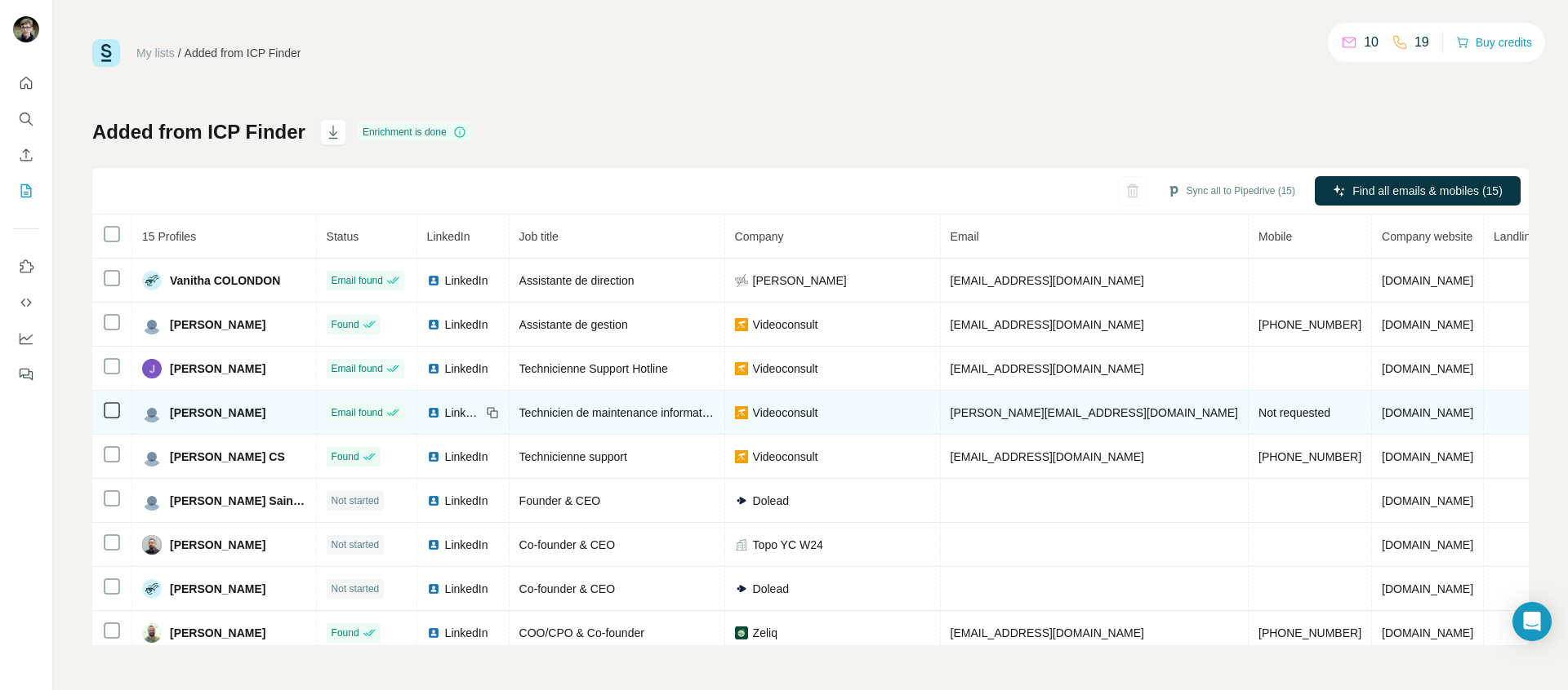
click at [219, 419] on span "Mathis Lemerle" at bounding box center [217, 412] width 96 height 16
click at [219, 411] on span "Mathis Lemerle" at bounding box center [217, 412] width 96 height 16
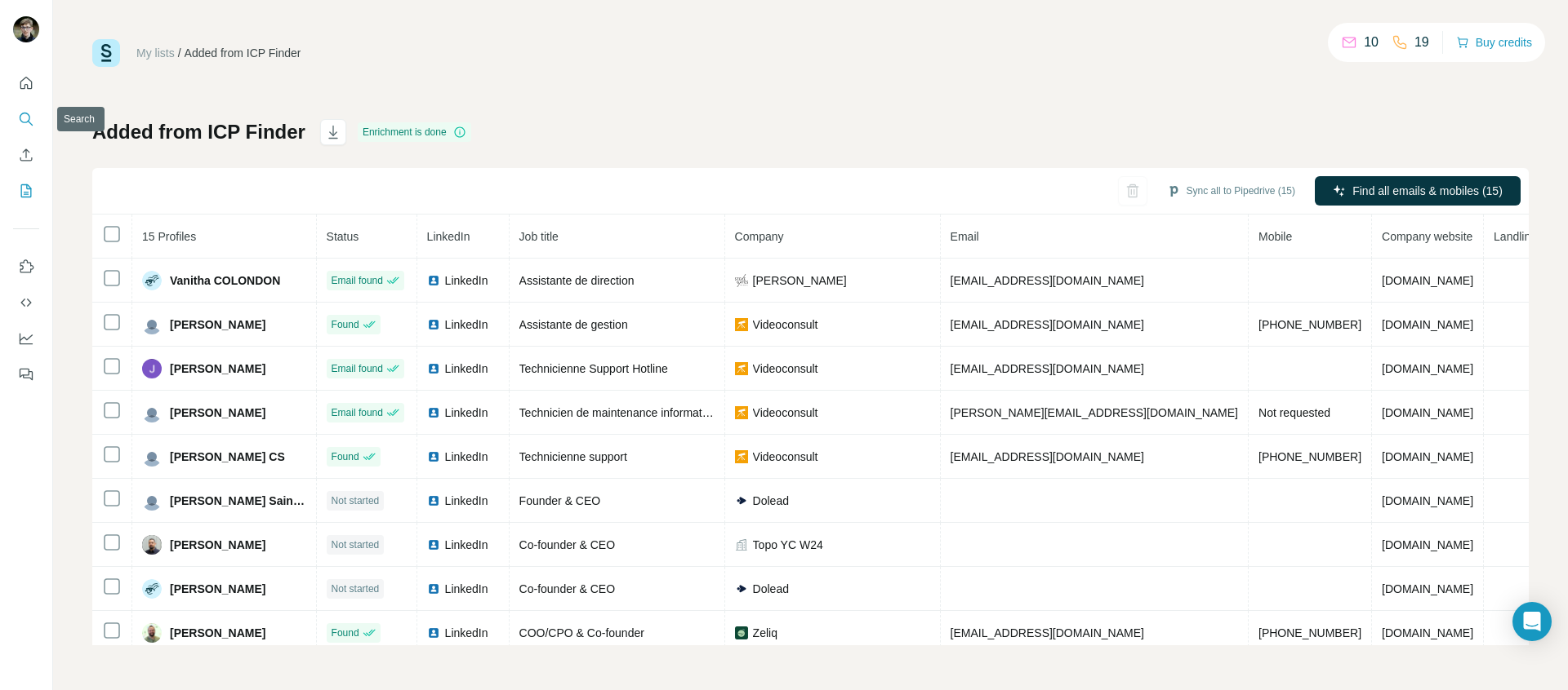
click at [29, 116] on icon "Search" at bounding box center [25, 118] width 11 height 11
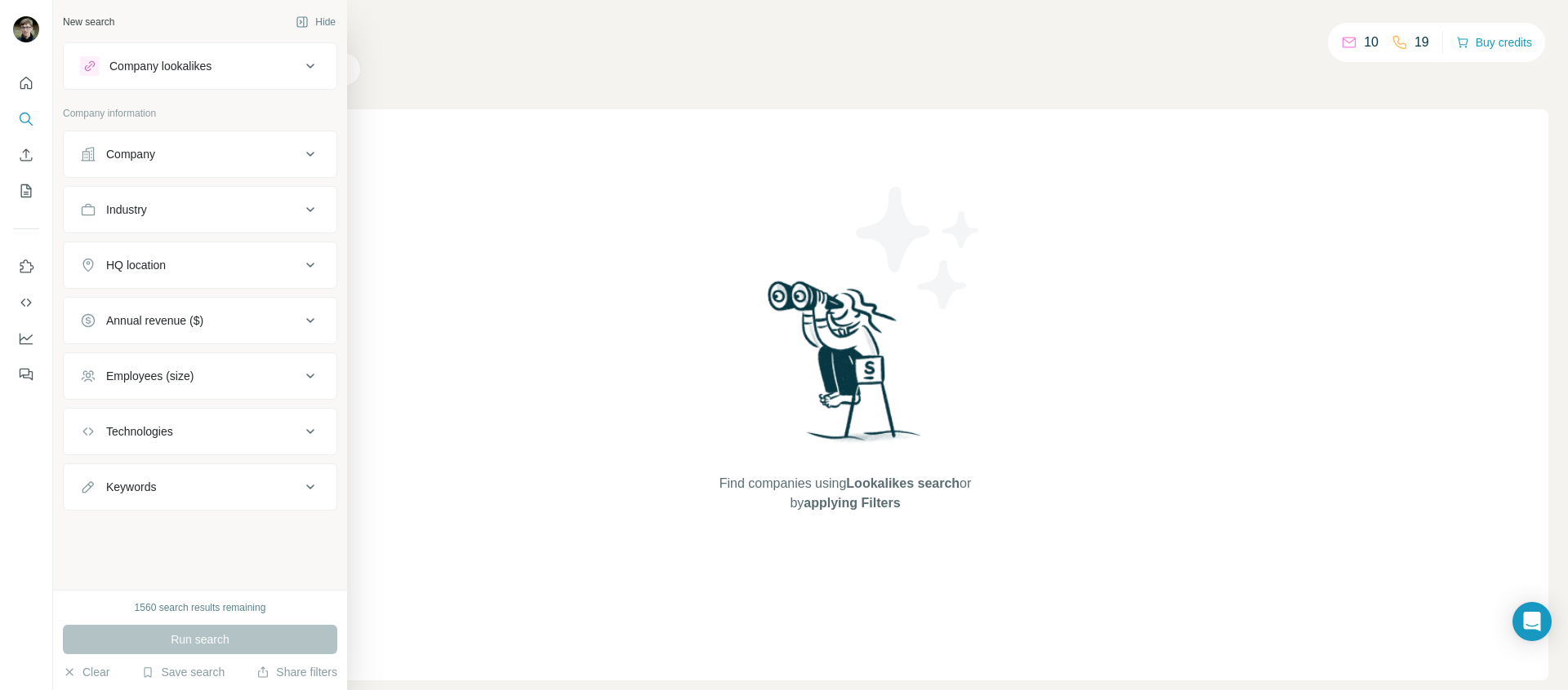
click at [147, 181] on ul "Company Industry HQ location Annual revenue ($) Employees (size) Technologies K…" at bounding box center [200, 320] width 274 height 380
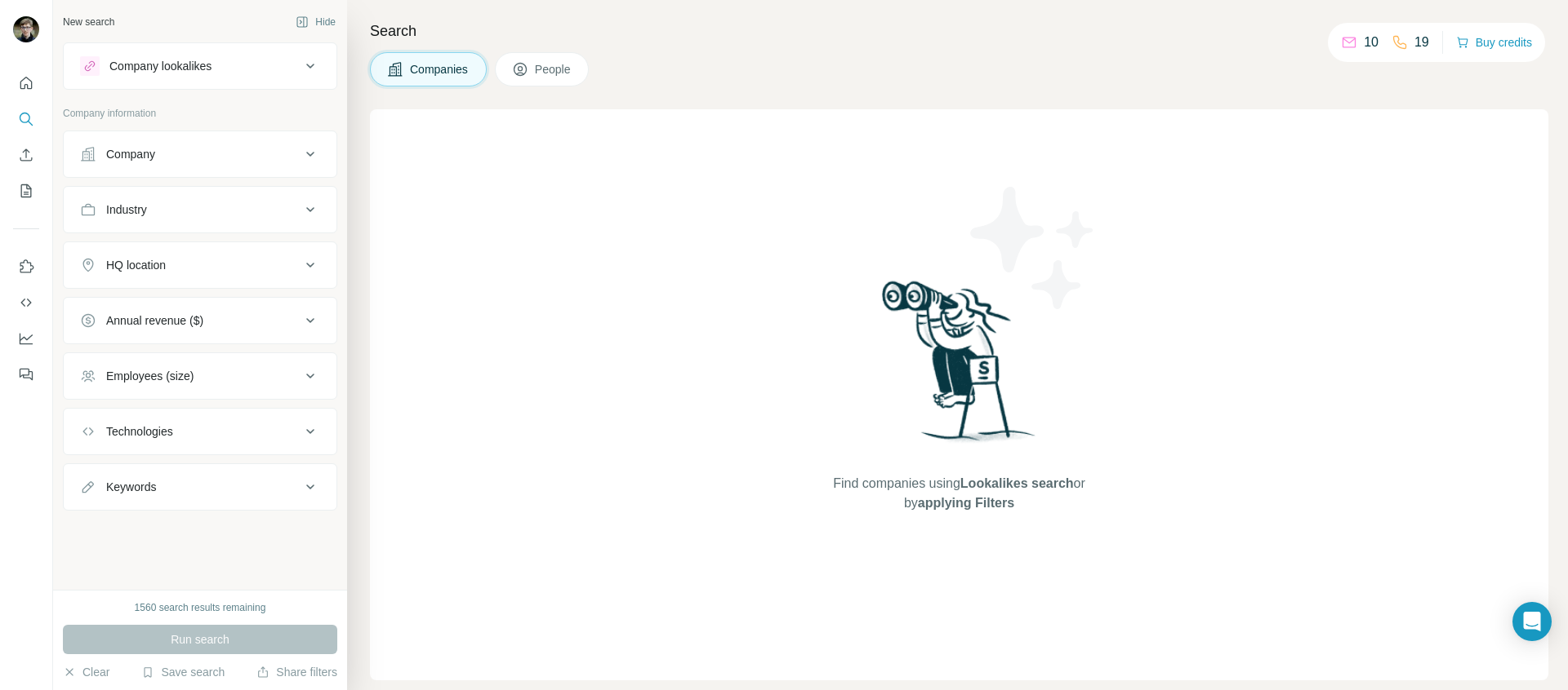
click at [163, 160] on div "Company" at bounding box center [190, 154] width 220 height 16
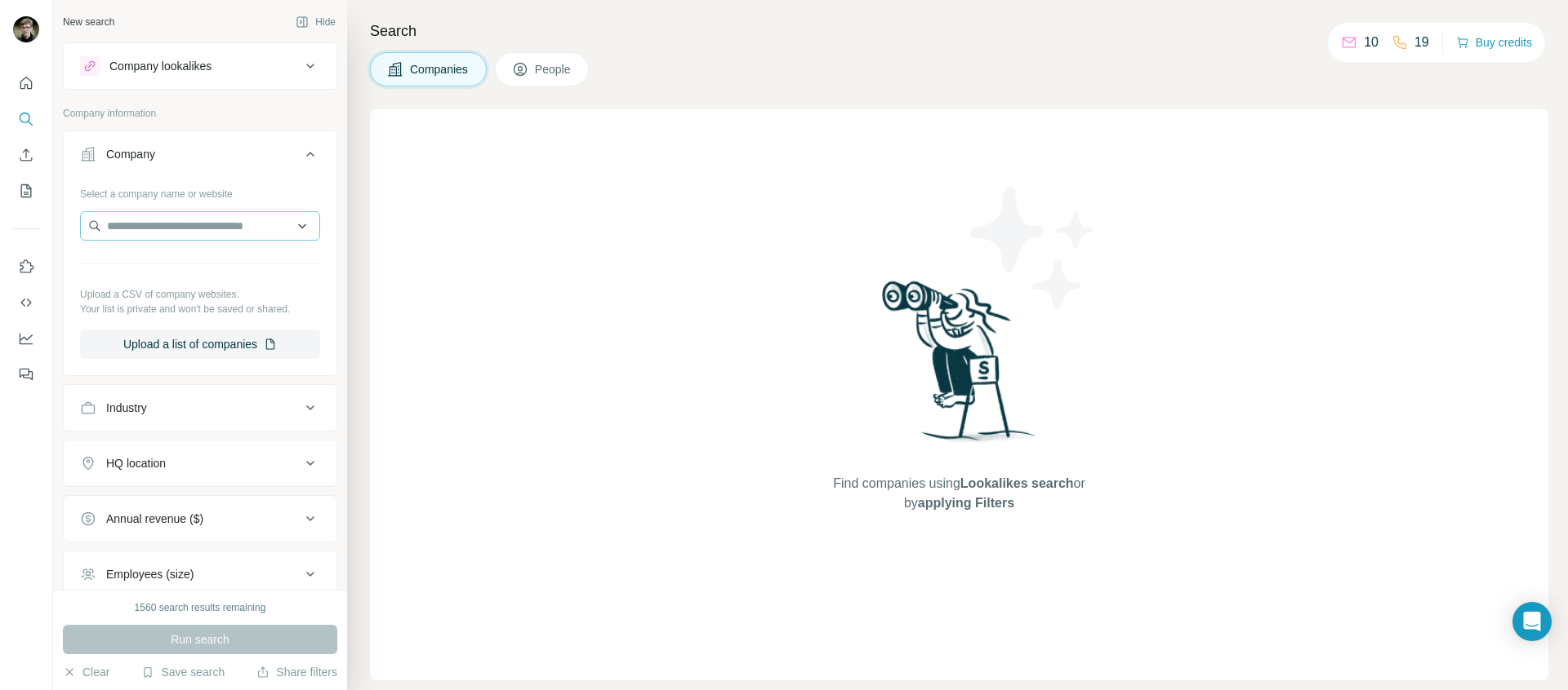
click at [203, 217] on div "Select a company name or website Upload a CSV of company websites. Your list is…" at bounding box center [199, 269] width 240 height 179
click at [198, 222] on input "text" at bounding box center [199, 226] width 240 height 30
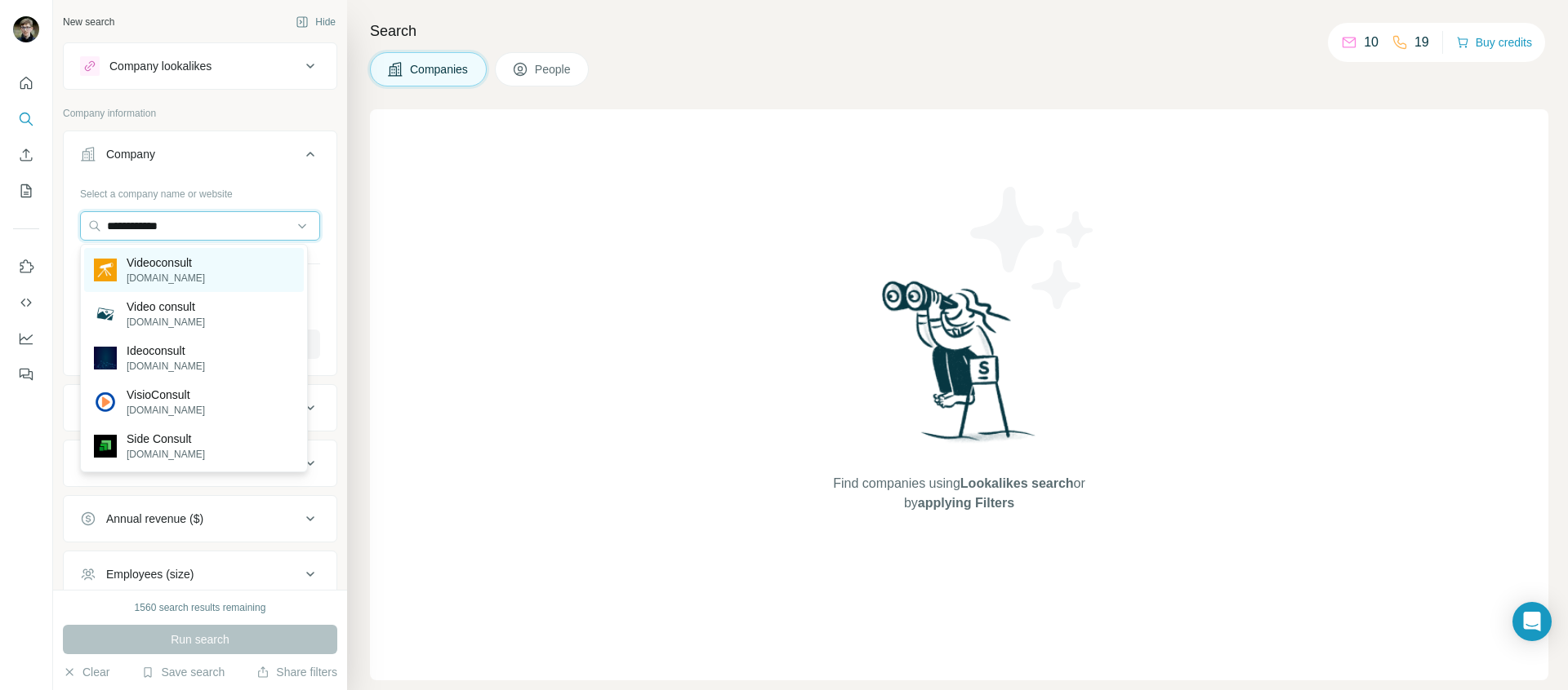
type input "**********"
click at [197, 269] on p "Videoconsult" at bounding box center [165, 262] width 79 height 16
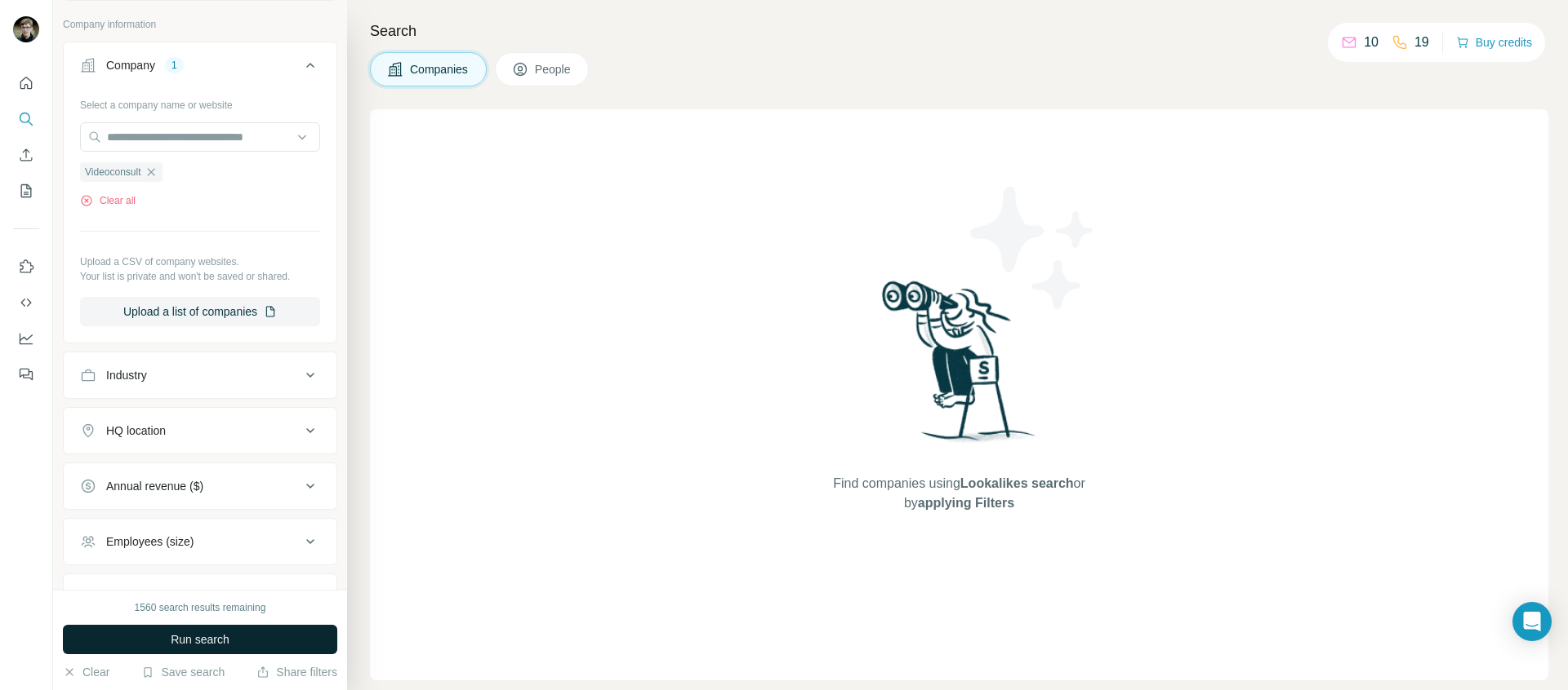
scroll to position [140, 0]
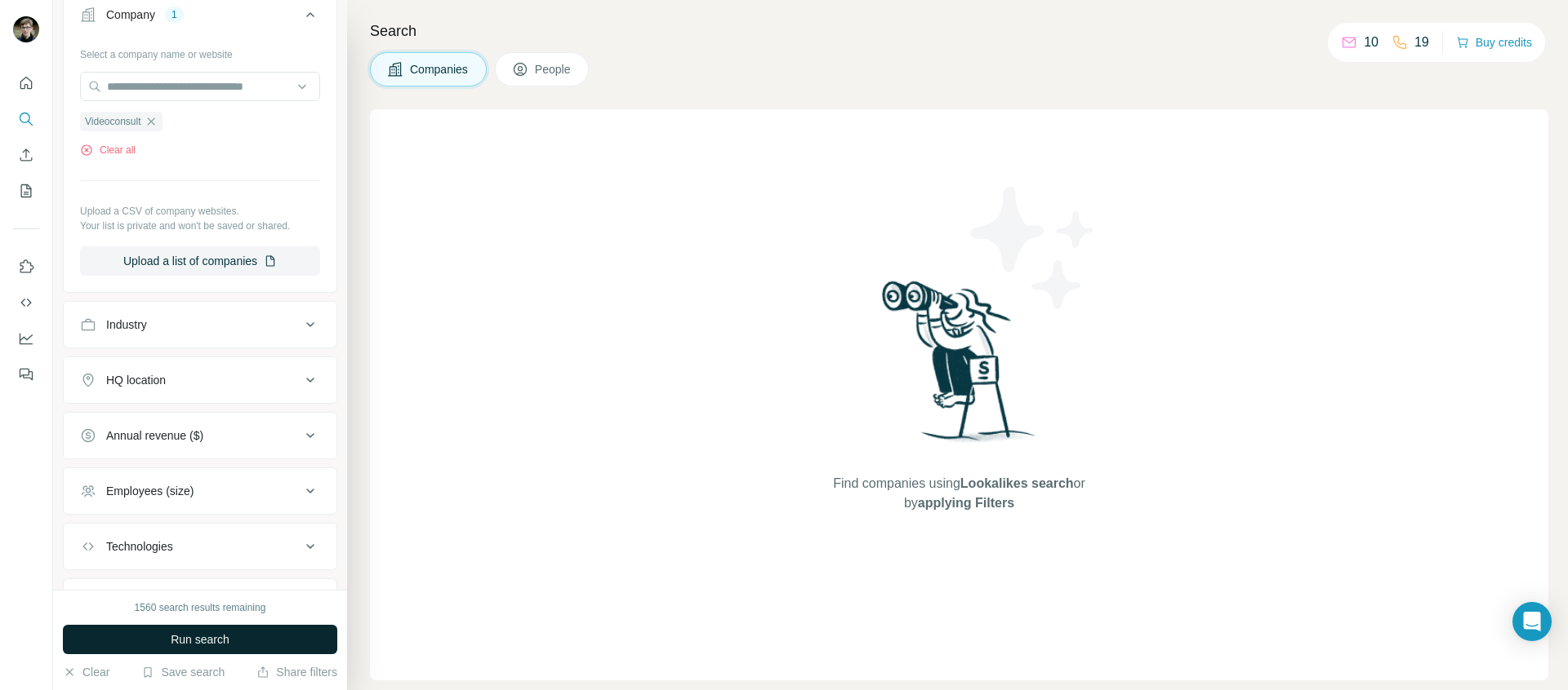
click at [239, 642] on button "Run search" at bounding box center [200, 639] width 274 height 30
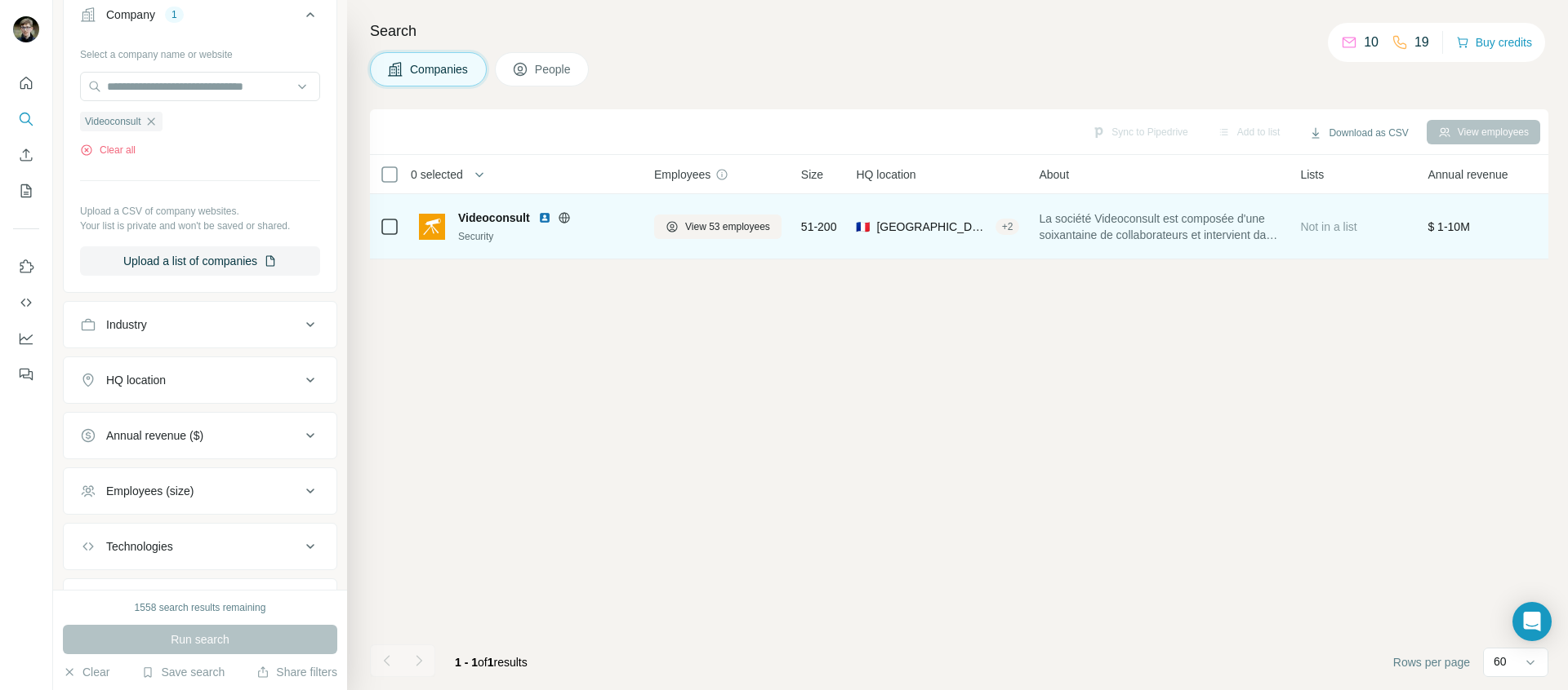
click at [506, 206] on div "Videoconsult Security" at bounding box center [526, 226] width 215 height 45
click at [723, 225] on span "View 53 employees" at bounding box center [728, 226] width 85 height 14
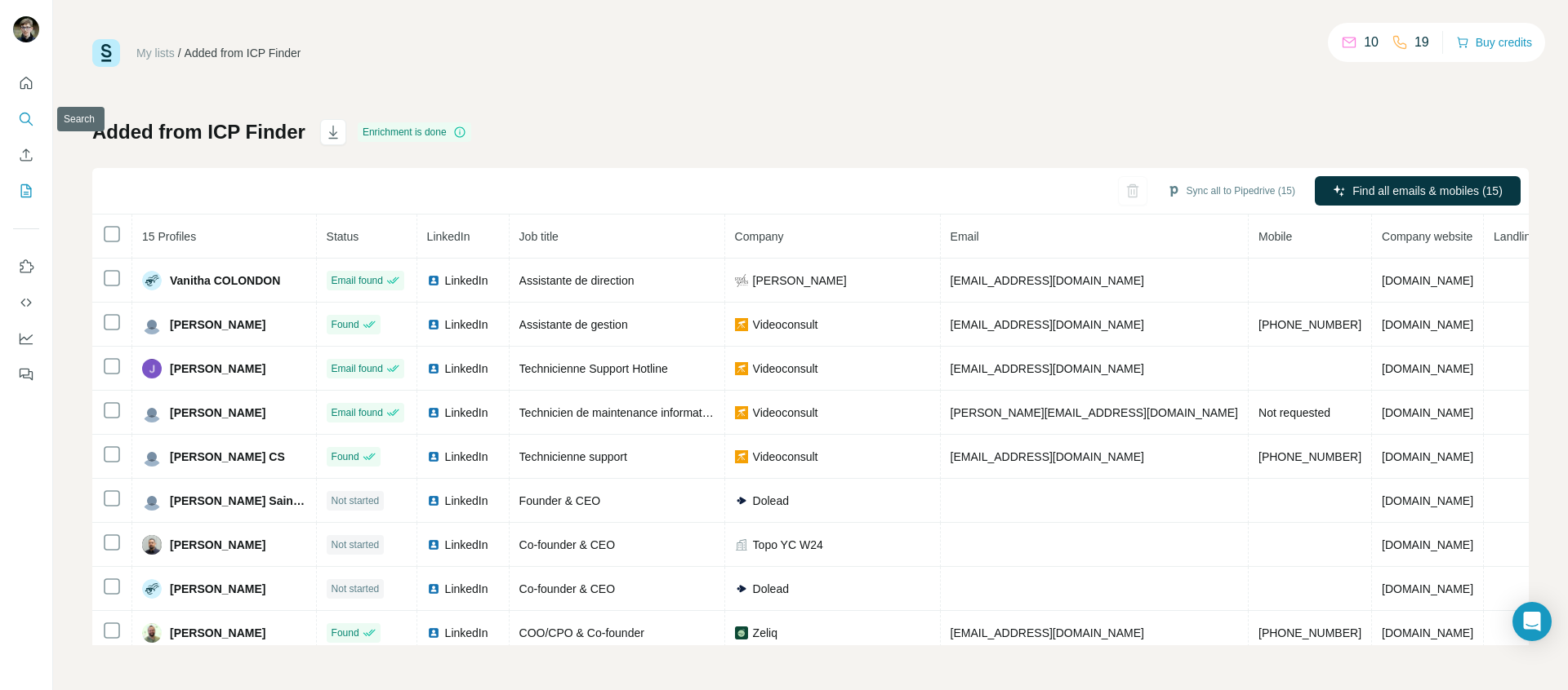
click at [30, 104] on button "Search" at bounding box center [25, 119] width 26 height 30
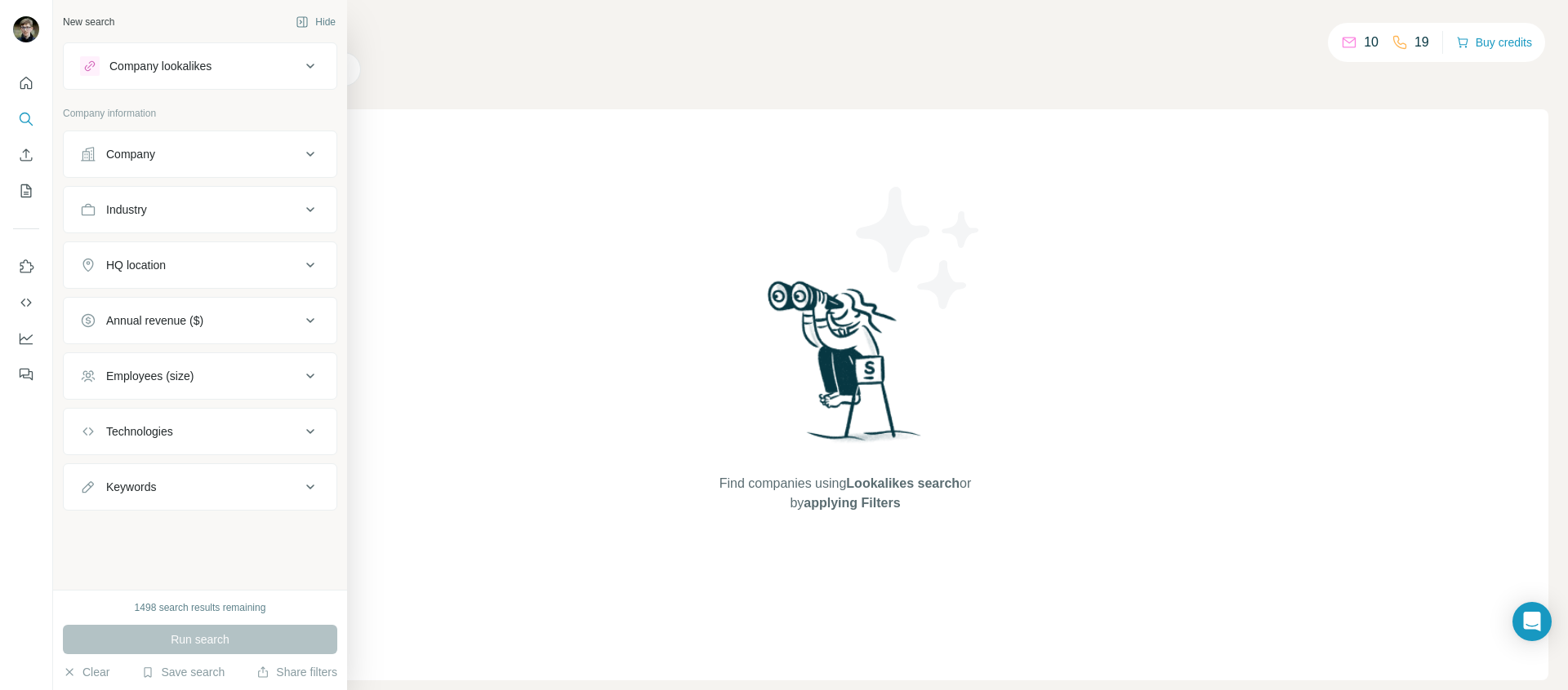
click at [179, 146] on button "Company" at bounding box center [200, 154] width 273 height 39
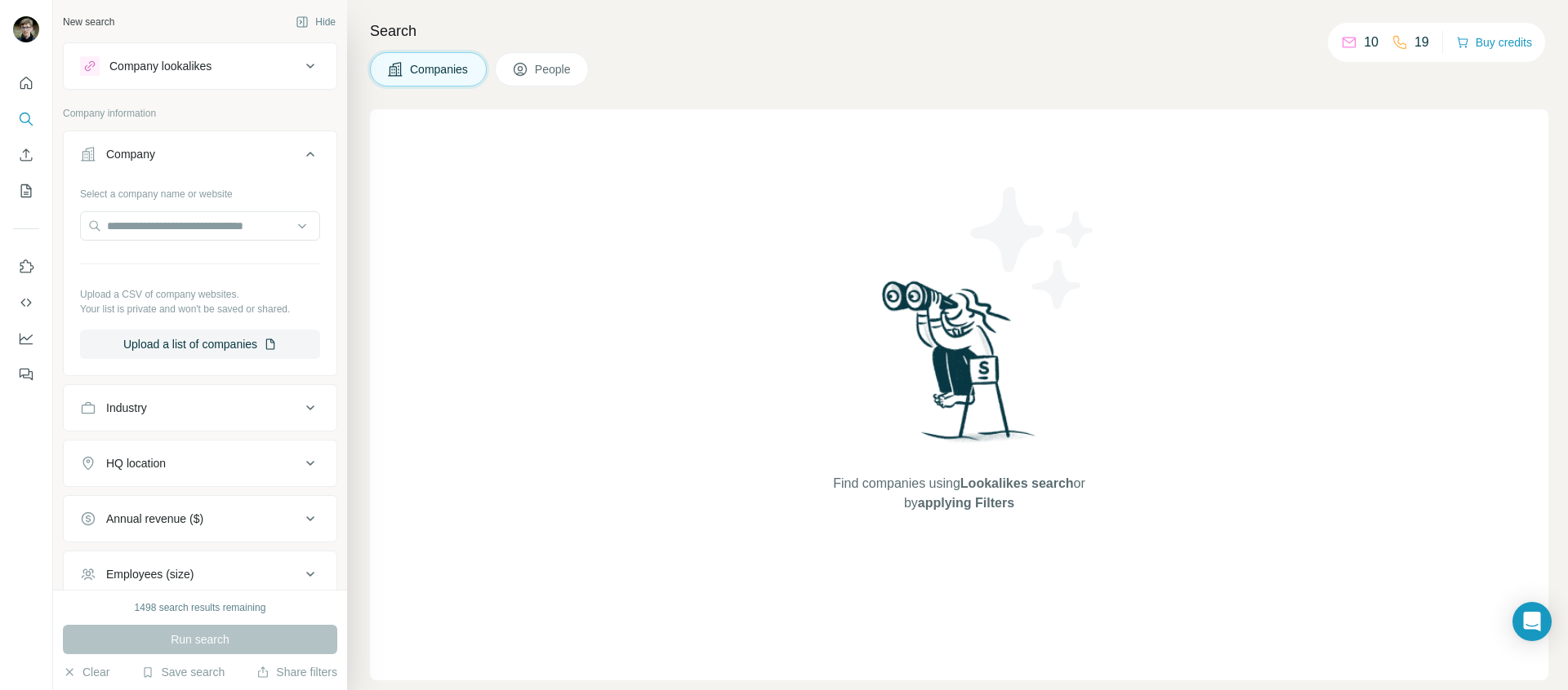
click at [177, 211] on div "Select a company name or website Upload a CSV of company websites. Your list is…" at bounding box center [199, 269] width 240 height 179
click at [192, 227] on input "text" at bounding box center [199, 226] width 240 height 30
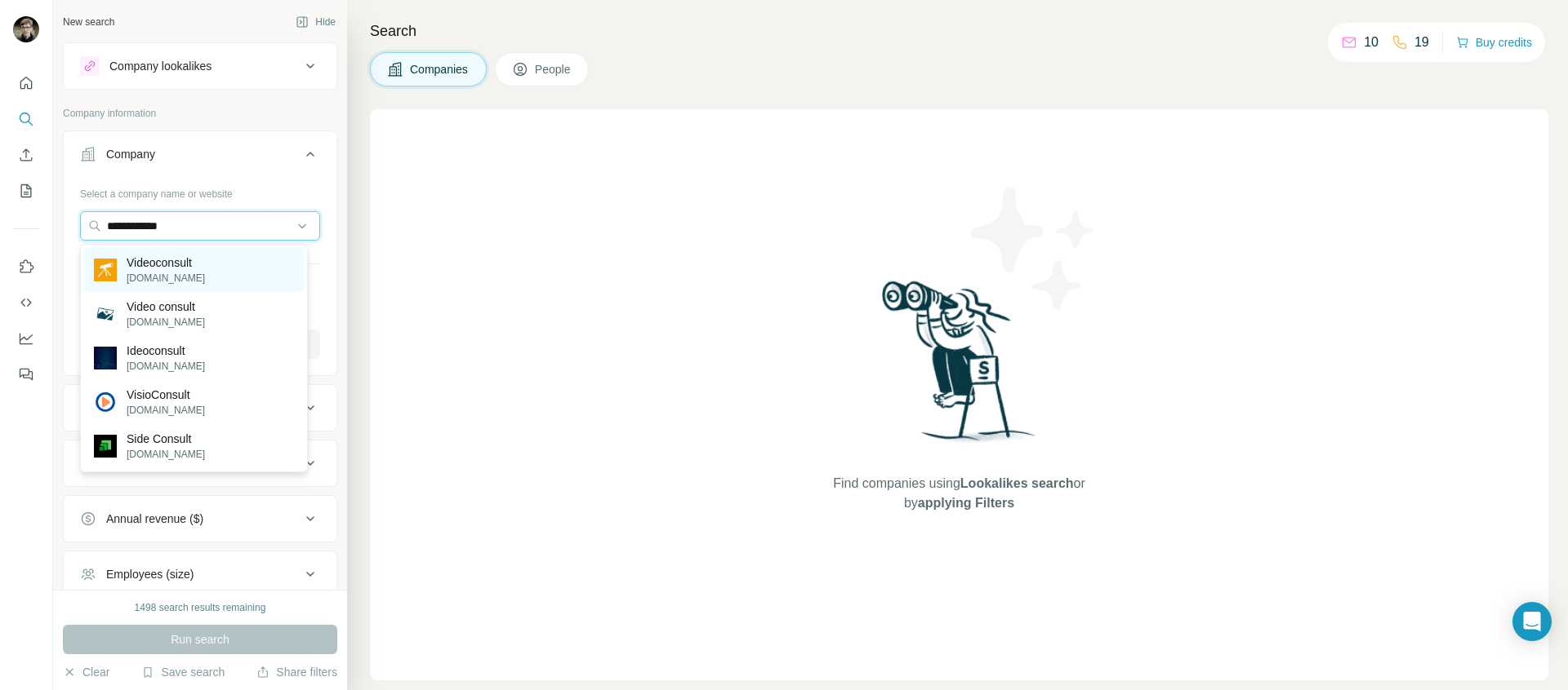
type input "**********"
click at [226, 271] on div "Videoconsult videoconsult.fr" at bounding box center [193, 270] width 219 height 44
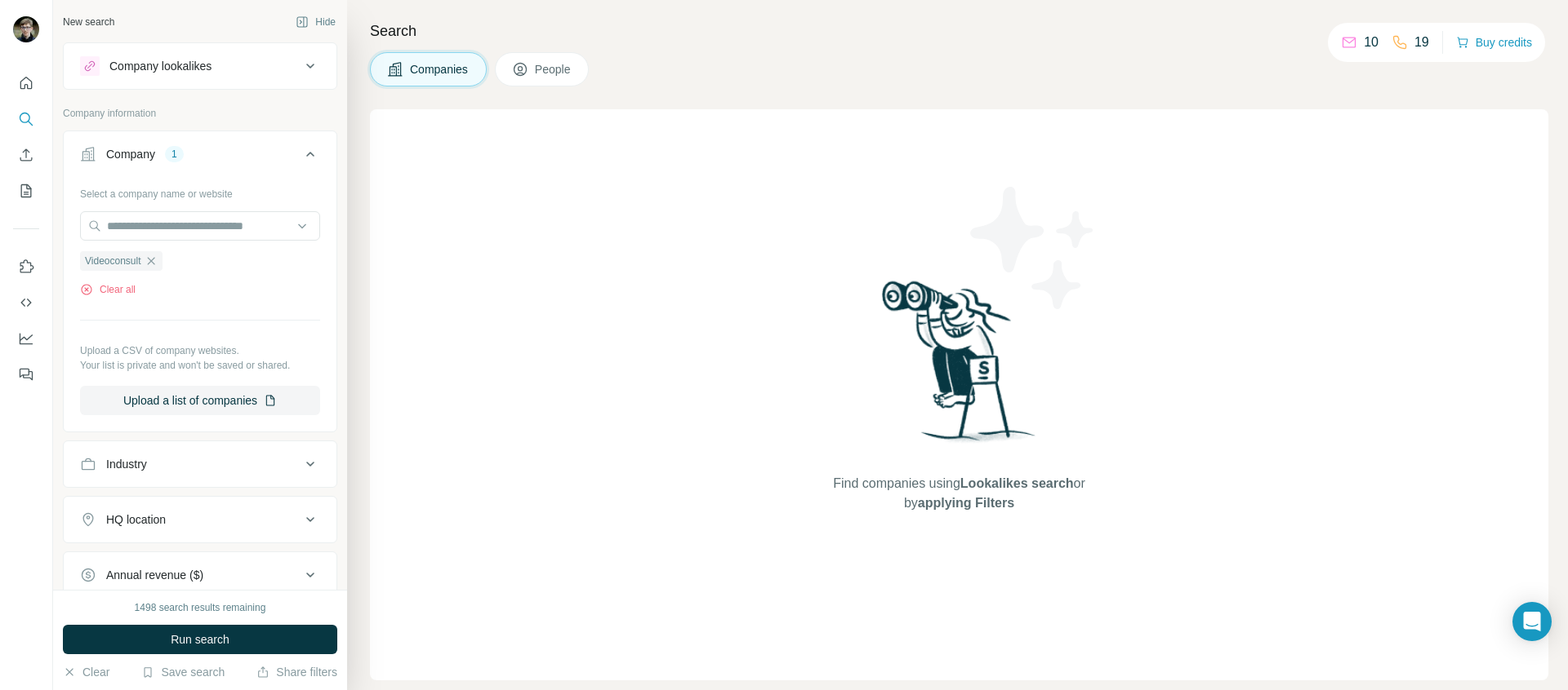
click at [221, 621] on div "1498 search results remaining Run search Clear Save search Share filters" at bounding box center [200, 640] width 294 height 101
click at [214, 632] on span "Run search" at bounding box center [199, 639] width 58 height 16
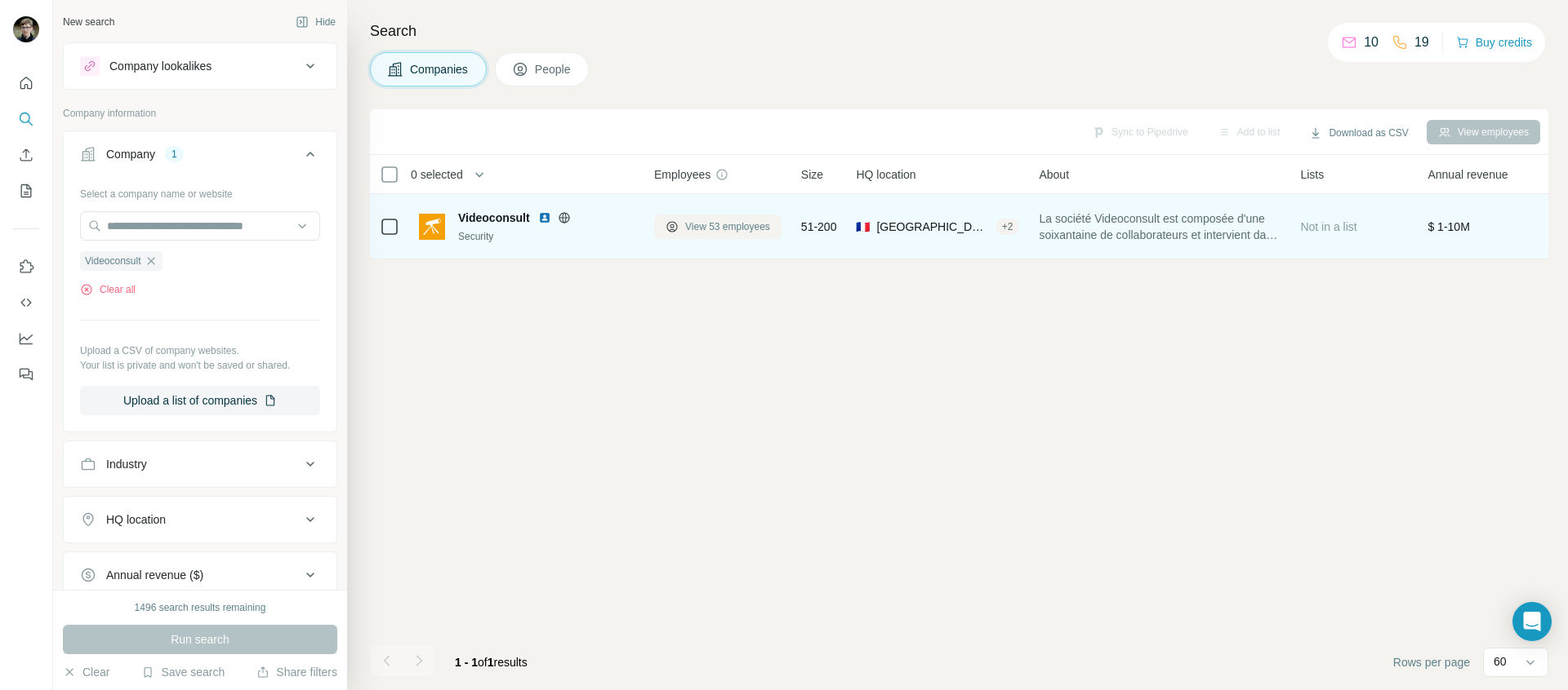
click at [710, 229] on span "View 53 employees" at bounding box center [728, 226] width 85 height 14
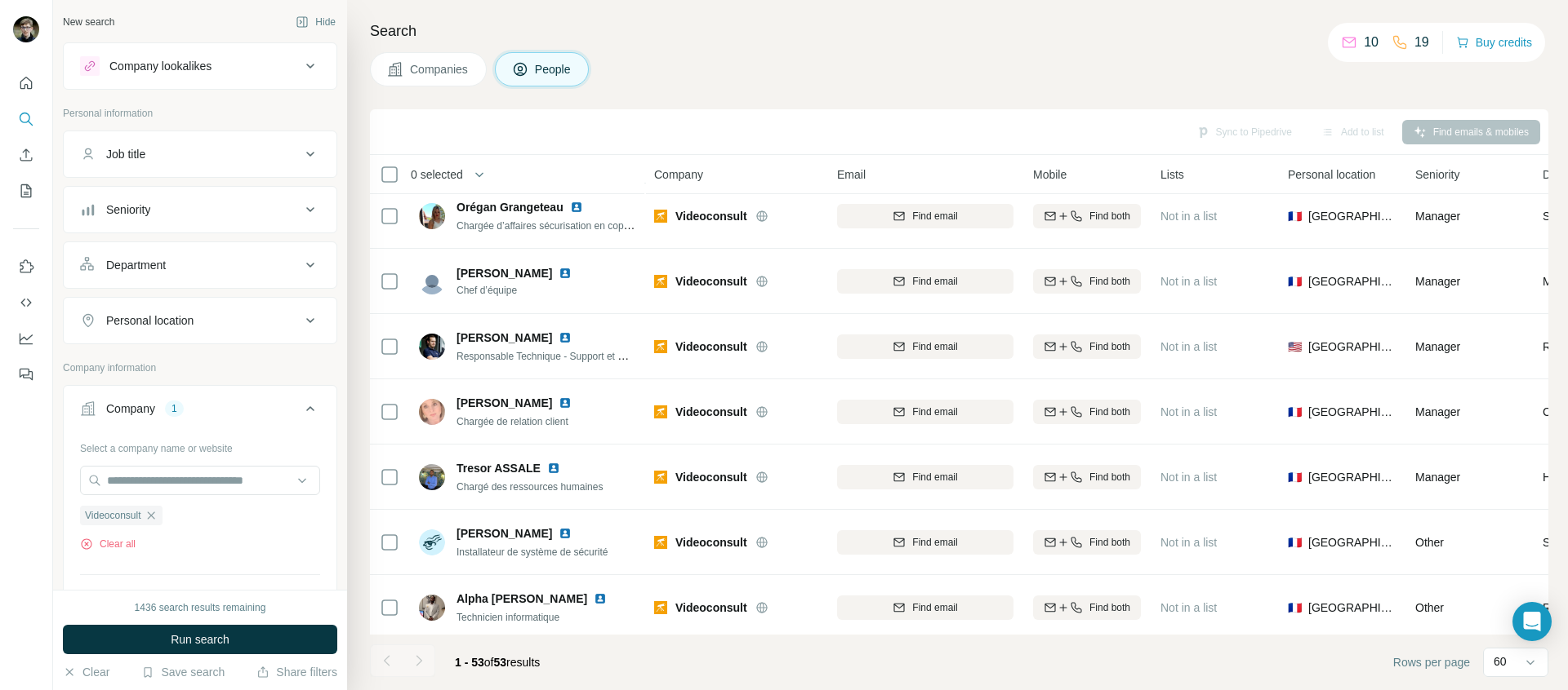
scroll to position [1278, 0]
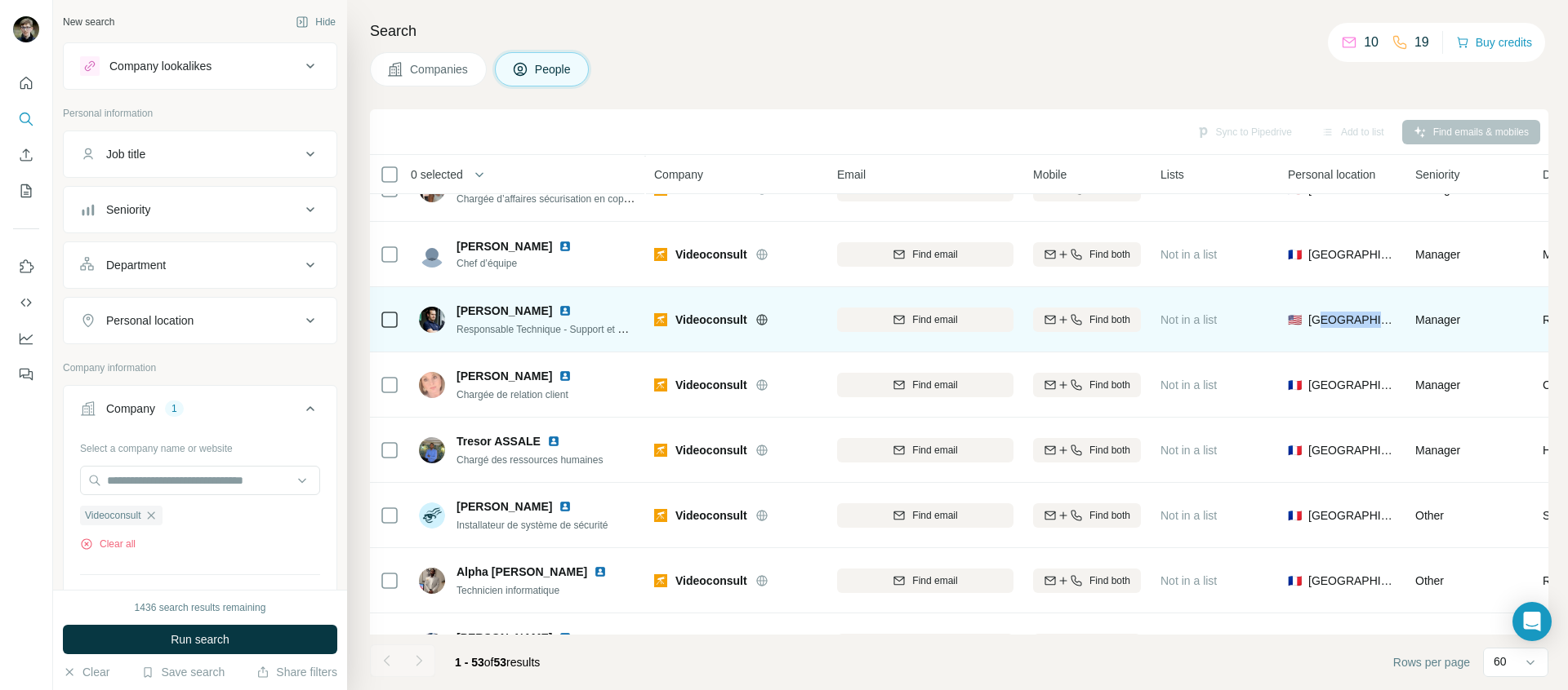
drag, startPoint x: 1363, startPoint y: 322, endPoint x: 1386, endPoint y: 317, distance: 23.5
click at [1386, 317] on div "🇺🇸 United States" at bounding box center [1341, 319] width 108 height 45
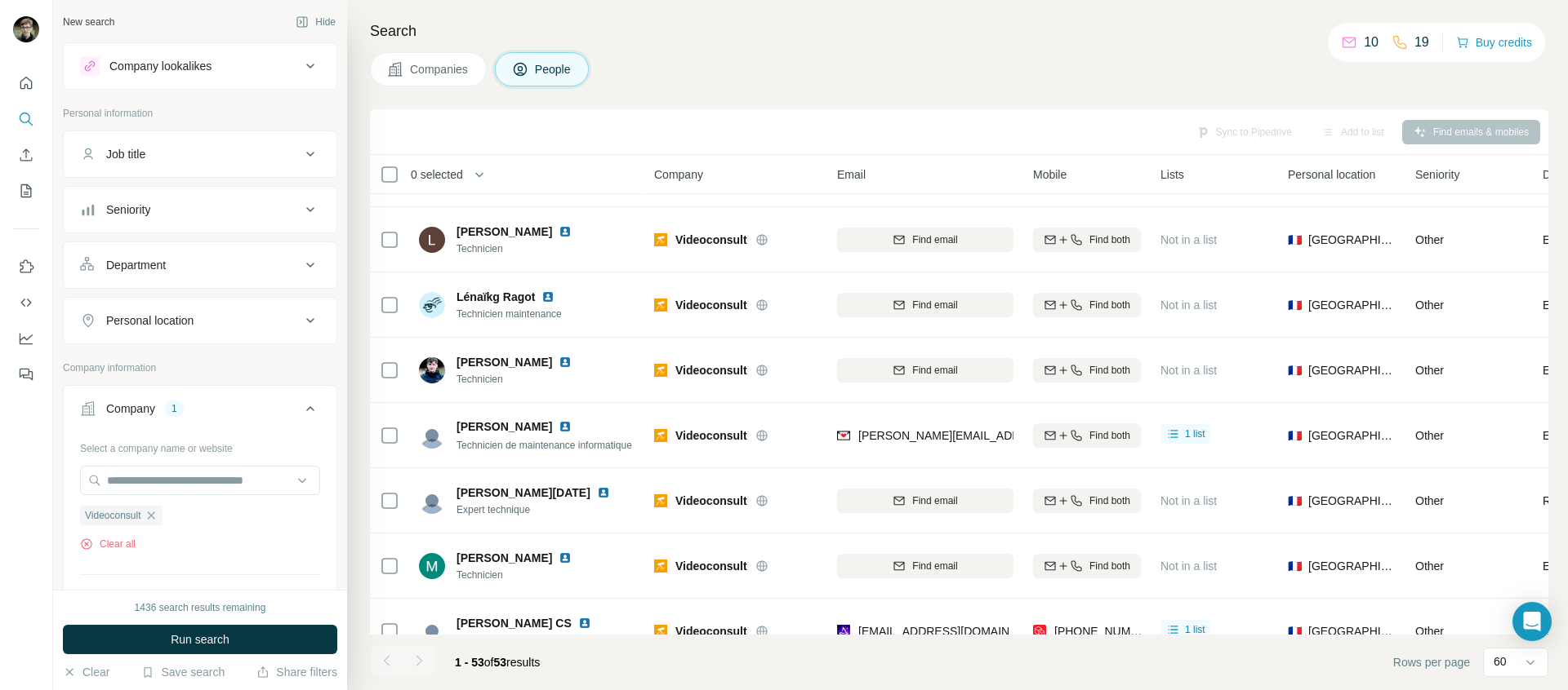
scroll to position [2212, 0]
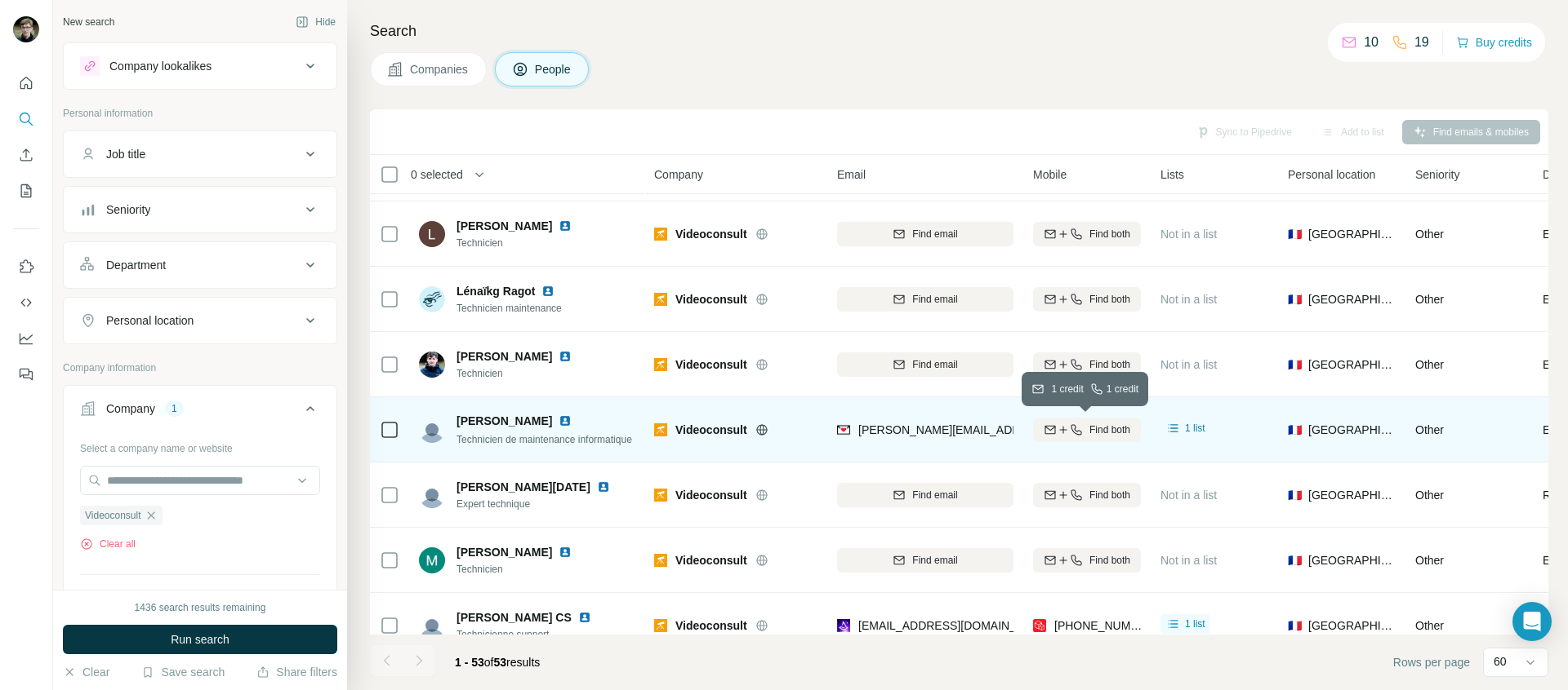
click at [1126, 433] on span "Find both" at bounding box center [1110, 429] width 41 height 14
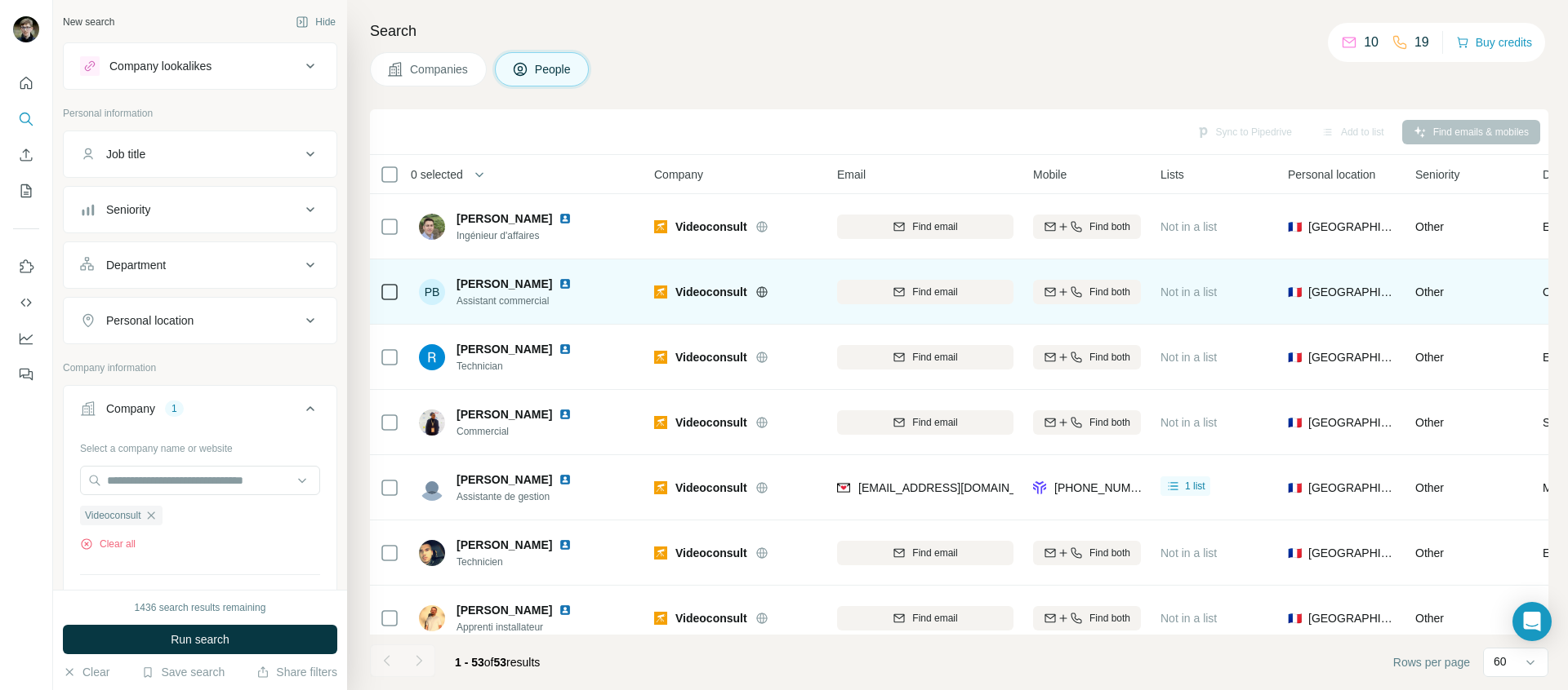
scroll to position [2810, 0]
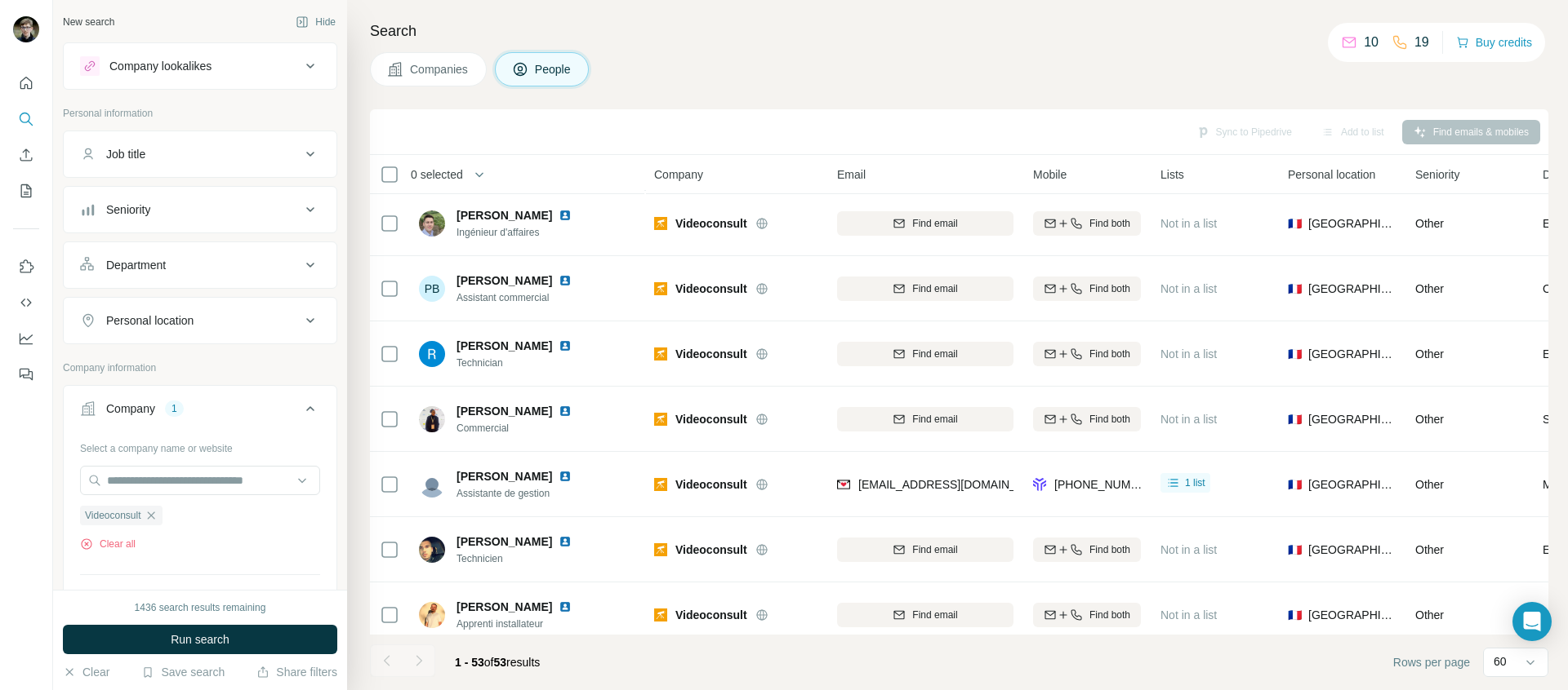
click at [1145, 171] on th "Mobile" at bounding box center [1087, 174] width 127 height 39
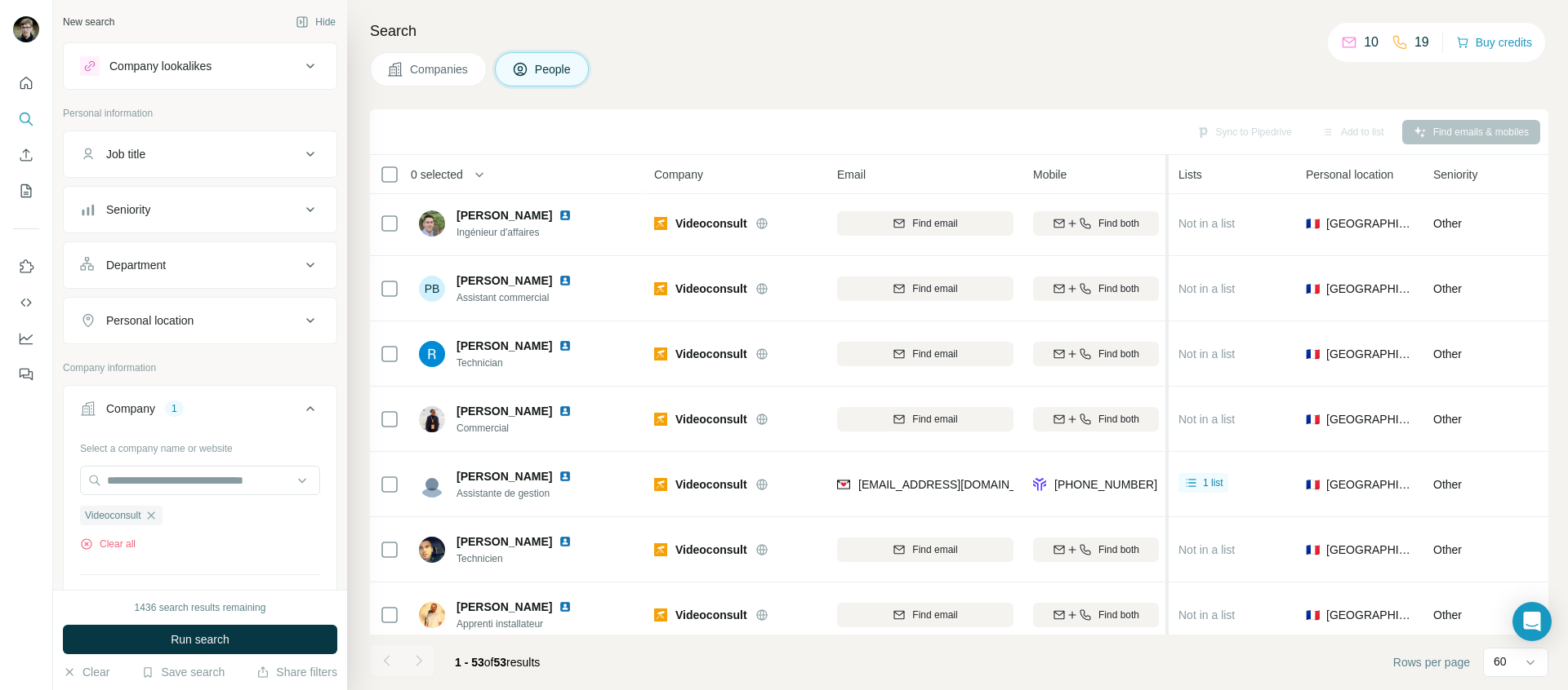
drag, startPoint x: 1149, startPoint y: 173, endPoint x: 1168, endPoint y: 240, distance: 69.6
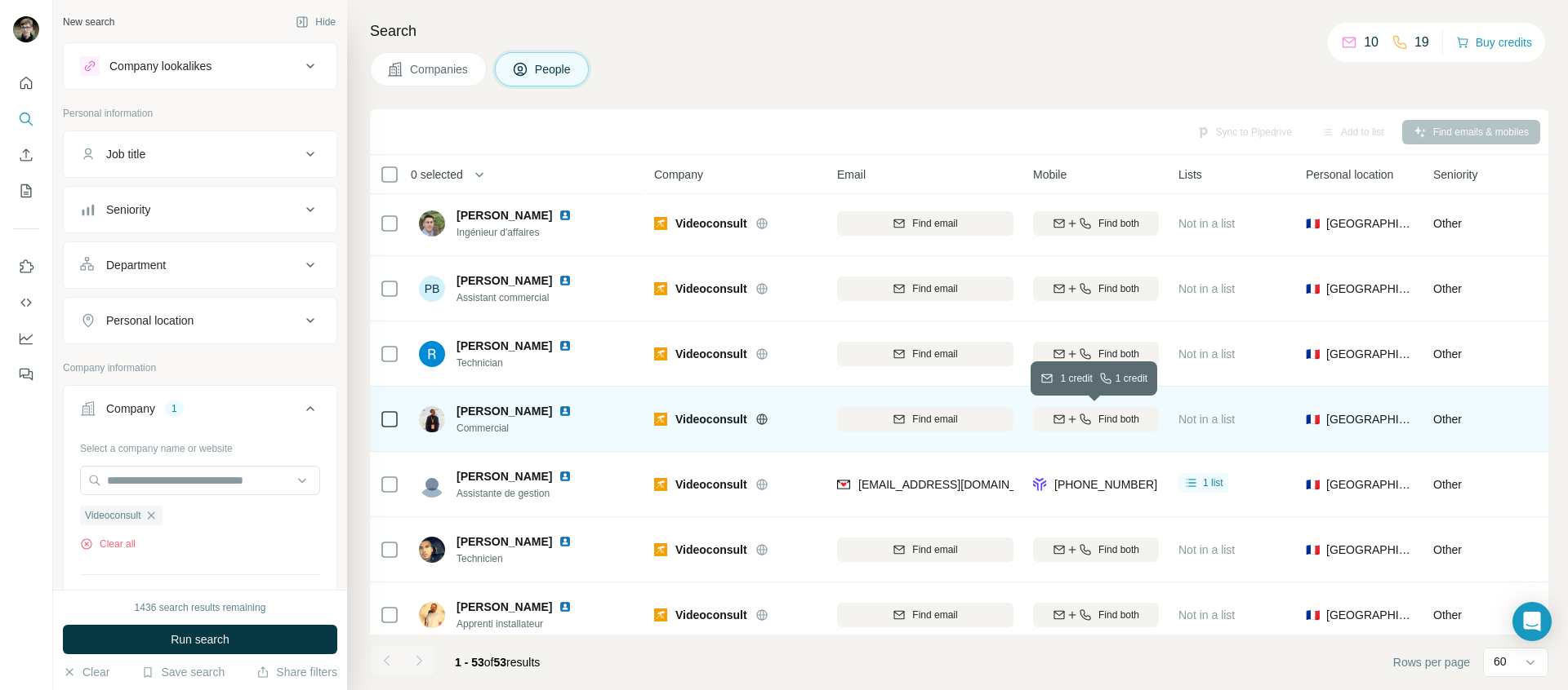
click at [1139, 428] on button "Find both" at bounding box center [1095, 419] width 125 height 25
click at [569, 410] on img at bounding box center [564, 411] width 13 height 13
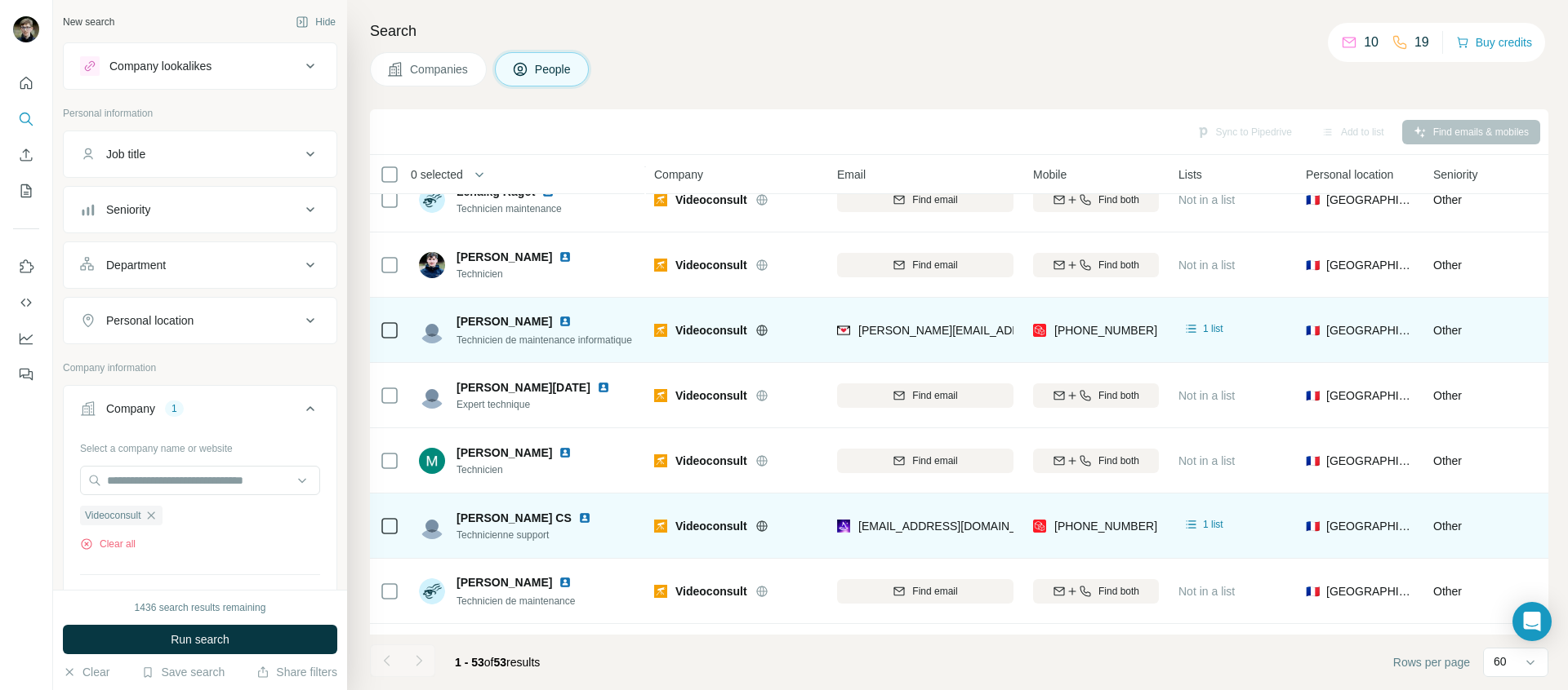
scroll to position [2652, 0]
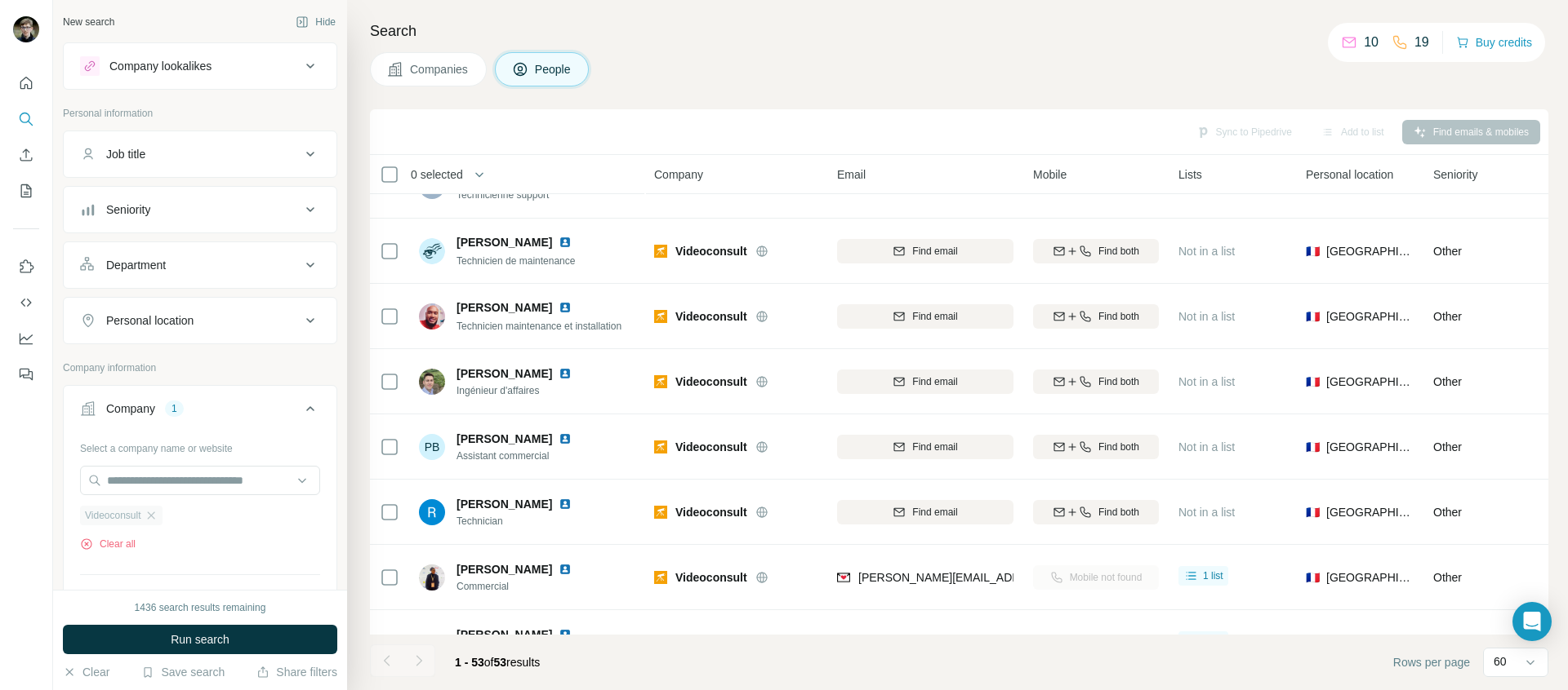
click at [159, 508] on div "Videoconsult" at bounding box center [120, 516] width 82 height 19
click at [163, 519] on div "Videoconsult" at bounding box center [120, 516] width 82 height 19
click at [151, 519] on icon "button" at bounding box center [151, 515] width 13 height 13
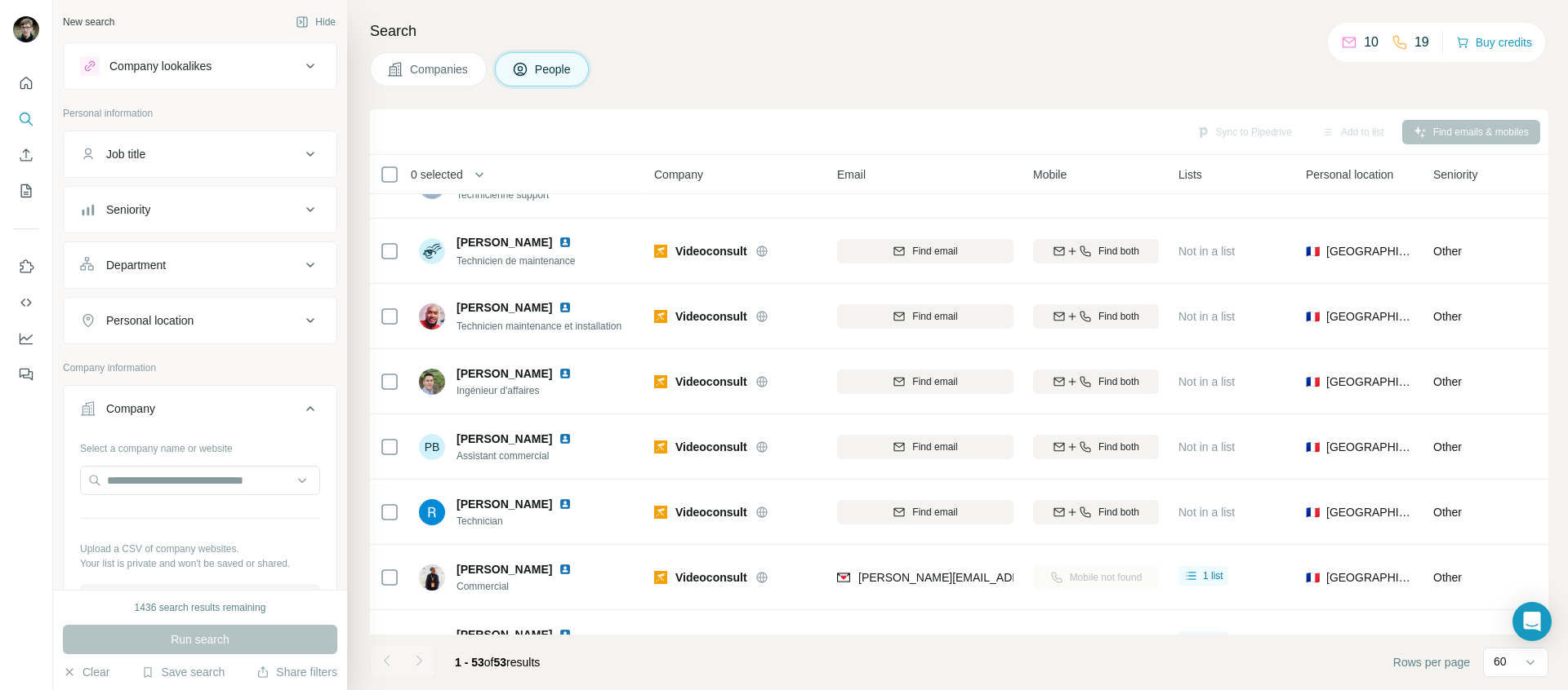
click at [198, 79] on button "Company lookalikes" at bounding box center [200, 66] width 273 height 39
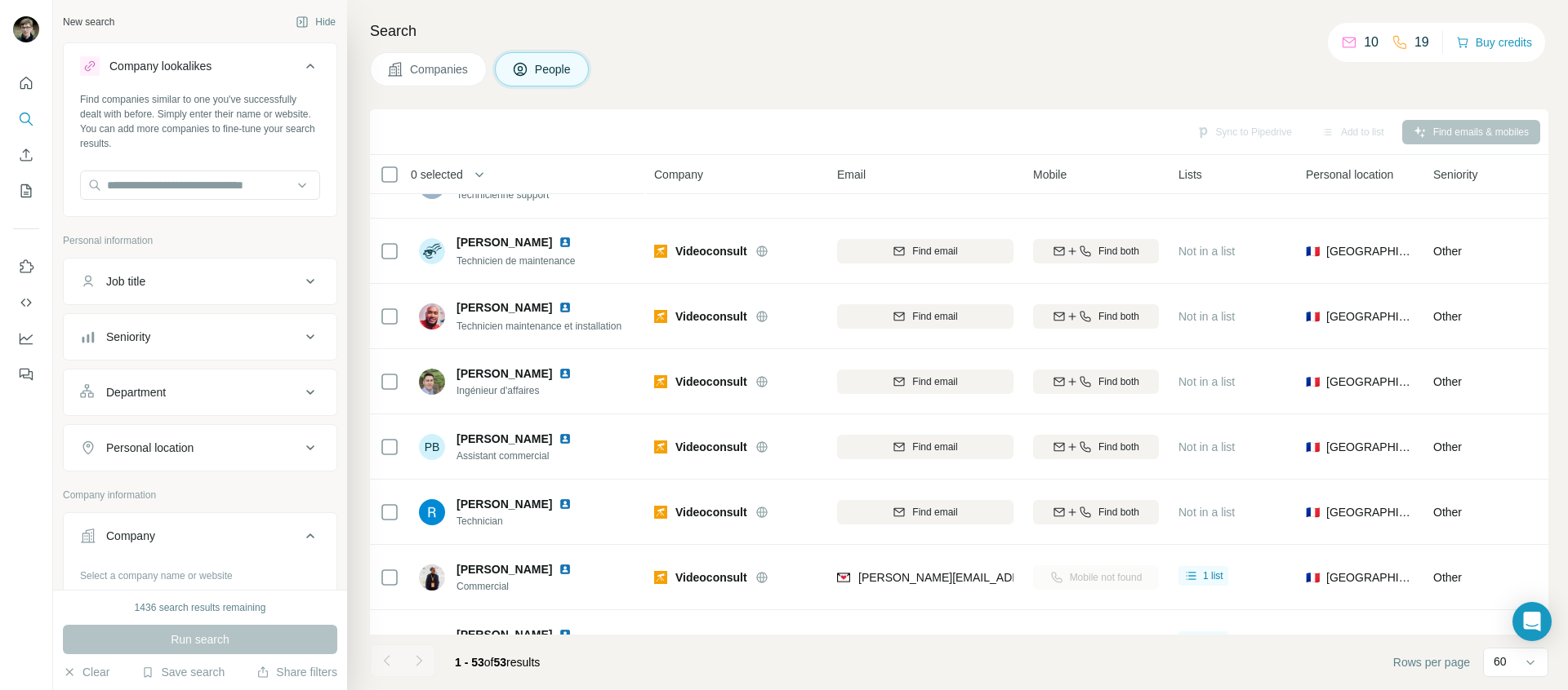
click at [212, 67] on div "Company lookalikes" at bounding box center [160, 65] width 102 height 16
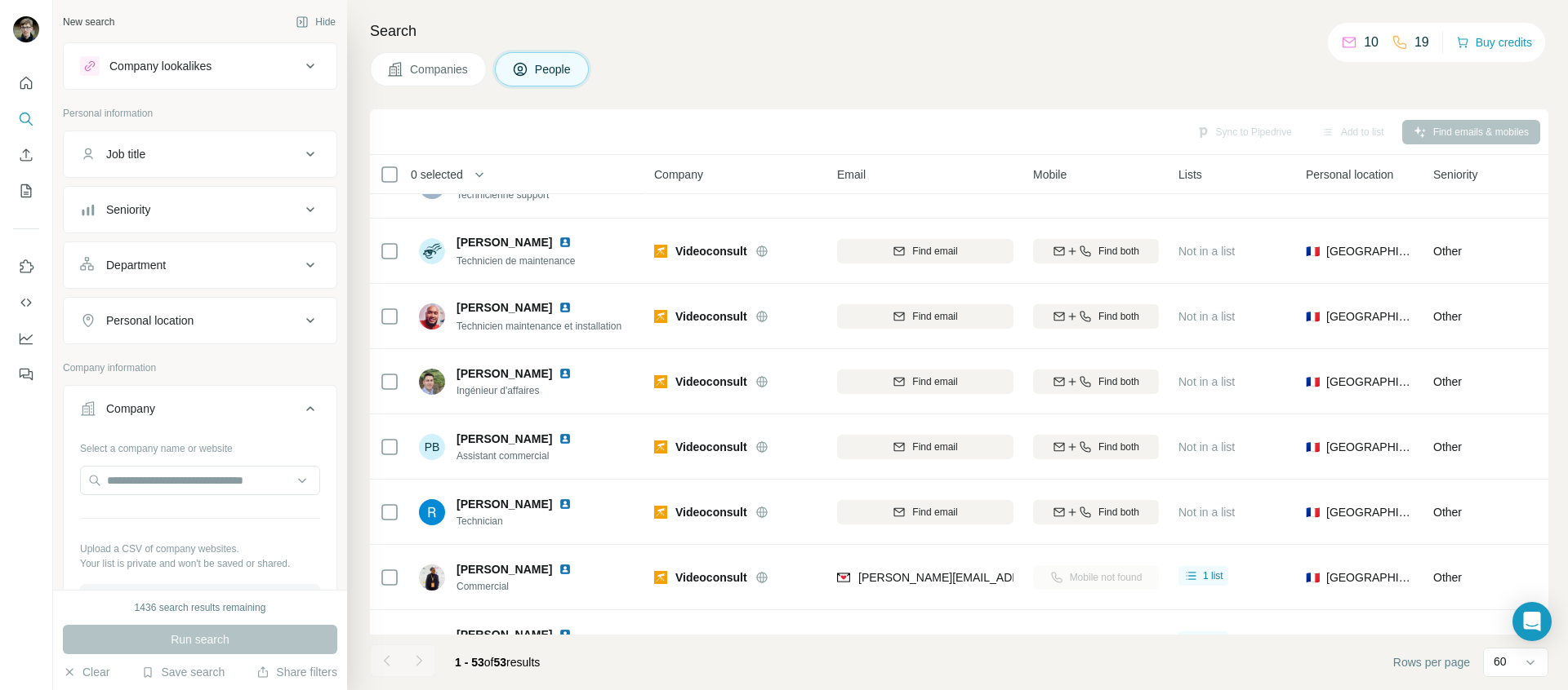
click at [182, 146] on button "Job title" at bounding box center [200, 154] width 273 height 39
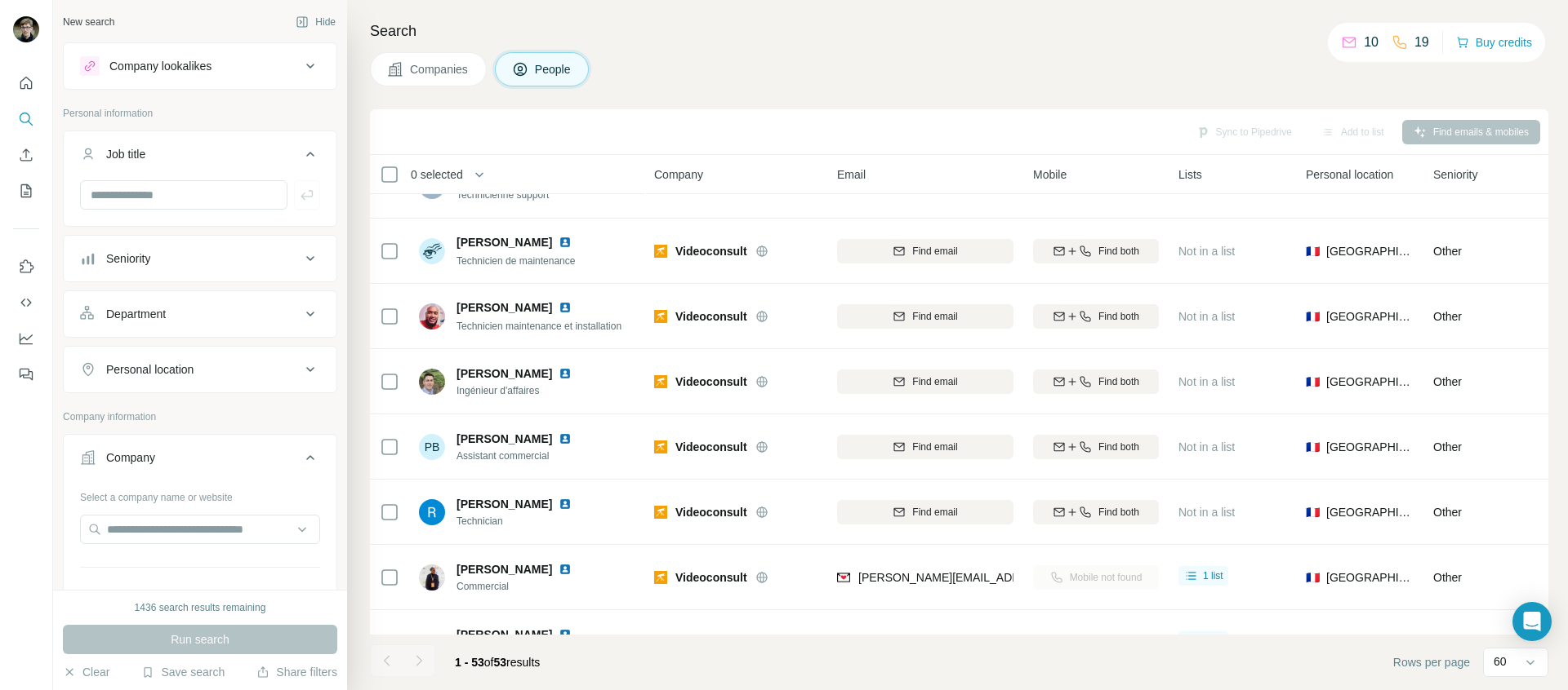
click at [168, 227] on ul "Job title Seniority Department Personal location" at bounding box center [200, 262] width 274 height 262
click at [166, 199] on input "text" at bounding box center [183, 195] width 208 height 30
type input "**********"
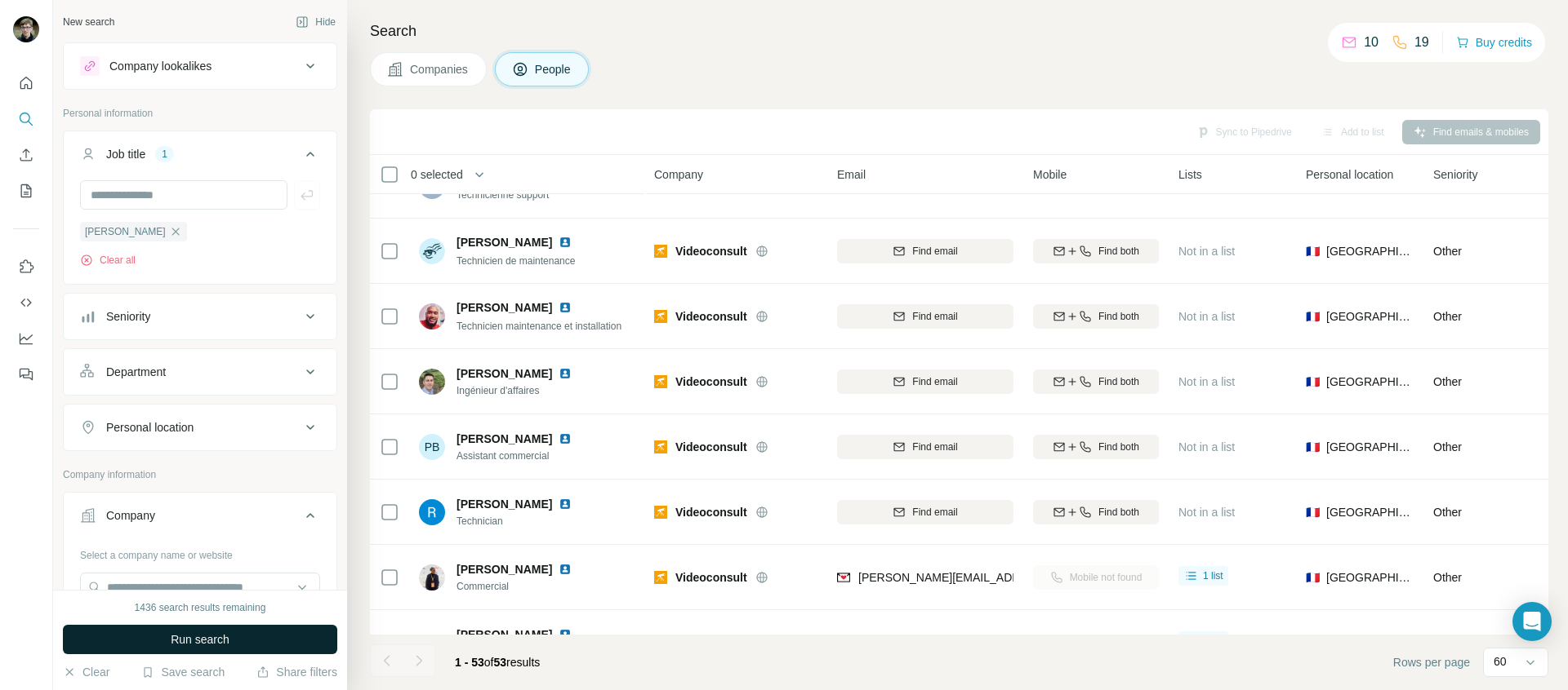
click at [218, 633] on span "Run search" at bounding box center [199, 639] width 58 height 16
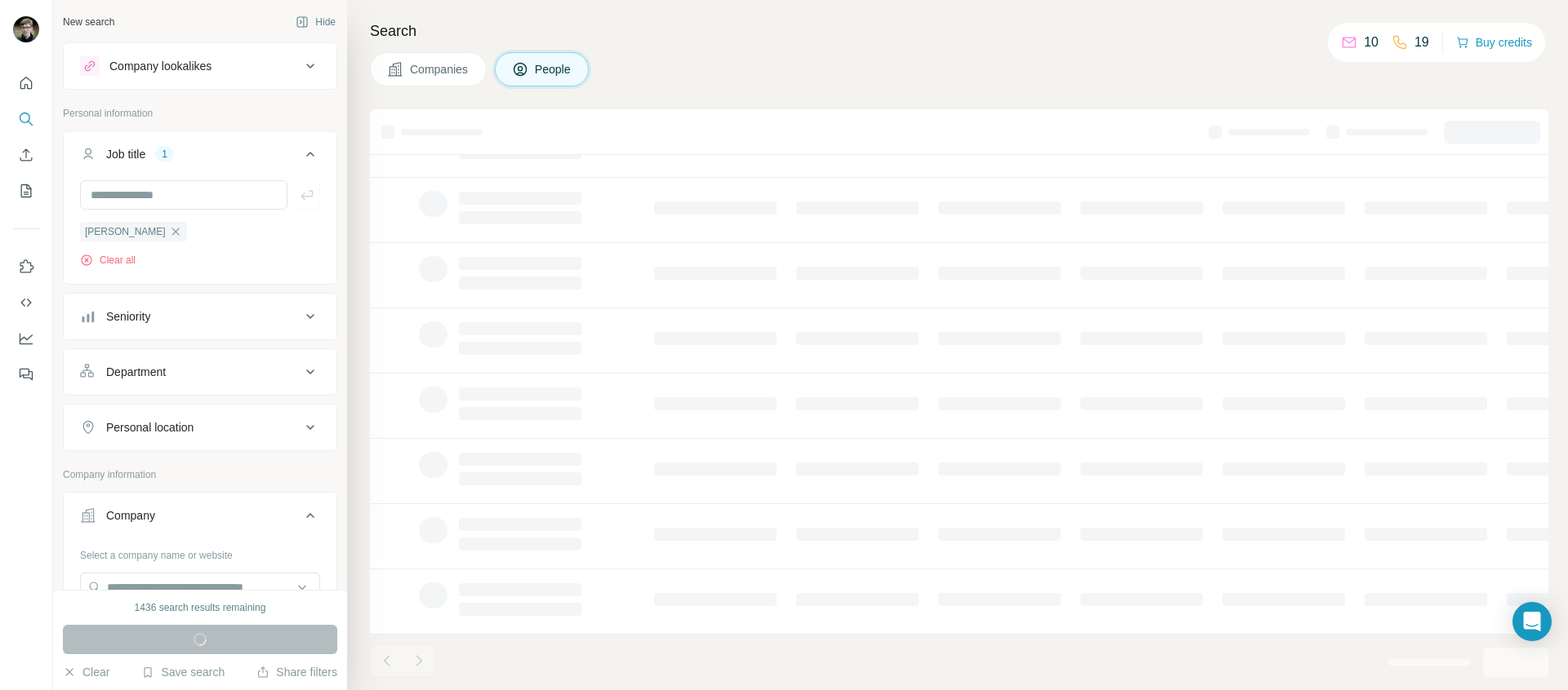
scroll to position [221, 0]
click at [177, 450] on div "Personal location" at bounding box center [200, 428] width 274 height 47
click at [186, 431] on div "Personal location" at bounding box center [149, 427] width 87 height 16
click at [203, 485] on div at bounding box center [199, 470] width 240 height 33
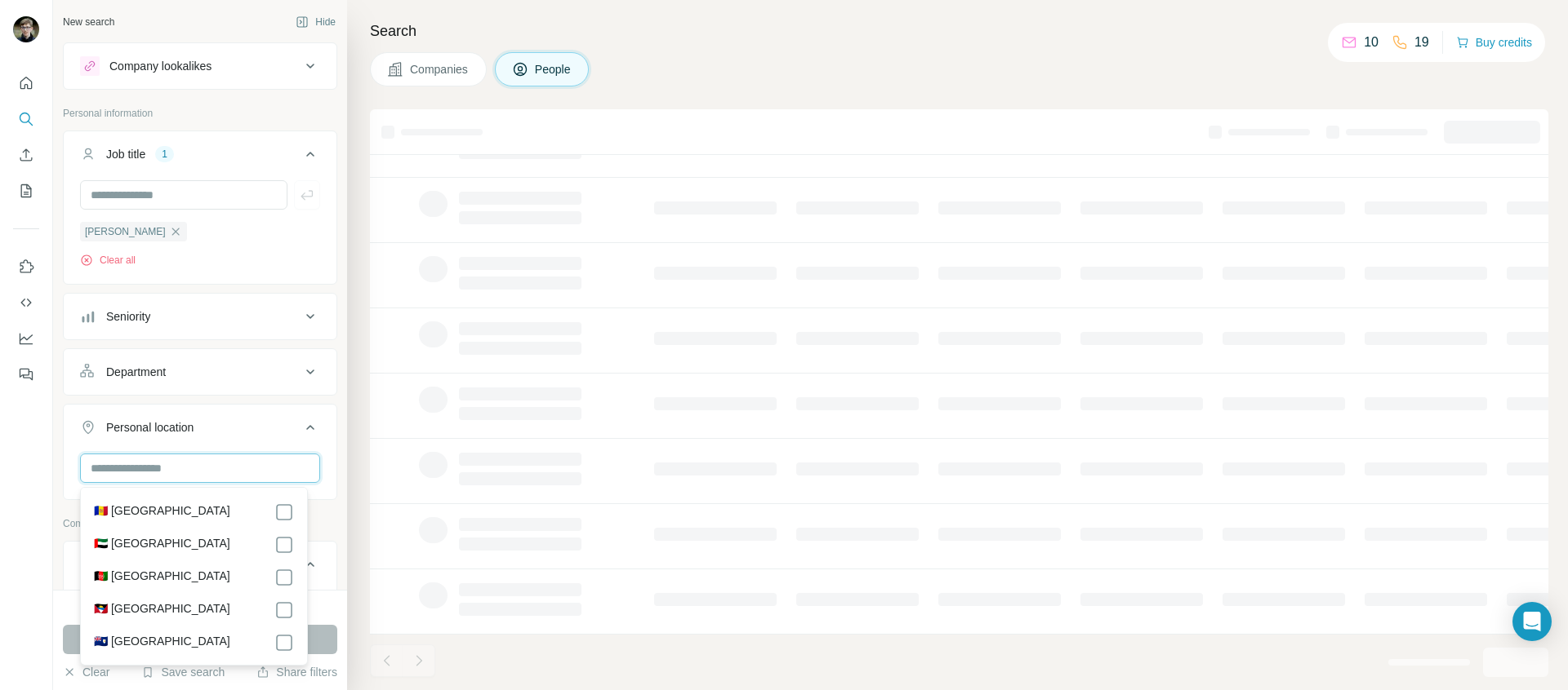
click at [200, 473] on input "text" at bounding box center [199, 468] width 240 height 30
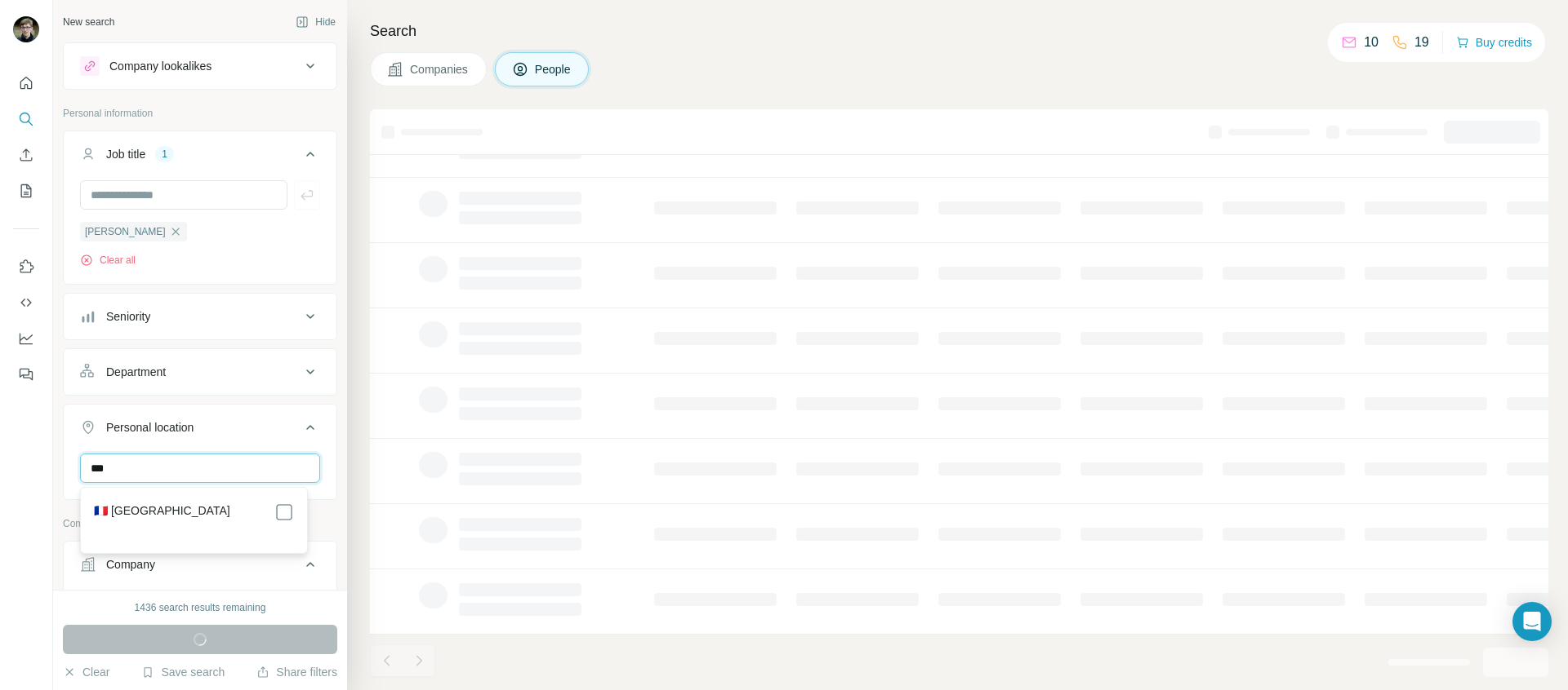
type input "***"
click at [191, 516] on div "🇫🇷 France" at bounding box center [194, 512] width 200 height 19
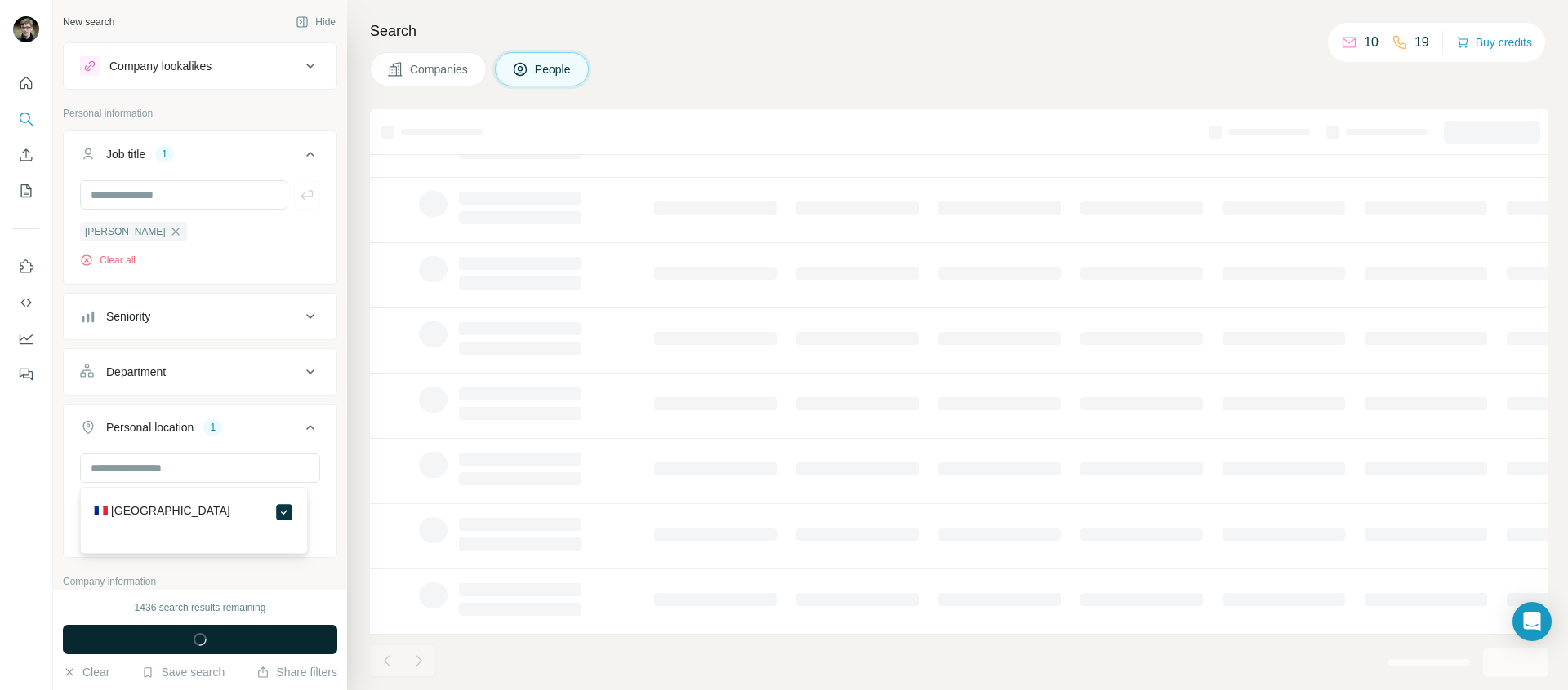
click at [296, 581] on p "Company information" at bounding box center [200, 582] width 274 height 14
click at [251, 640] on button "Run search" at bounding box center [200, 639] width 274 height 30
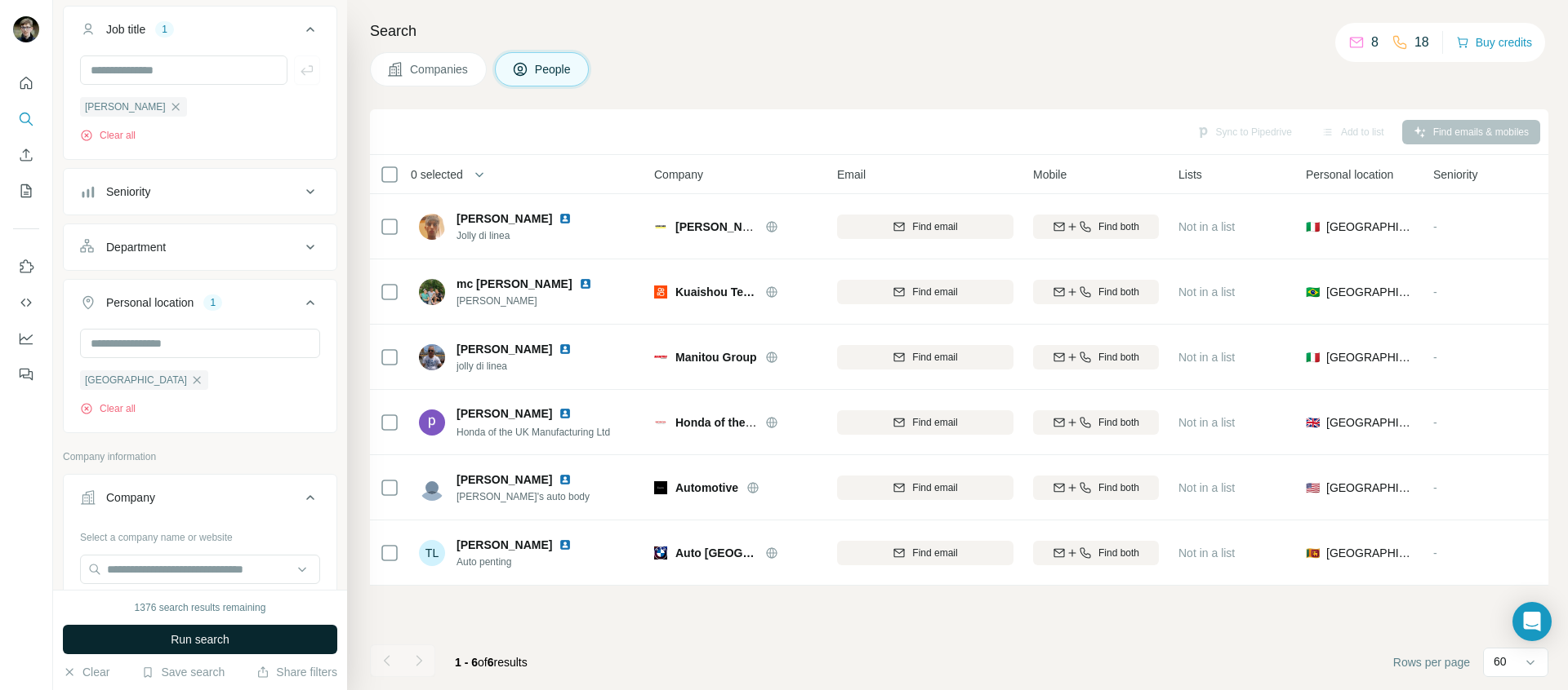
click at [283, 633] on button "Run search" at bounding box center [200, 639] width 274 height 30
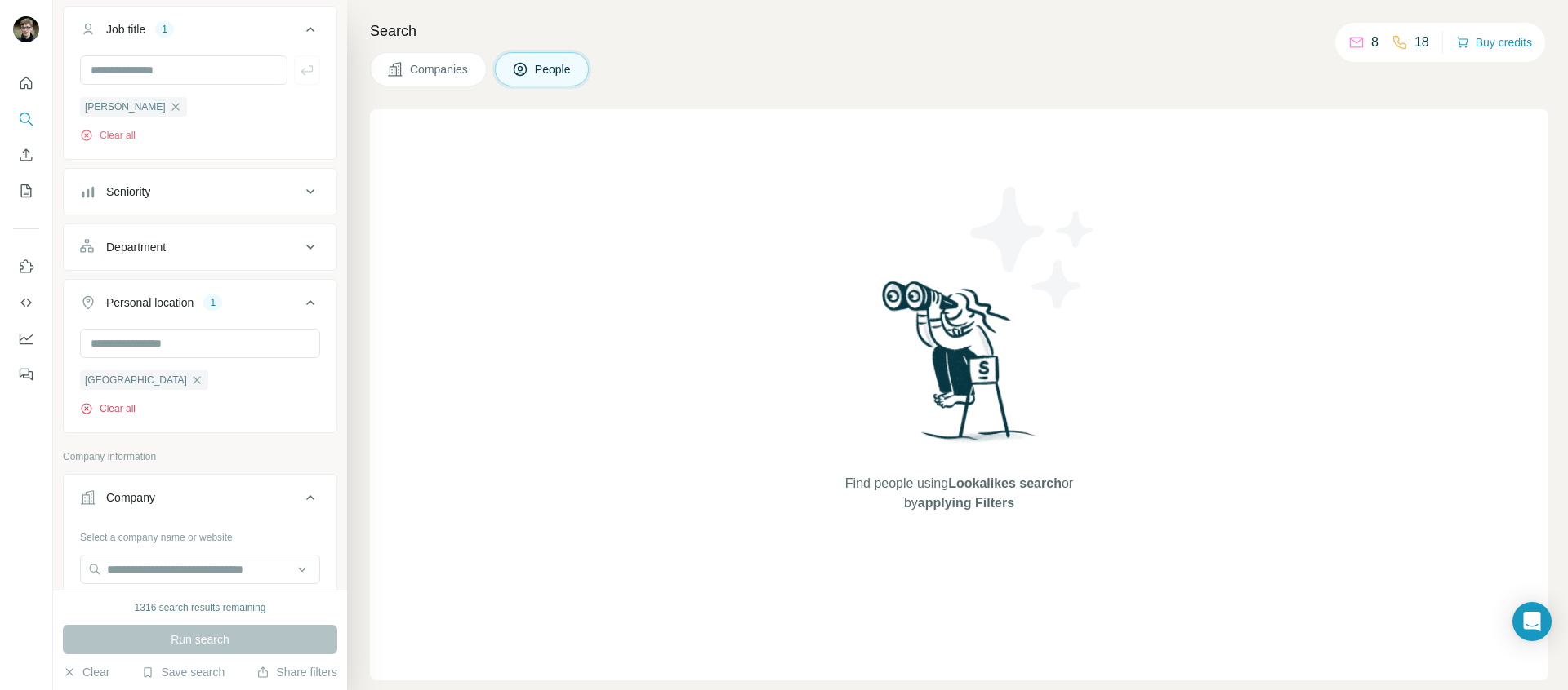
click at [112, 410] on button "Clear all" at bounding box center [108, 408] width 56 height 14
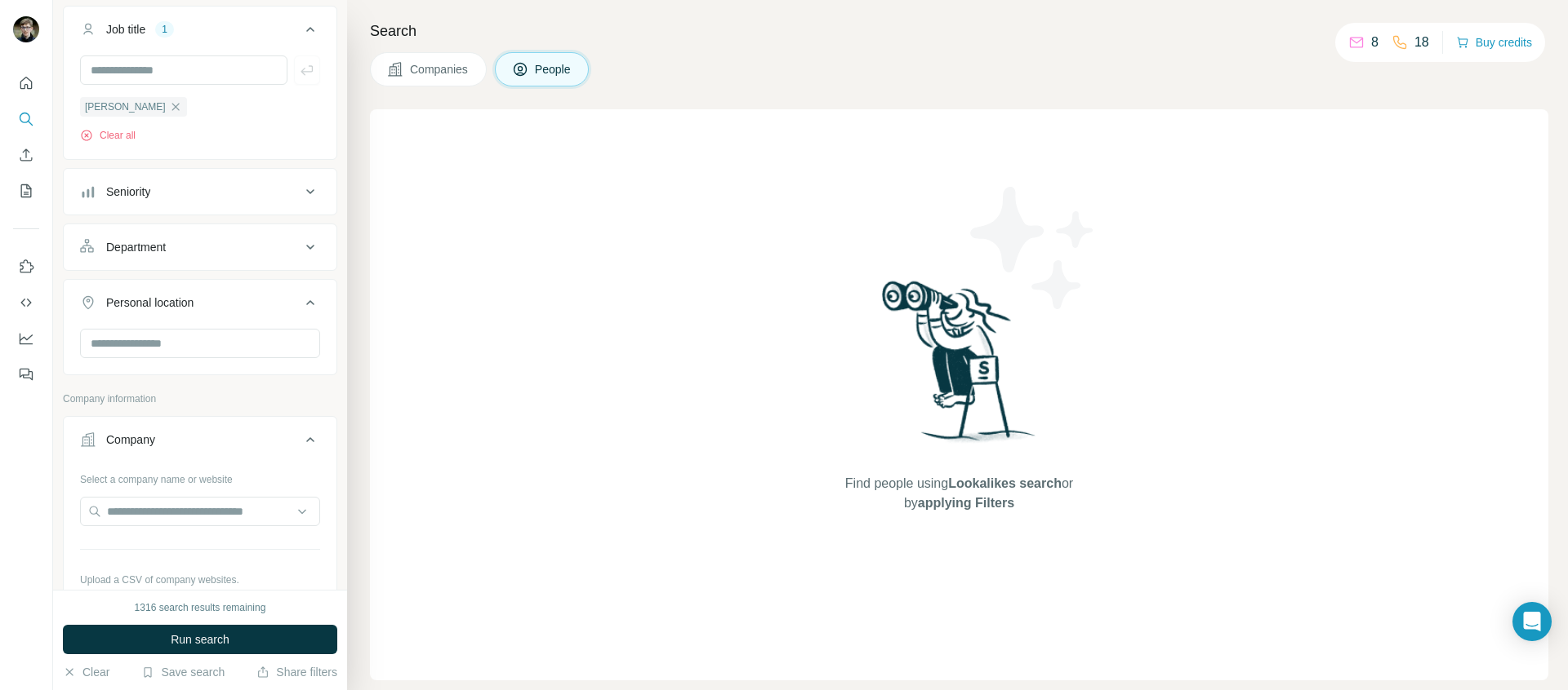
click at [138, 130] on div "Clear all" at bounding box center [199, 135] width 240 height 14
click at [117, 150] on div "Sebastien Loeb Clear all" at bounding box center [200, 106] width 273 height 101
click at [114, 141] on div "Sebastien Loeb Clear all" at bounding box center [200, 106] width 273 height 101
click at [114, 141] on button "Clear all" at bounding box center [108, 135] width 56 height 14
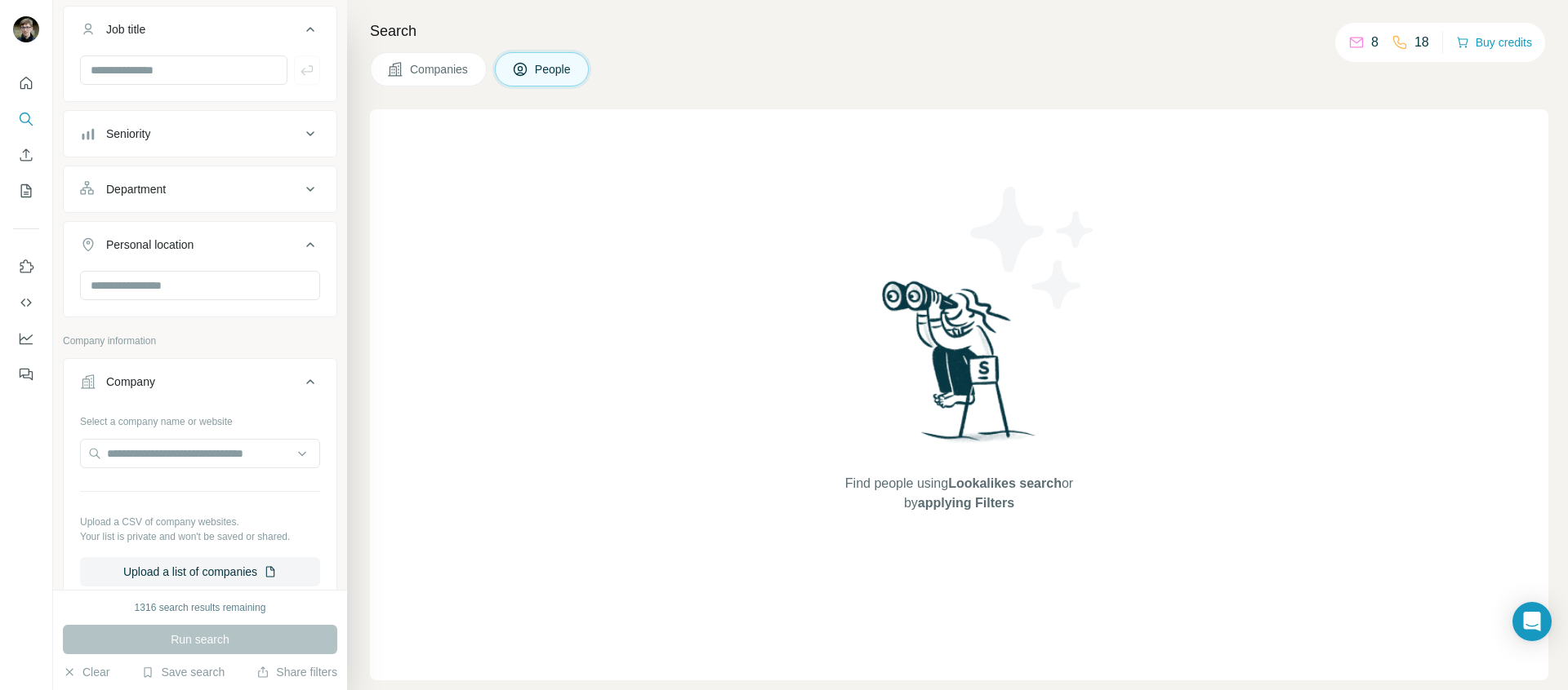
click at [159, 188] on div "Department" at bounding box center [136, 189] width 59 height 16
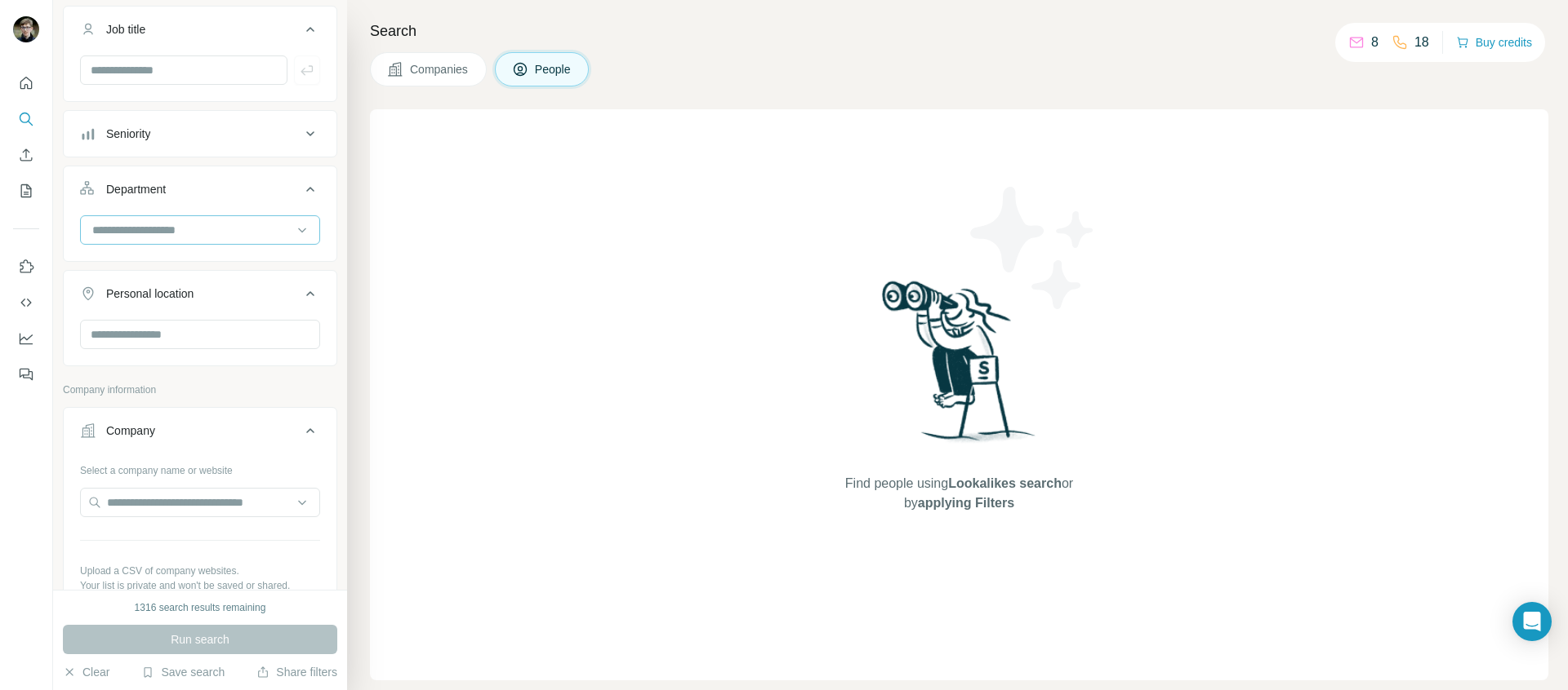
click at [170, 234] on input at bounding box center [191, 229] width 202 height 18
click at [179, 257] on div "Founder/Owner" at bounding box center [194, 255] width 200 height 16
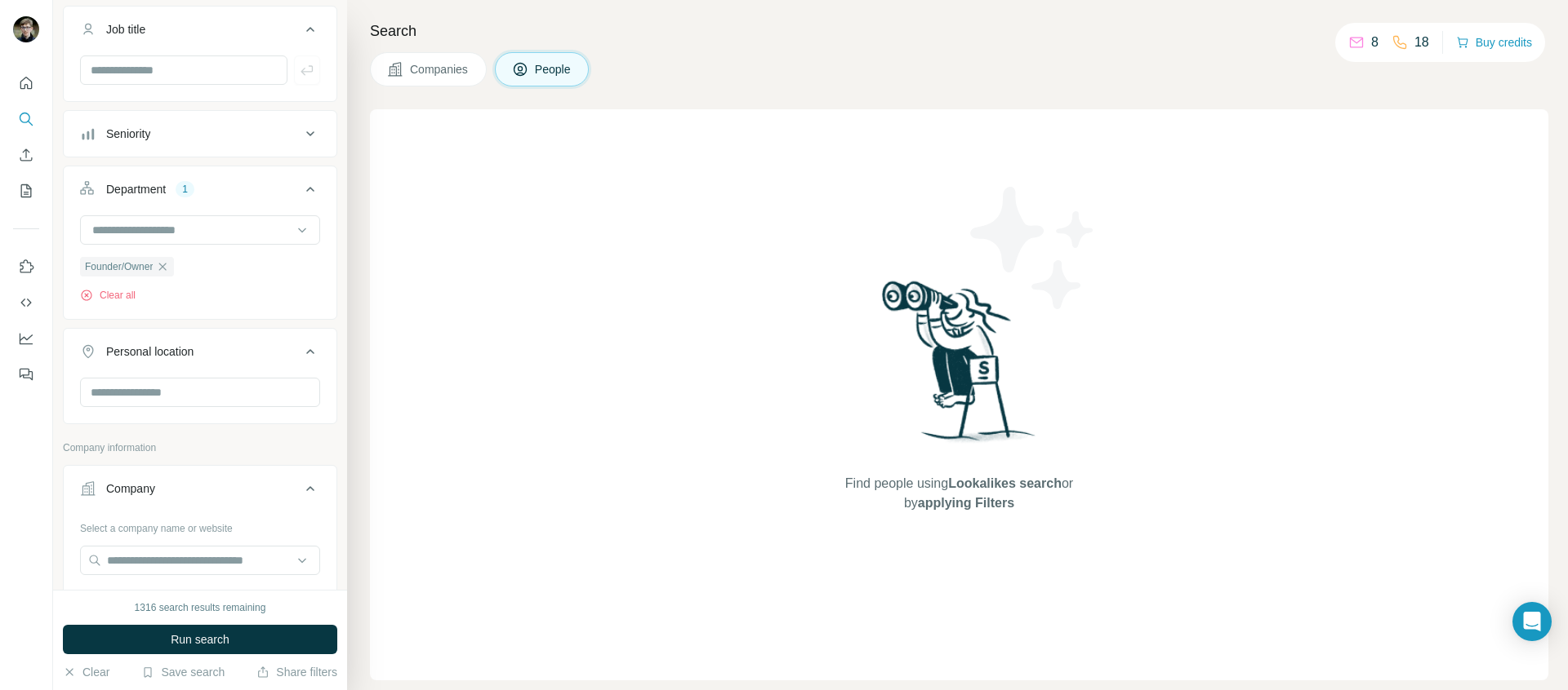
scroll to position [152, 0]
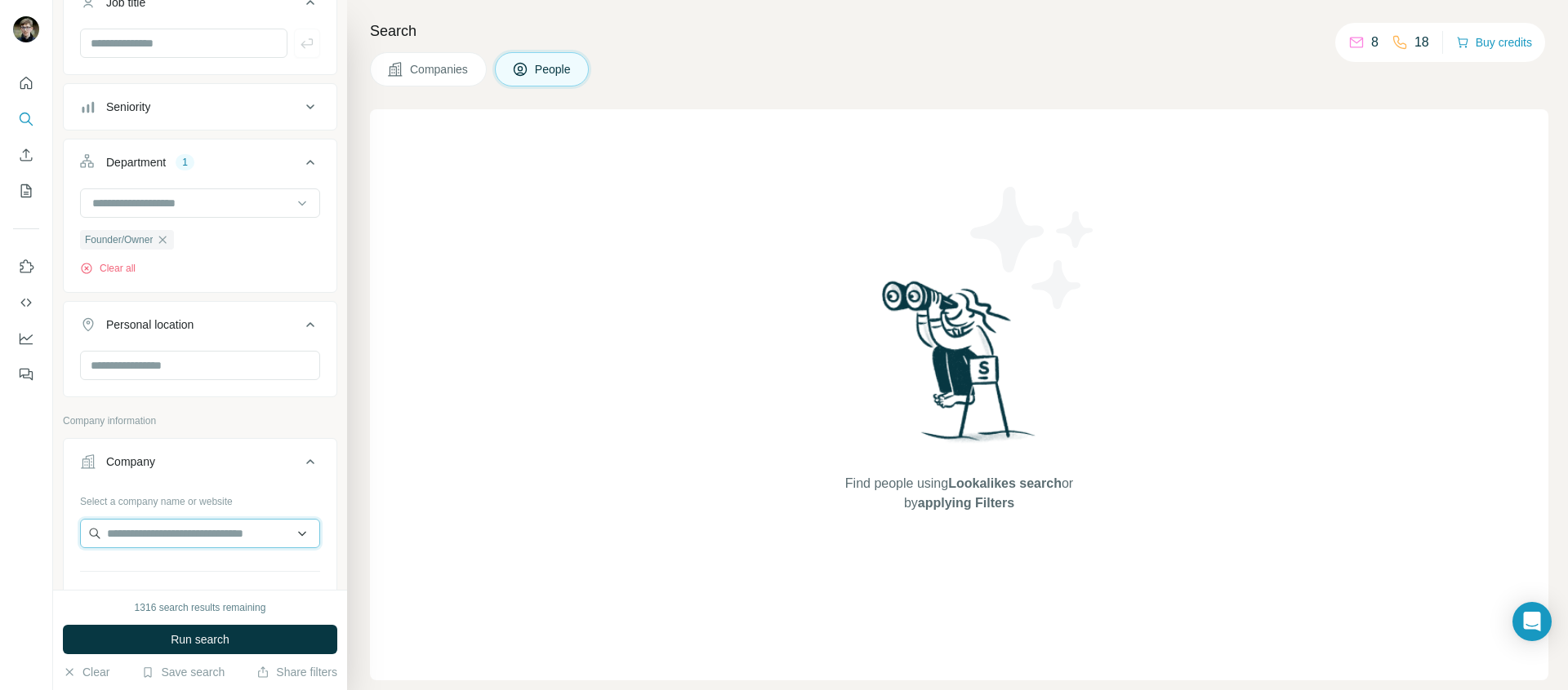
click at [202, 545] on input "text" at bounding box center [199, 533] width 240 height 30
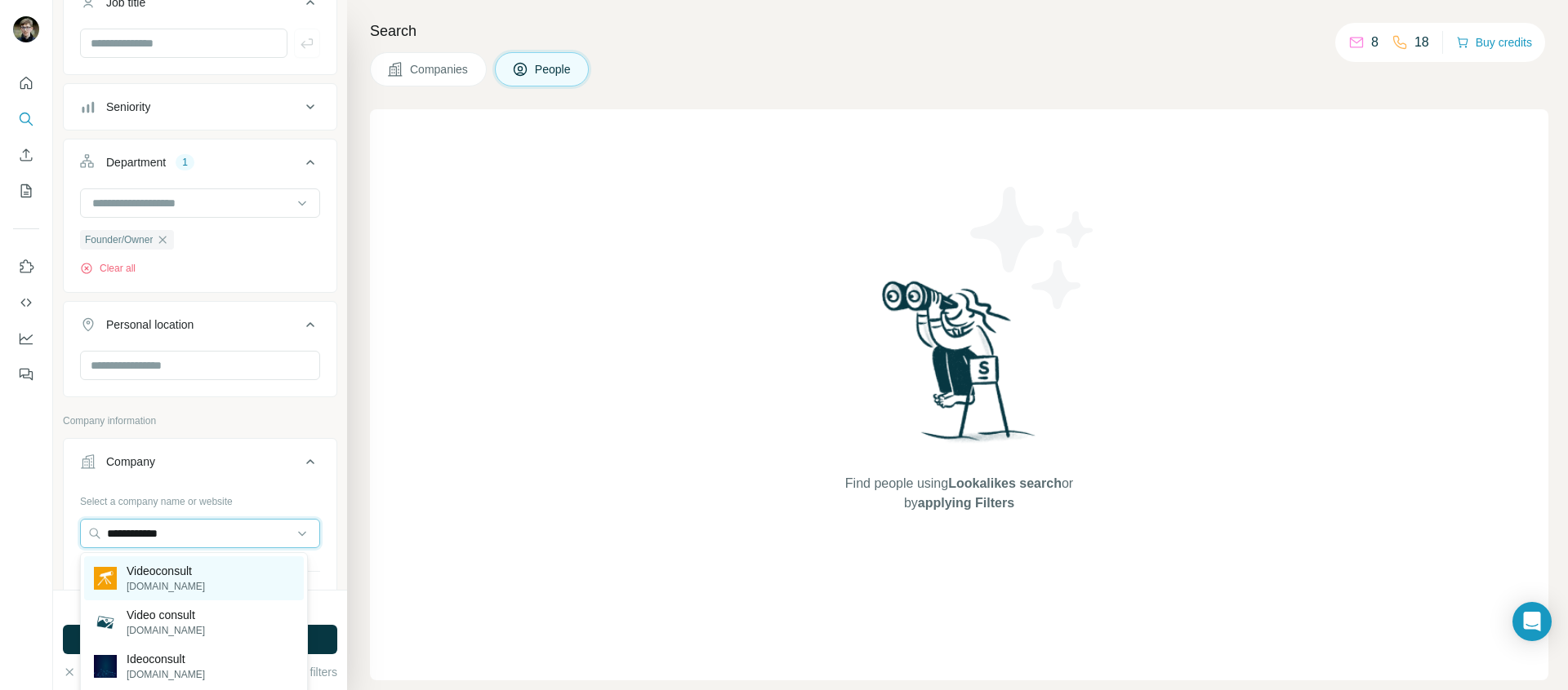
type input "**********"
click at [202, 573] on div "Videoconsult videoconsult.fr" at bounding box center [193, 578] width 219 height 44
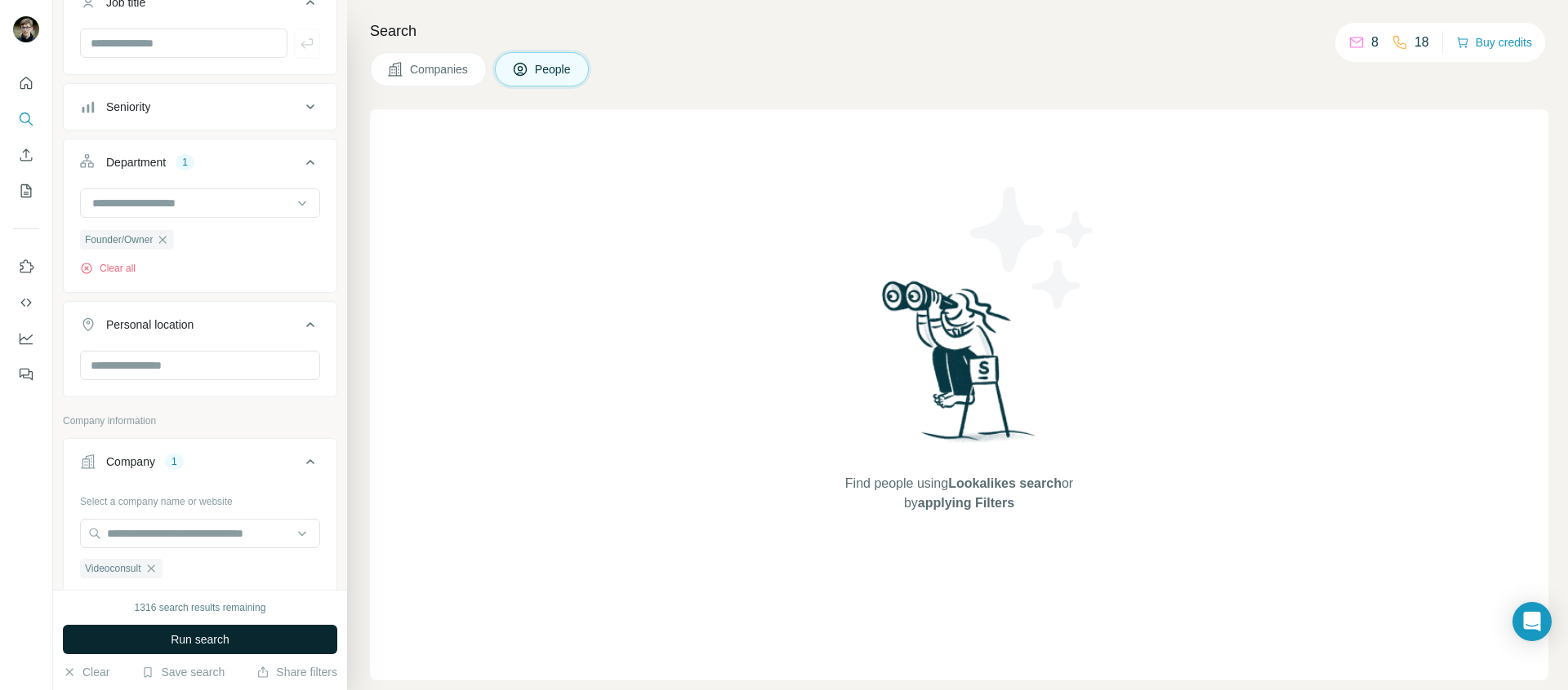
click at [177, 644] on span "Run search" at bounding box center [199, 639] width 58 height 16
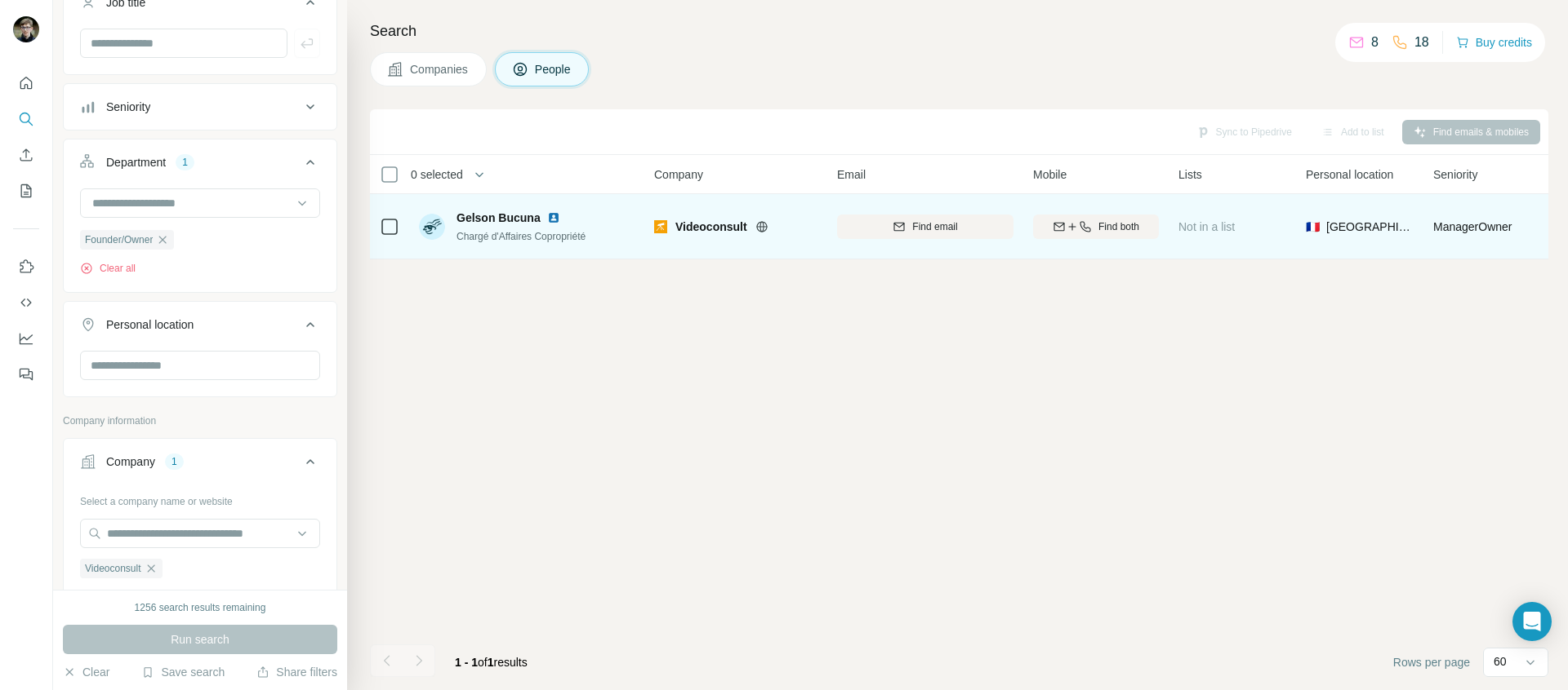
click at [553, 213] on img at bounding box center [553, 218] width 13 height 13
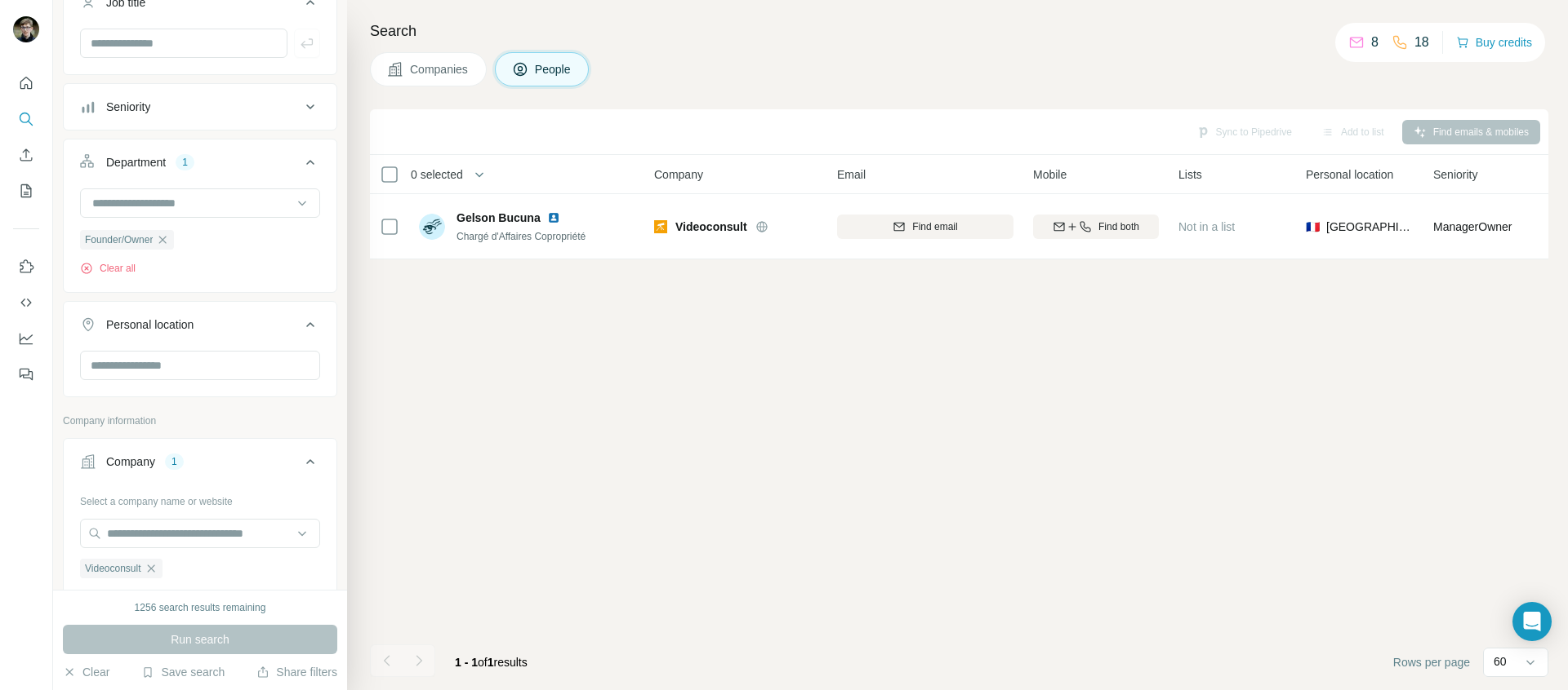
click at [1465, 54] on div "8 18 Buy credits" at bounding box center [1440, 42] width 210 height 39
click at [1476, 47] on button "Buy credits" at bounding box center [1494, 42] width 76 height 23
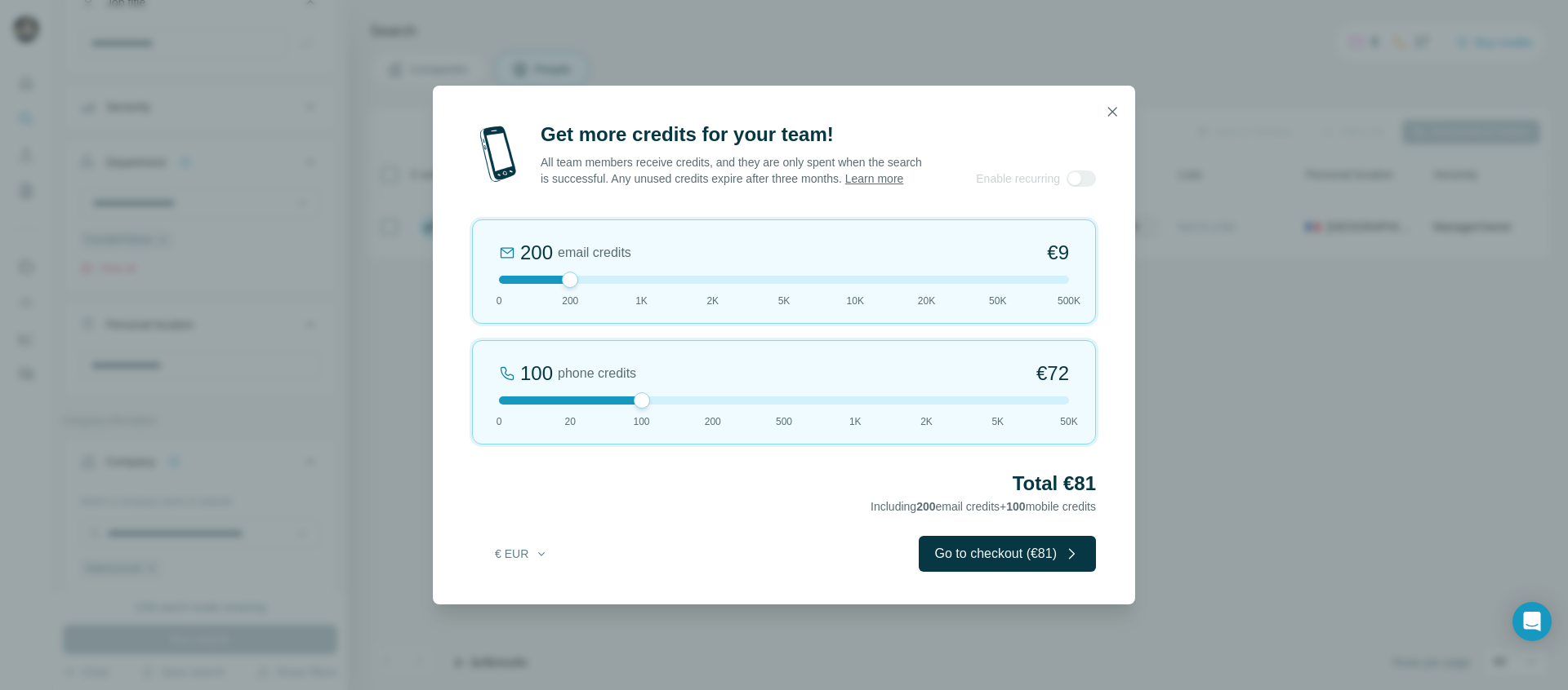
drag, startPoint x: 564, startPoint y: 410, endPoint x: 629, endPoint y: 411, distance: 65.0
click at [629, 405] on div at bounding box center [784, 400] width 570 height 8
drag, startPoint x: 561, startPoint y: 289, endPoint x: 478, endPoint y: 289, distance: 83.0
click at [478, 289] on div "200 email credits €9 0 200 1K 2K 5K 10K 20K 50K 500K" at bounding box center [784, 271] width 623 height 104
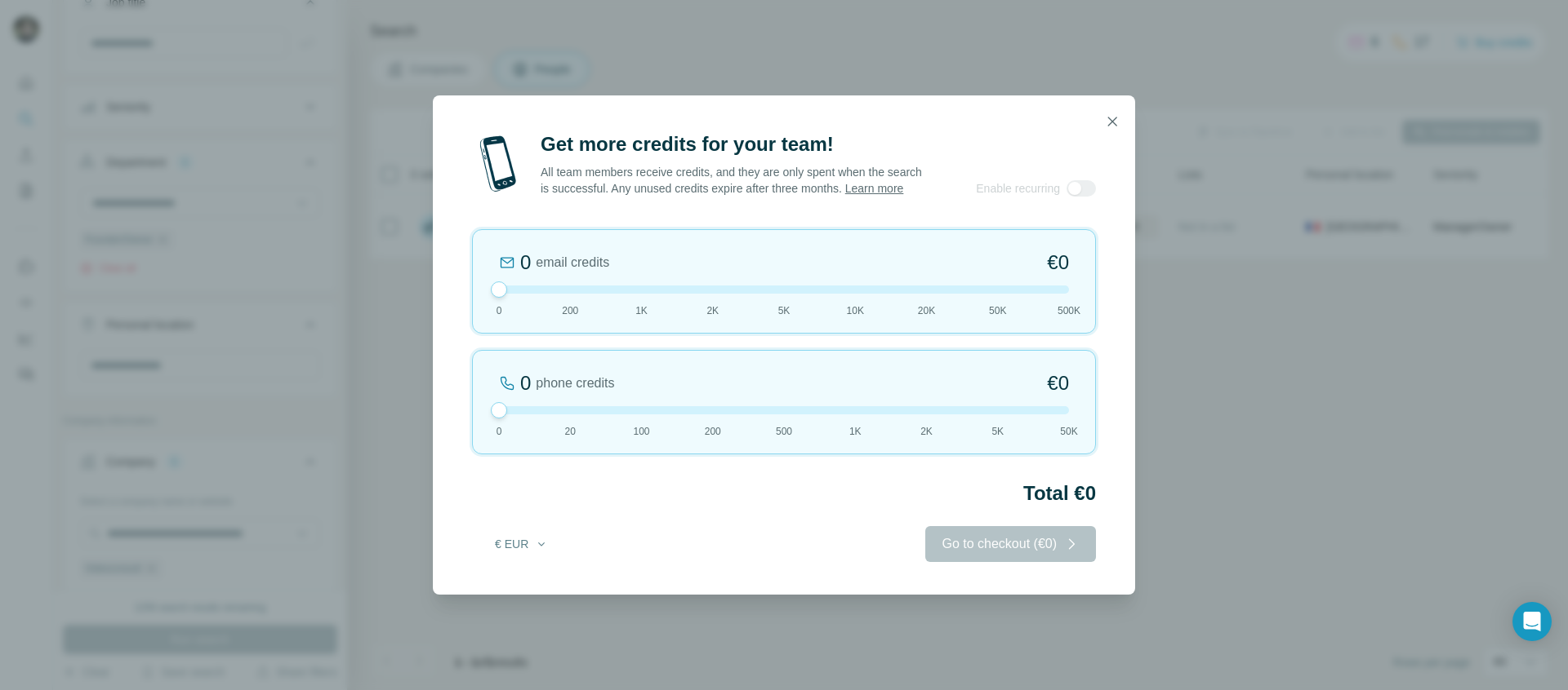
drag, startPoint x: 628, startPoint y: 405, endPoint x: 512, endPoint y: 406, distance: 116.0
click at [512, 406] on div "0 phone credits €0 0 20 100 200 500 1K 2K 5K 50K" at bounding box center [784, 401] width 623 height 104
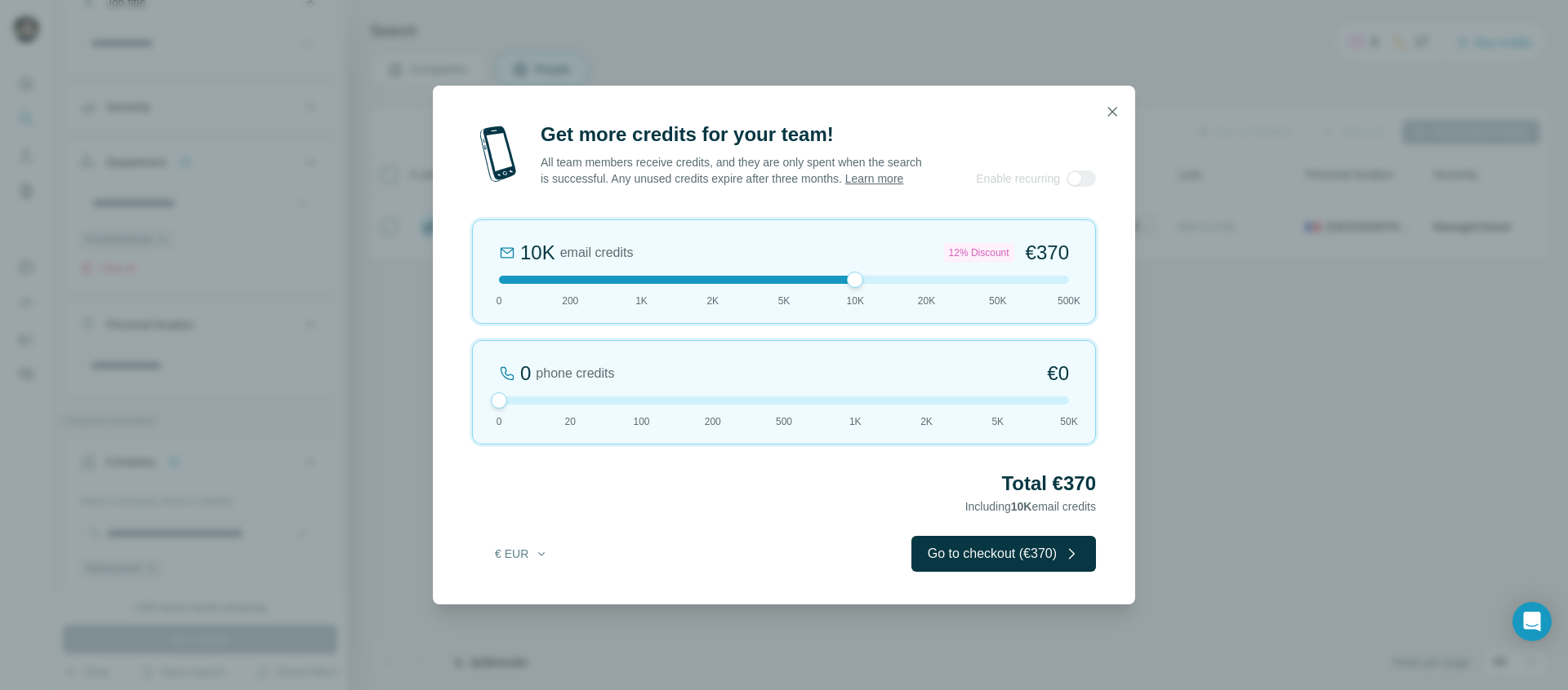
drag, startPoint x: 506, startPoint y: 292, endPoint x: 848, endPoint y: 301, distance: 342.1
click at [848, 301] on div "10K email credits 12% Discount €370 0 200 1K 2K 5K 10K 20K 50K 500K" at bounding box center [784, 271] width 623 height 104
click at [1111, 114] on button "button" at bounding box center [1111, 112] width 33 height 33
